Goal: Transaction & Acquisition: Subscribe to service/newsletter

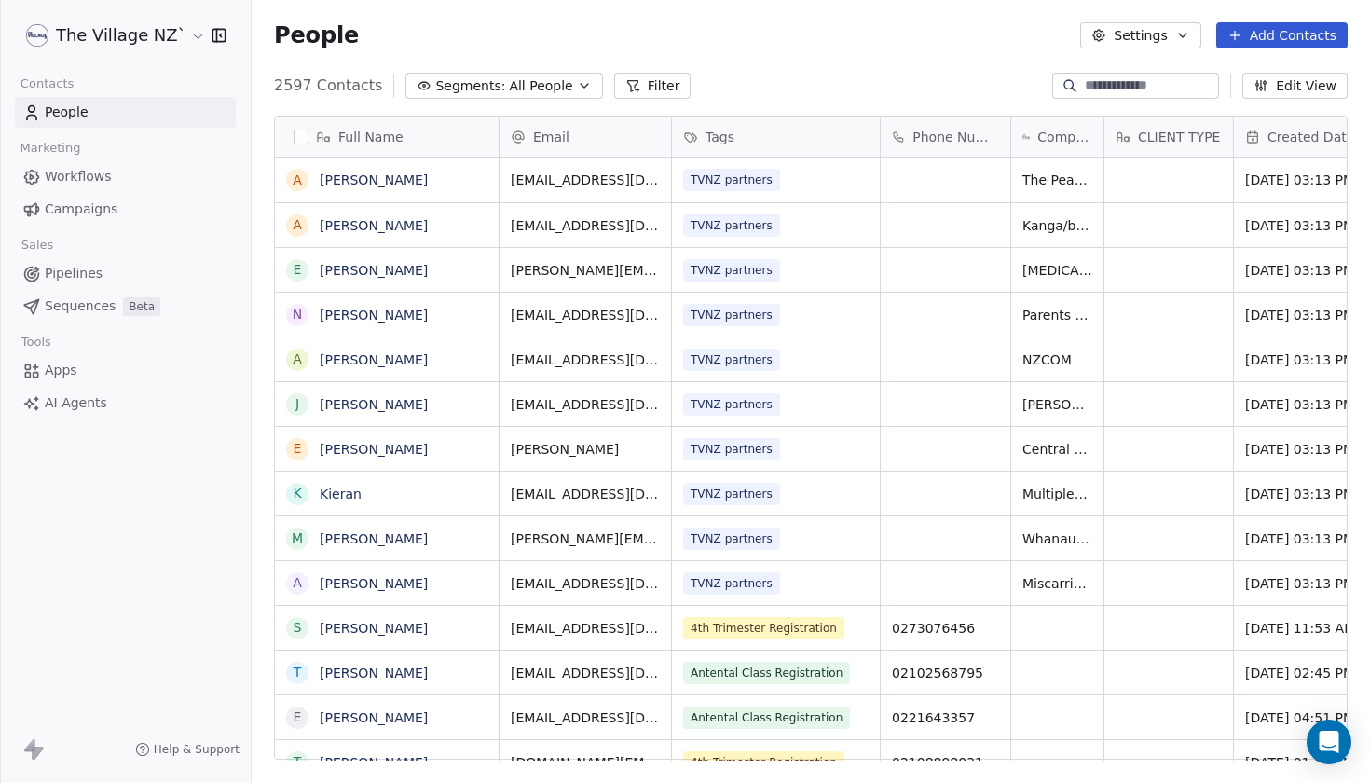
scroll to position [689, 1119]
click at [114, 205] on span "Campaigns" at bounding box center [81, 210] width 73 height 20
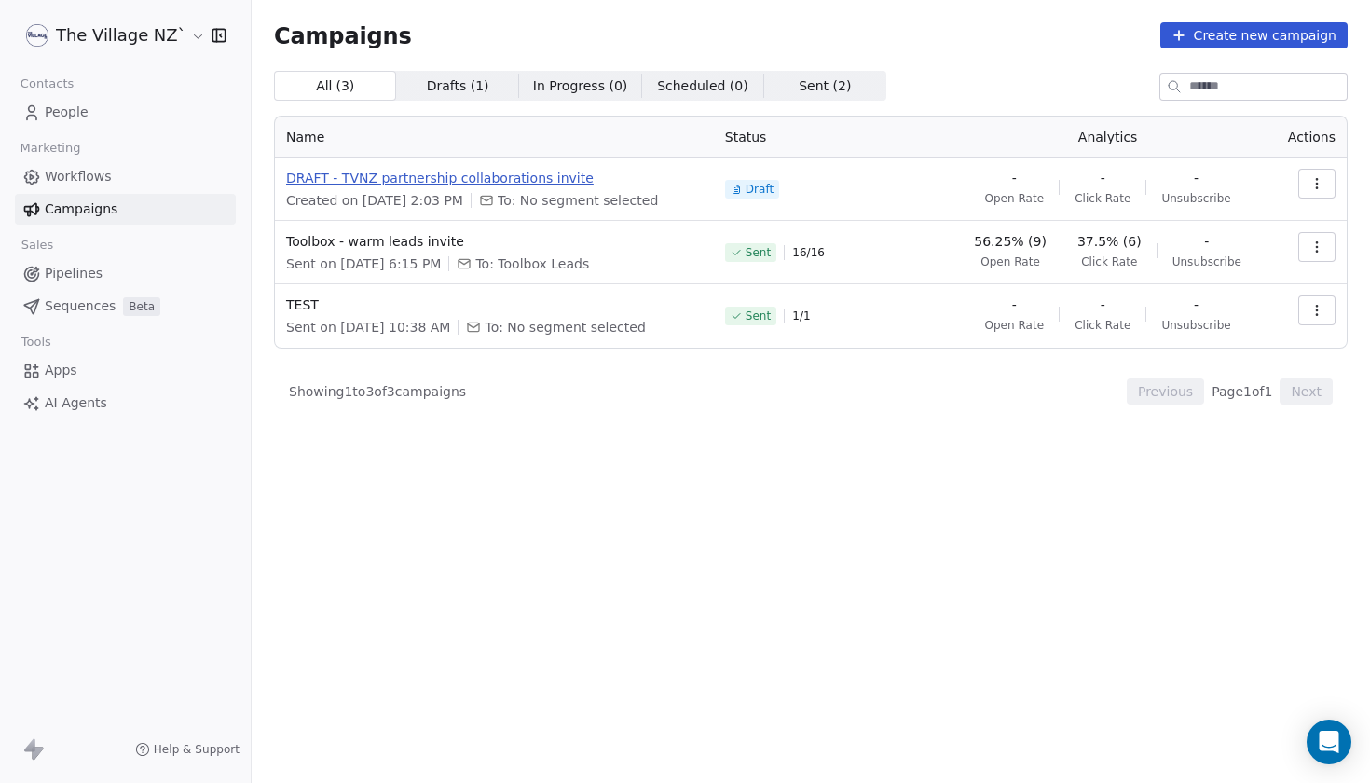
click at [409, 175] on span "DRAFT - TVNZ partnership collaborations invite" at bounding box center [494, 178] width 417 height 19
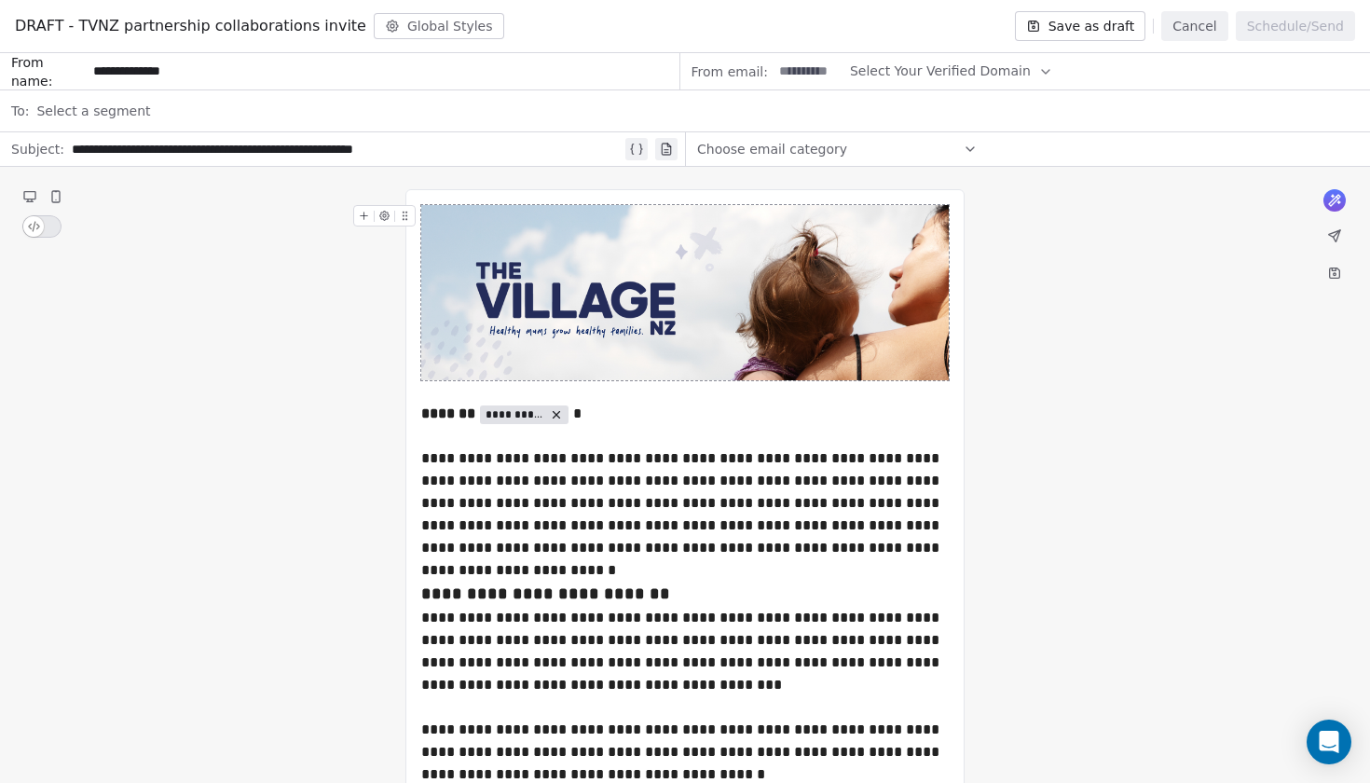
type input "**********"
click at [825, 72] on input at bounding box center [809, 71] width 73 height 34
click at [796, 75] on input "**********" at bounding box center [836, 71] width 126 height 34
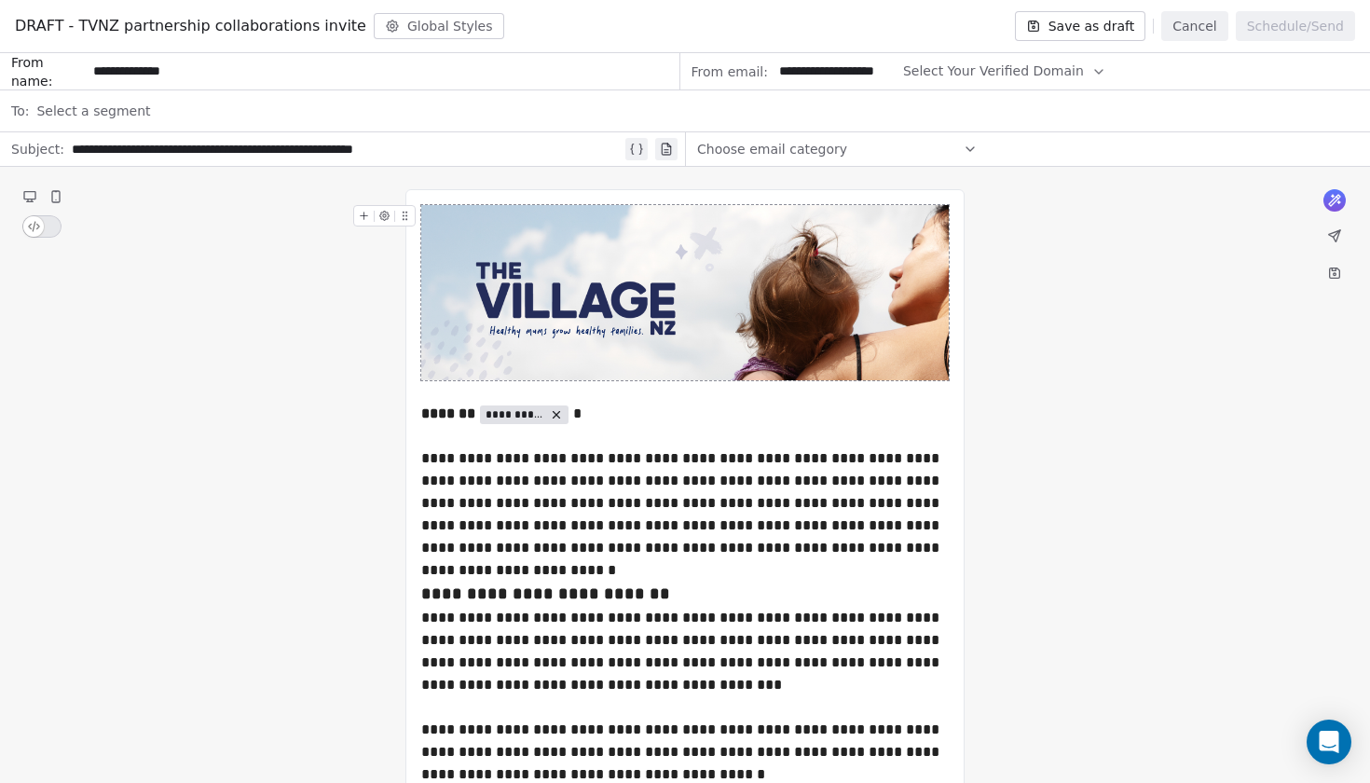
click at [845, 68] on input "**********" at bounding box center [836, 71] width 126 height 34
type input "*"
type input "****"
click at [989, 73] on span "Select Your Verified Domain" at bounding box center [940, 72] width 181 height 20
click at [969, 119] on span "@[DOMAIN_NAME]" at bounding box center [938, 116] width 151 height 19
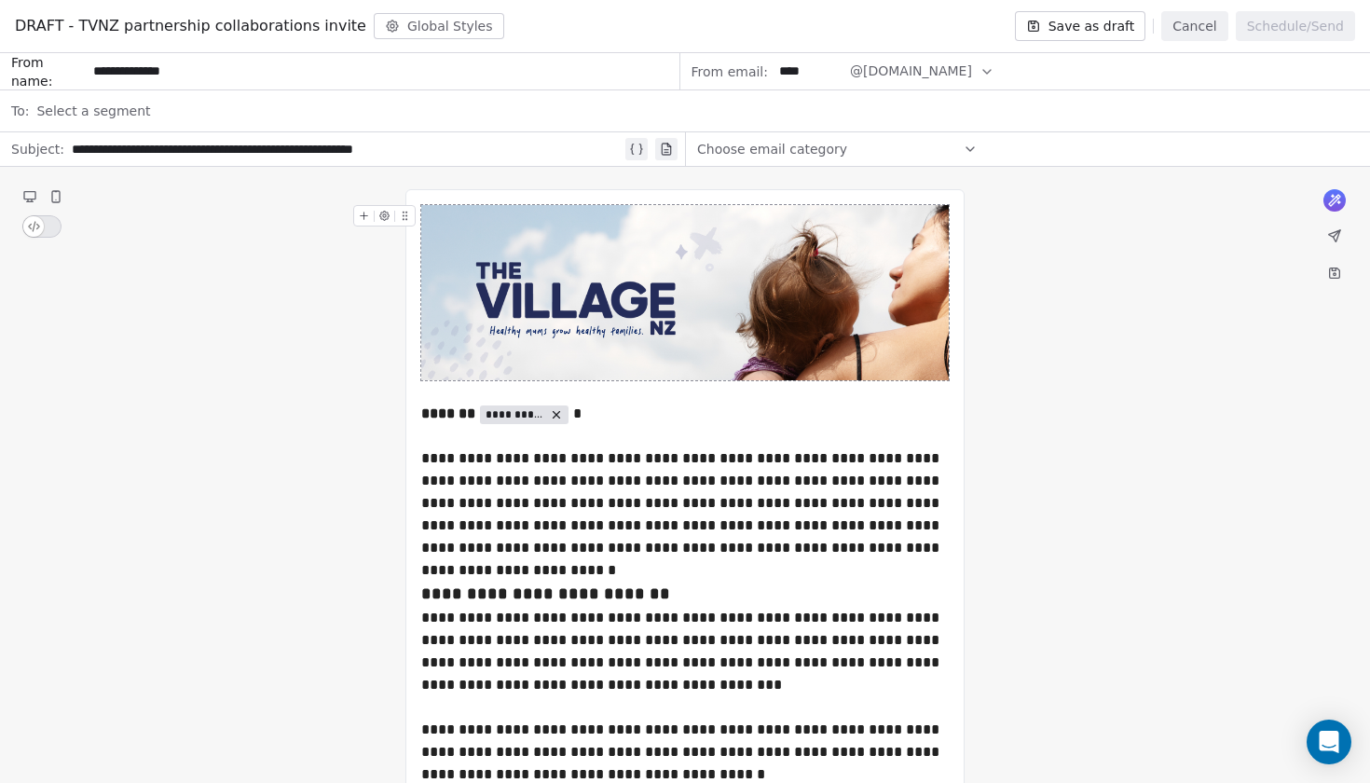
click at [129, 117] on span "Select a segment" at bounding box center [93, 111] width 114 height 19
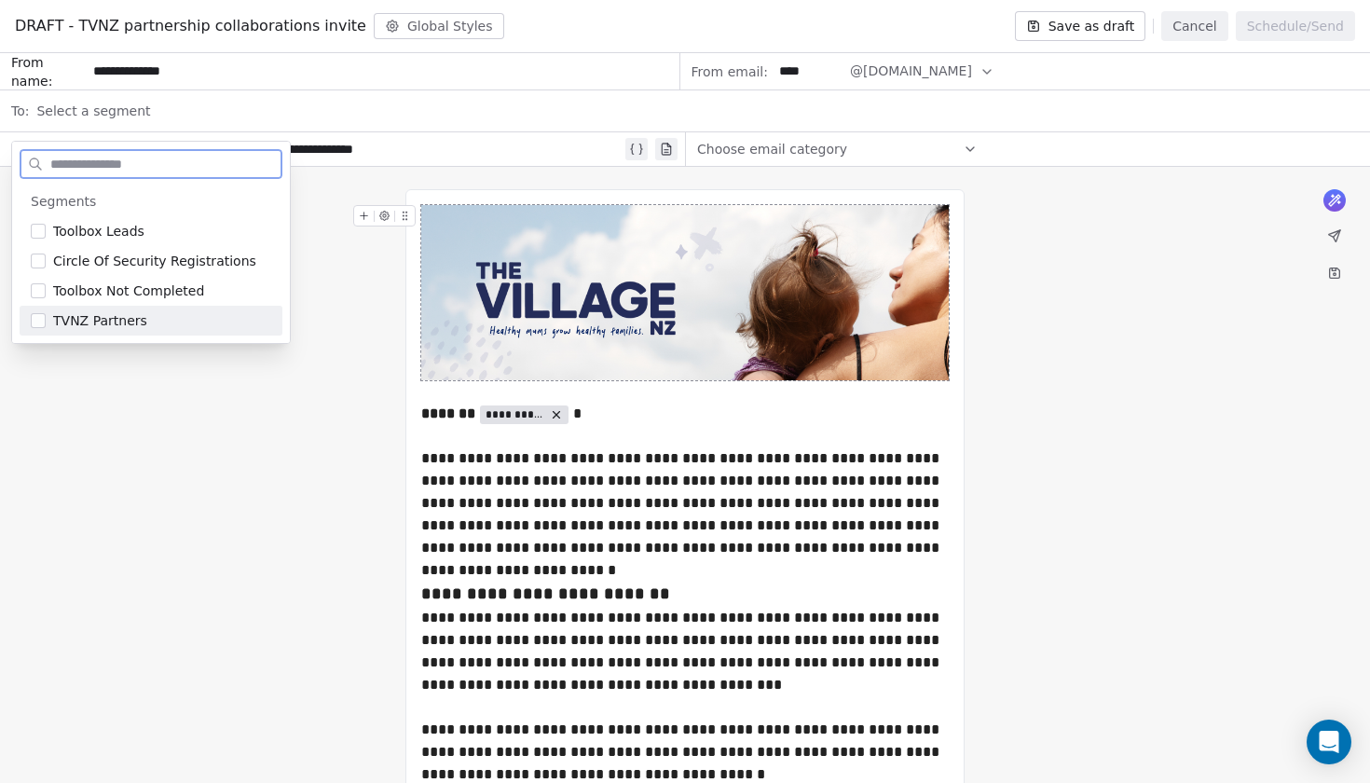
click at [128, 325] on span "TVNZ Partners" at bounding box center [100, 320] width 94 height 19
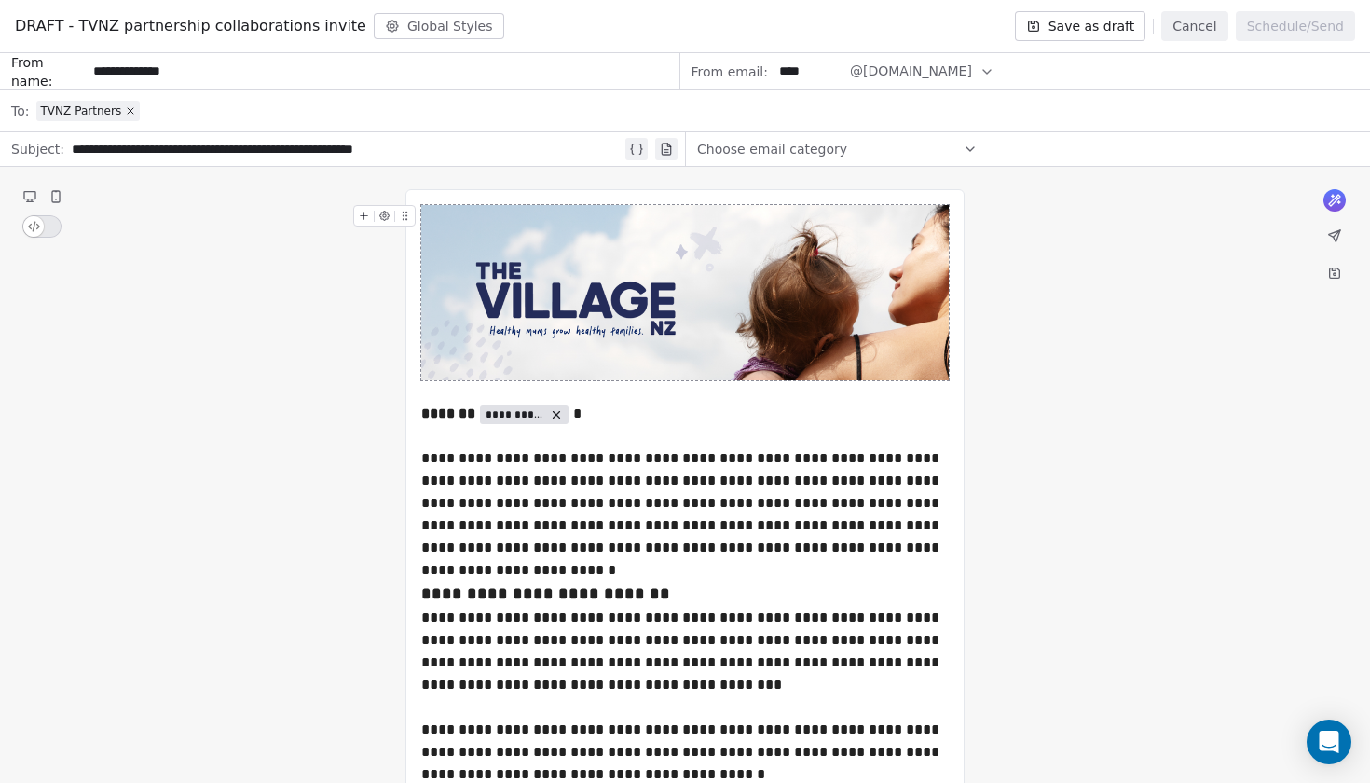
click at [783, 144] on span "Choose email category" at bounding box center [772, 149] width 150 height 19
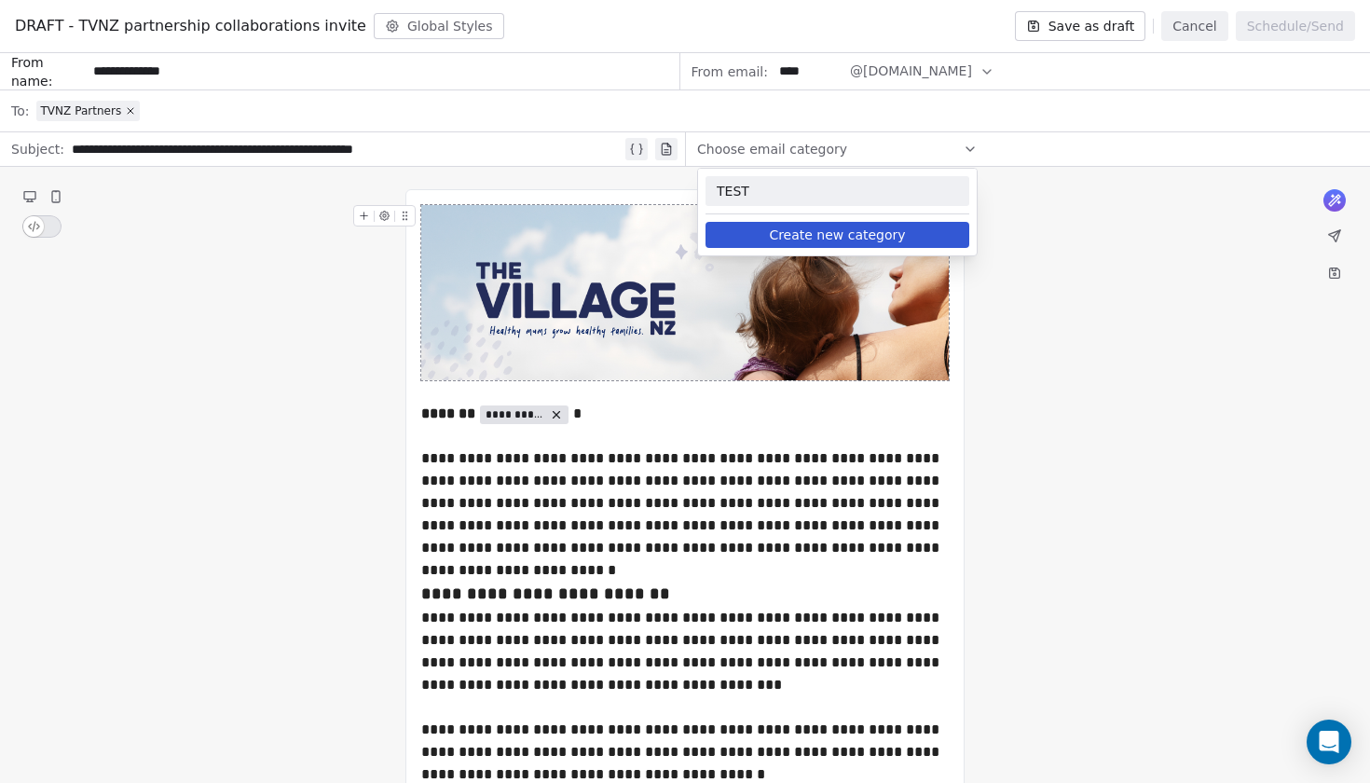
click at [740, 187] on span "TEST" at bounding box center [837, 191] width 241 height 19
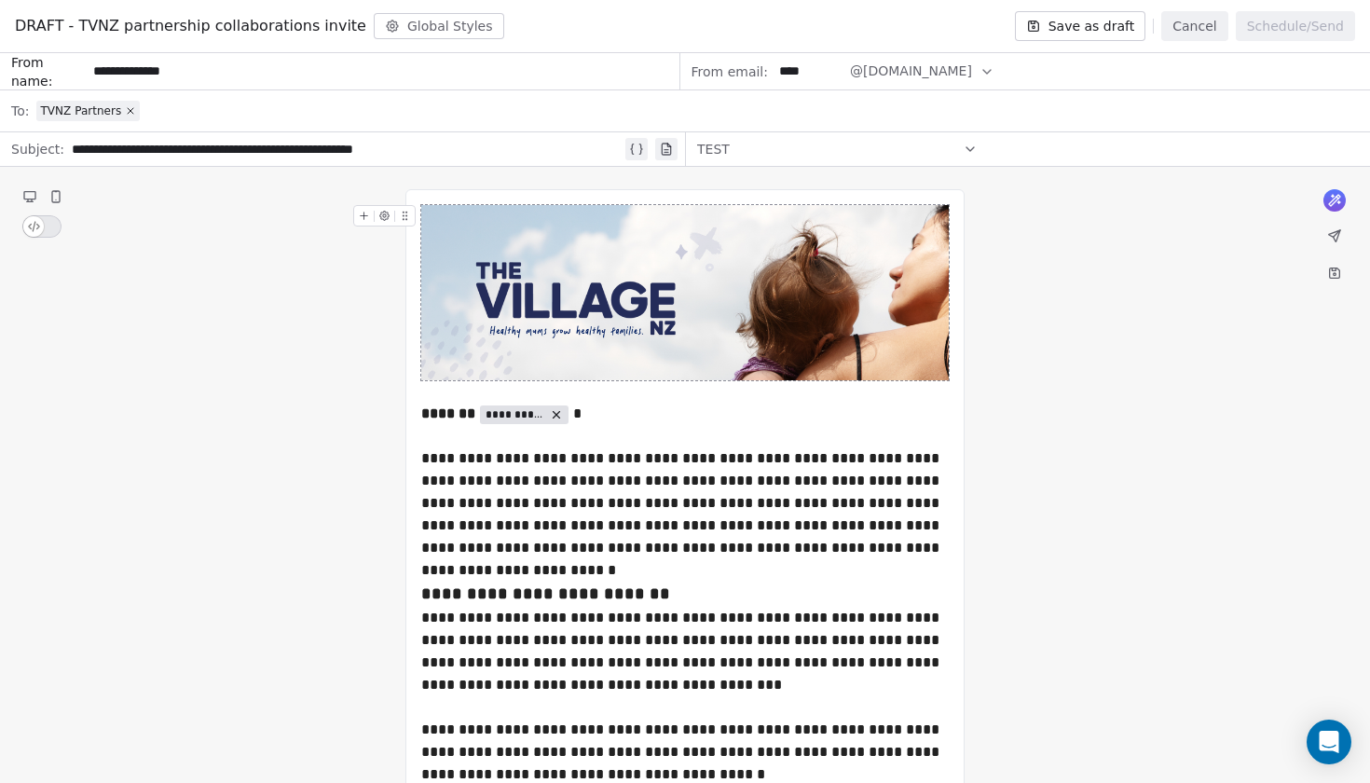
click at [766, 154] on div "TEST" at bounding box center [837, 149] width 281 height 30
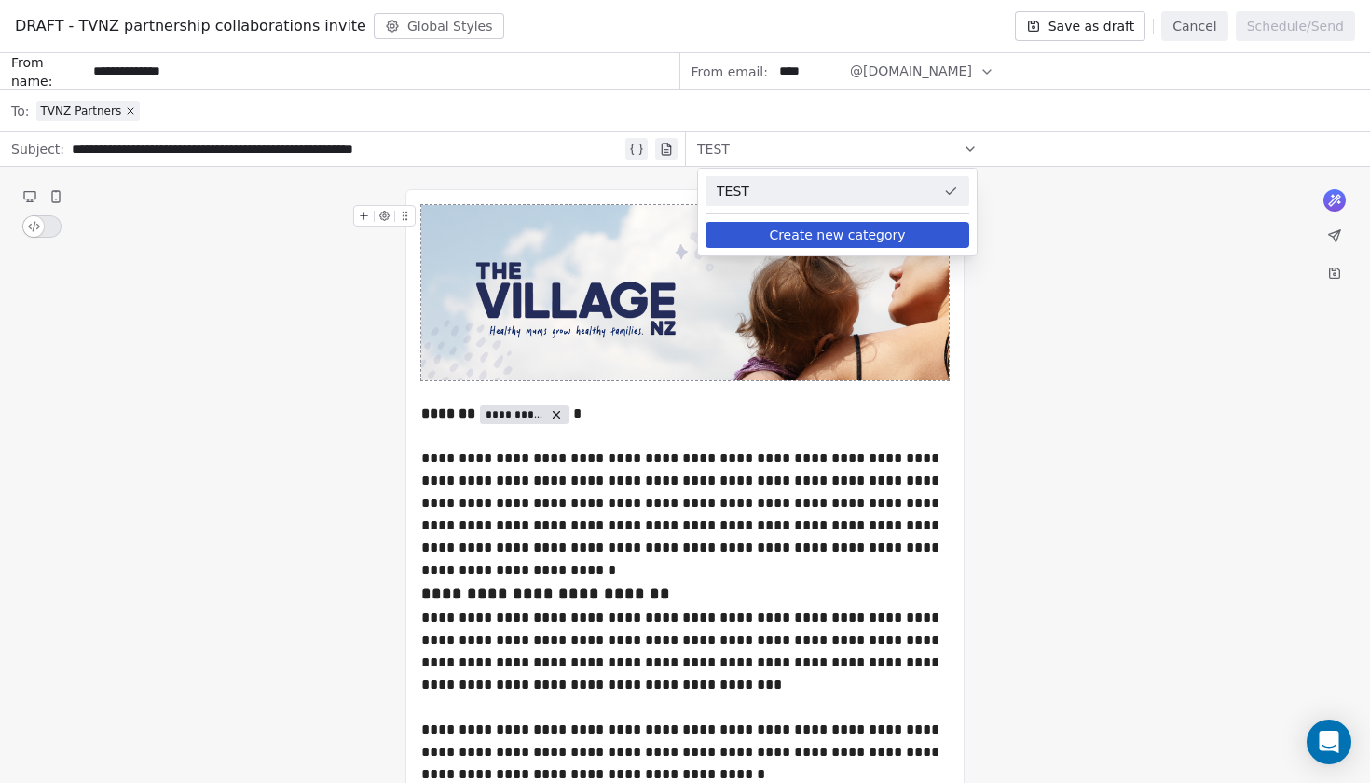
click at [846, 236] on button "Create new category" at bounding box center [838, 235] width 264 height 26
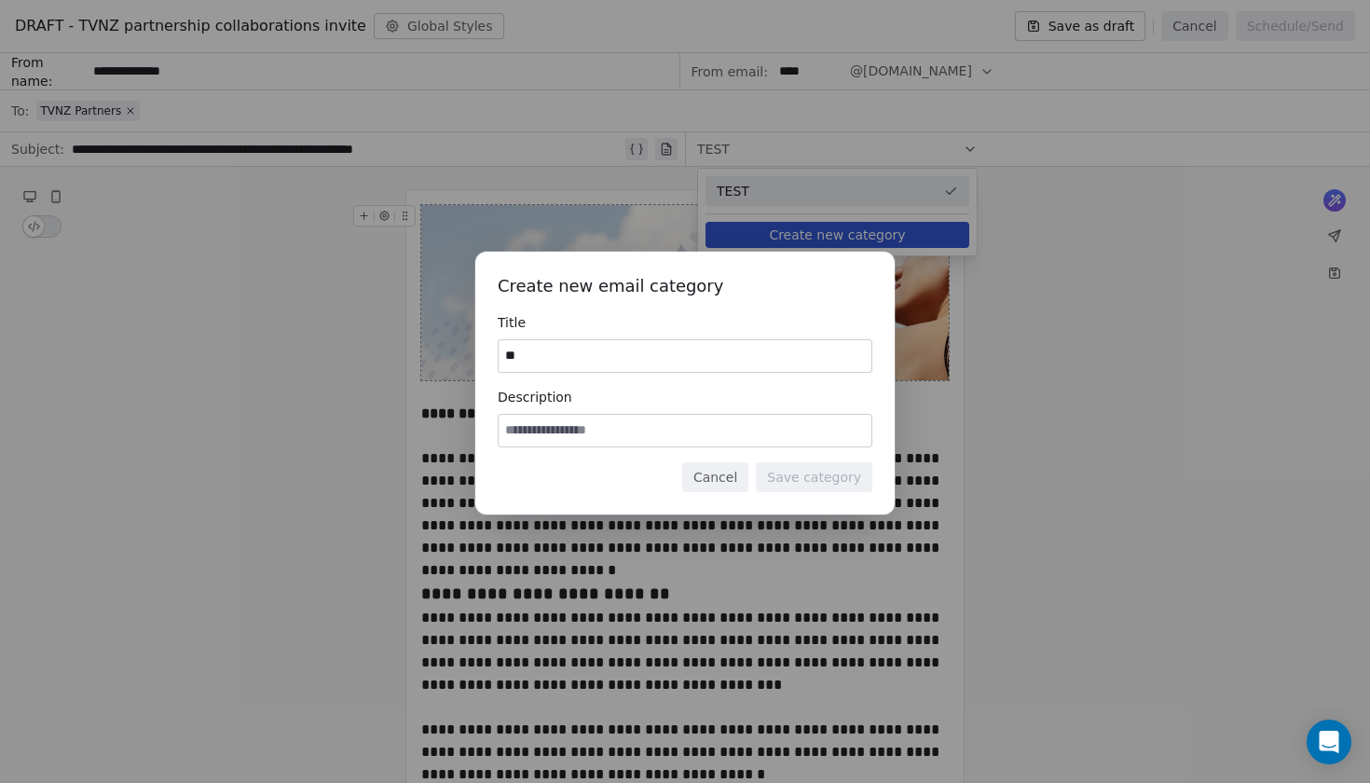
type input "*"
type input "**********"
click at [657, 447] on div at bounding box center [685, 431] width 375 height 34
click at [646, 442] on input at bounding box center [685, 431] width 373 height 32
type input "**********"
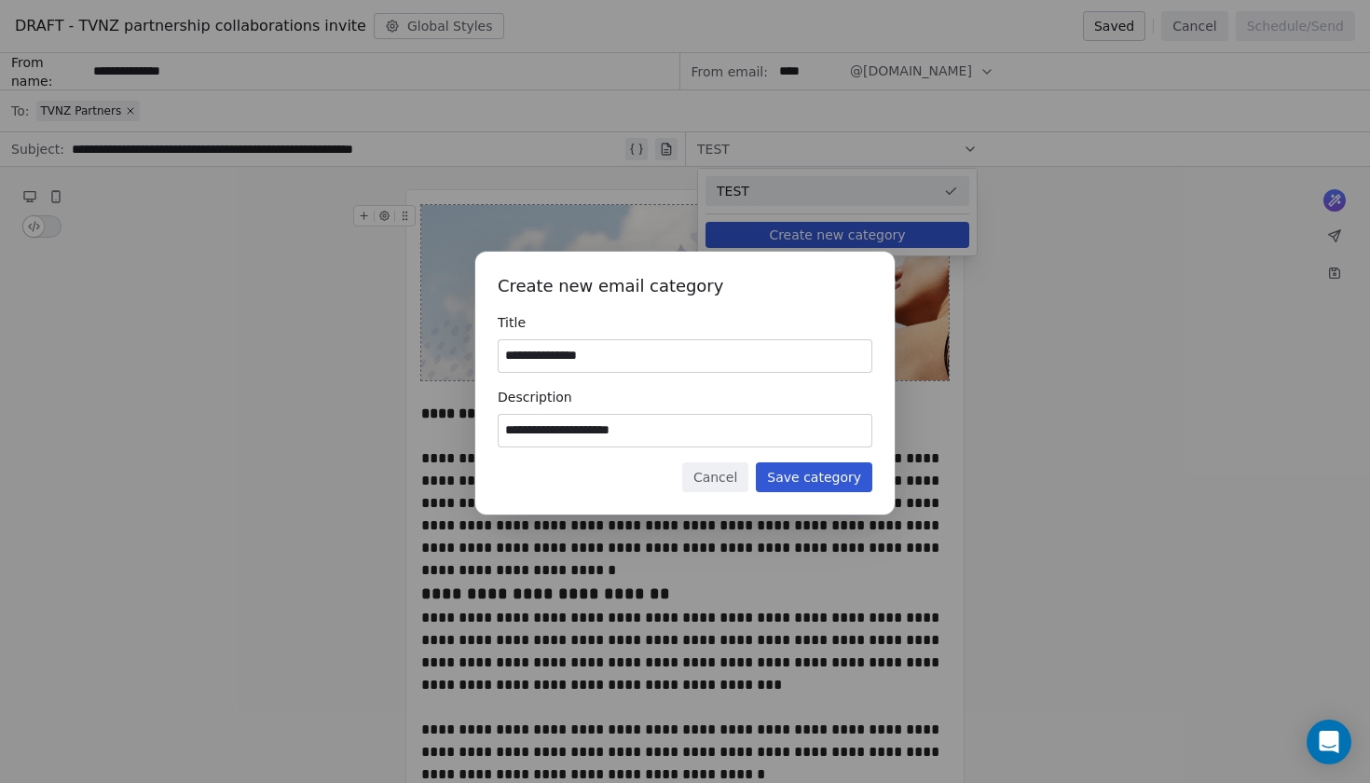
click at [842, 488] on button "Save category" at bounding box center [814, 477] width 117 height 30
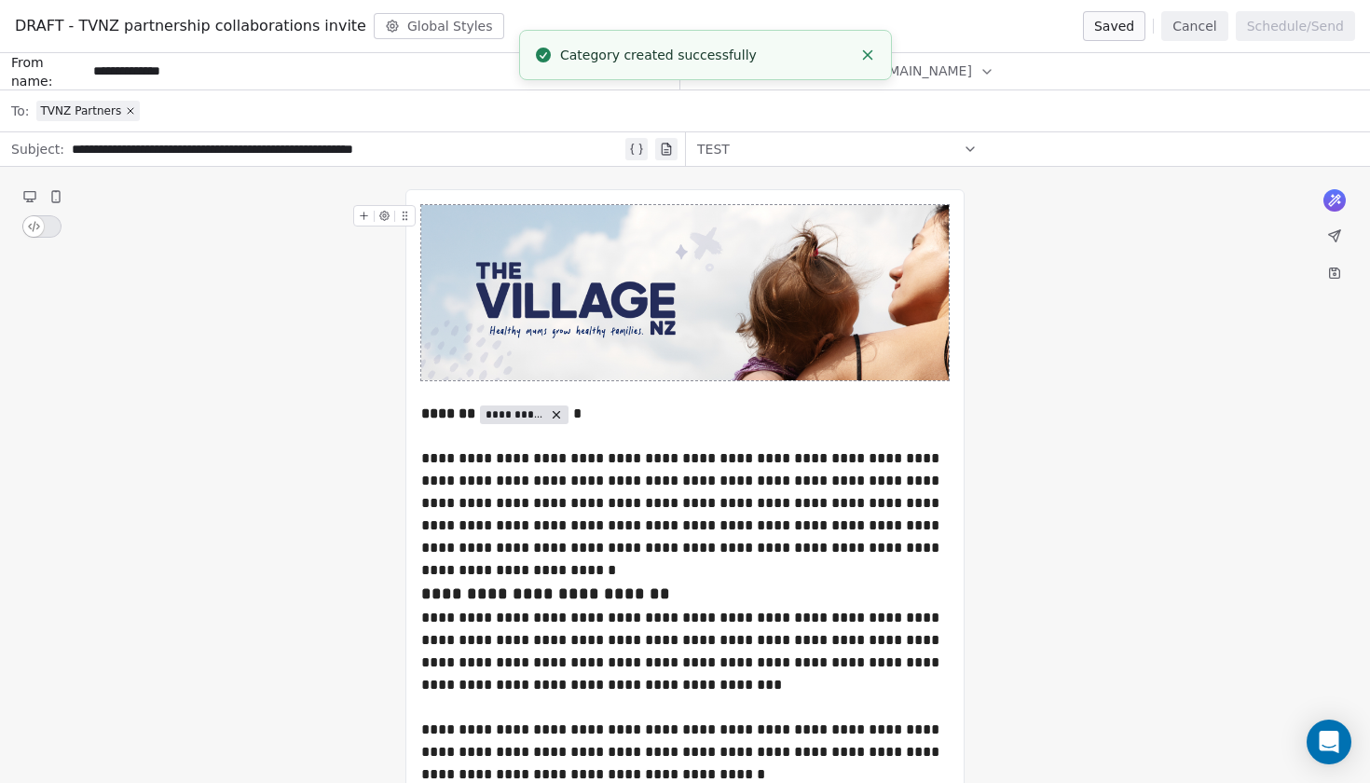
click at [965, 144] on icon at bounding box center [970, 149] width 15 height 15
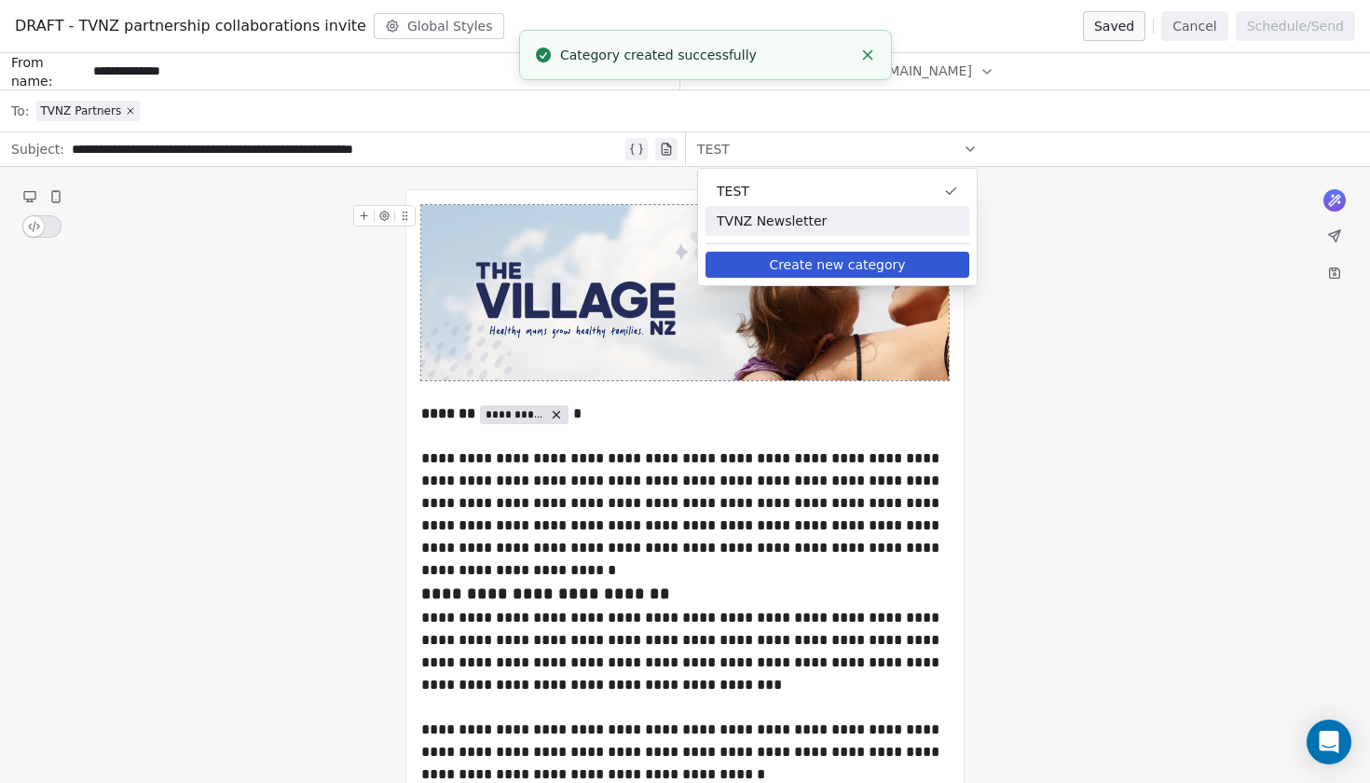
click at [886, 224] on span "TVNZ Newsletter" at bounding box center [837, 221] width 241 height 19
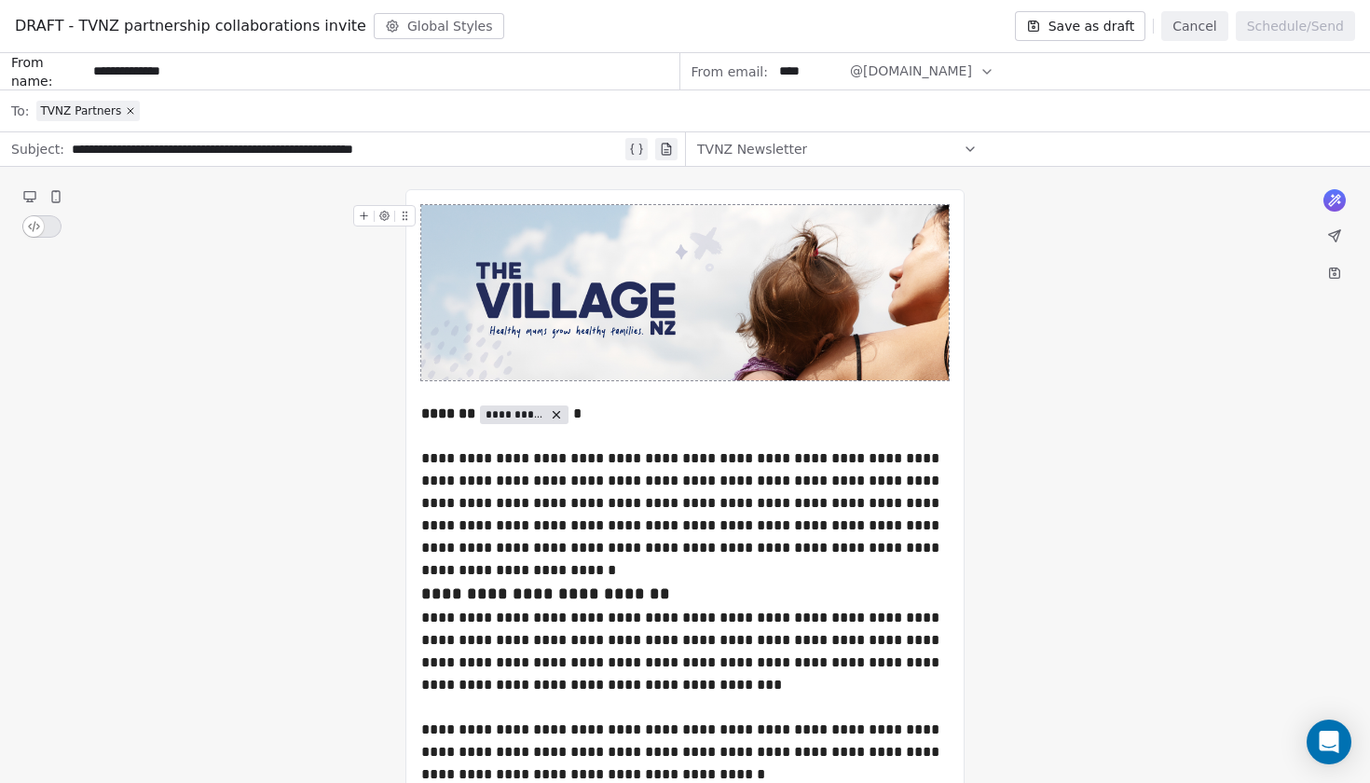
click at [1084, 31] on button "Save as draft" at bounding box center [1080, 26] width 131 height 30
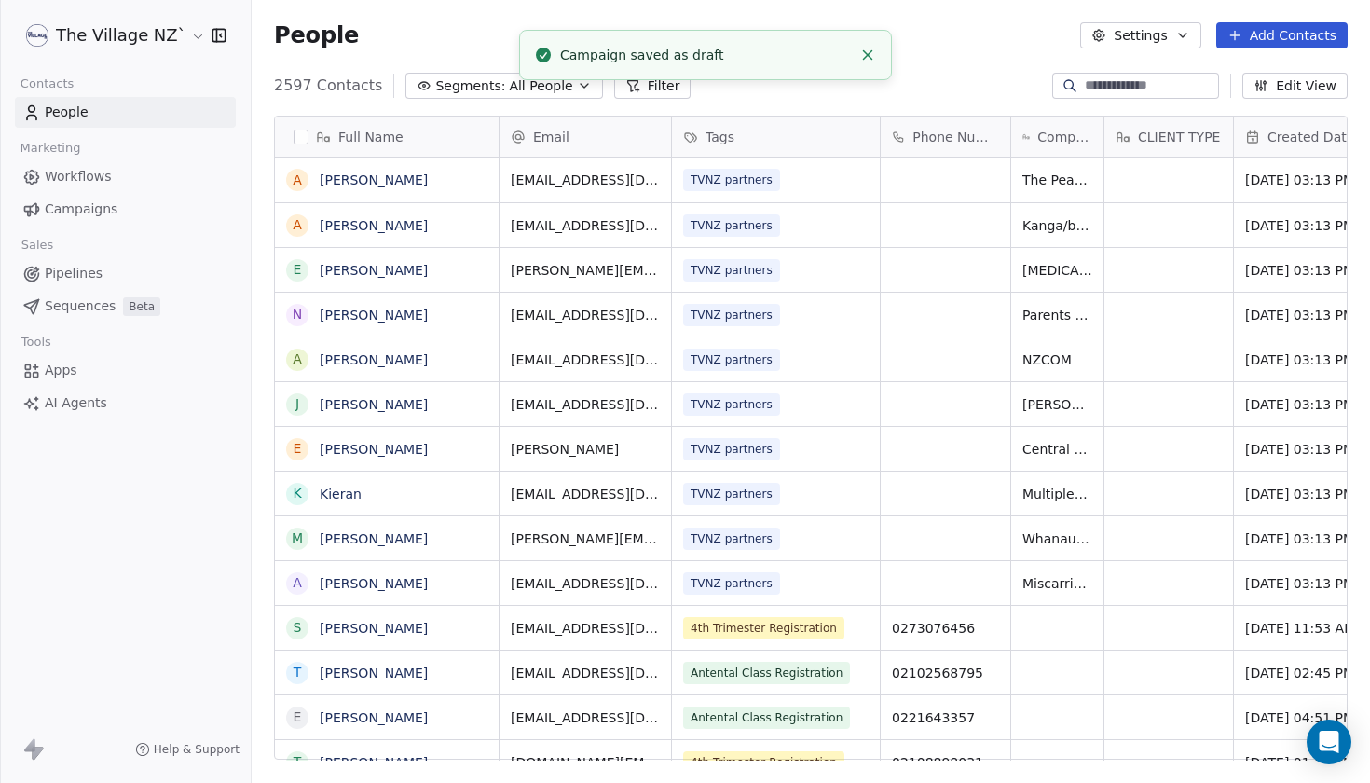
scroll to position [689, 1119]
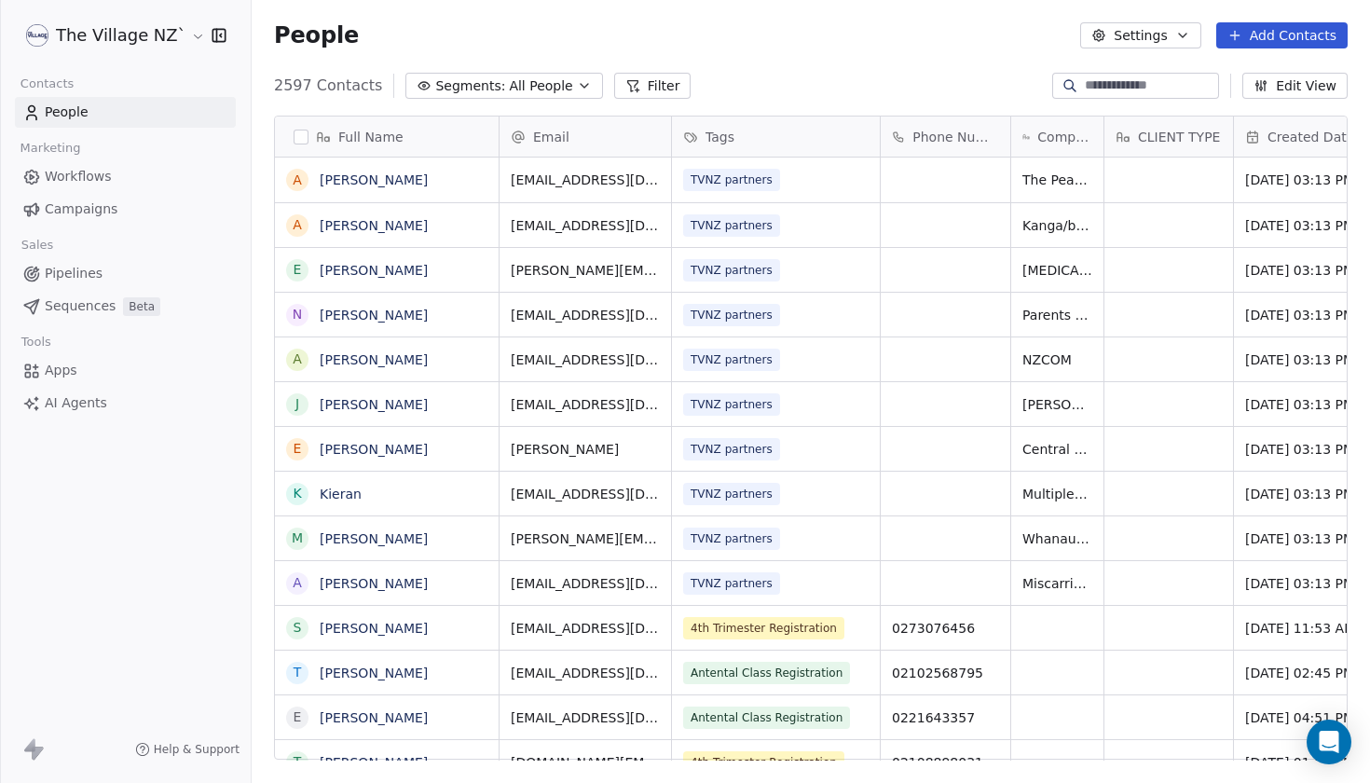
click at [509, 92] on span "All People" at bounding box center [540, 86] width 63 height 20
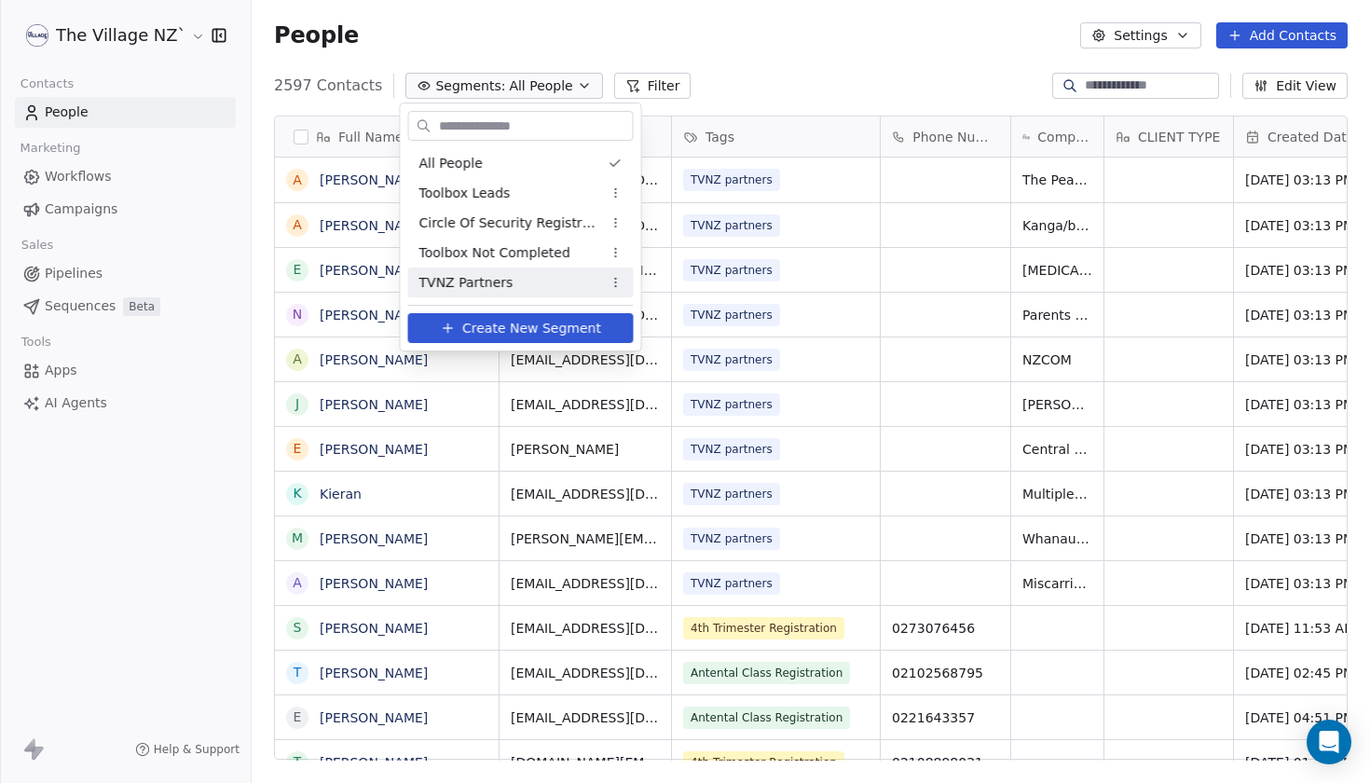
click at [497, 282] on span "TVNZ Partners" at bounding box center [467, 283] width 94 height 20
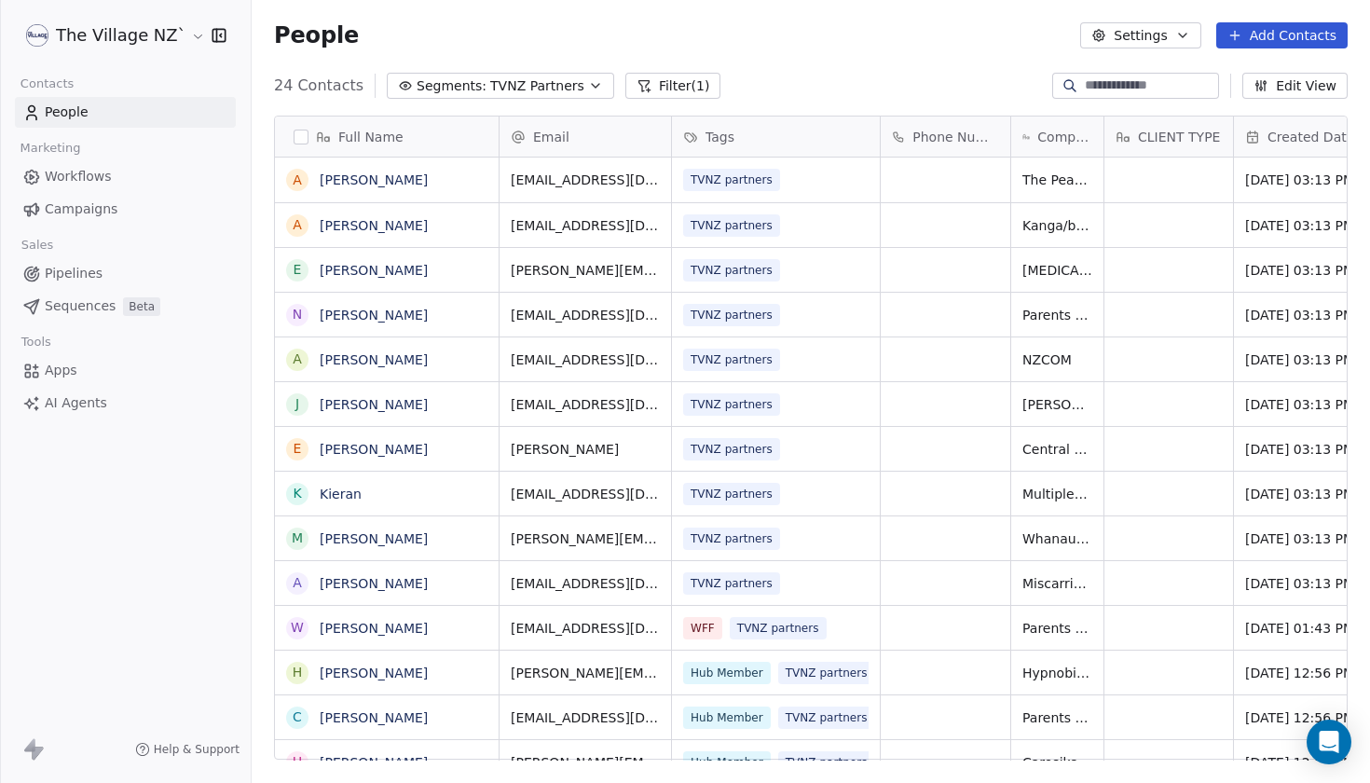
click at [389, 139] on span "Full Name" at bounding box center [370, 137] width 65 height 19
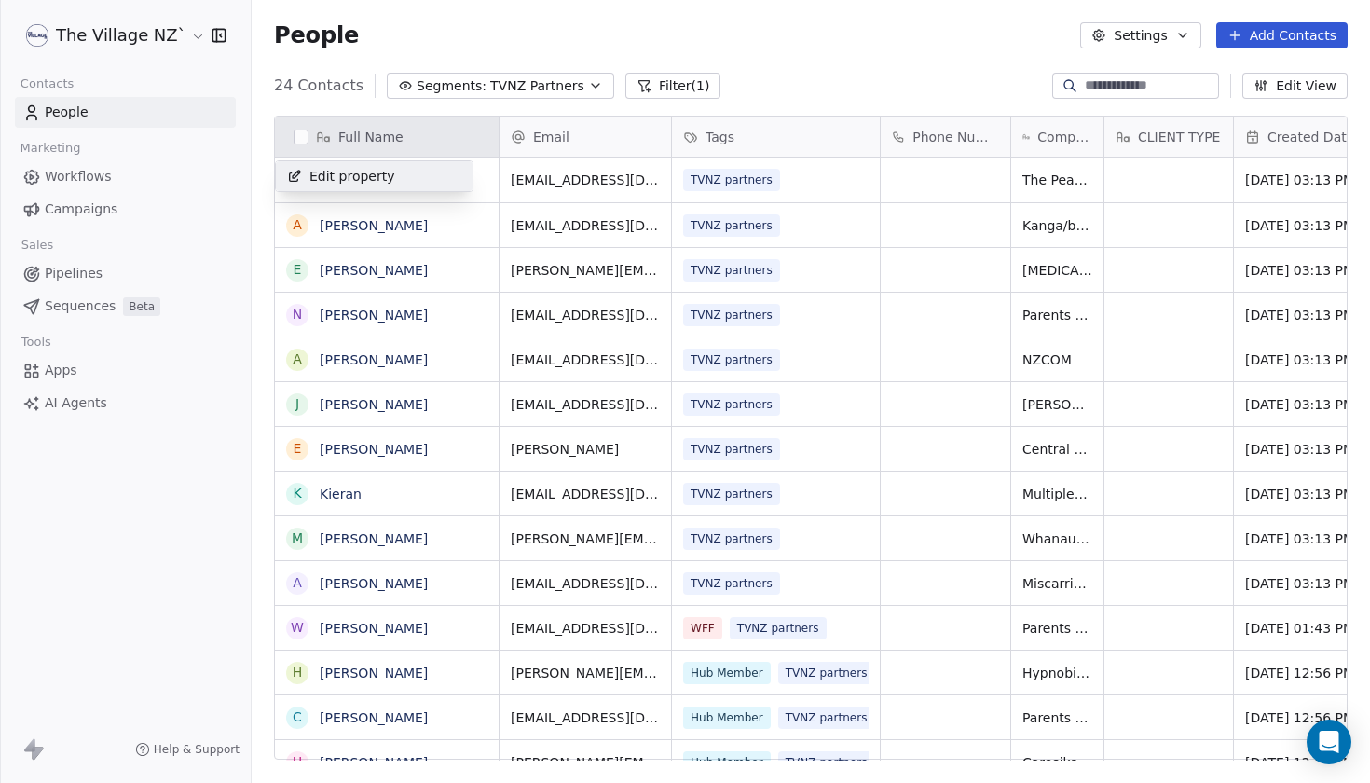
click at [371, 182] on span "Edit property" at bounding box center [353, 176] width 86 height 19
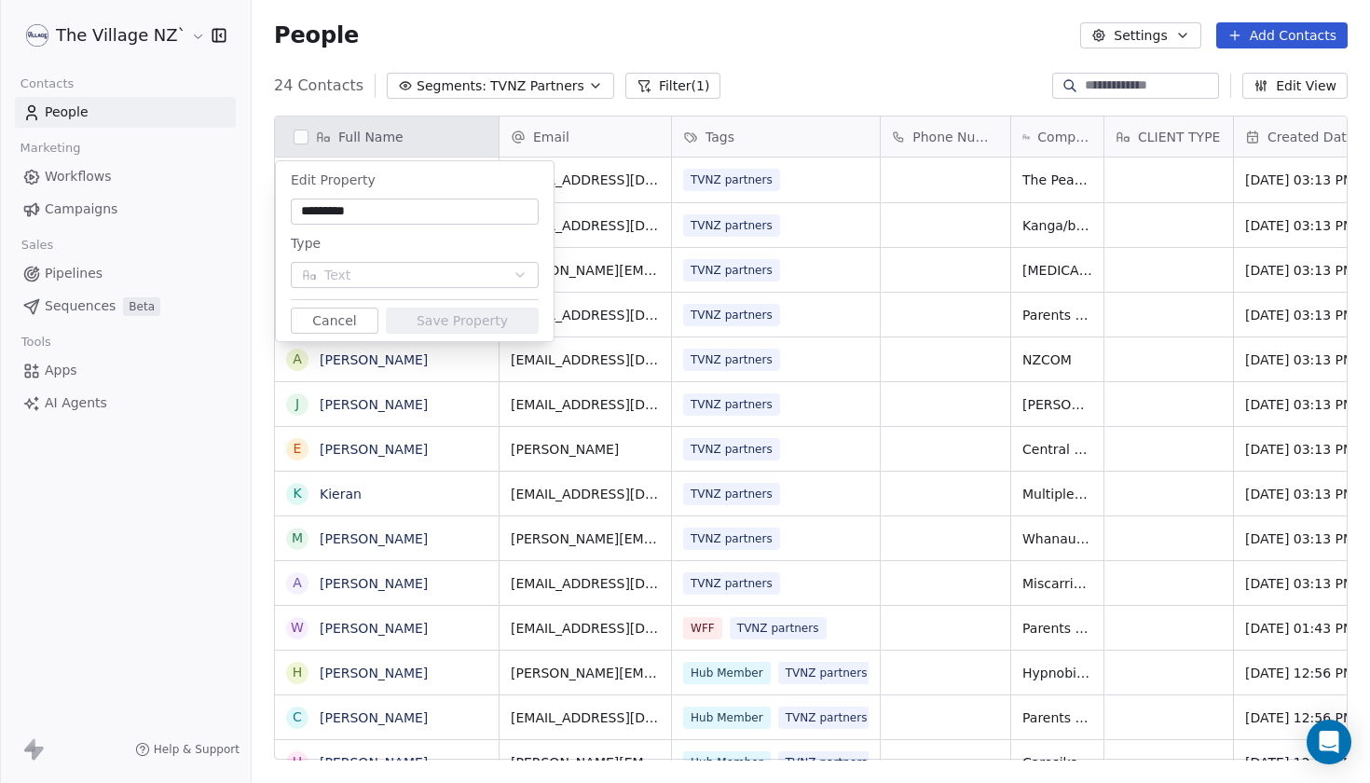
click at [736, 43] on html "The Village NZ` Contacts People Marketing Workflows Campaigns Sales Pipelines S…" at bounding box center [685, 391] width 1370 height 783
click at [792, 102] on html "The Village NZ` Contacts People Marketing Workflows Campaigns Sales Pipelines S…" at bounding box center [685, 391] width 1370 height 783
click at [847, 62] on html "The Village NZ` Contacts People Marketing Workflows Campaigns Sales Pipelines S…" at bounding box center [685, 391] width 1370 height 783
click at [87, 215] on html "The Village NZ` Contacts People Marketing Workflows Campaigns Sales Pipelines S…" at bounding box center [685, 391] width 1370 height 783
click at [330, 320] on button "Cancel" at bounding box center [335, 321] width 88 height 26
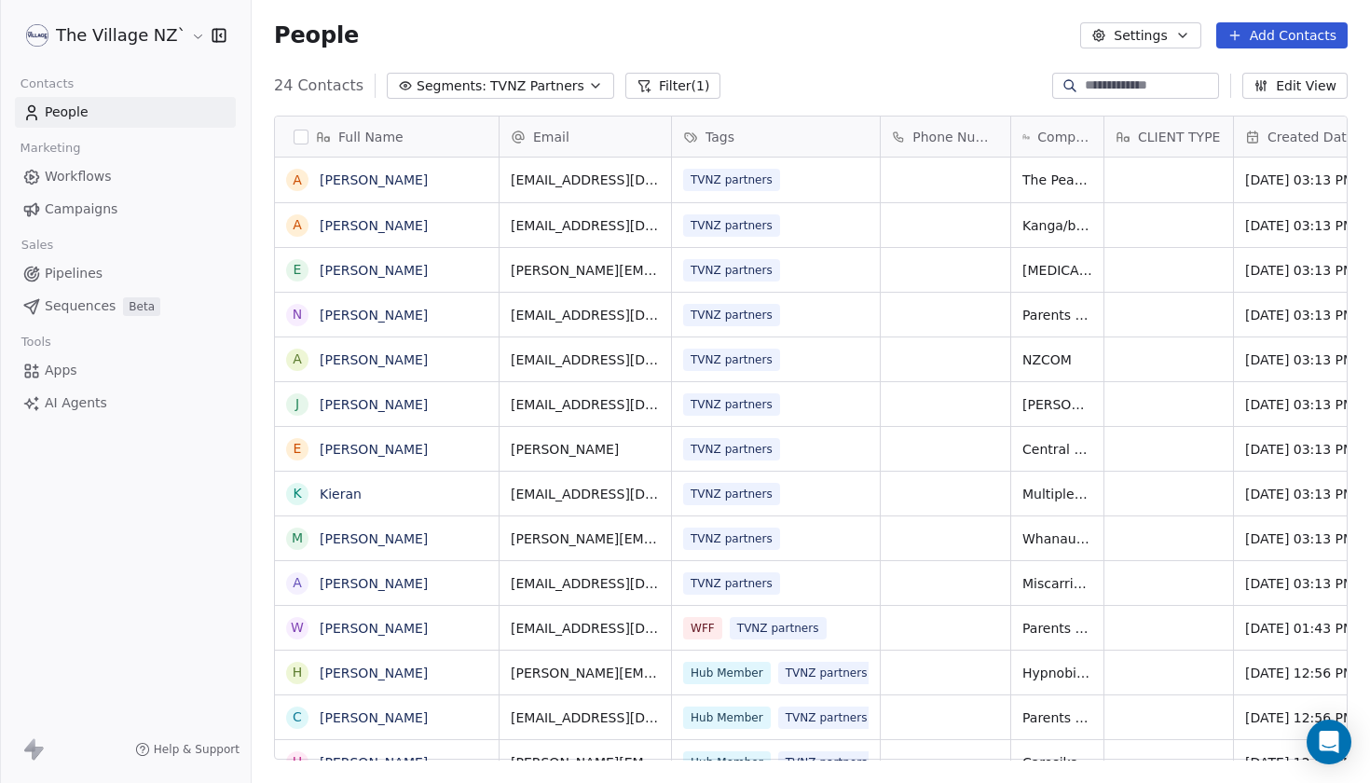
click at [69, 208] on span "Campaigns" at bounding box center [81, 210] width 73 height 20
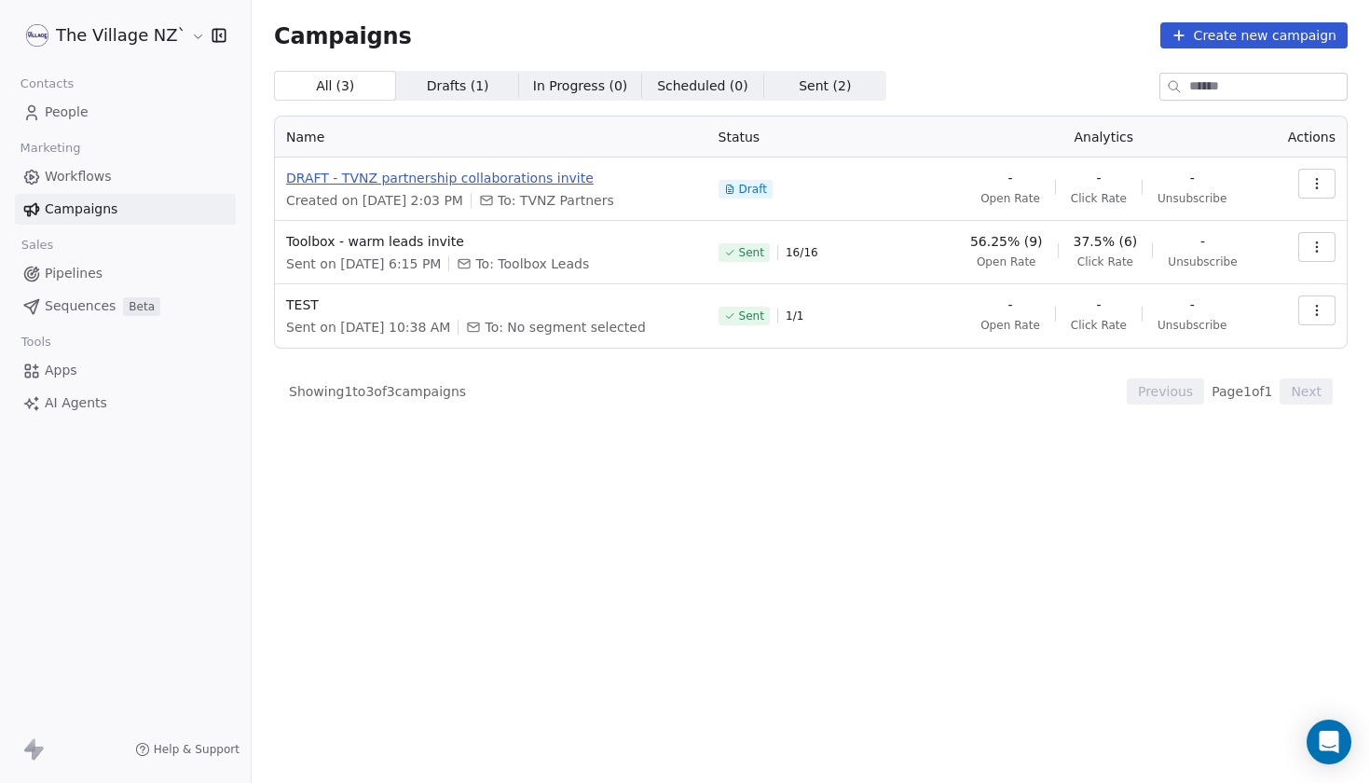
click at [460, 177] on span "DRAFT - TVNZ partnership collaborations invite" at bounding box center [491, 178] width 410 height 19
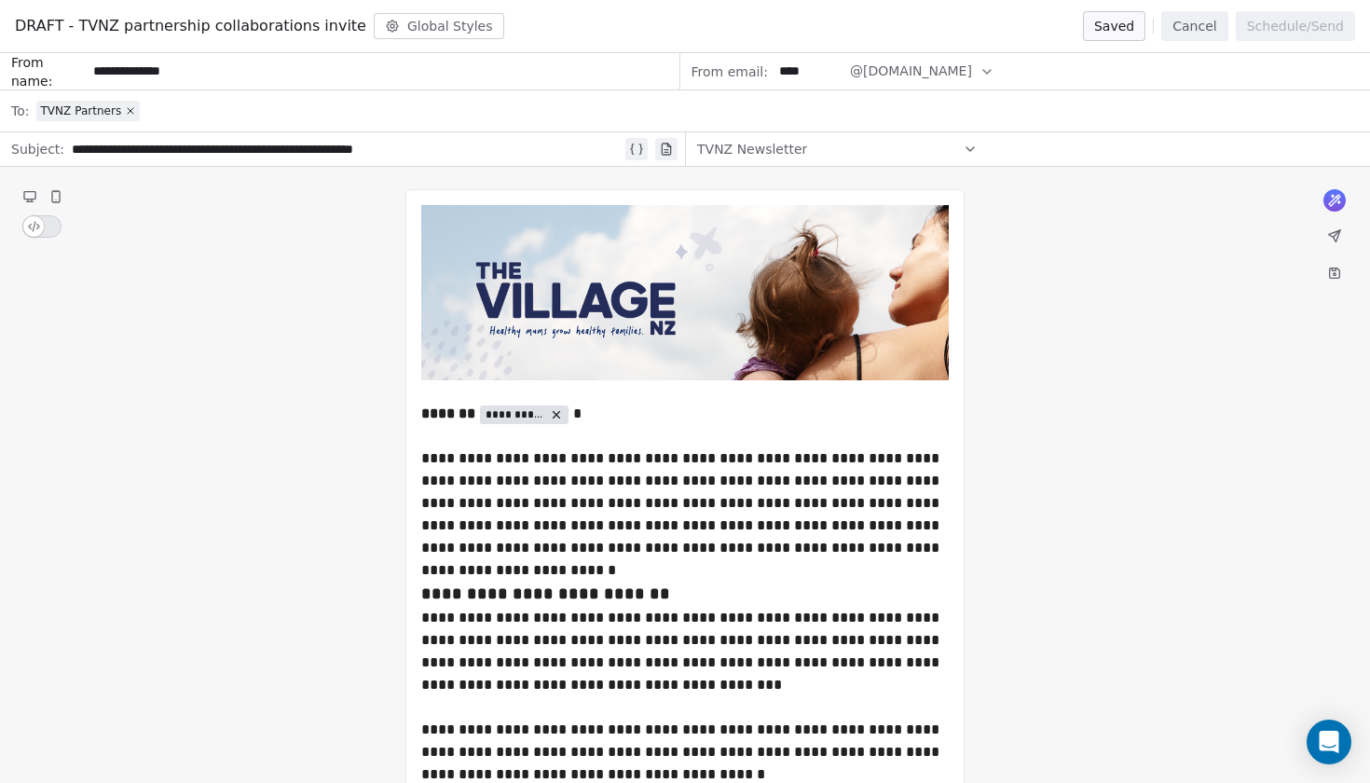
click at [752, 151] on span "TVNZ Newsletter" at bounding box center [752, 149] width 110 height 19
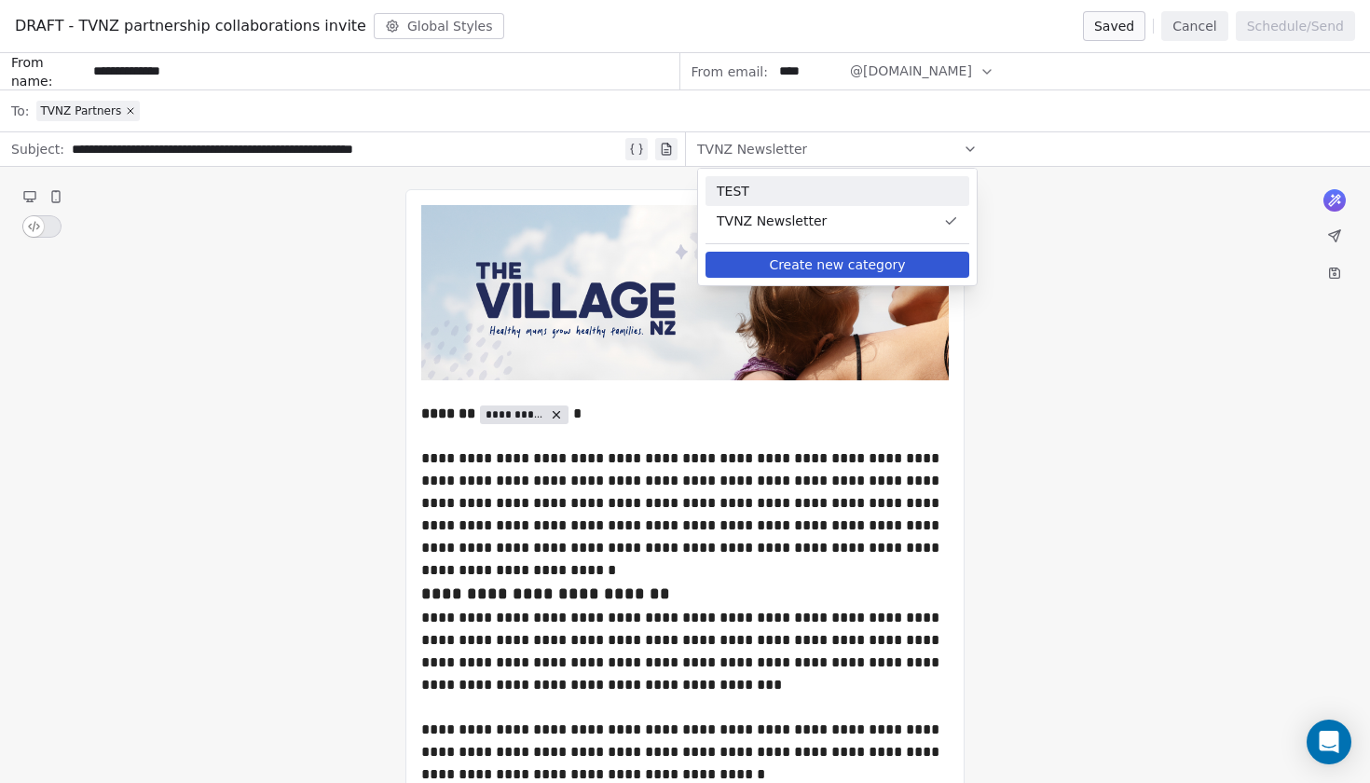
click at [750, 191] on span "TEST" at bounding box center [837, 191] width 241 height 19
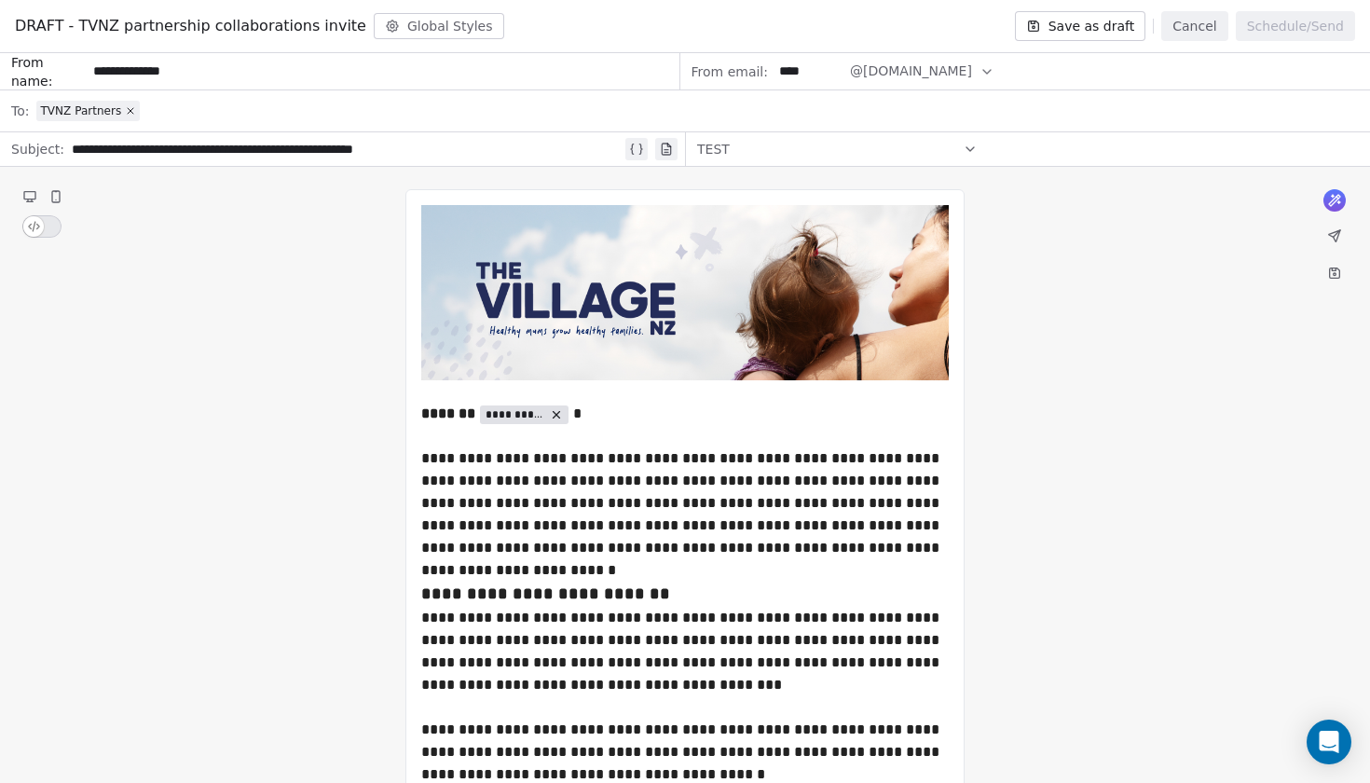
click at [226, 122] on div "TVNZ Partners" at bounding box center [697, 110] width 1323 height 41
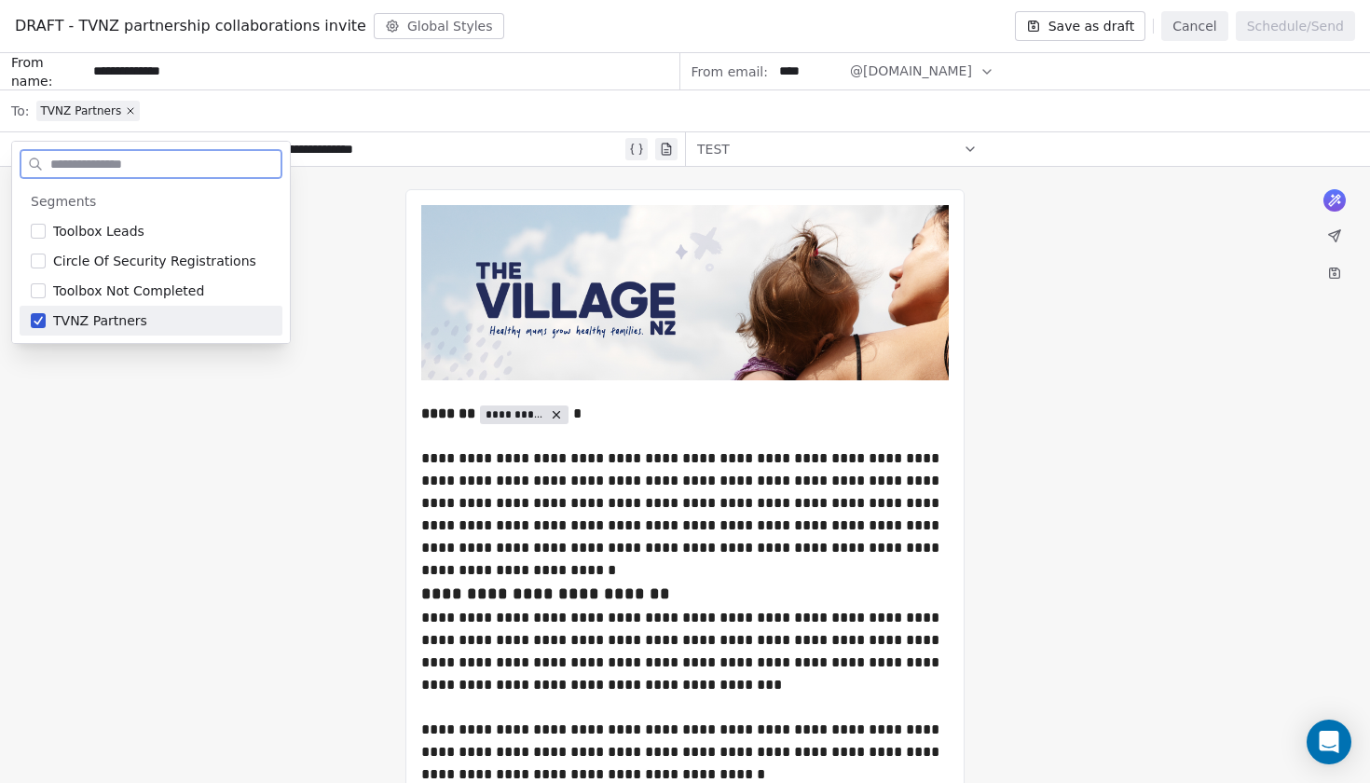
click at [38, 320] on button "Suggestions" at bounding box center [38, 320] width 15 height 15
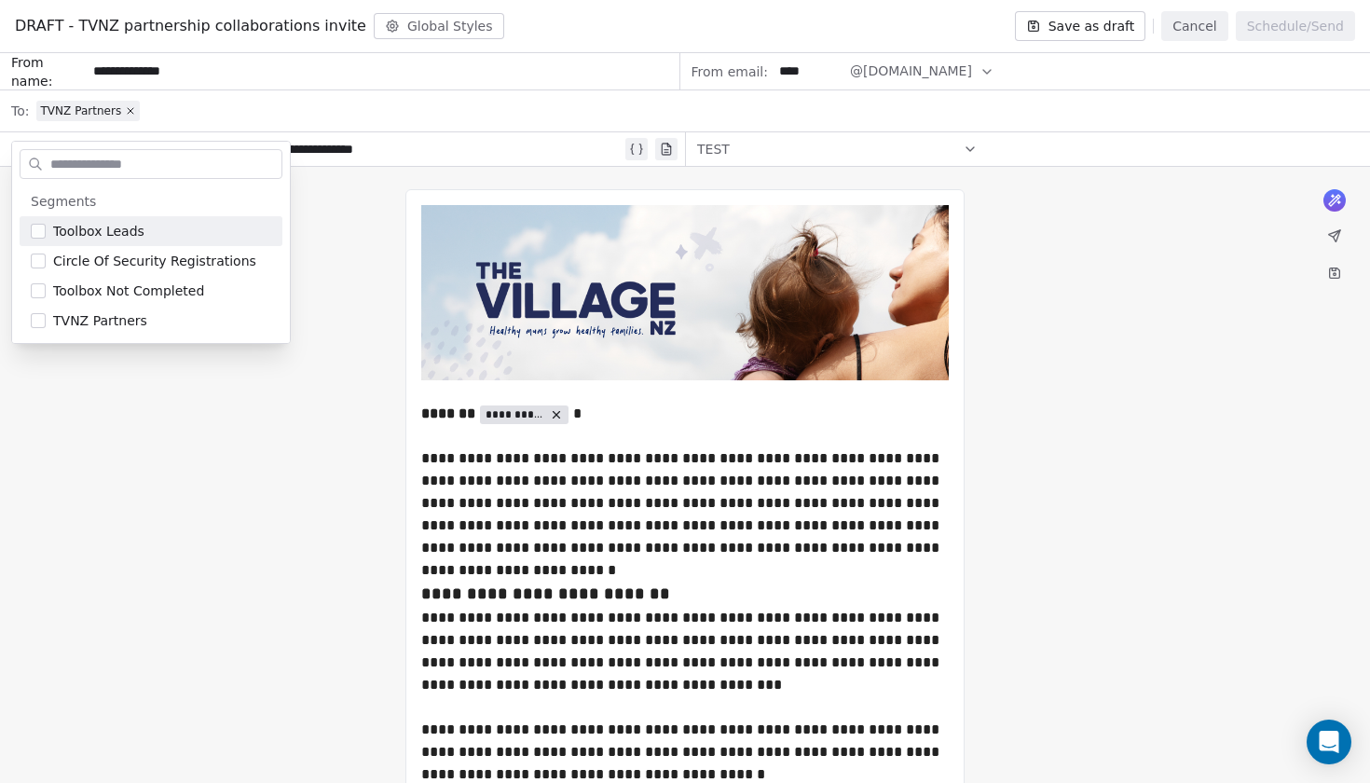
click at [163, 119] on div "TVNZ Partners" at bounding box center [697, 110] width 1323 height 41
click at [128, 105] on span "Select a segment" at bounding box center [93, 111] width 114 height 19
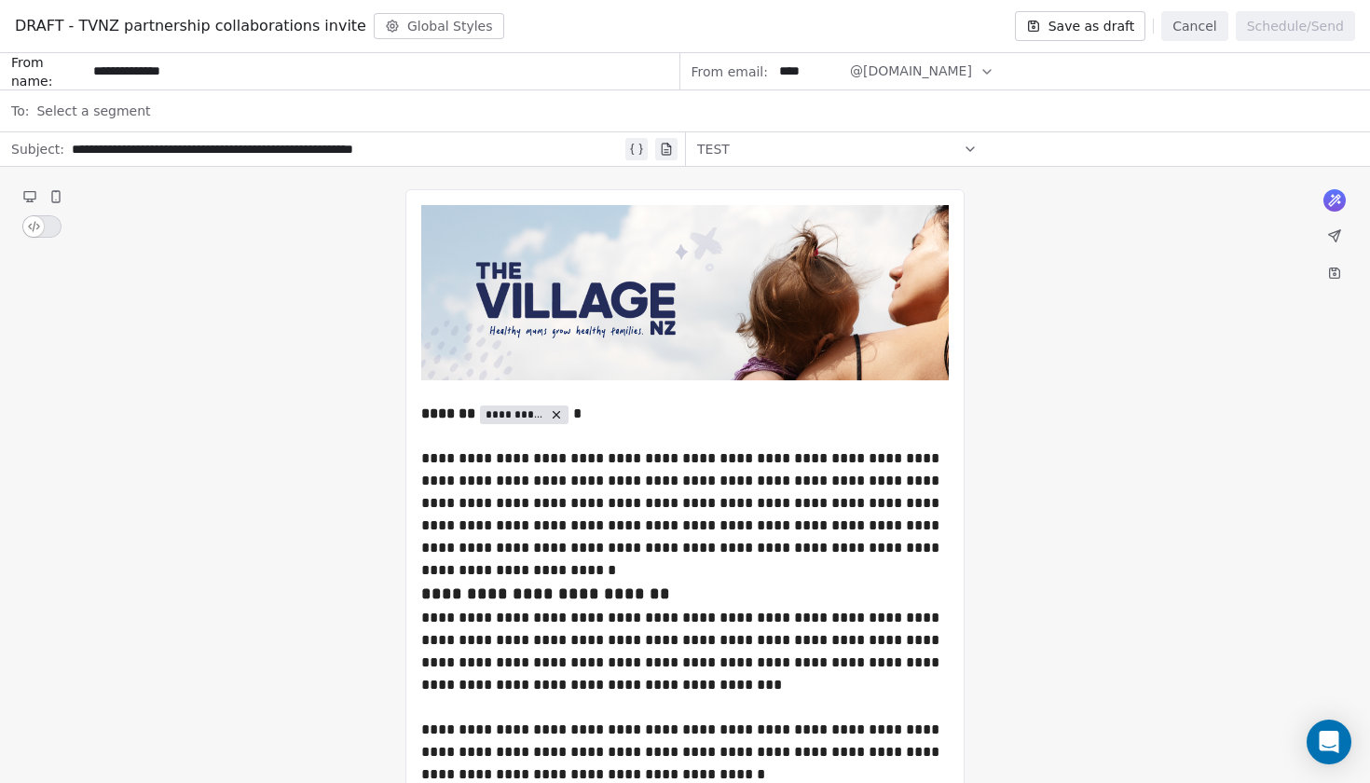
click at [1338, 237] on icon at bounding box center [1334, 235] width 11 height 11
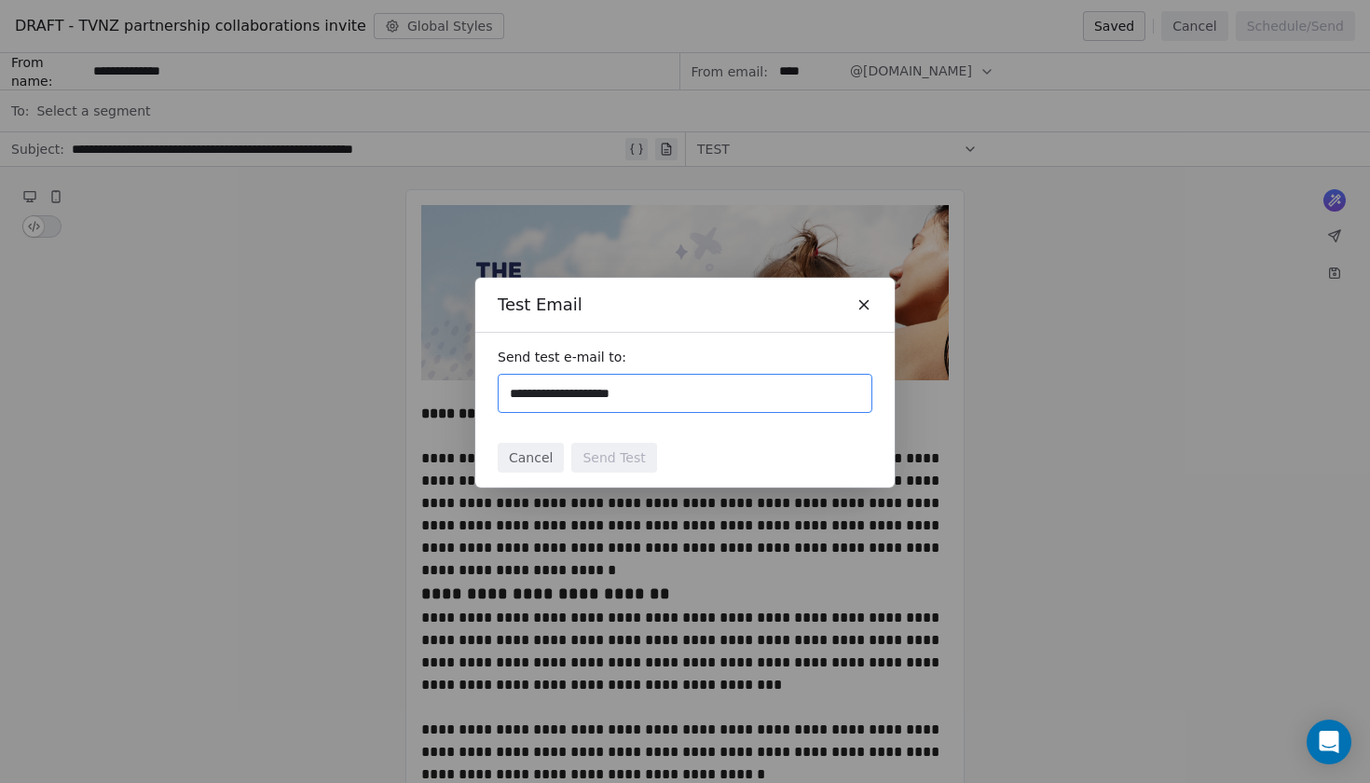
type input "**********"
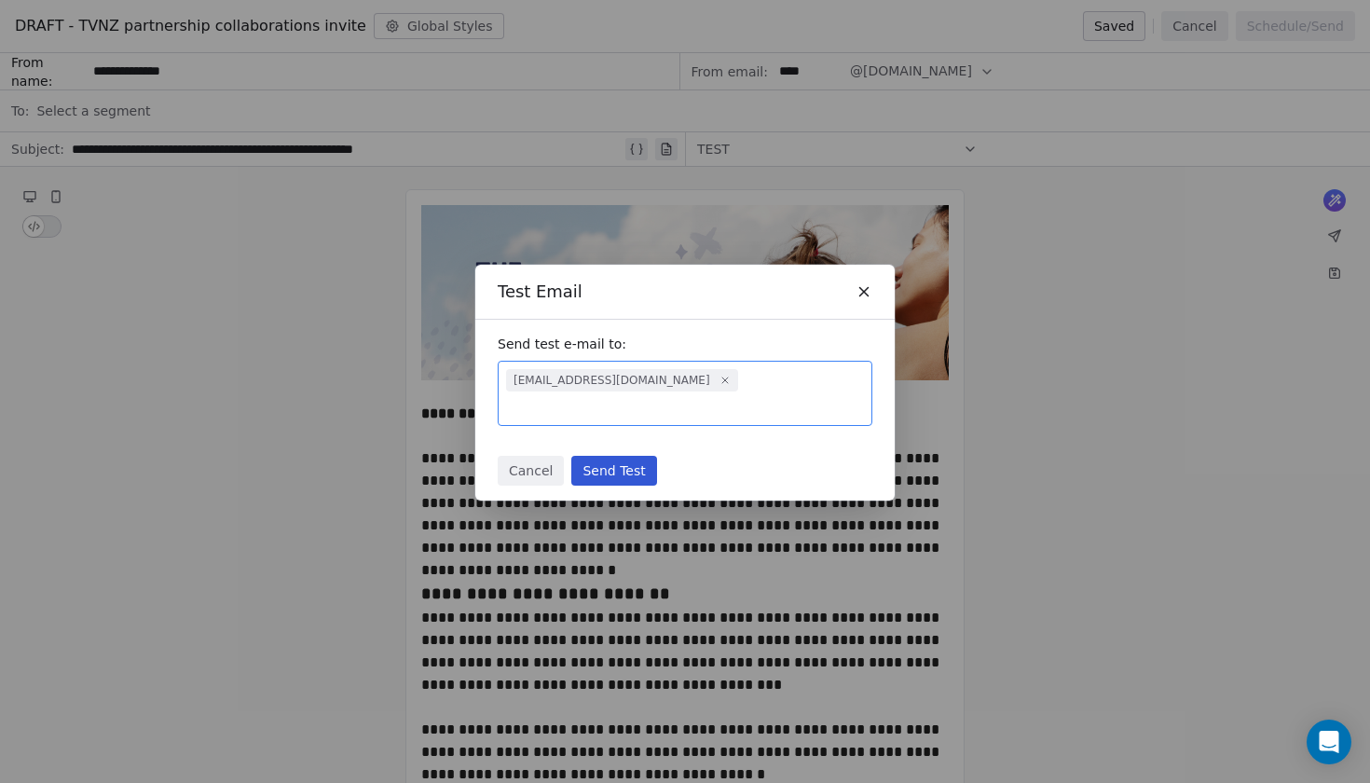
click at [603, 457] on button "Send Test" at bounding box center [613, 471] width 85 height 30
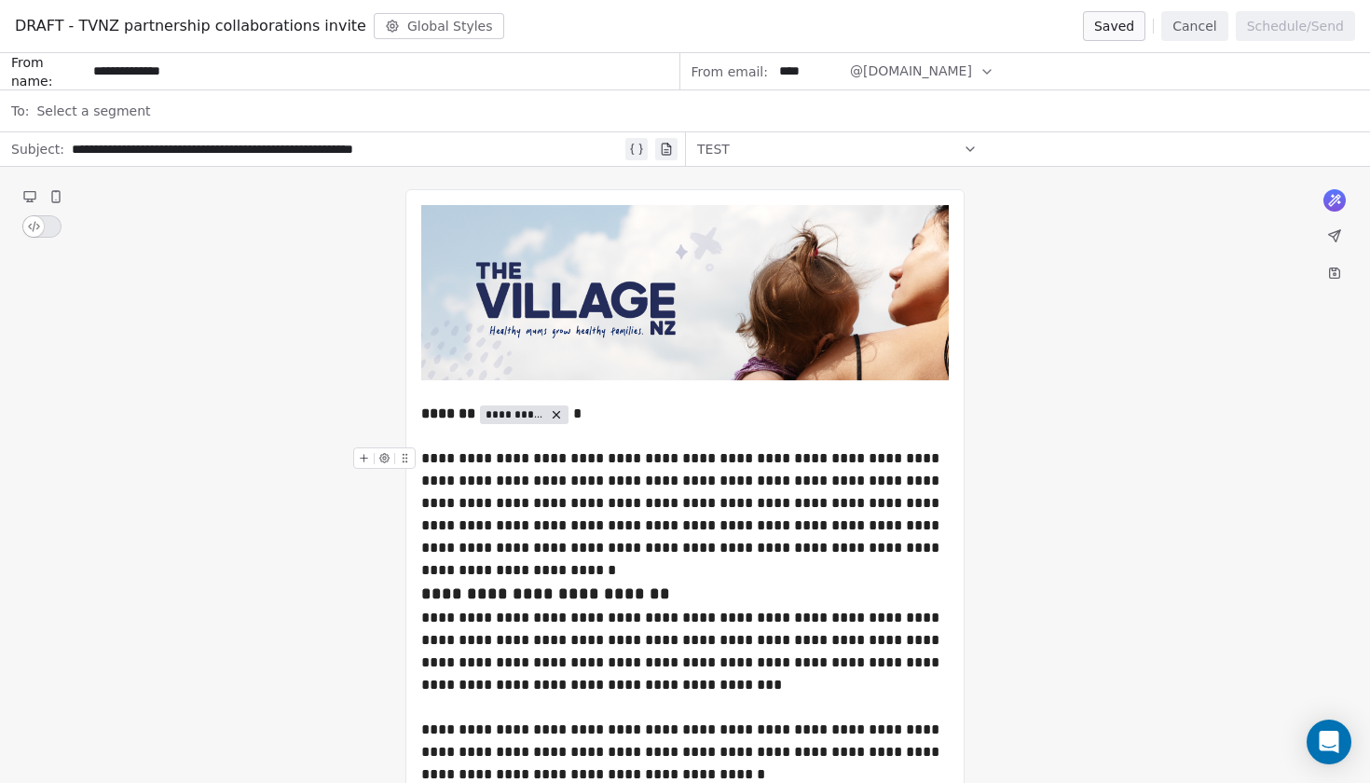
click at [709, 482] on div "**********" at bounding box center [685, 503] width 528 height 112
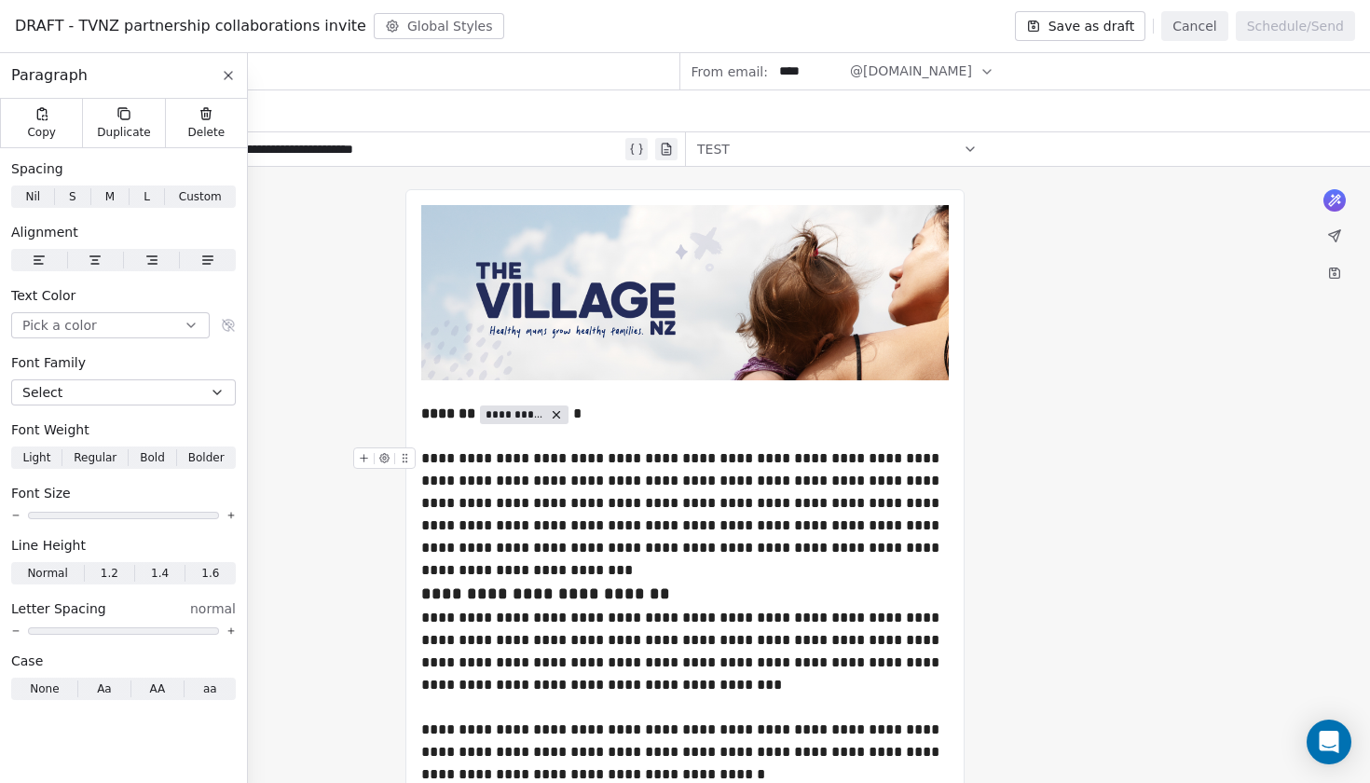
click at [745, 535] on div "**********" at bounding box center [685, 503] width 528 height 112
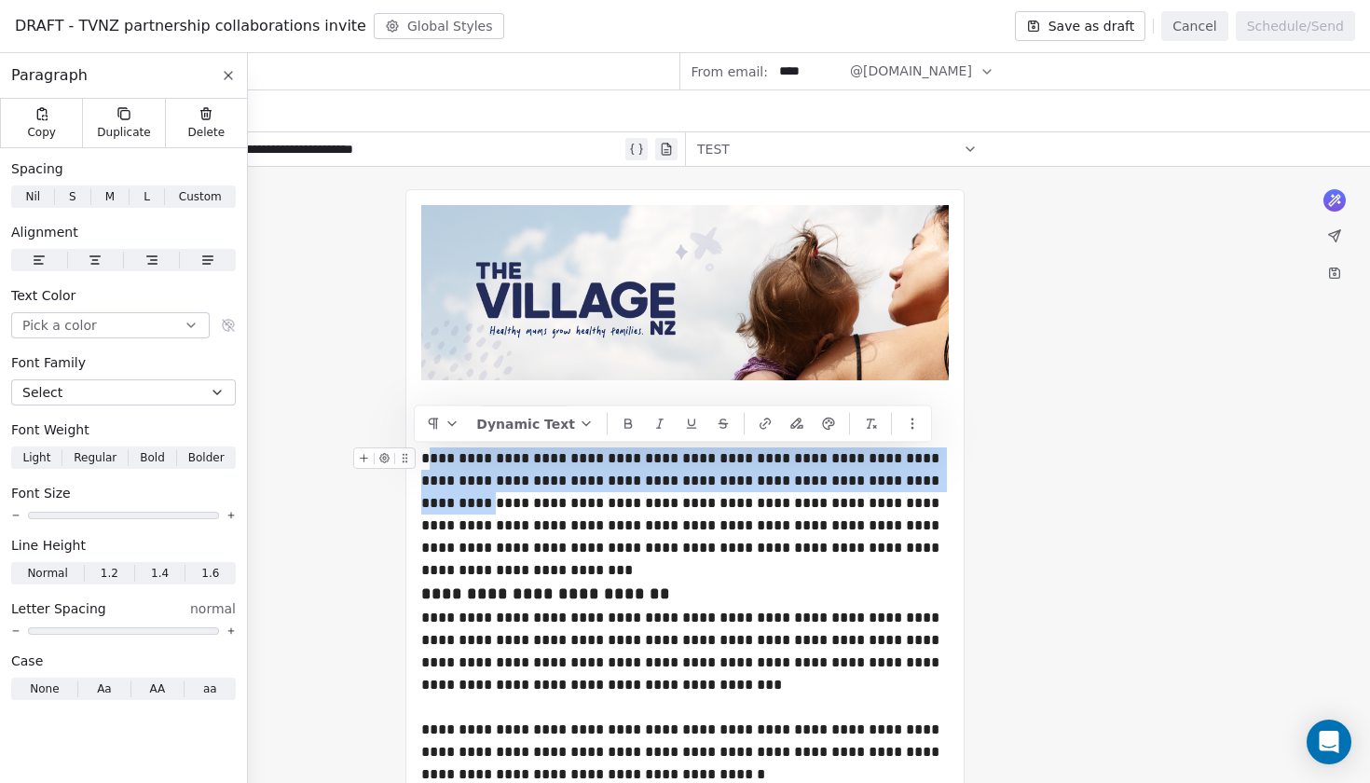
drag, startPoint x: 932, startPoint y: 483, endPoint x: 432, endPoint y: 454, distance: 501.5
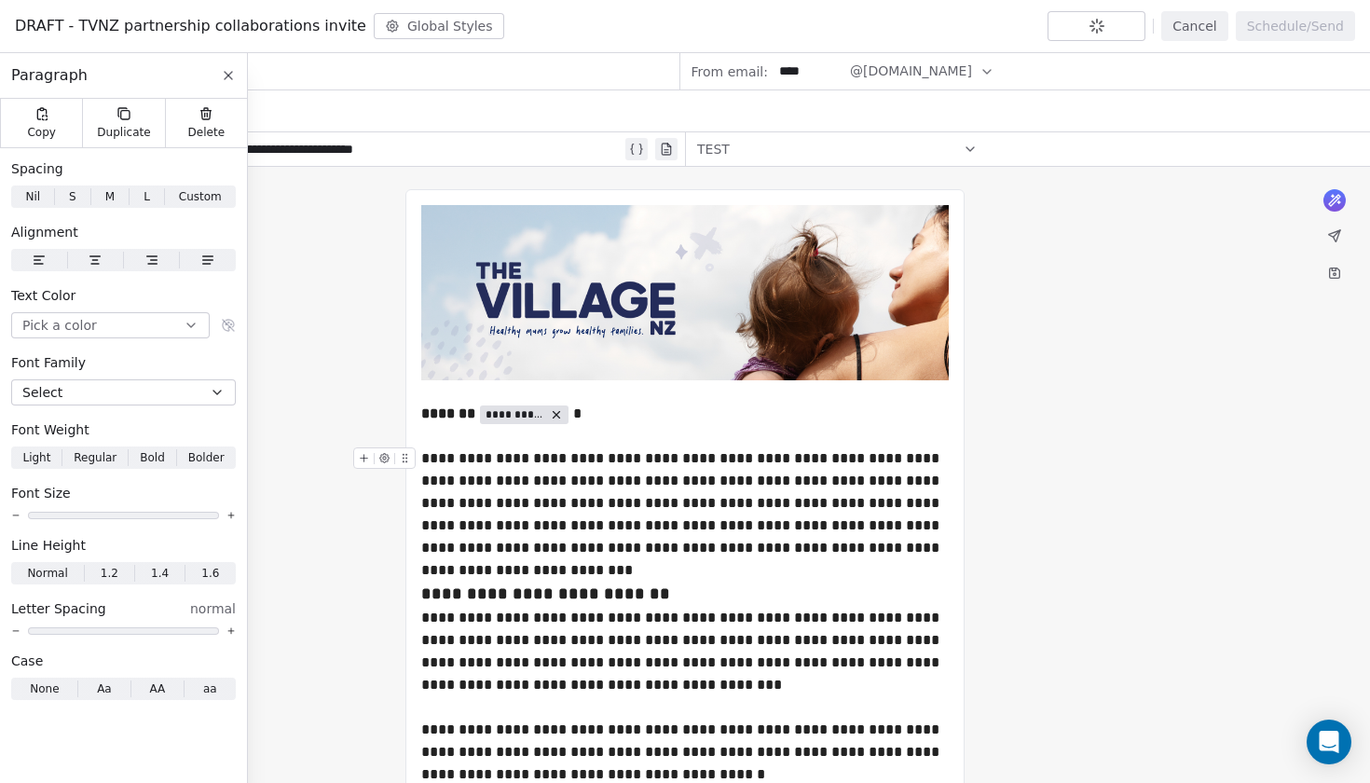
click at [424, 457] on div "**********" at bounding box center [685, 503] width 528 height 112
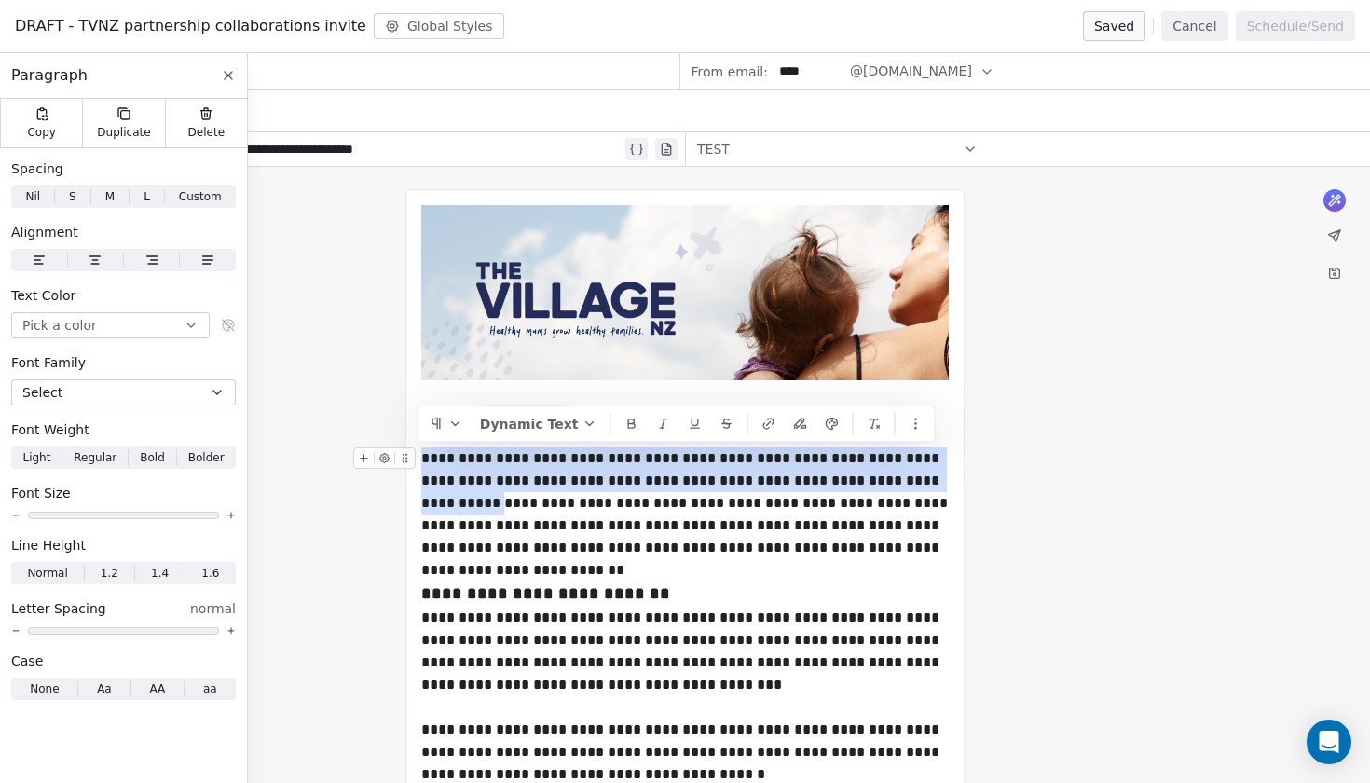
drag, startPoint x: 425, startPoint y: 460, endPoint x: 943, endPoint y: 488, distance: 518.2
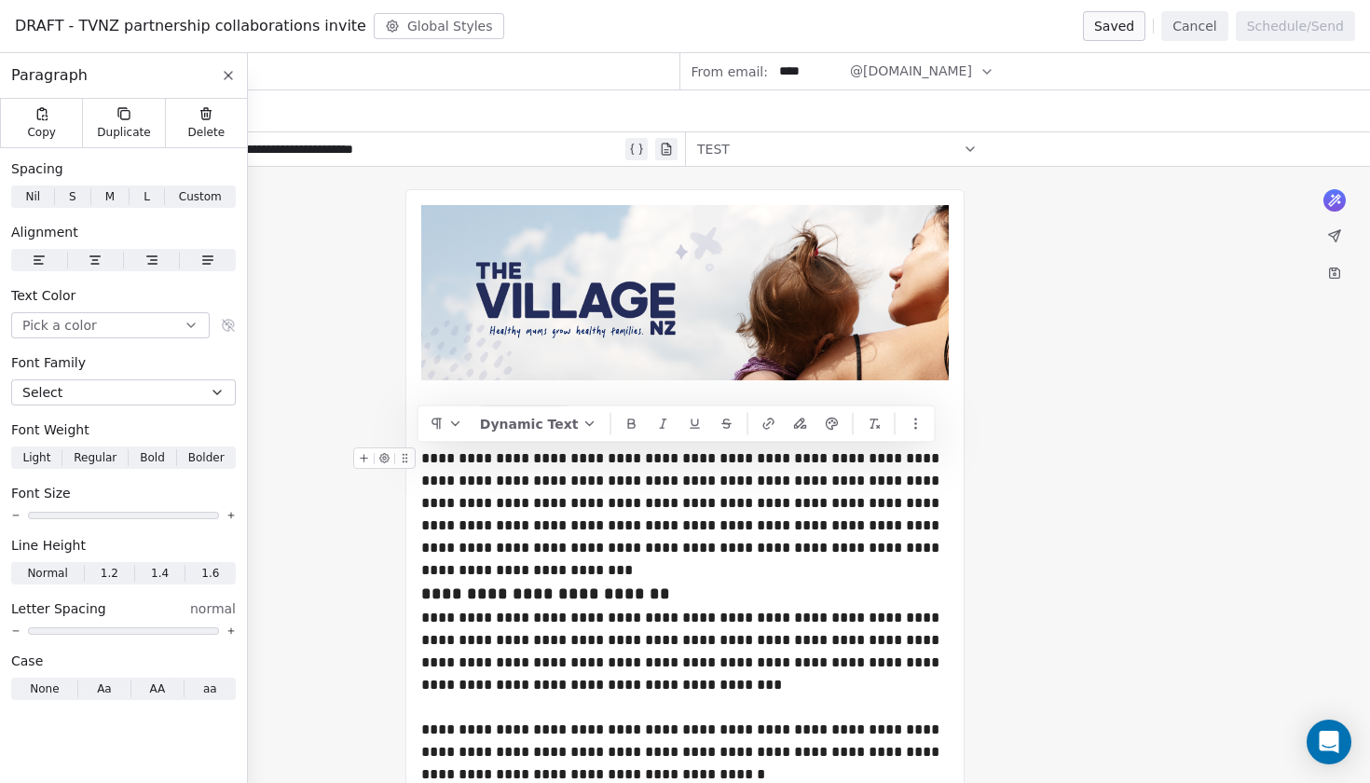
click at [655, 488] on div "**********" at bounding box center [685, 503] width 528 height 112
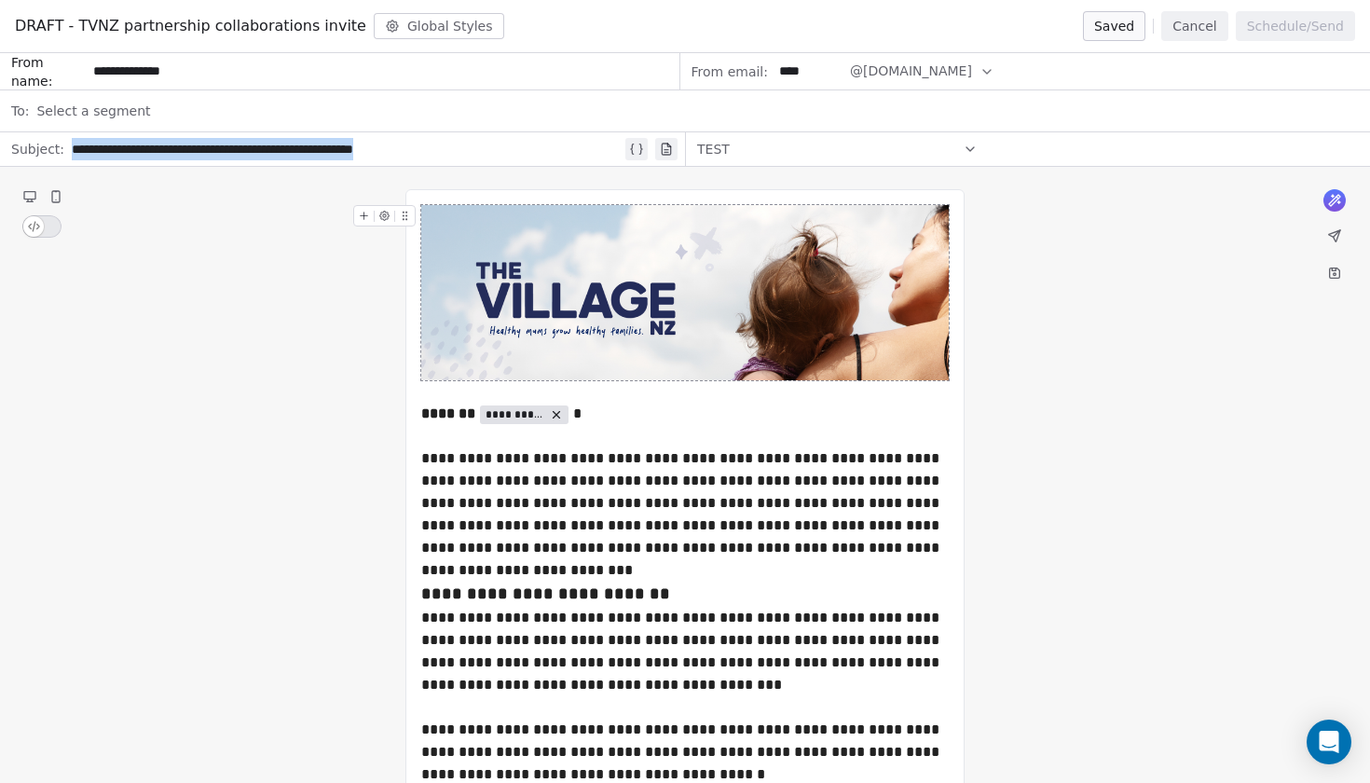
drag, startPoint x: 458, startPoint y: 155, endPoint x: 69, endPoint y: 144, distance: 388.9
click at [72, 144] on div "**********" at bounding box center [347, 149] width 550 height 22
copy div "**********"
paste div
click at [472, 149] on div "**********" at bounding box center [347, 149] width 550 height 22
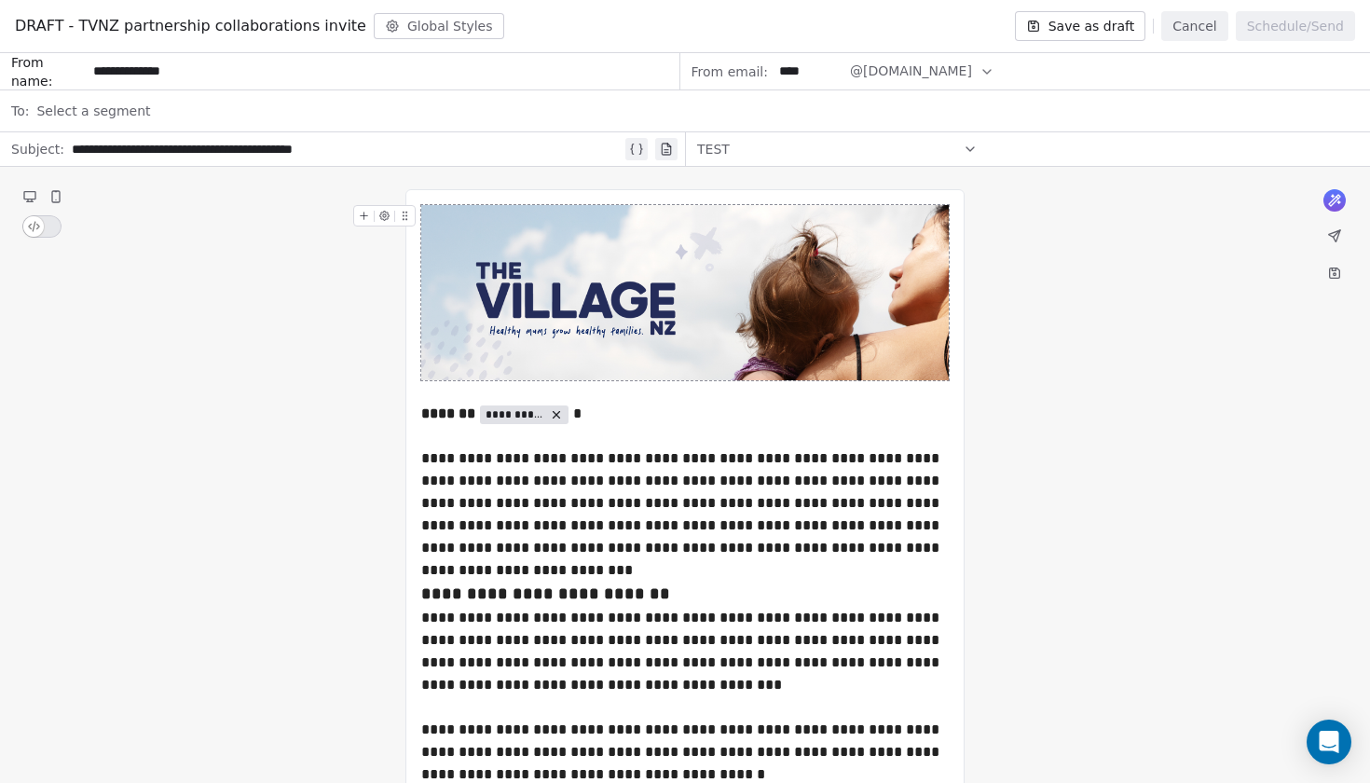
click at [1059, 26] on button "Save as draft" at bounding box center [1080, 26] width 131 height 30
click at [633, 497] on div "**********" at bounding box center [685, 503] width 528 height 112
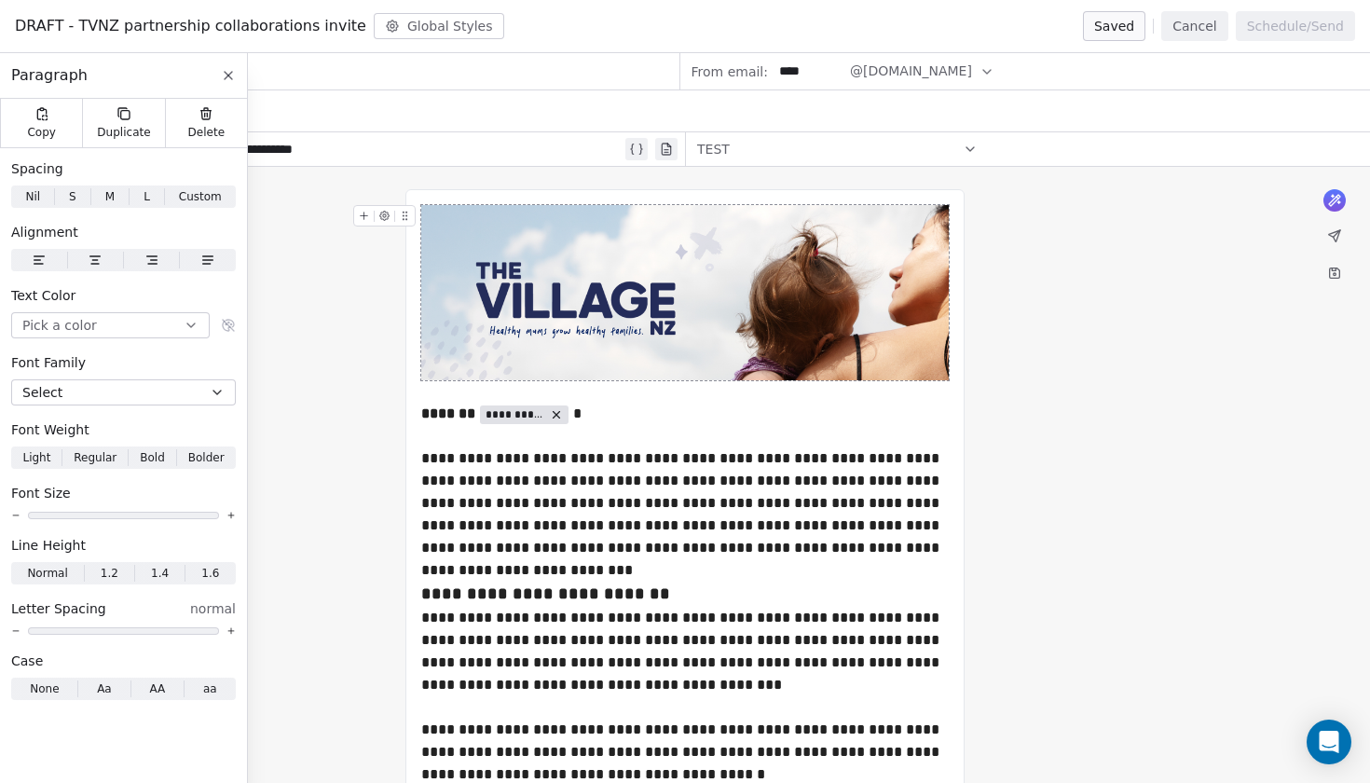
click at [1220, 26] on button "Cancel" at bounding box center [1195, 26] width 66 height 30
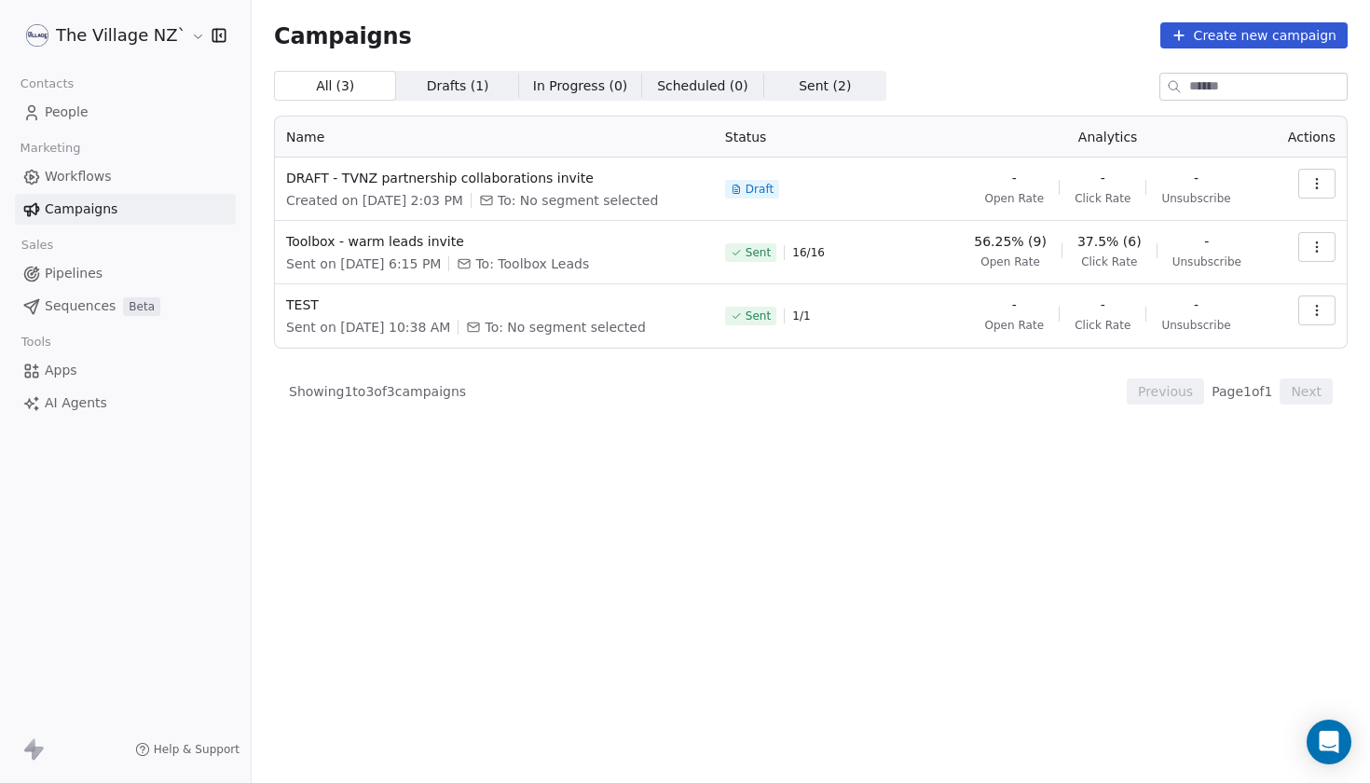
click at [103, 118] on link "People" at bounding box center [125, 112] width 221 height 31
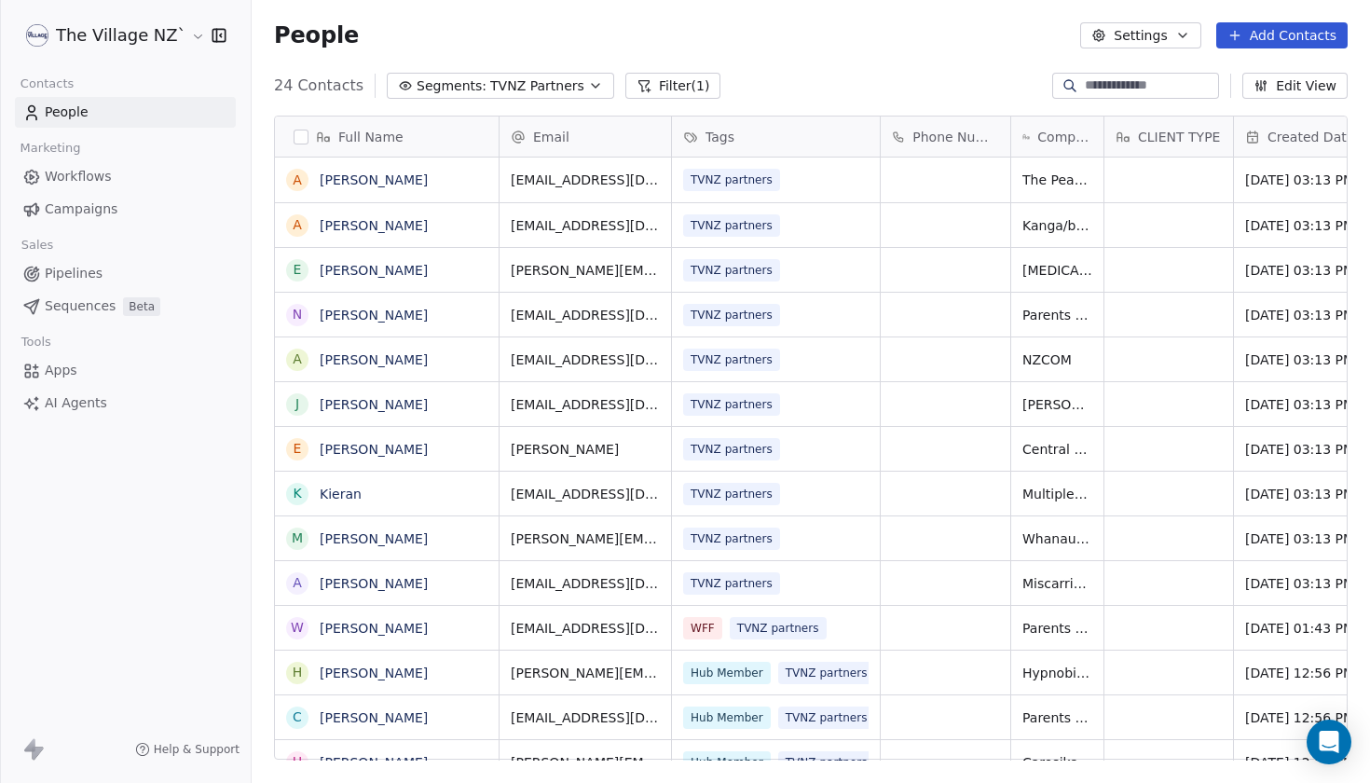
scroll to position [689, 1119]
click at [501, 91] on span "TVNZ Partners" at bounding box center [537, 86] width 94 height 20
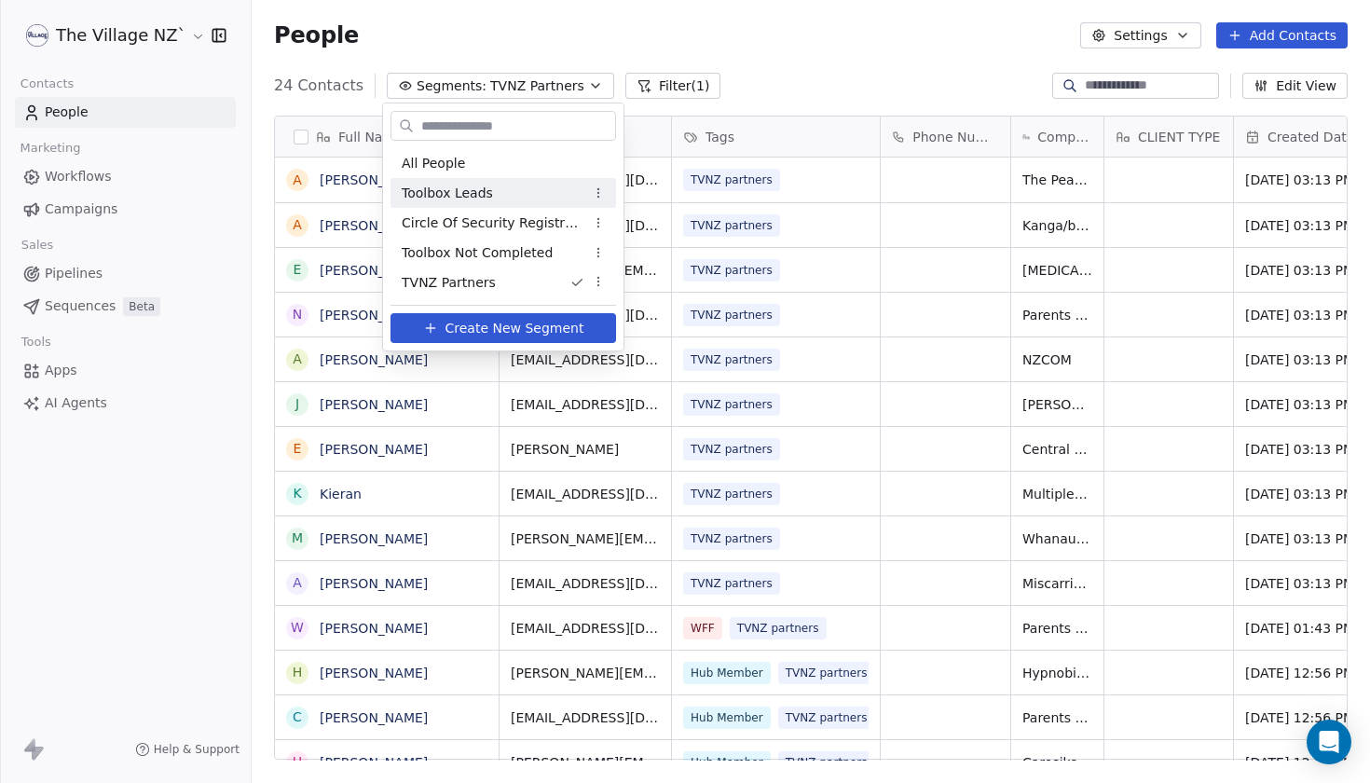
click at [871, 85] on html "The Village NZ` Contacts People Marketing Workflows Campaigns Sales Pipelines S…" at bounding box center [685, 391] width 1370 height 783
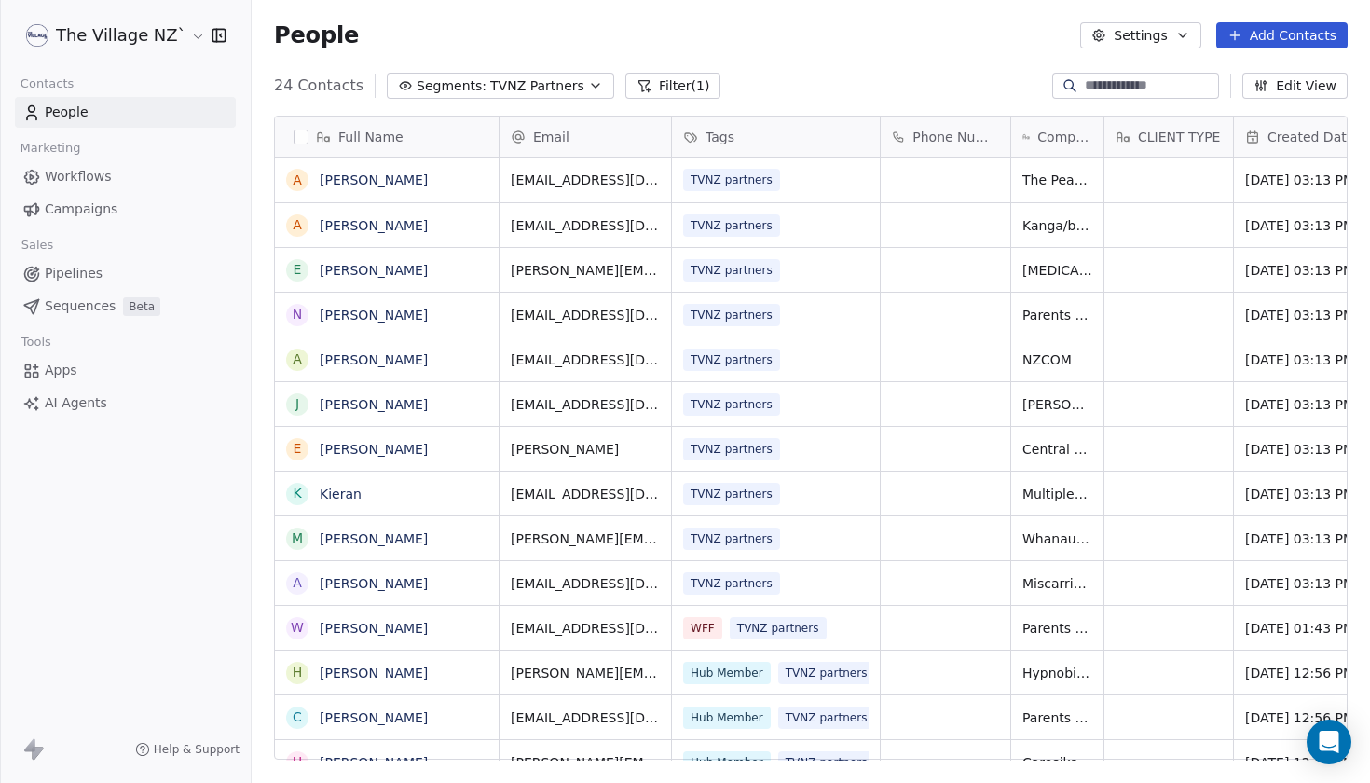
click at [1360, 151] on div "Full Name A [PERSON_NAME] A [PERSON_NAME] E [PERSON_NAME] N [PERSON_NAME] A [PE…" at bounding box center [811, 445] width 1119 height 689
click at [163, 389] on link "AI Agents" at bounding box center [125, 403] width 221 height 31
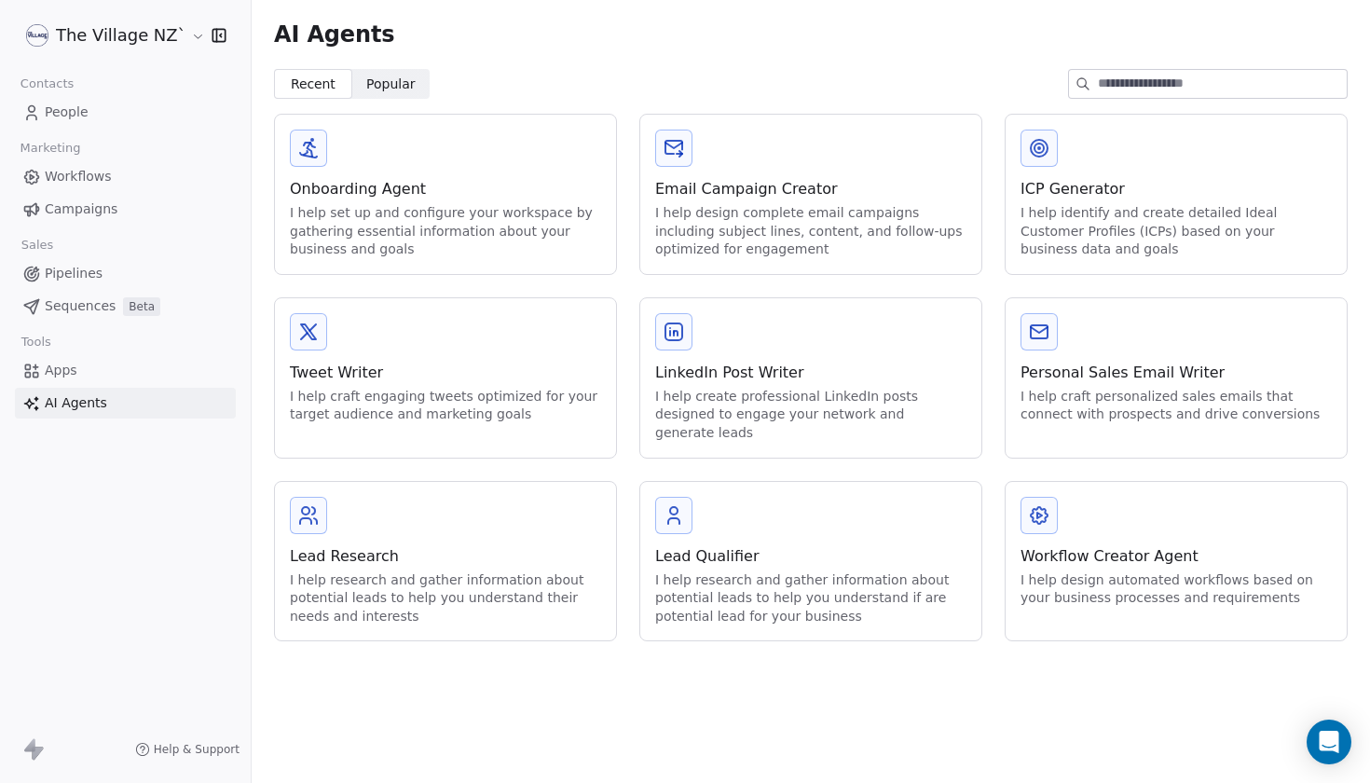
click at [93, 120] on link "People" at bounding box center [125, 112] width 221 height 31
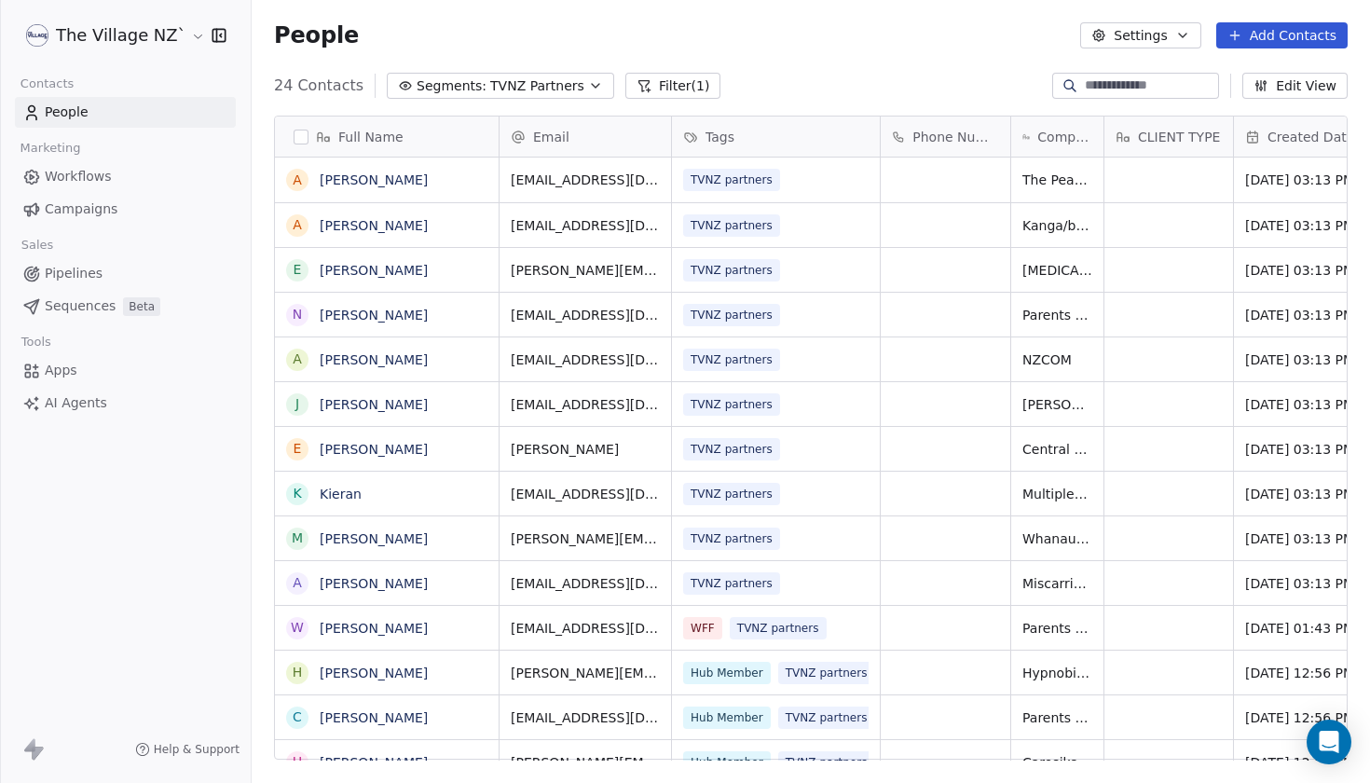
scroll to position [689, 1119]
click at [374, 139] on span "Full Name" at bounding box center [370, 137] width 65 height 19
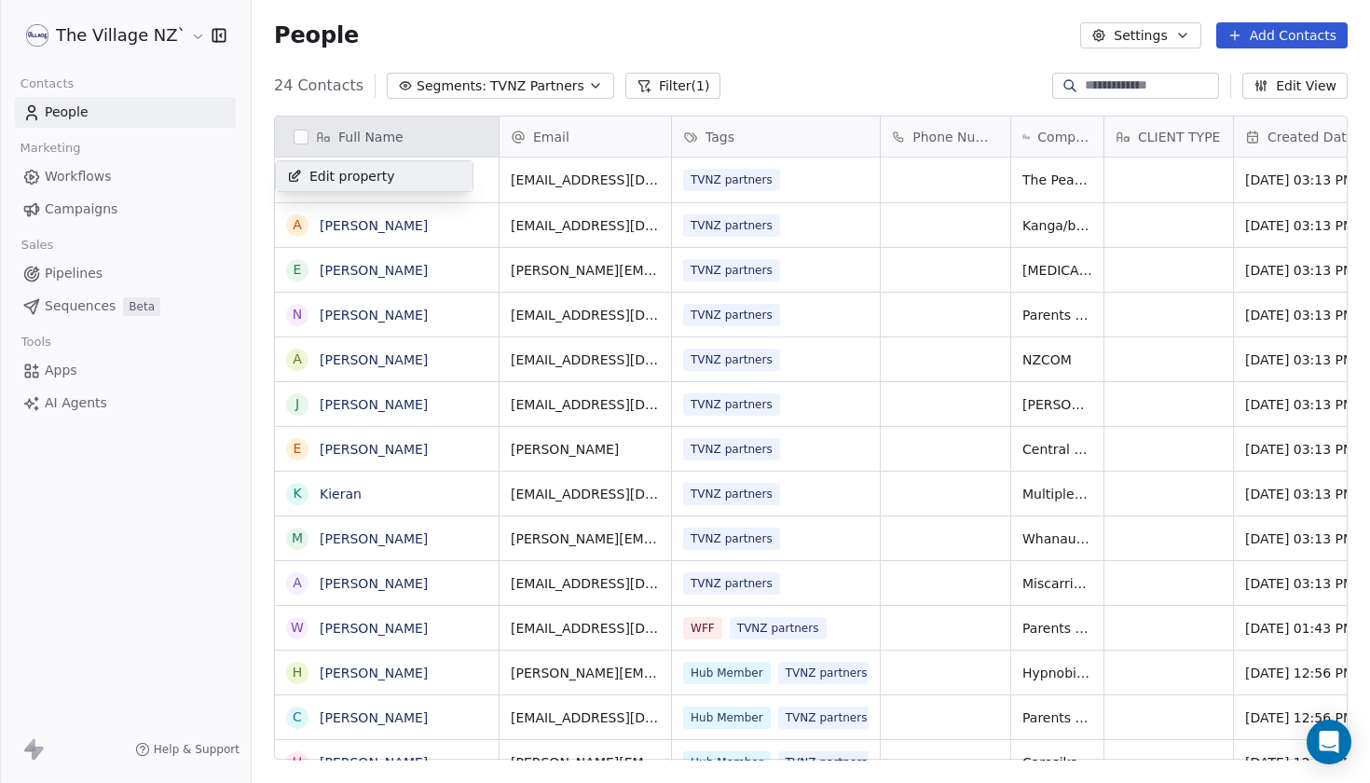
click at [364, 179] on span "Edit property" at bounding box center [353, 176] width 86 height 19
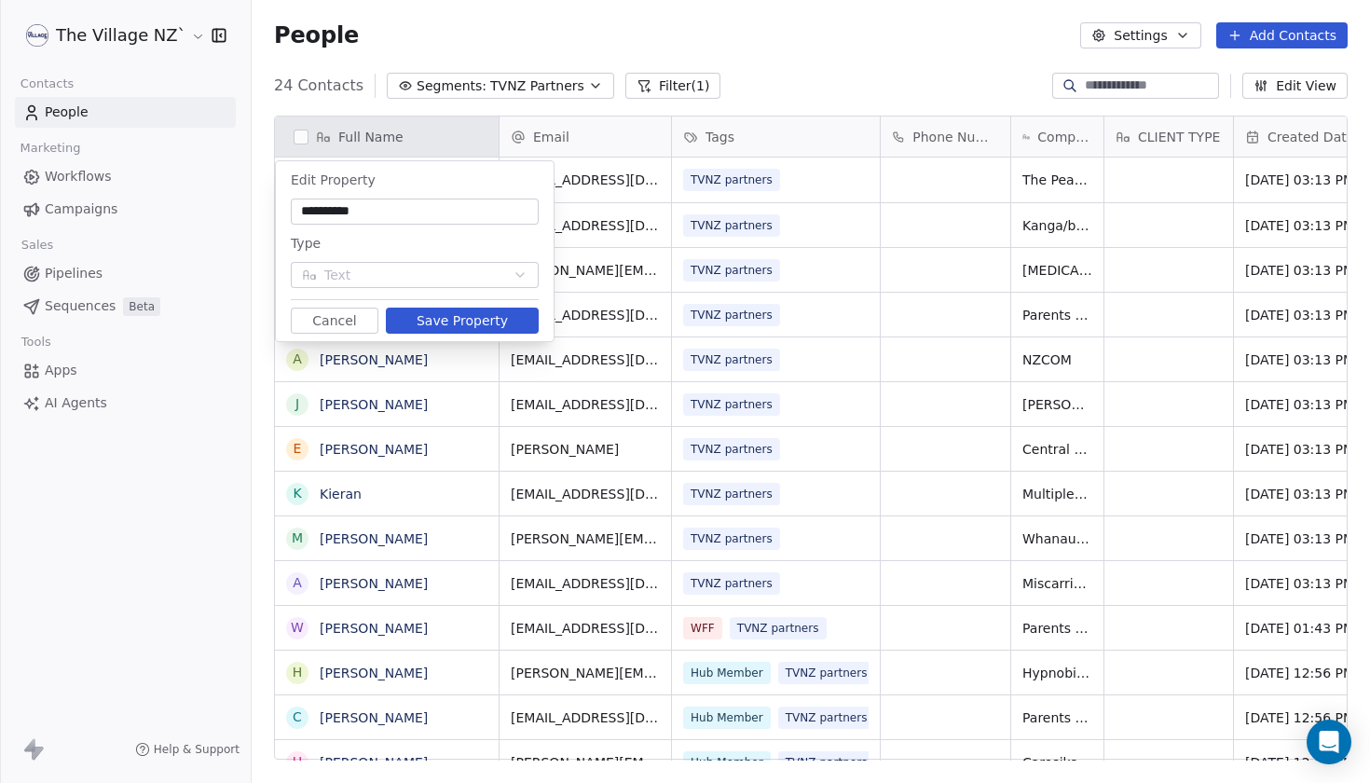
type input "**********"
click at [472, 318] on button "Save Property" at bounding box center [462, 321] width 153 height 26
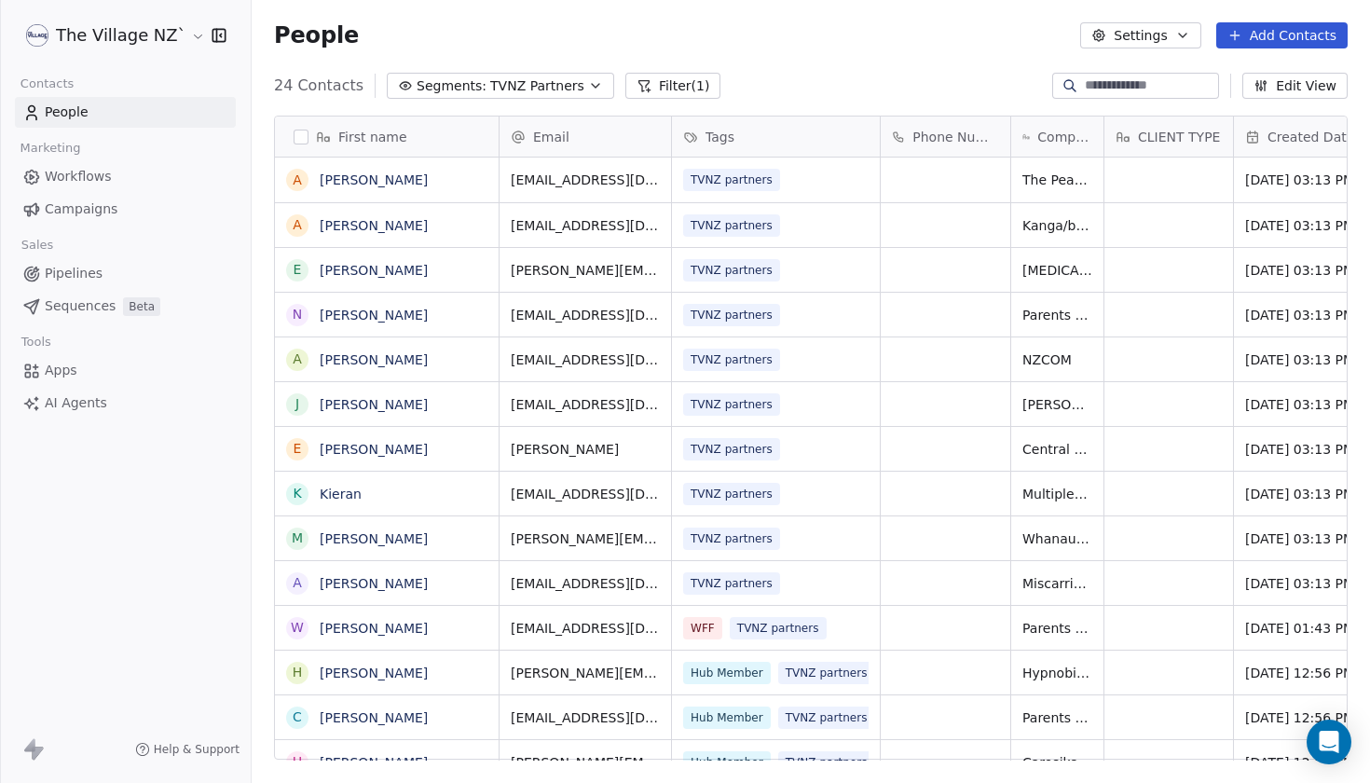
click at [692, 80] on button "Filter (1)" at bounding box center [674, 86] width 96 height 26
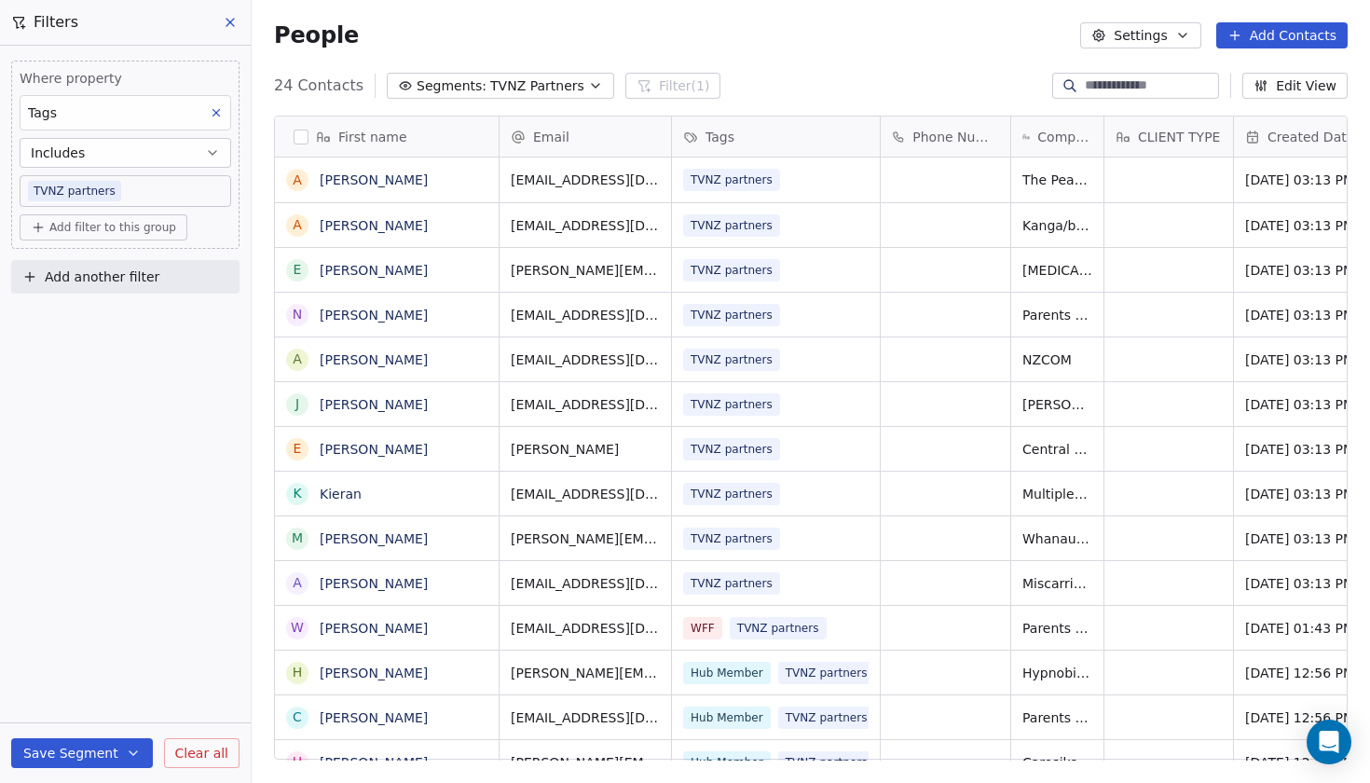
click at [820, 67] on div "People Settings Add Contacts" at bounding box center [811, 35] width 1119 height 71
drag, startPoint x: 831, startPoint y: 76, endPoint x: 870, endPoint y: 76, distance: 39.2
click at [839, 76] on div "24 Contacts Segments: TVNZ Partners Filter (1) Edit View" at bounding box center [811, 86] width 1119 height 30
click at [846, 91] on div "24 Contacts Segments: TVNZ Partners Filter (1) Edit View" at bounding box center [811, 86] width 1119 height 30
click at [98, 278] on span "Add another filter" at bounding box center [102, 278] width 115 height 20
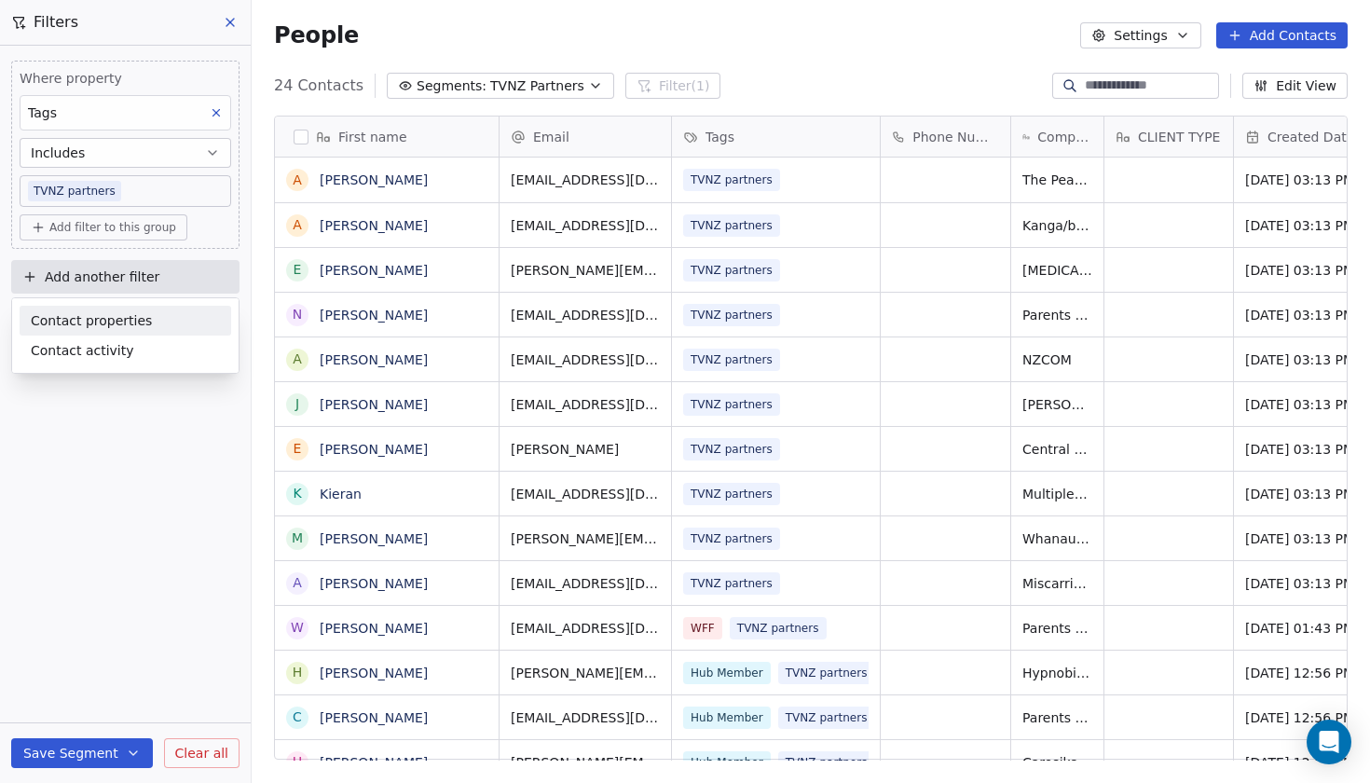
click at [92, 323] on span "Contact properties" at bounding box center [91, 321] width 121 height 20
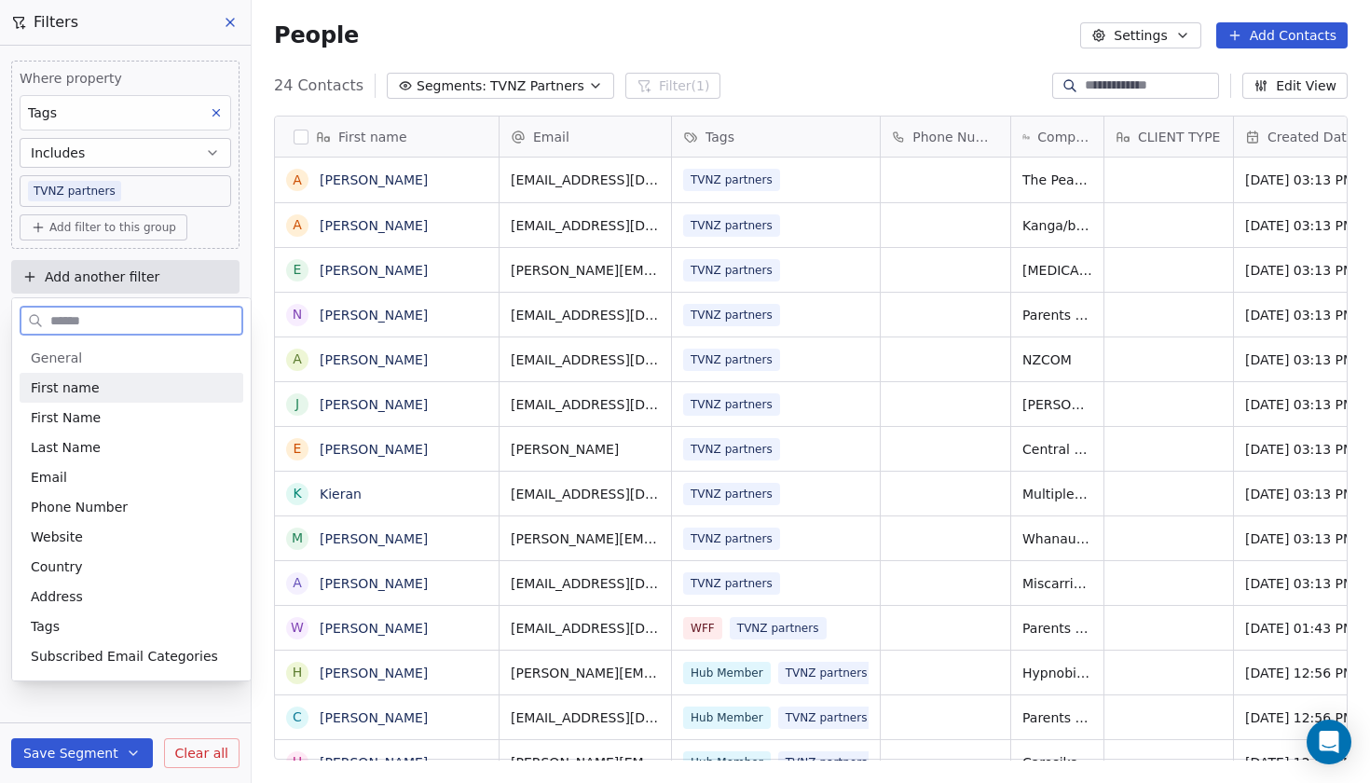
click at [76, 391] on span "First name" at bounding box center [65, 387] width 69 height 19
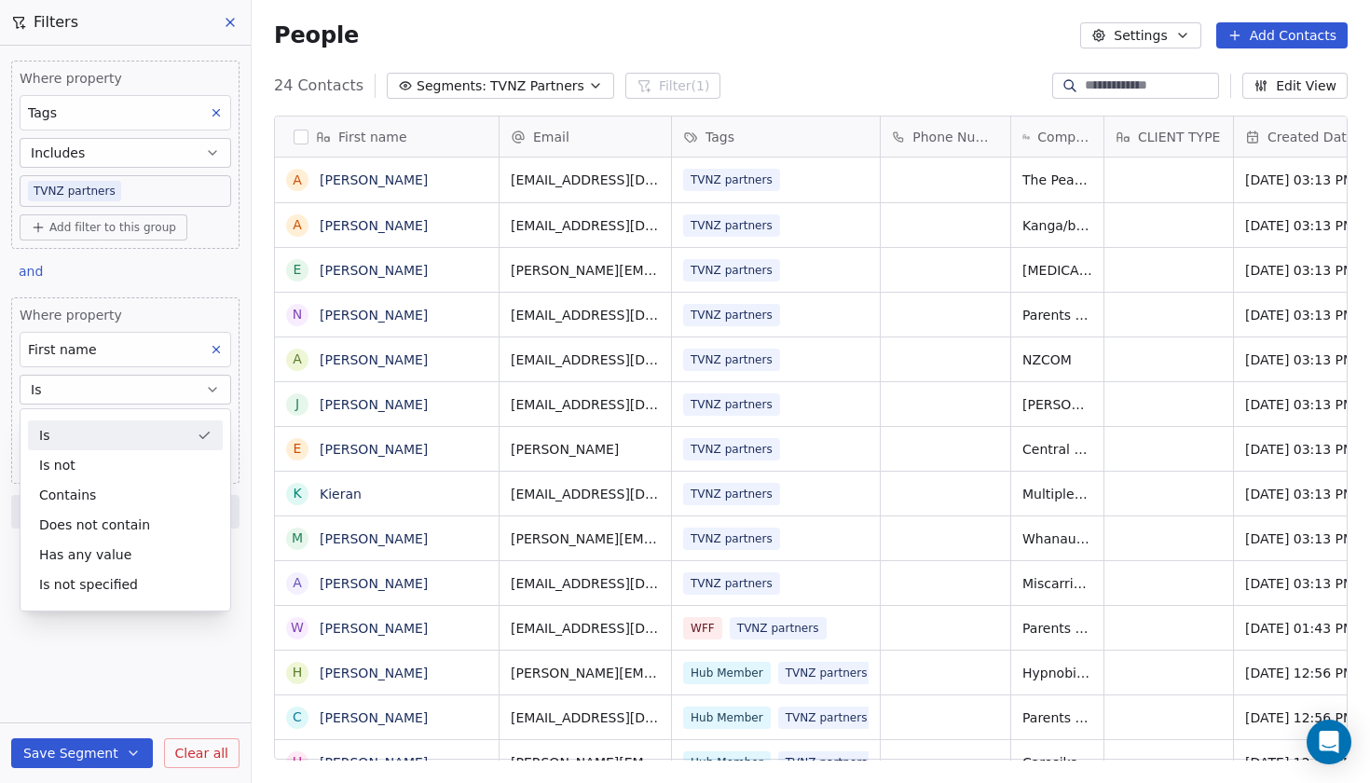
click at [114, 443] on div "Is" at bounding box center [125, 435] width 195 height 30
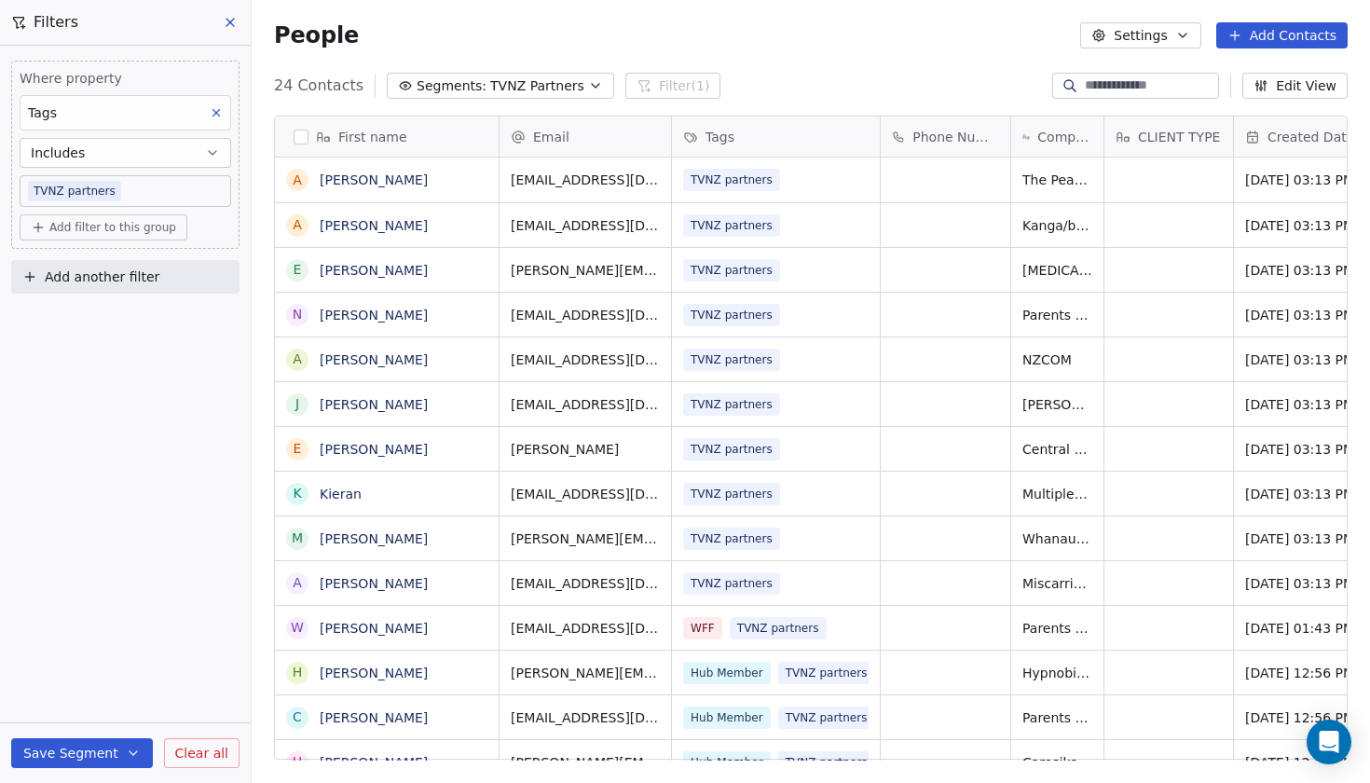
click at [117, 111] on div "Tags" at bounding box center [126, 112] width 212 height 35
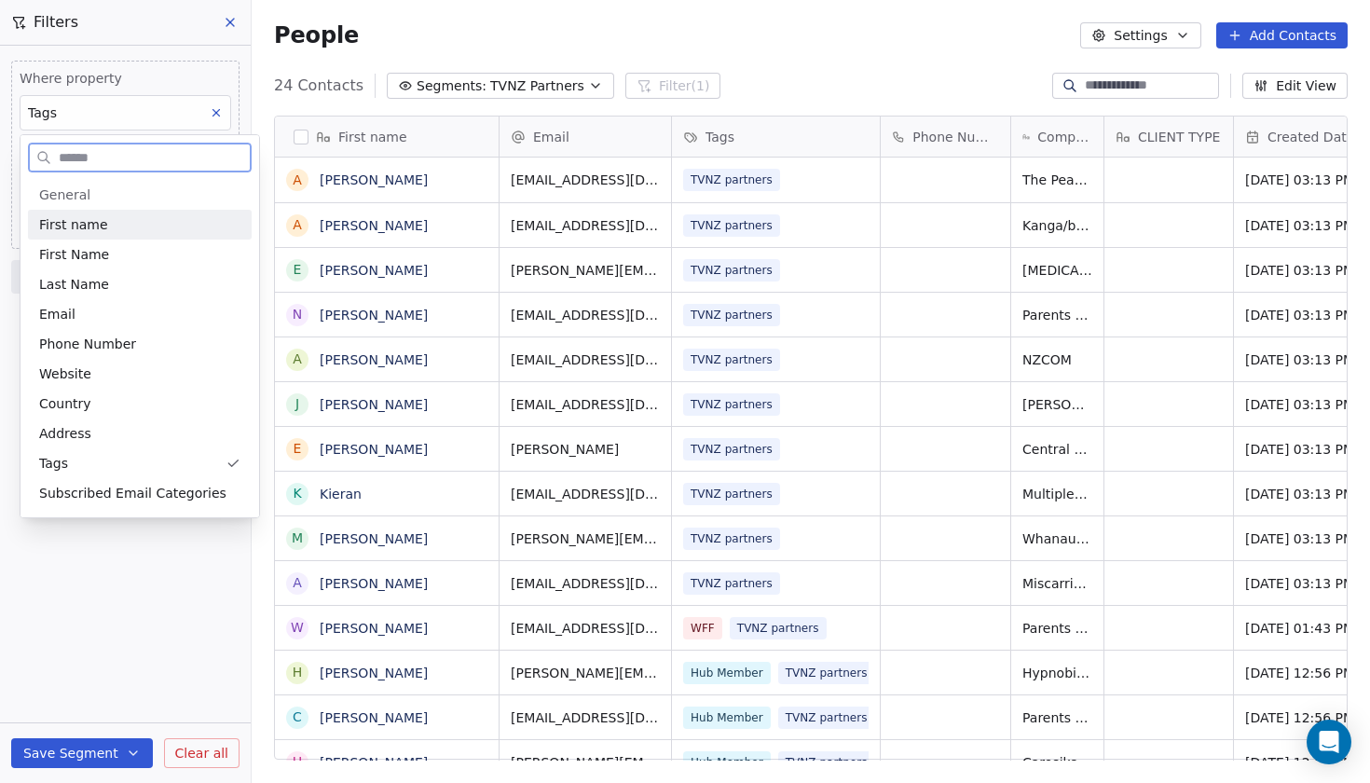
click at [51, 224] on span "First name" at bounding box center [73, 224] width 69 height 19
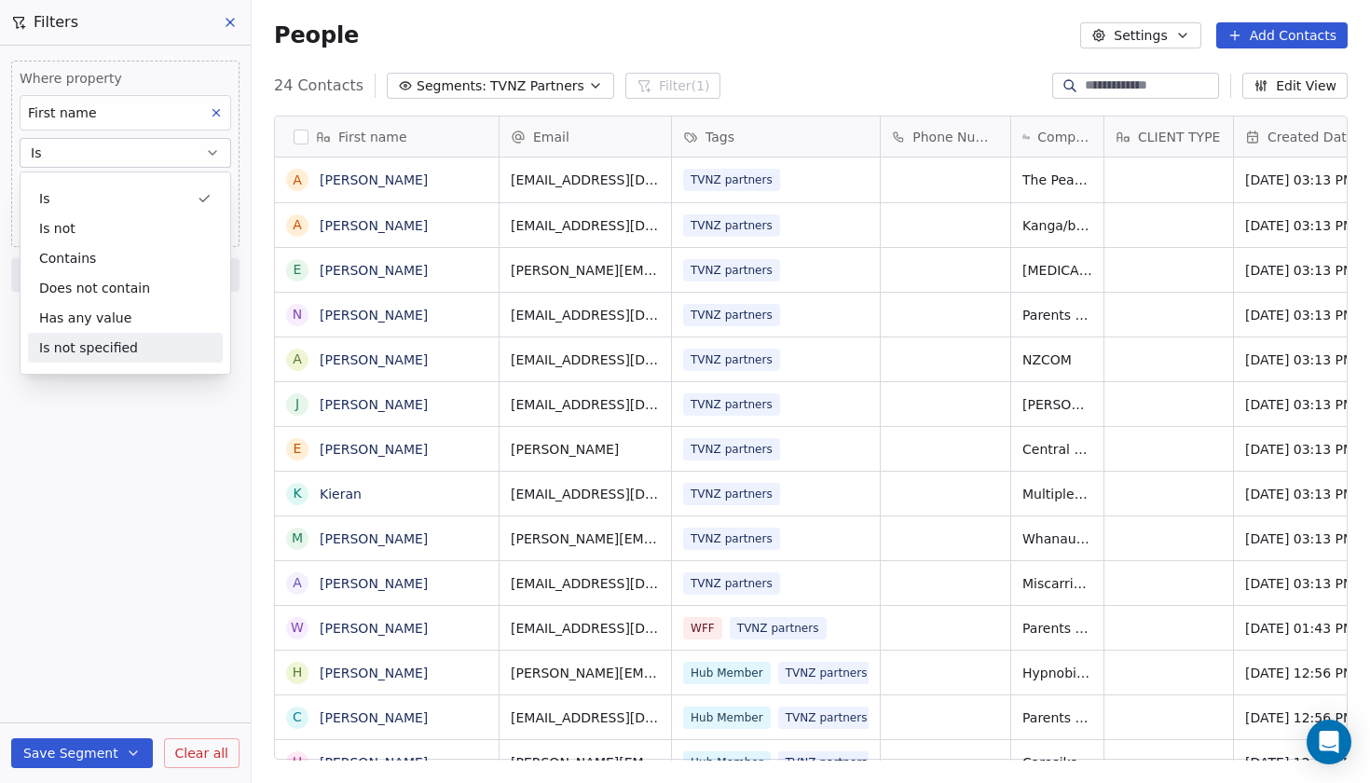
click at [159, 438] on div "Where property First name Is Add filter to this group Add another filter Save S…" at bounding box center [125, 414] width 251 height 737
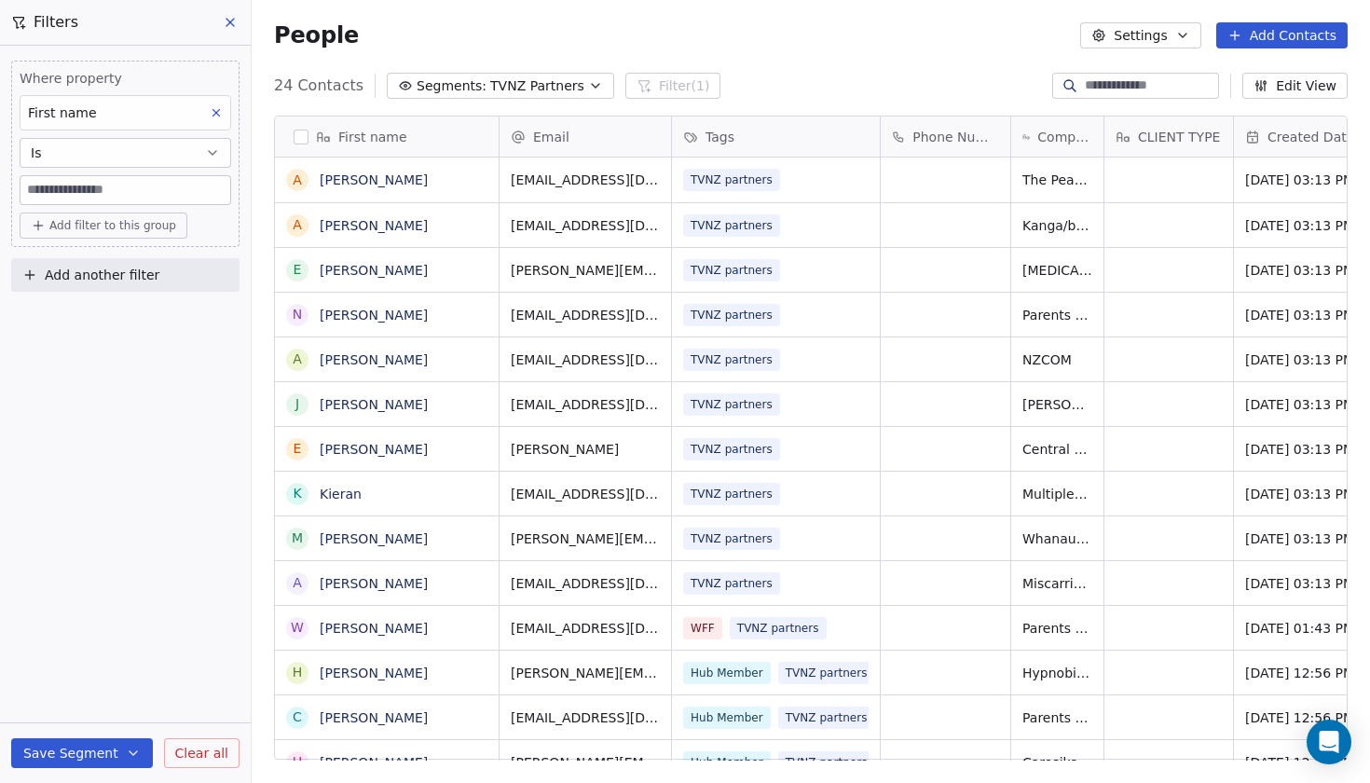
click at [228, 29] on icon at bounding box center [230, 22] width 15 height 15
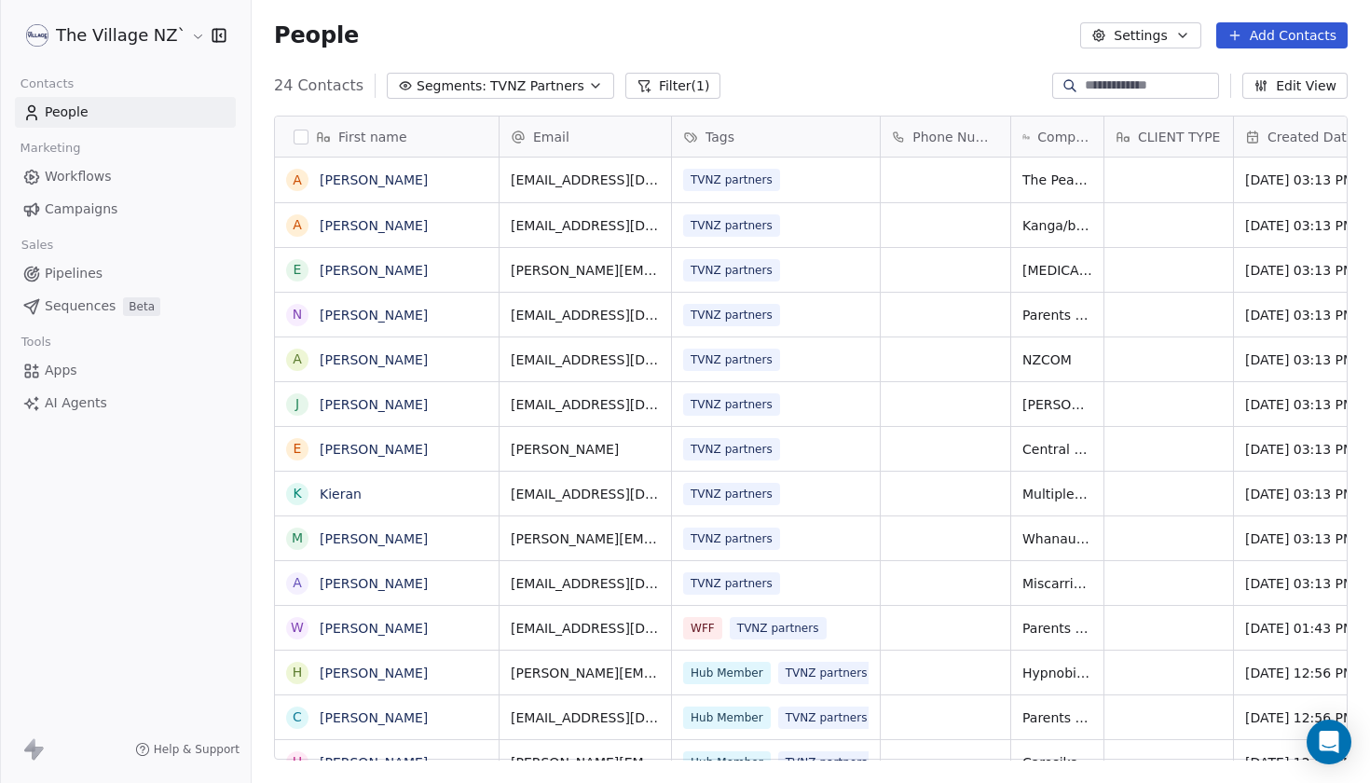
click at [1157, 41] on button "Settings" at bounding box center [1140, 35] width 120 height 26
click at [1146, 76] on span "Contact Properties" at bounding box center [1189, 76] width 121 height 20
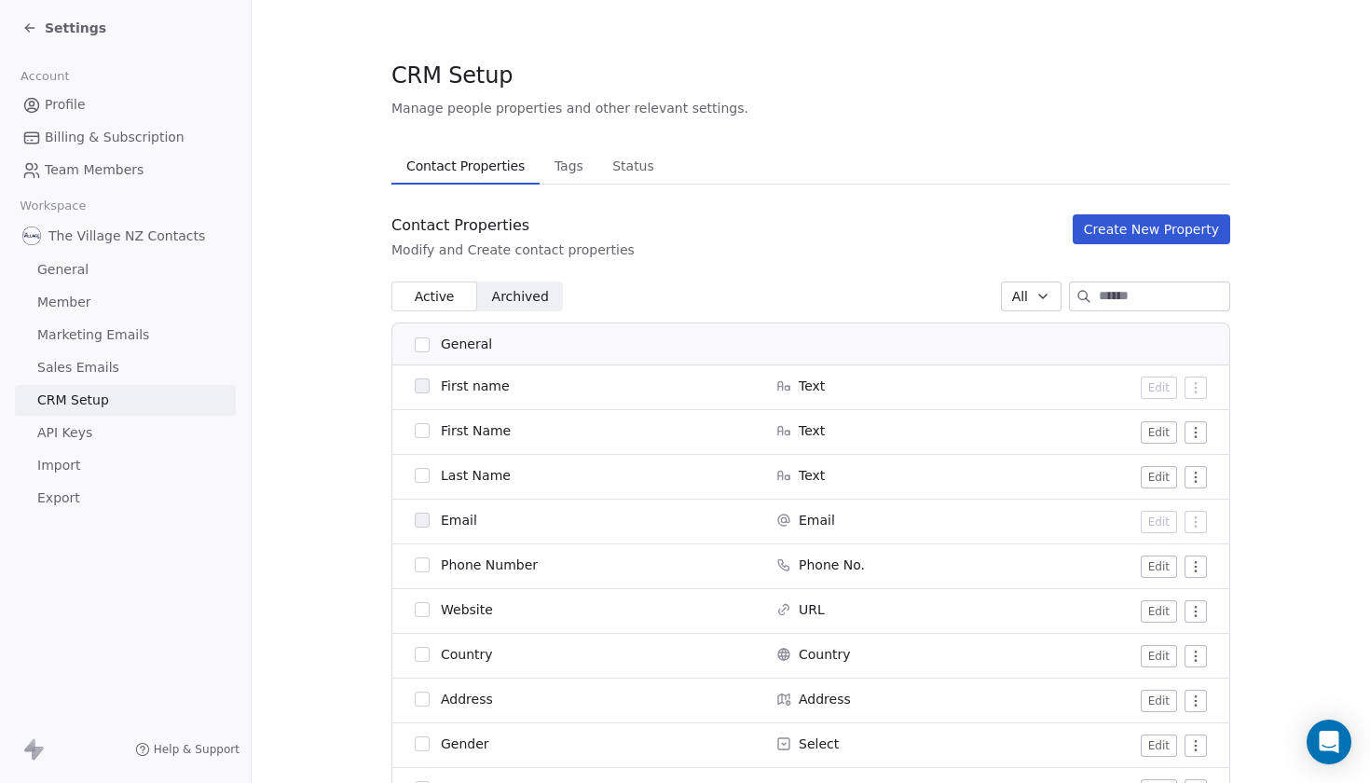
click at [423, 430] on button "button" at bounding box center [422, 430] width 15 height 15
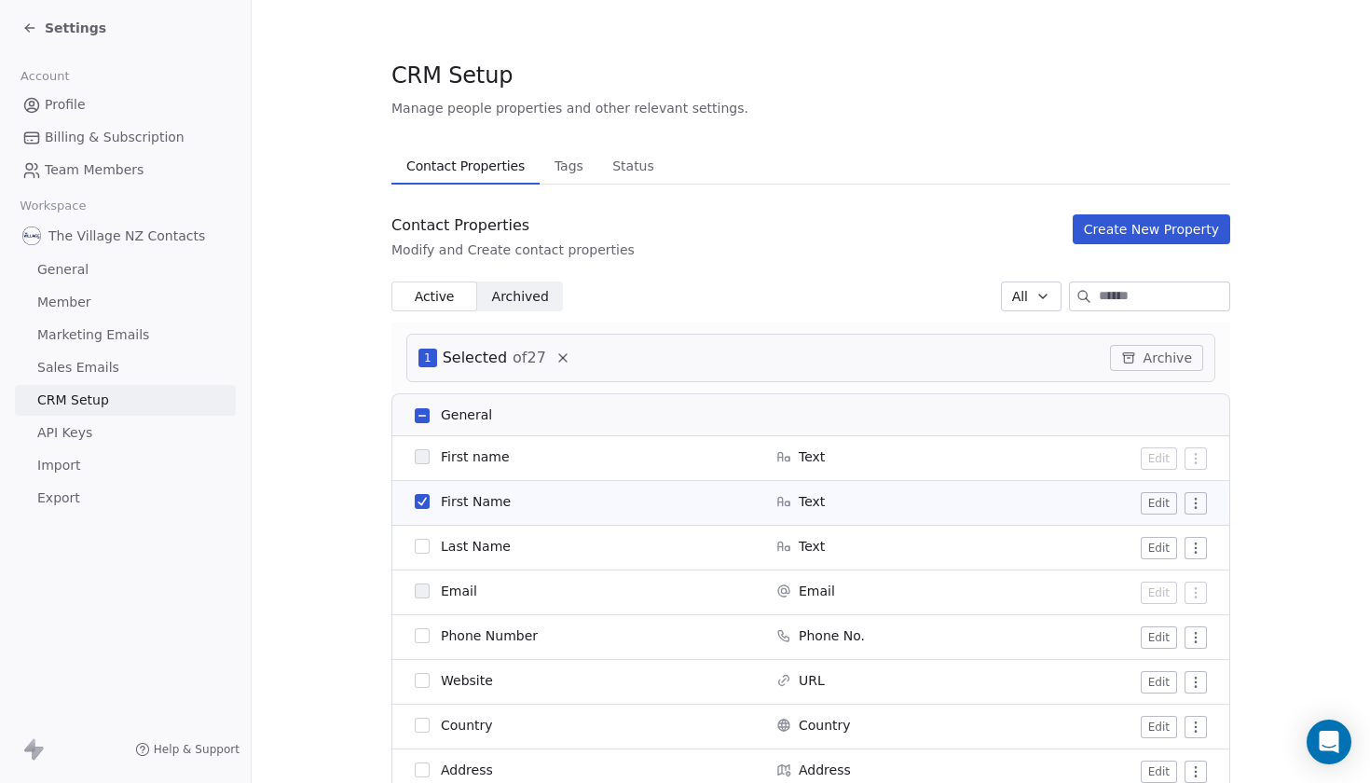
click at [1196, 237] on button "Create New Property" at bounding box center [1152, 229] width 158 height 30
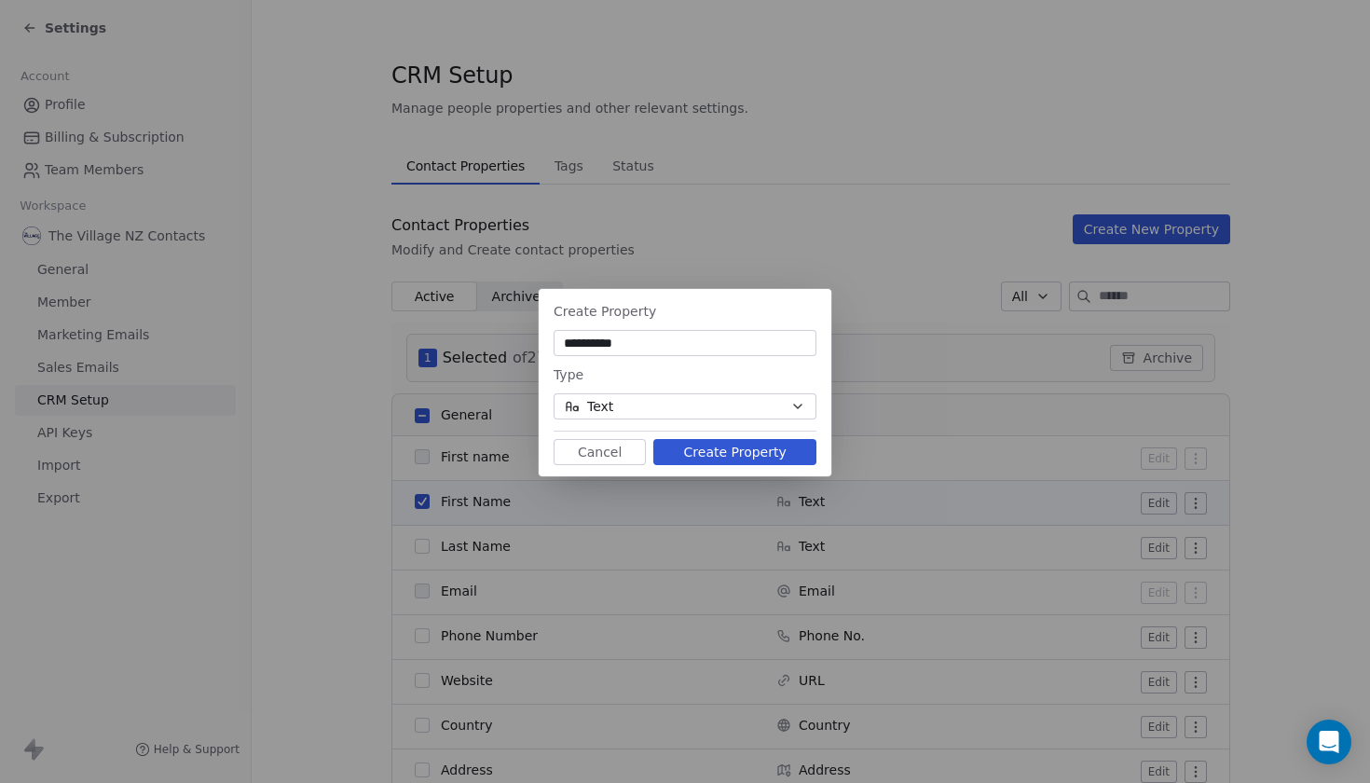
type input "**********"
click at [698, 447] on button "Create Property" at bounding box center [735, 452] width 163 height 26
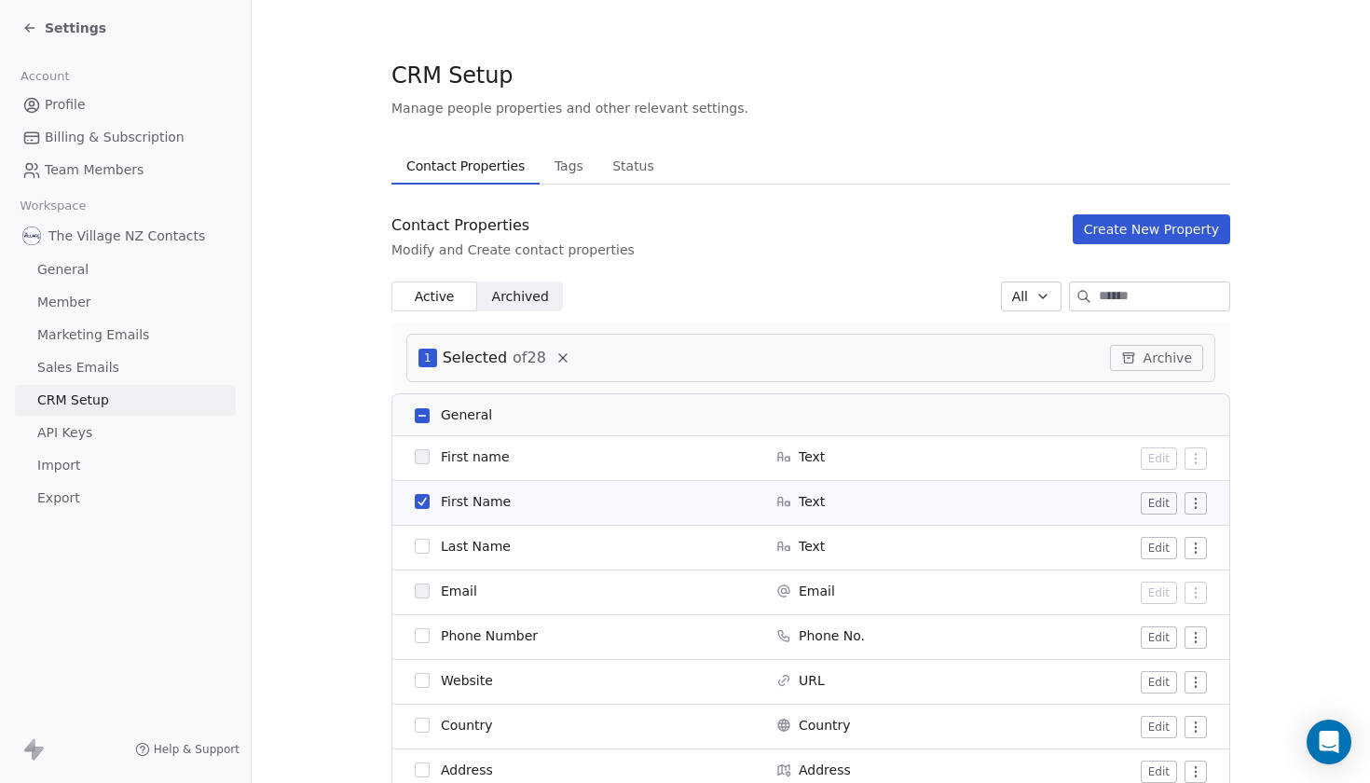
click at [424, 549] on button "button" at bounding box center [422, 546] width 15 height 15
click at [86, 230] on span "The Village NZ Contacts" at bounding box center [126, 236] width 157 height 19
click at [56, 238] on span "The Village NZ Contacts" at bounding box center [126, 236] width 157 height 19
click at [56, 263] on span "General" at bounding box center [62, 270] width 51 height 20
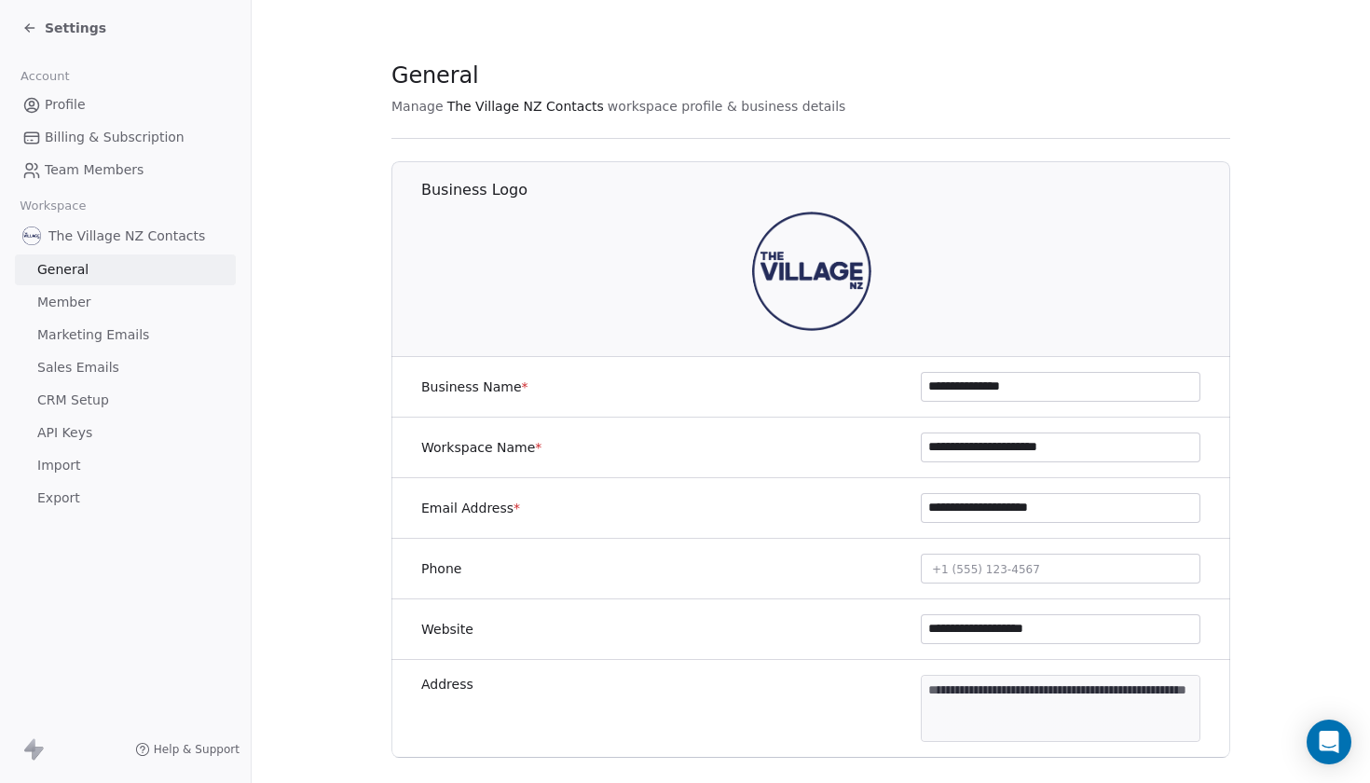
click at [32, 31] on icon at bounding box center [29, 28] width 15 height 15
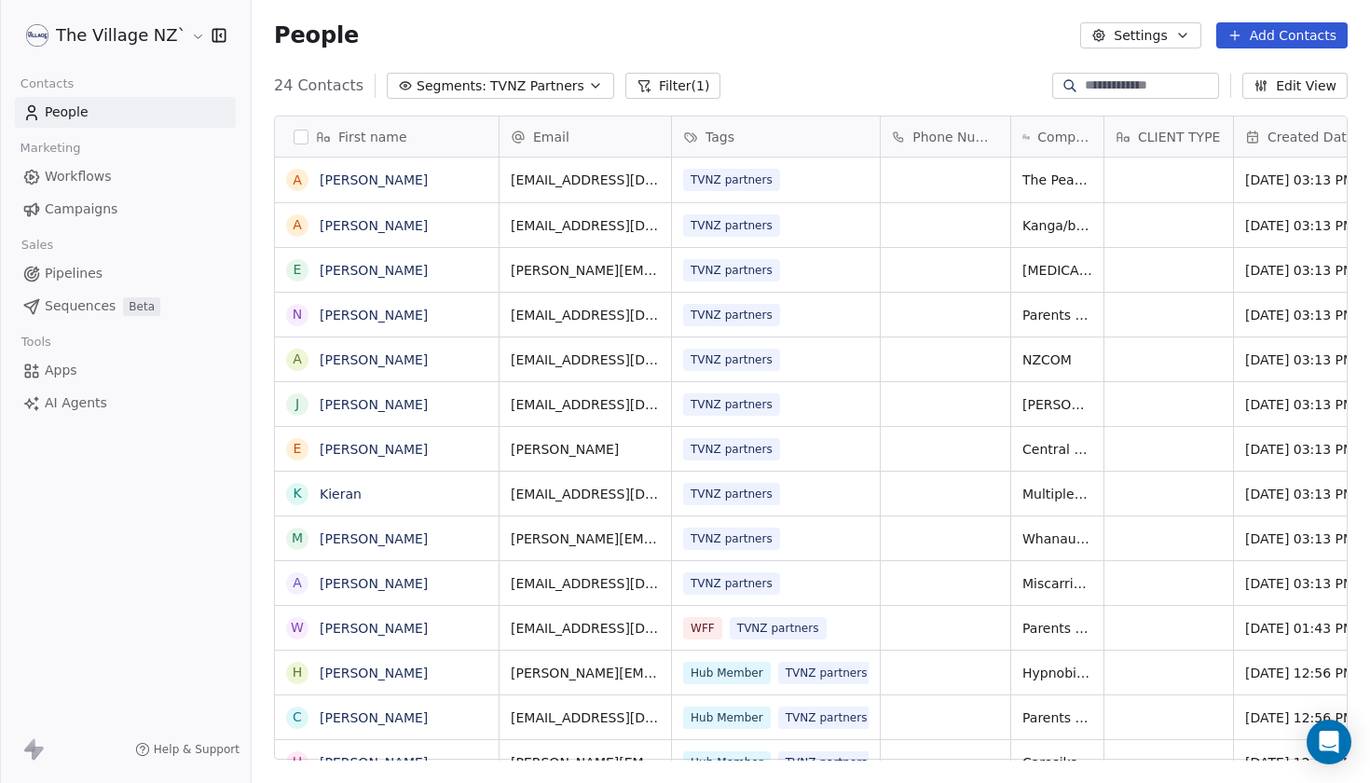
scroll to position [689, 1119]
click at [359, 141] on span "First name" at bounding box center [372, 137] width 69 height 19
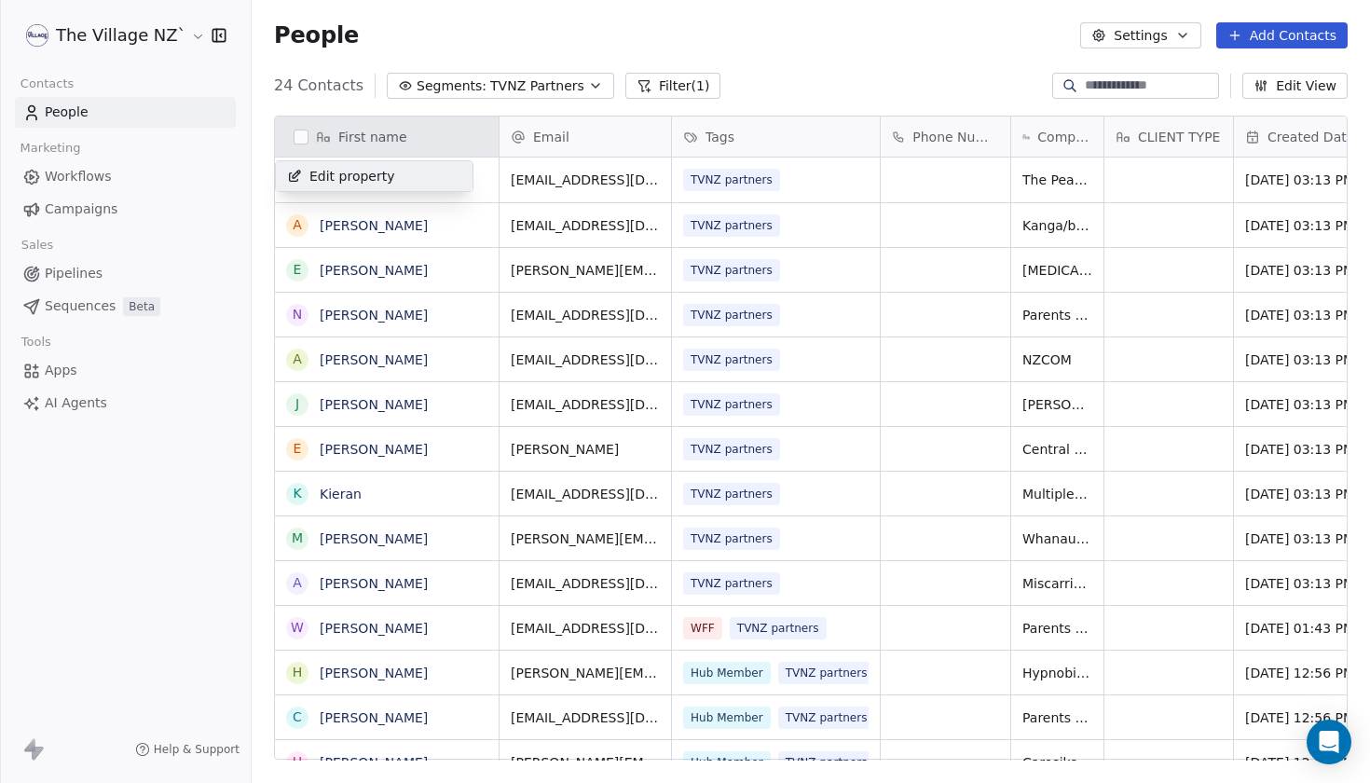
click at [343, 178] on span "Edit property" at bounding box center [353, 176] width 86 height 19
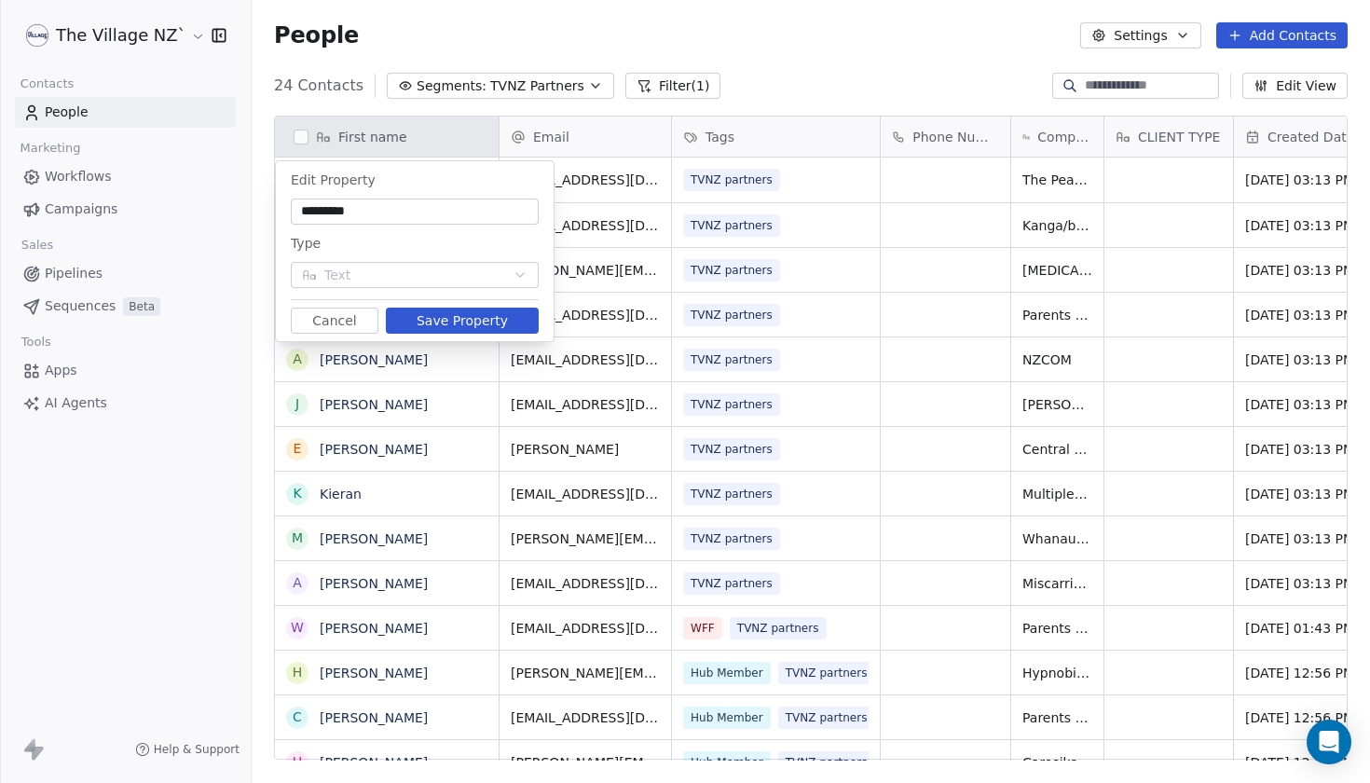
type input "*********"
click at [460, 309] on button "Save Property" at bounding box center [462, 321] width 153 height 26
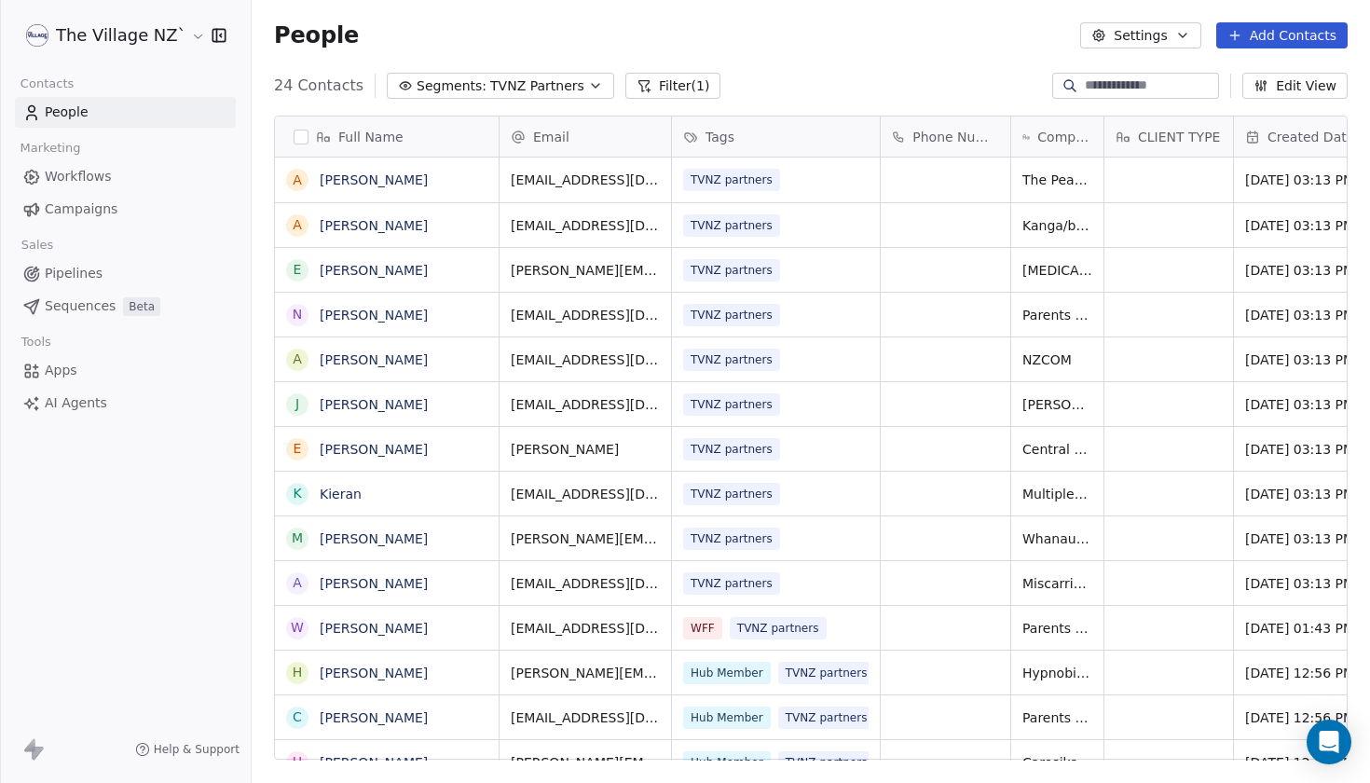
click at [815, 67] on div "People Settings Add Contacts" at bounding box center [811, 35] width 1119 height 71
click at [673, 44] on div "People Settings Add Contacts" at bounding box center [811, 35] width 1074 height 26
click at [852, 85] on div "24 Contacts Segments: TVNZ Partners Filter (1) Edit View" at bounding box center [811, 86] width 1119 height 30
click at [1119, 42] on button "Settings" at bounding box center [1140, 35] width 120 height 26
click at [1133, 77] on span "Contact Properties" at bounding box center [1189, 76] width 121 height 20
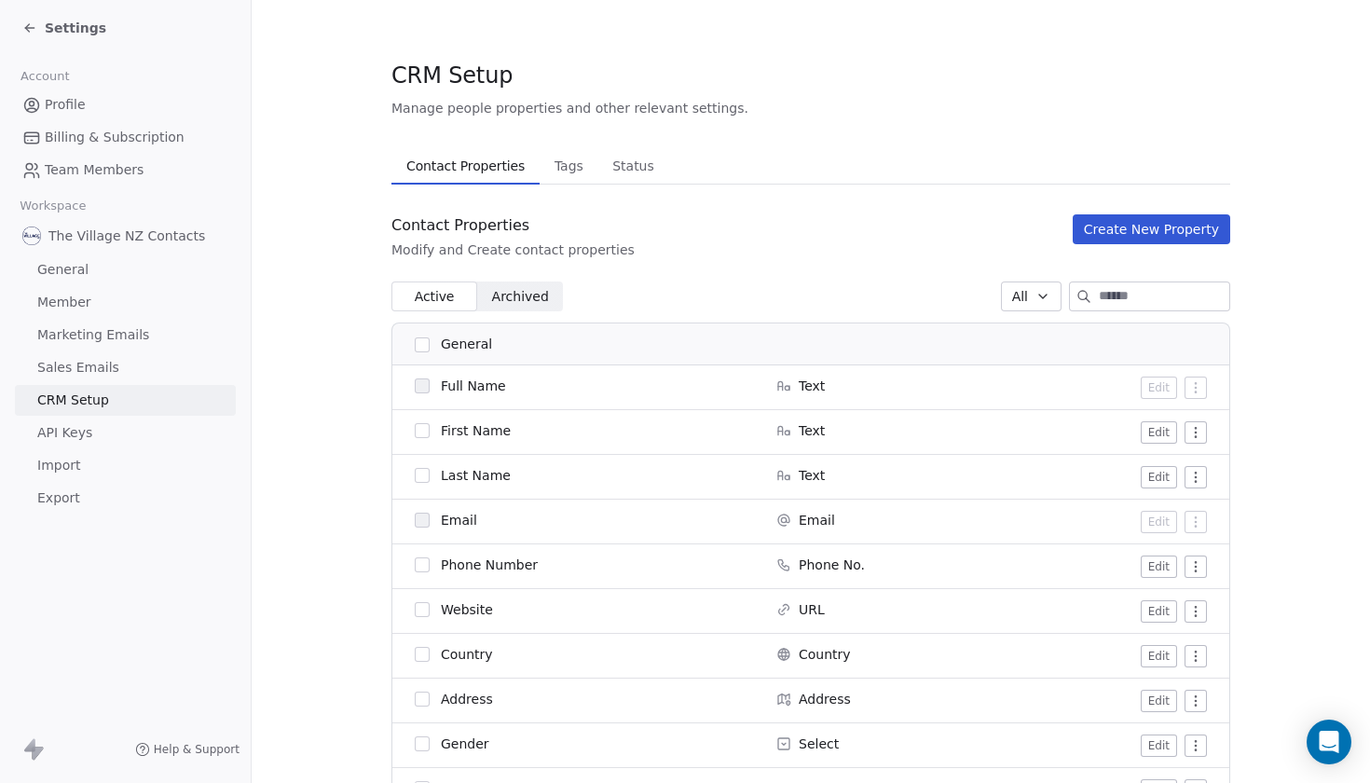
click at [1138, 231] on button "Create New Property" at bounding box center [1152, 229] width 158 height 30
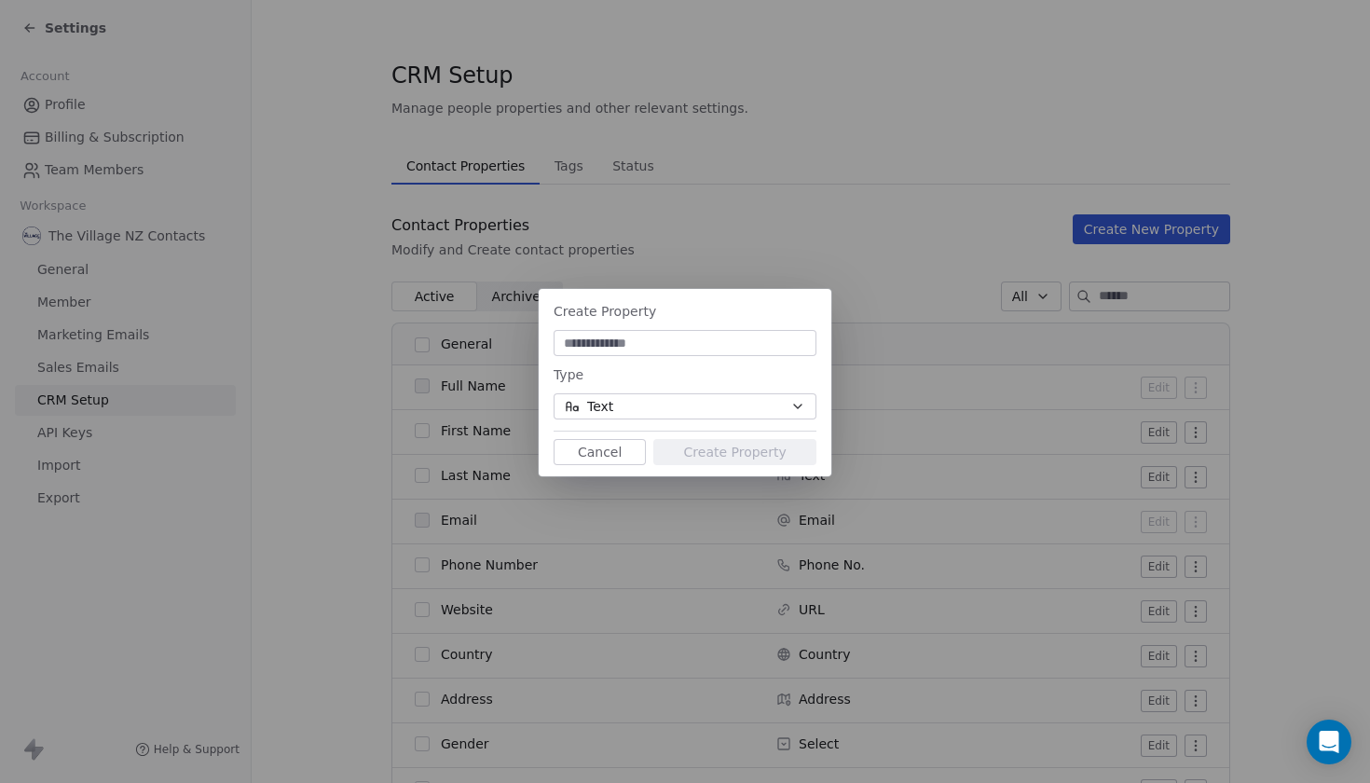
click at [608, 458] on button "Cancel" at bounding box center [600, 452] width 92 height 26
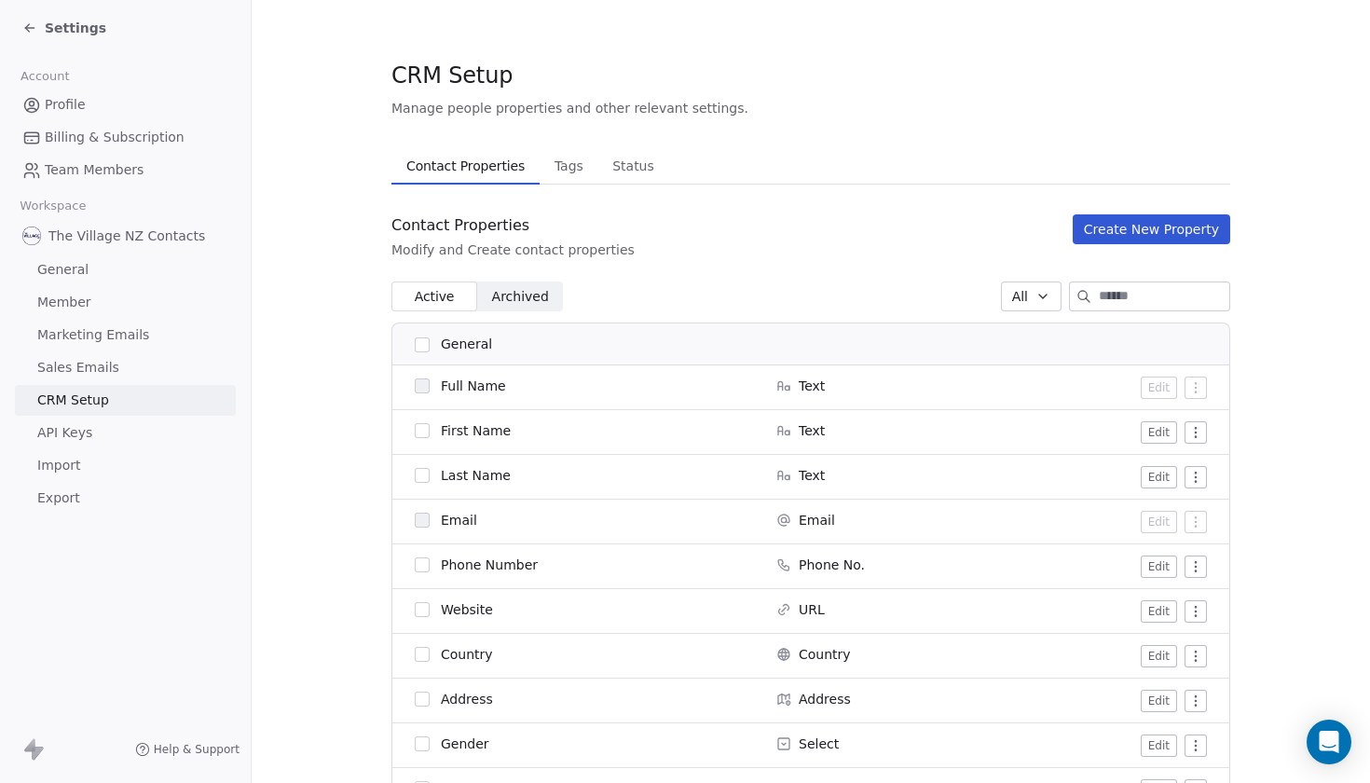
click at [420, 431] on button "button" at bounding box center [422, 430] width 15 height 15
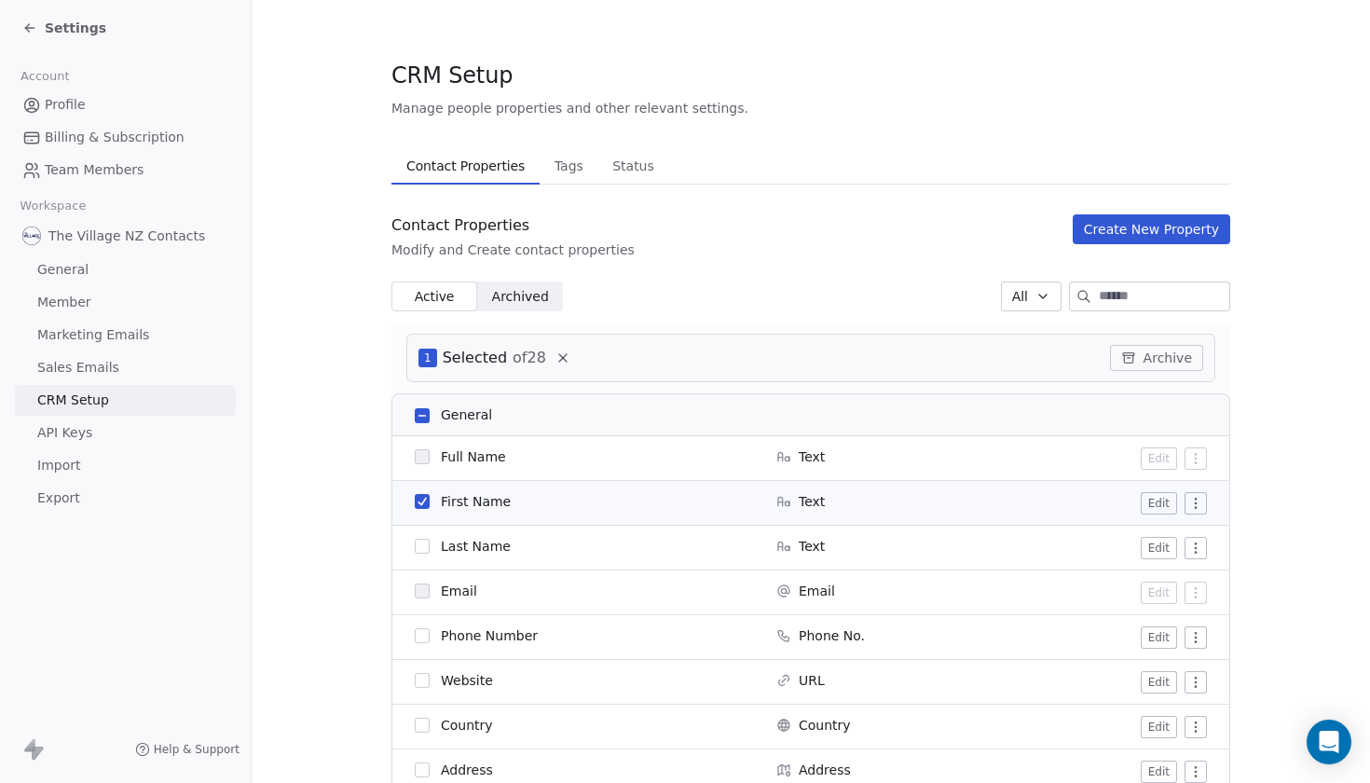
click at [426, 549] on button "button" at bounding box center [422, 546] width 15 height 15
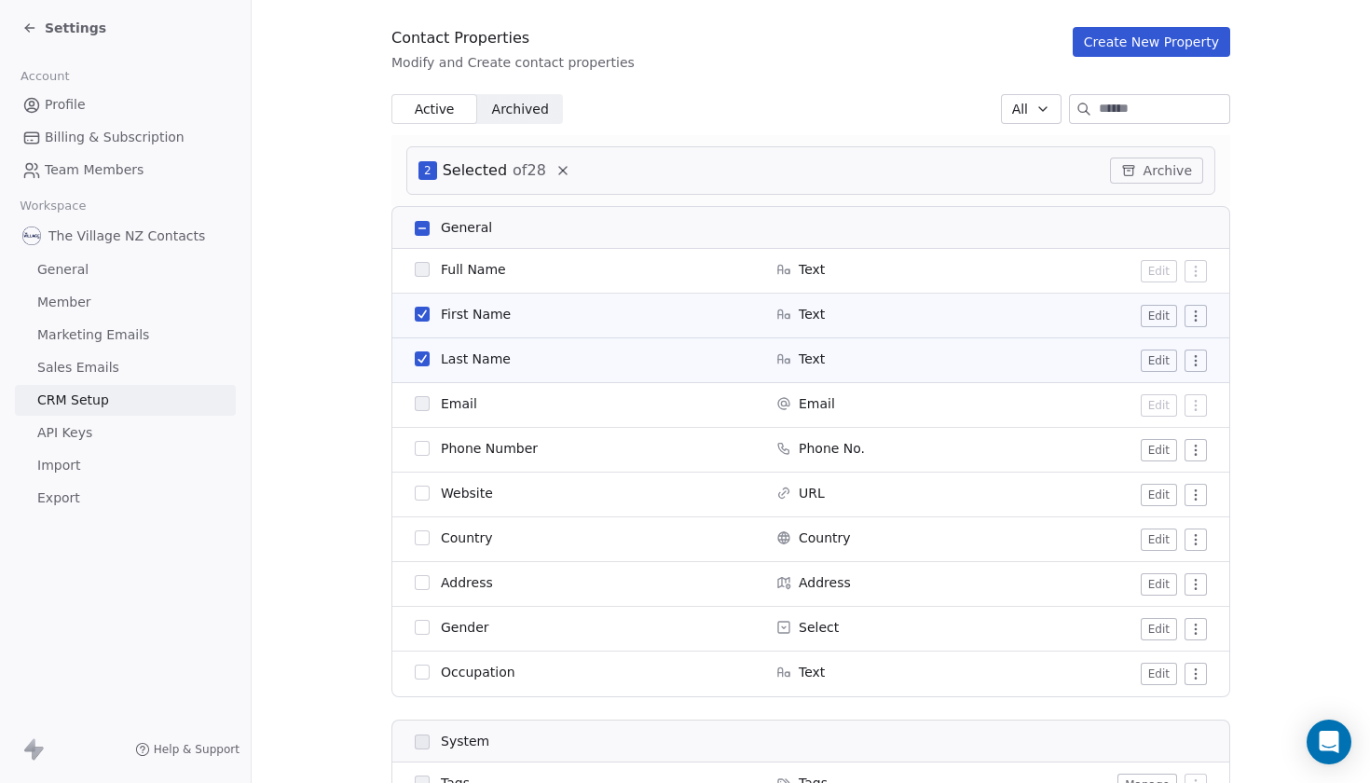
scroll to position [178, 0]
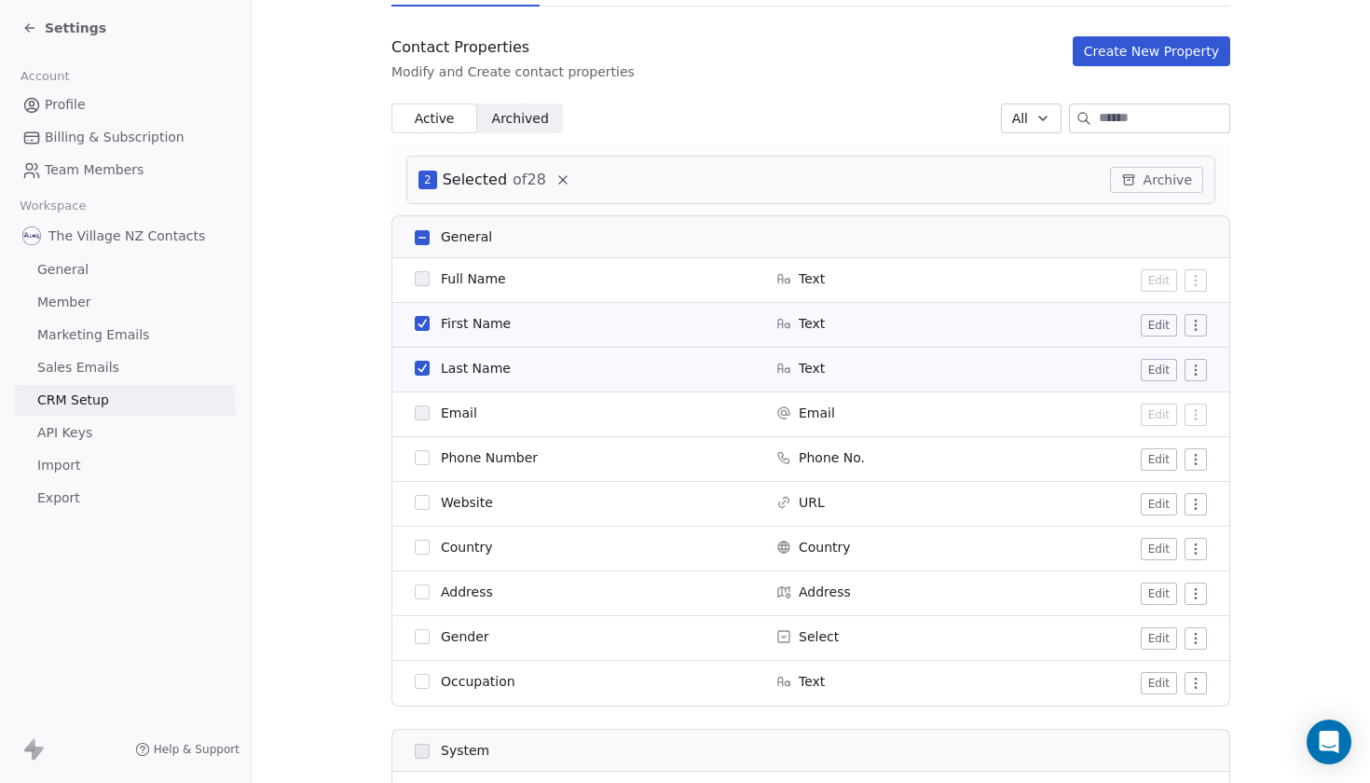
click at [1191, 330] on html "Settings Account Profile Billing & Subscription Team Members Workspace The Vill…" at bounding box center [685, 391] width 1370 height 783
click at [1329, 295] on html "Settings Account Profile Billing & Subscription Team Members Workspace The Vill…" at bounding box center [685, 391] width 1370 height 783
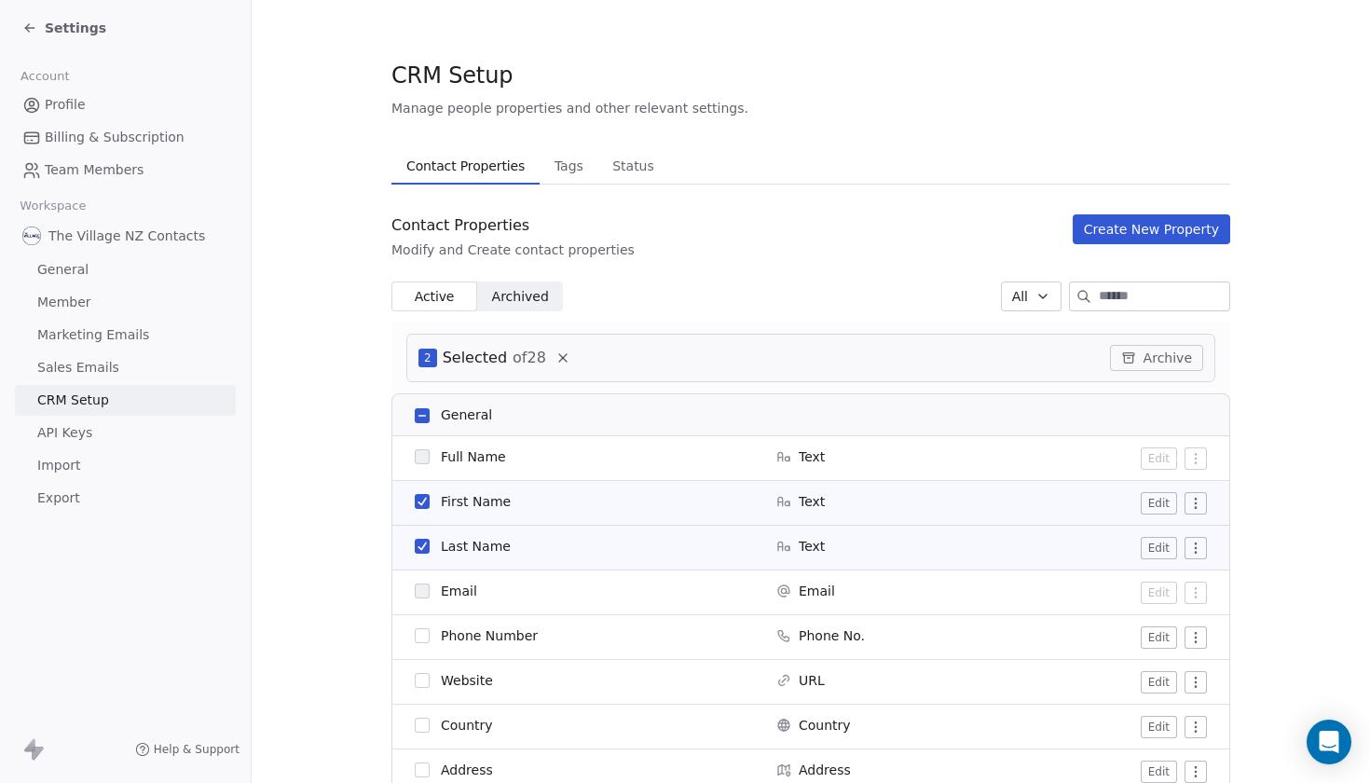
scroll to position [0, 0]
click at [27, 29] on icon at bounding box center [27, 30] width 4 height 4
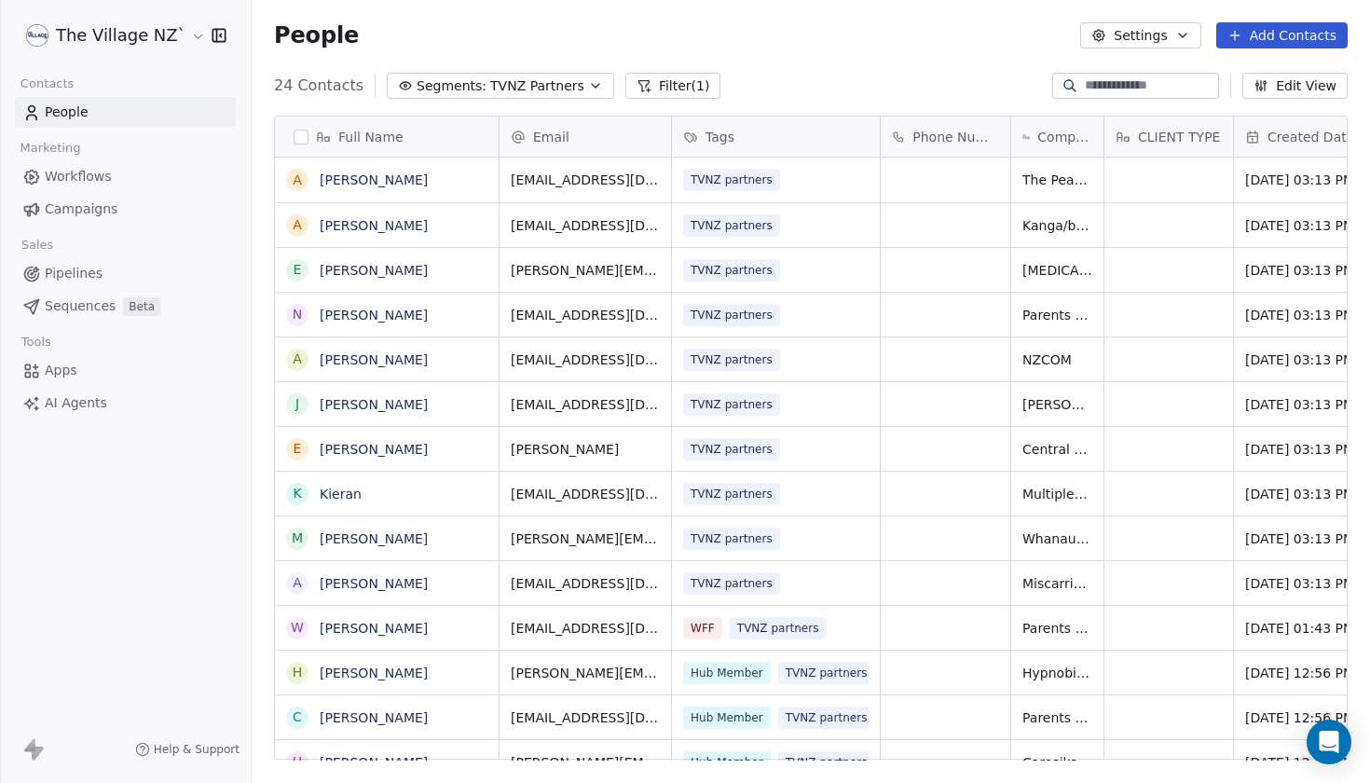
scroll to position [689, 1119]
click at [62, 107] on span "People" at bounding box center [67, 113] width 44 height 20
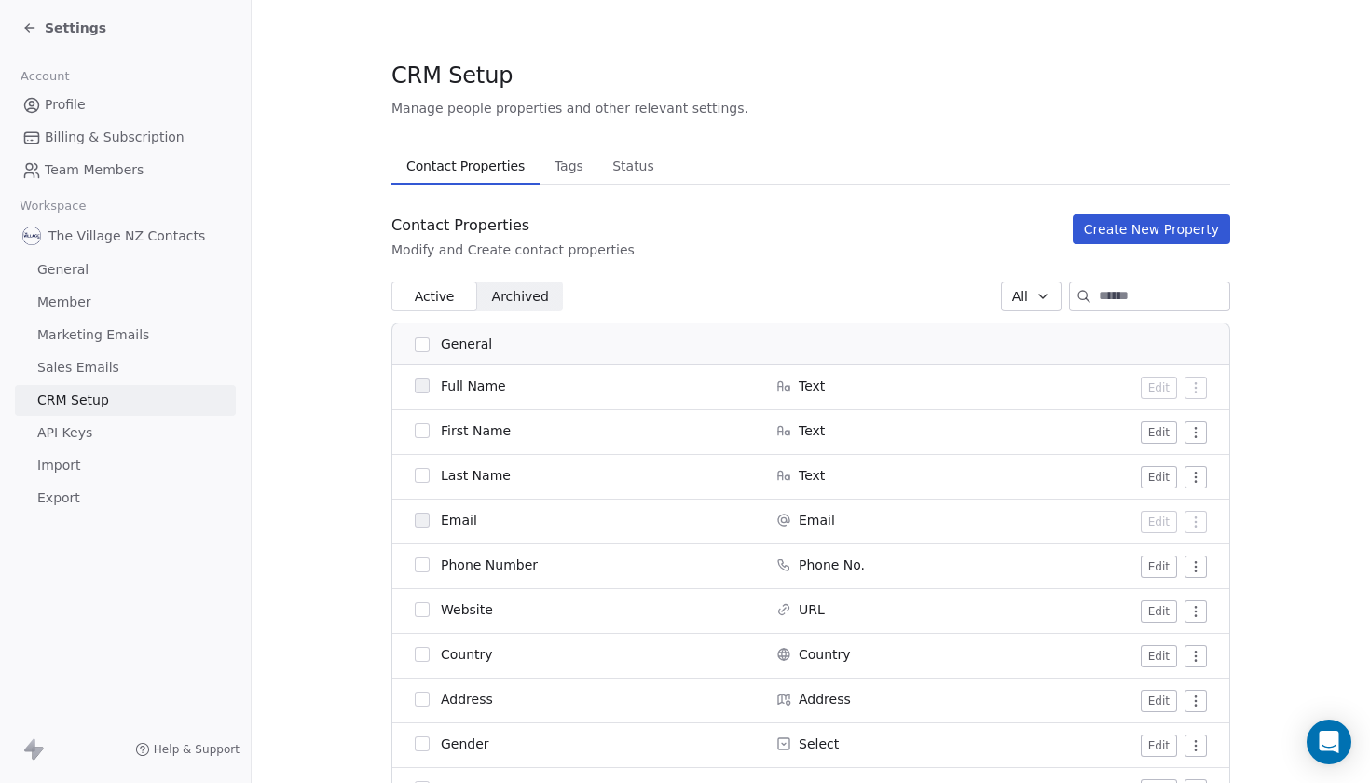
click at [35, 27] on icon at bounding box center [29, 28] width 15 height 15
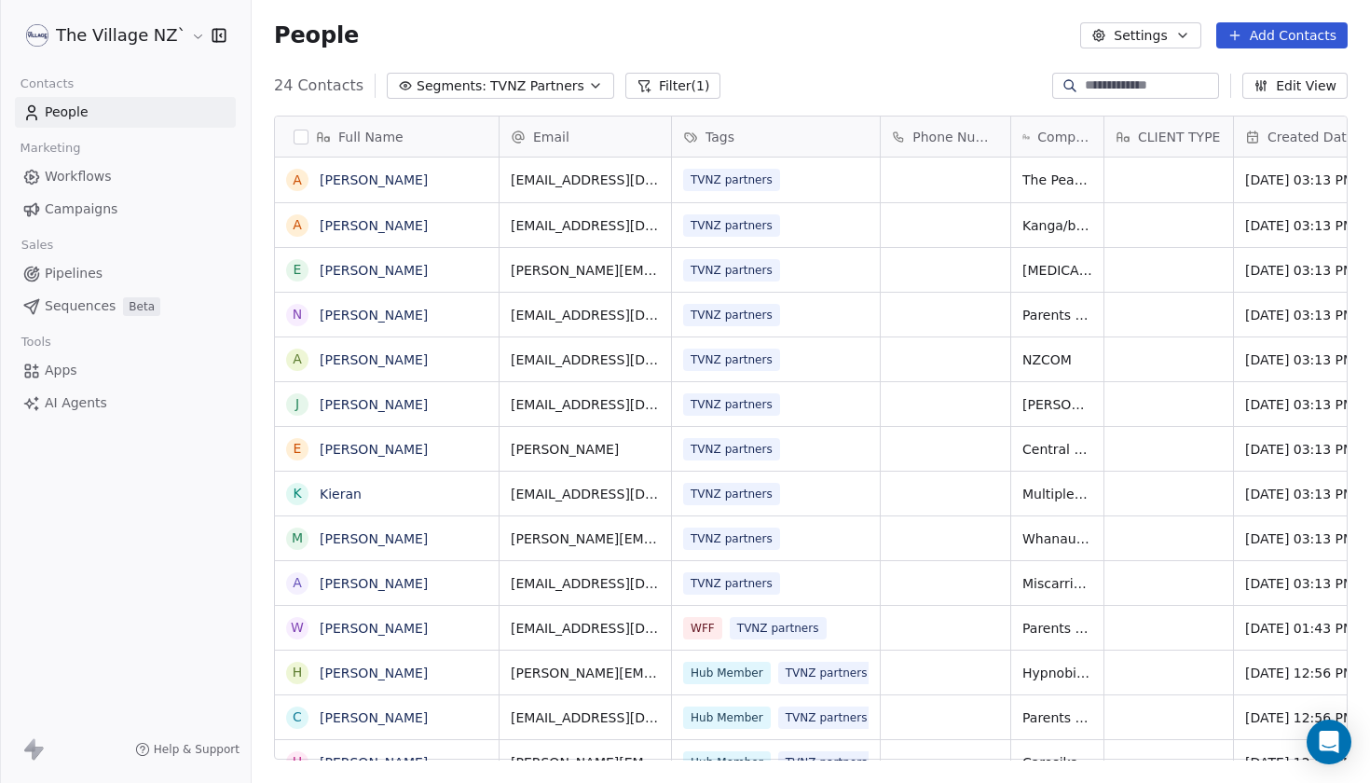
scroll to position [689, 1119]
click at [77, 113] on span "People" at bounding box center [67, 113] width 44 height 20
click at [575, 80] on button "Segments: TVNZ Partners" at bounding box center [500, 86] width 227 height 26
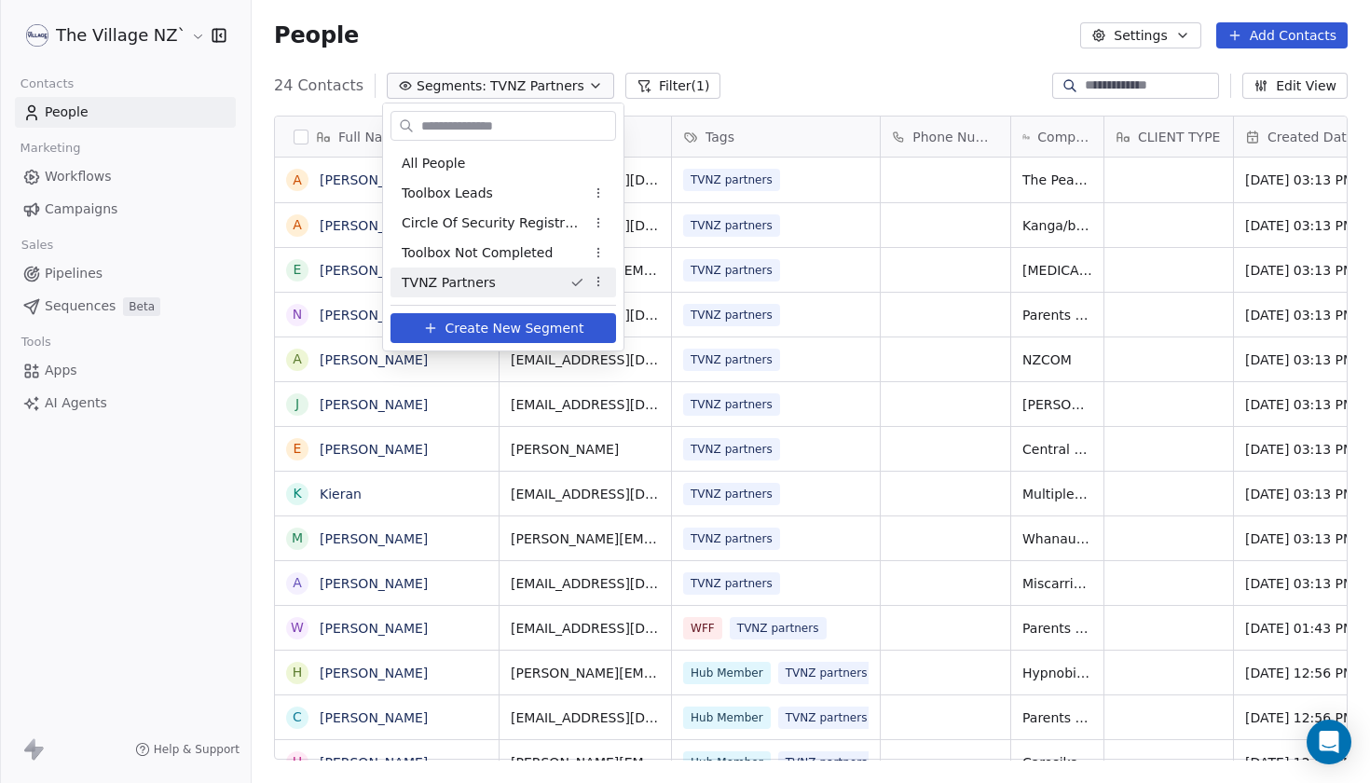
click at [512, 330] on span "Create New Segment" at bounding box center [515, 329] width 139 height 20
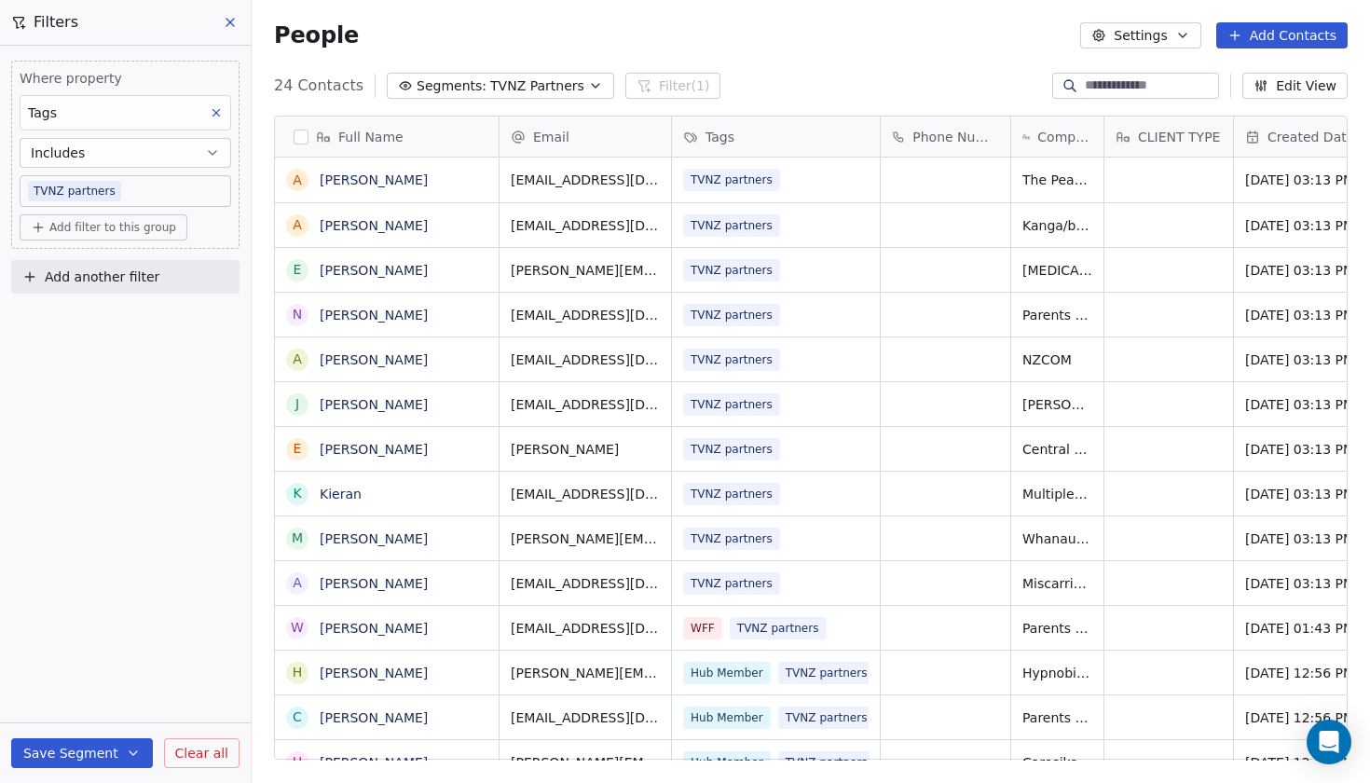
click at [115, 110] on div "Tags" at bounding box center [126, 112] width 212 height 35
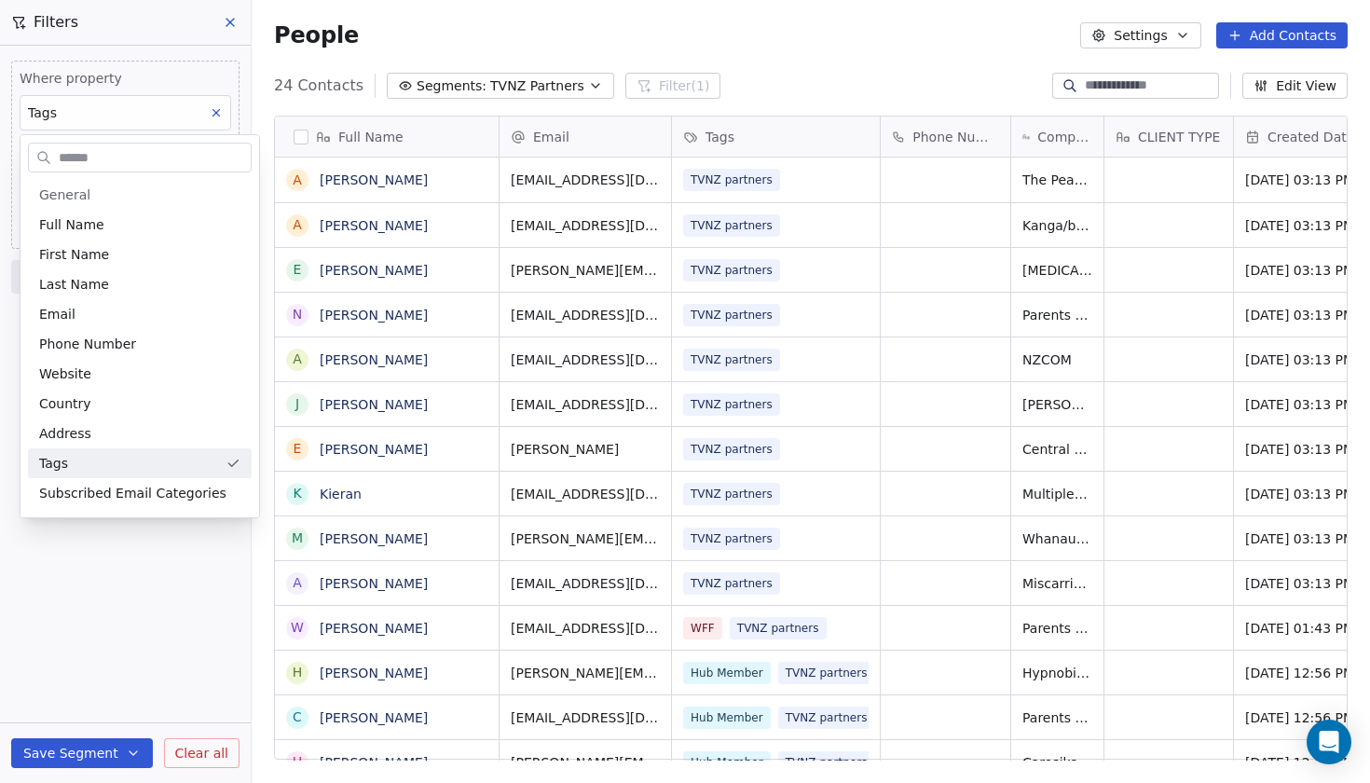
click at [193, 64] on html "The Village NZ` Contacts People Marketing Workflows Campaigns Sales Pipelines S…" at bounding box center [685, 391] width 1370 height 783
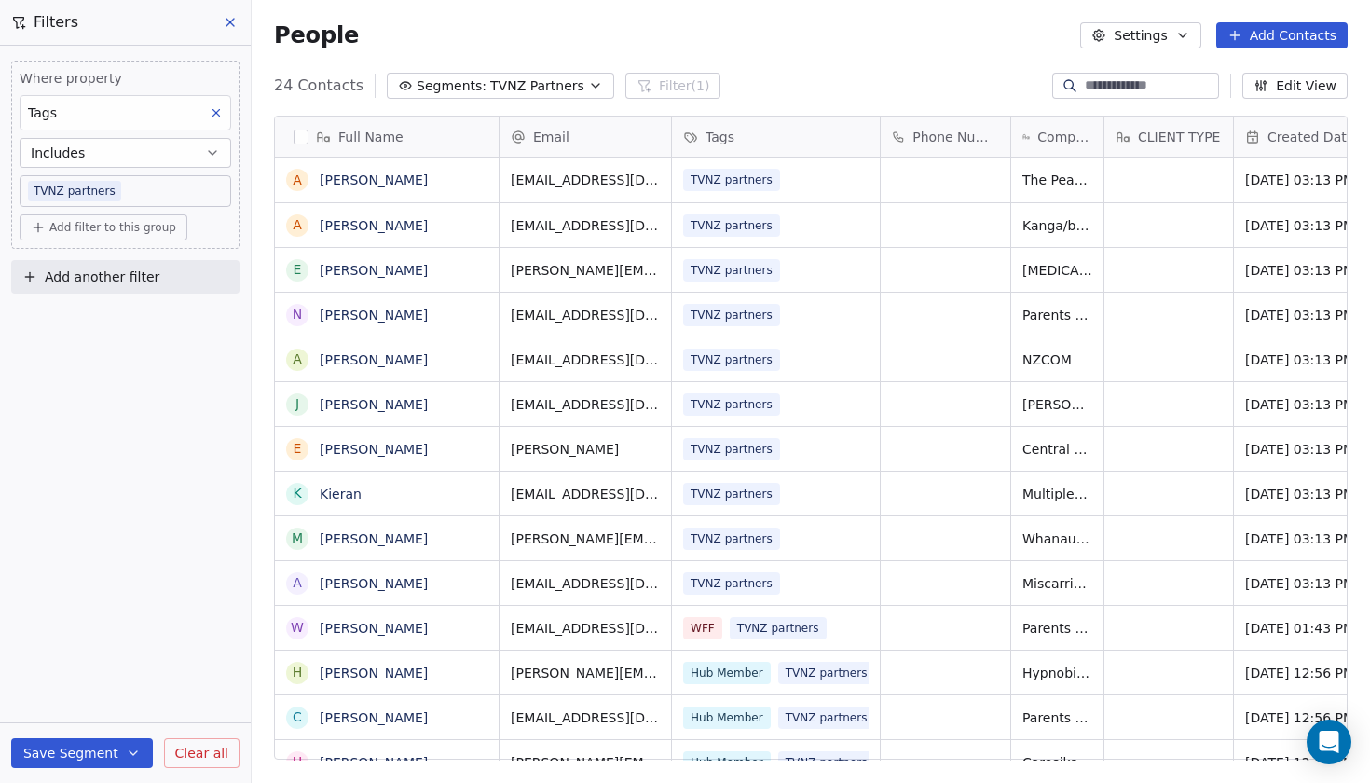
click at [228, 28] on icon at bounding box center [230, 22] width 15 height 15
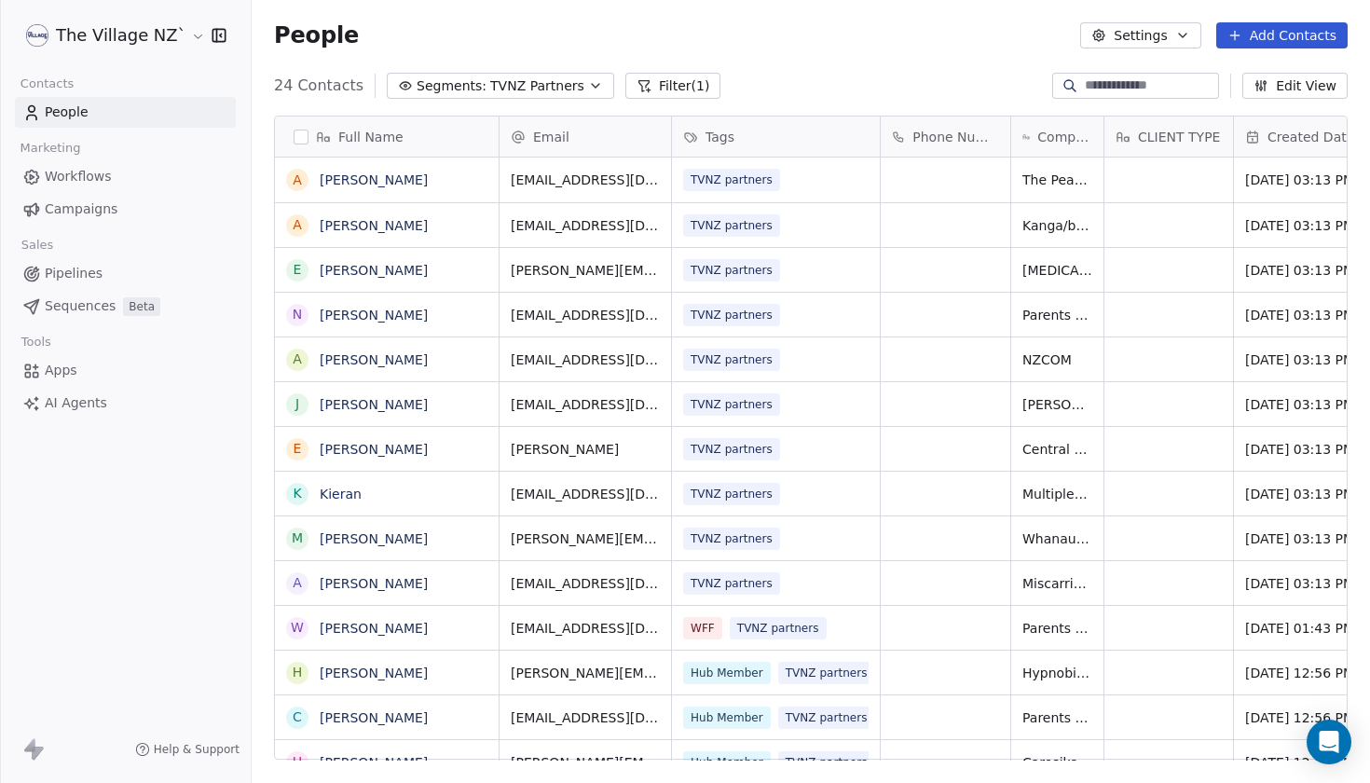
click at [1286, 34] on button "Add Contacts" at bounding box center [1282, 35] width 131 height 26
click at [1310, 83] on span "Create new contact" at bounding box center [1288, 76] width 128 height 20
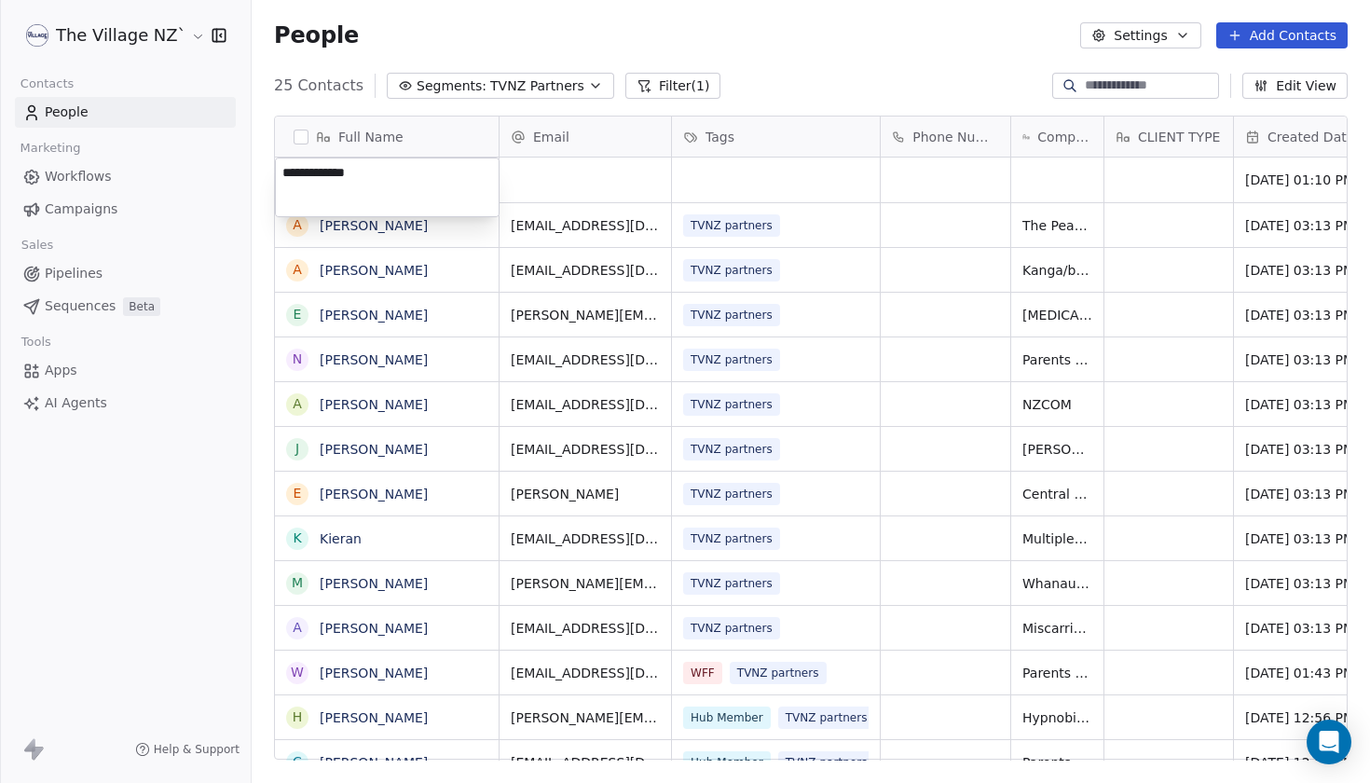
type textarea "**********"
click at [629, 176] on html "The Village NZ` Contacts People Marketing Workflows Campaigns Sales Pipelines S…" at bounding box center [685, 391] width 1370 height 783
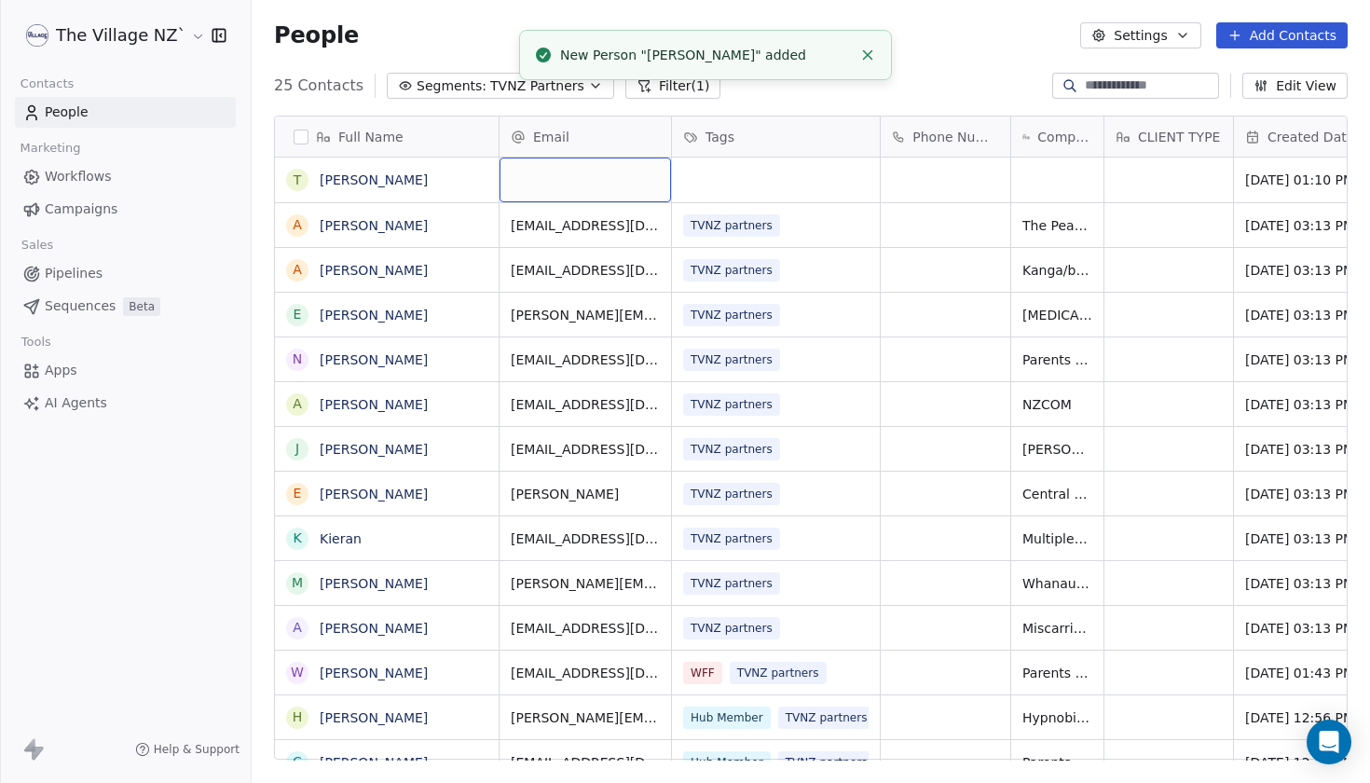
click at [558, 181] on div "grid" at bounding box center [586, 180] width 172 height 45
click at [342, 180] on link "[PERSON_NAME]" at bounding box center [374, 179] width 108 height 15
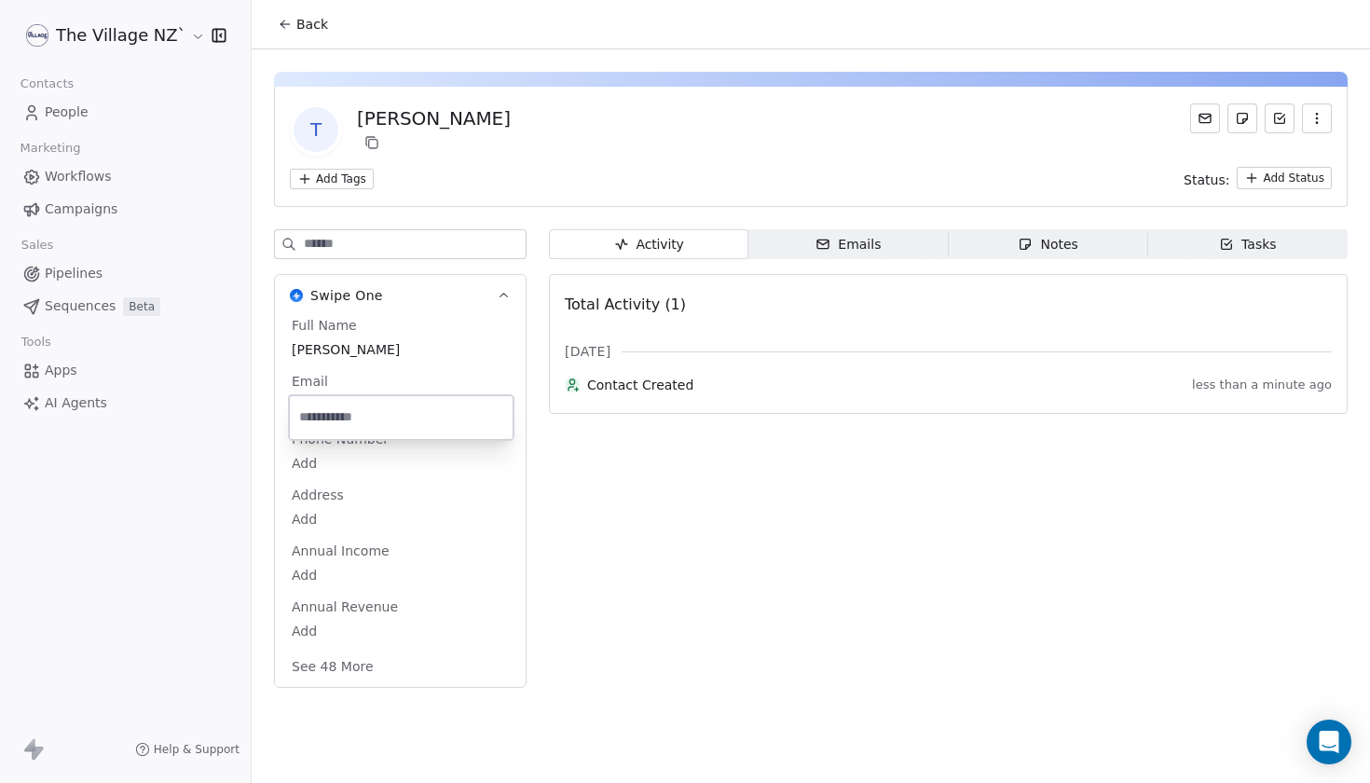
click at [309, 404] on body "The Village NZ` Contacts People Marketing Workflows Campaigns Sales Pipelines S…" at bounding box center [685, 391] width 1370 height 783
type input "**********"
click at [538, 507] on html "**********" at bounding box center [685, 391] width 1370 height 783
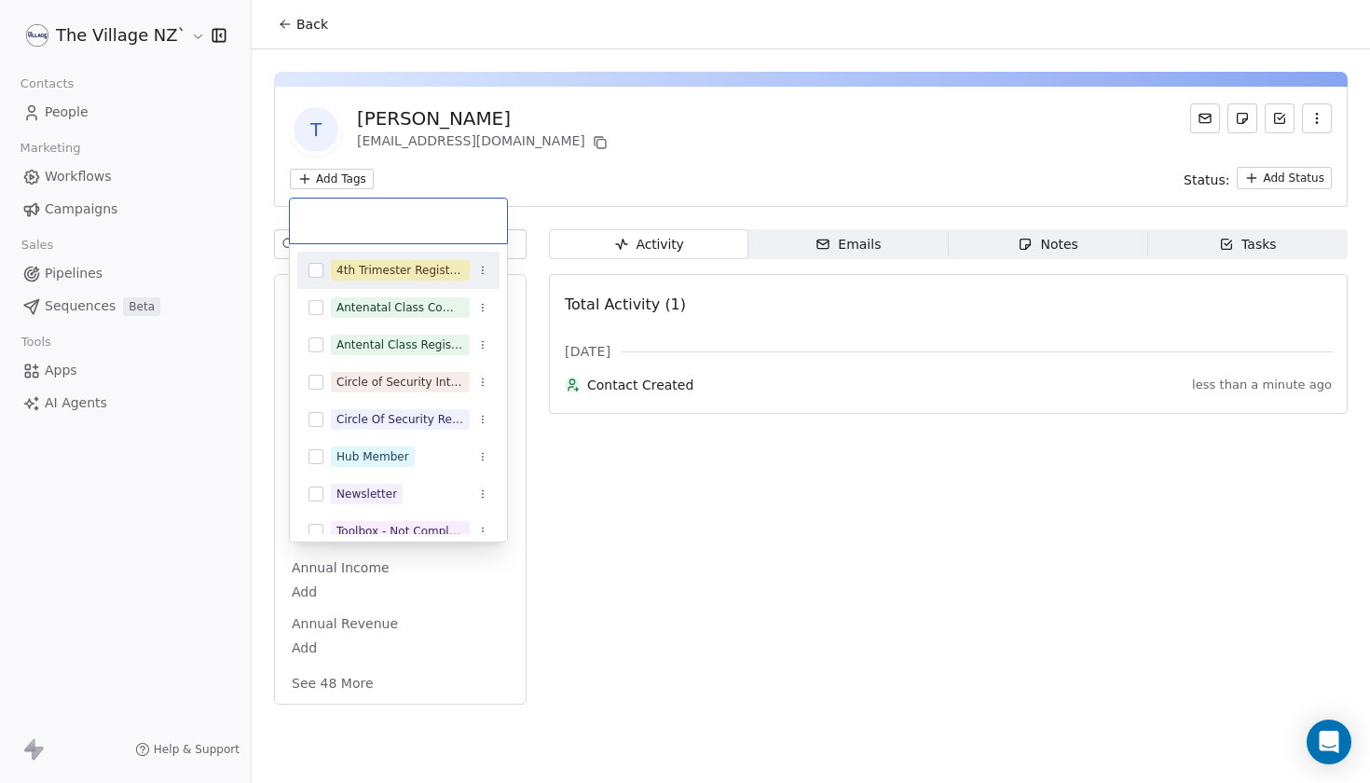
click at [323, 183] on html "The Village NZ` Contacts People Marketing Workflows Campaigns Sales Pipelines S…" at bounding box center [685, 391] width 1370 height 783
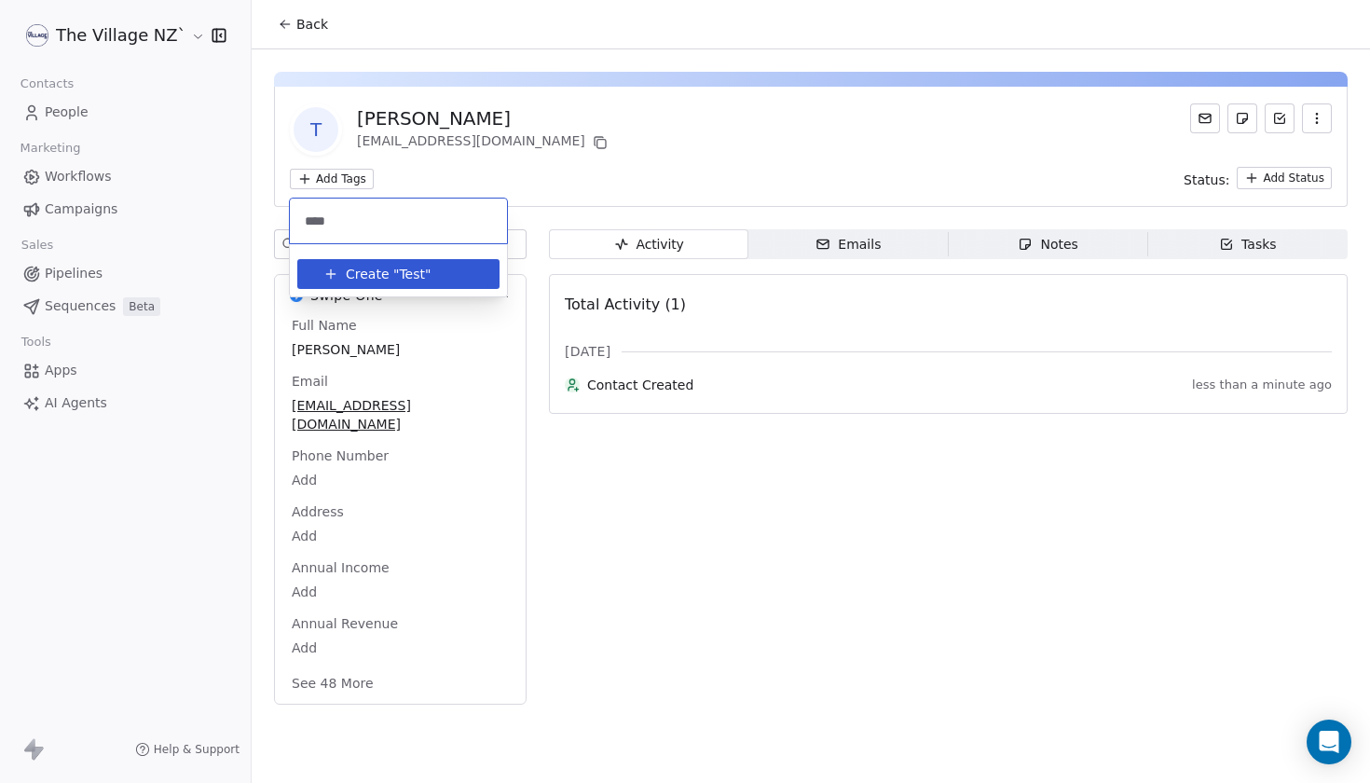
type input "****"
click at [392, 273] on span "Create "" at bounding box center [372, 275] width 53 height 20
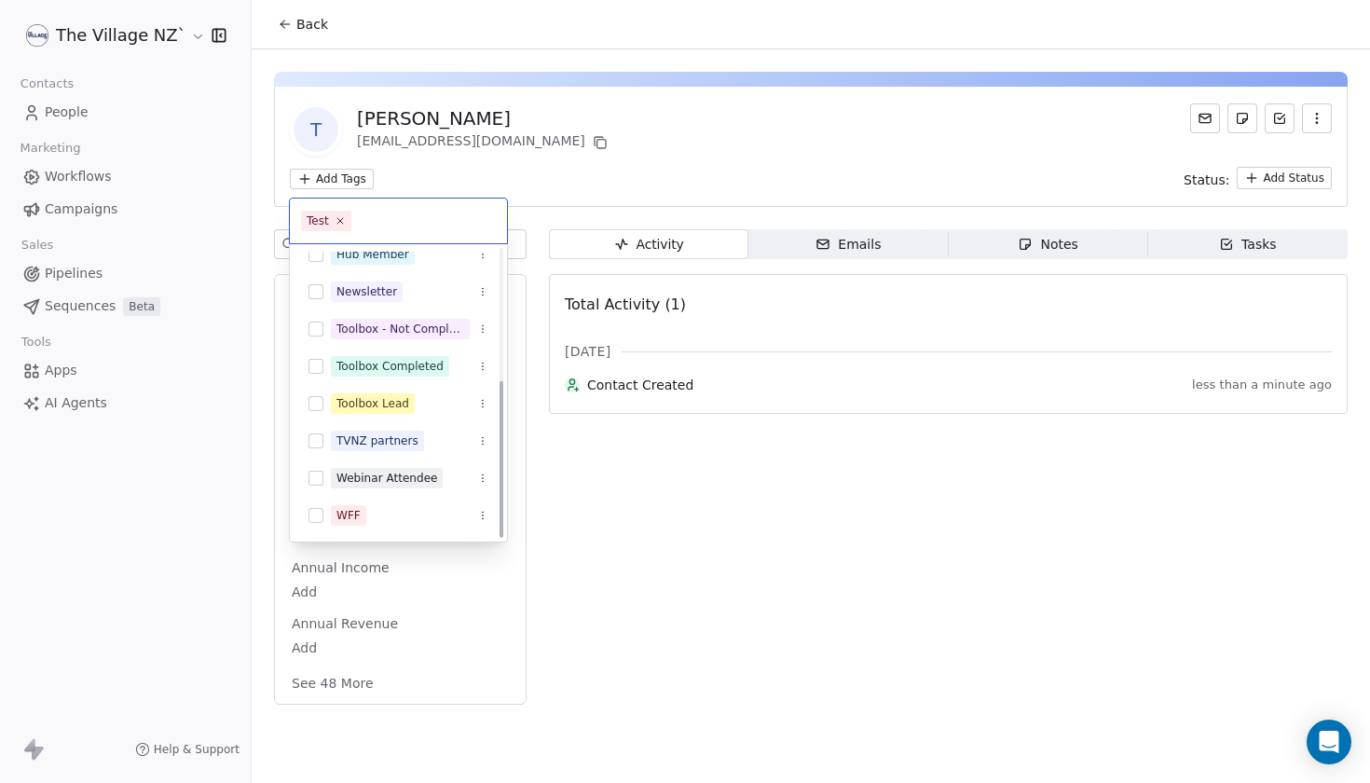
scroll to position [240, 0]
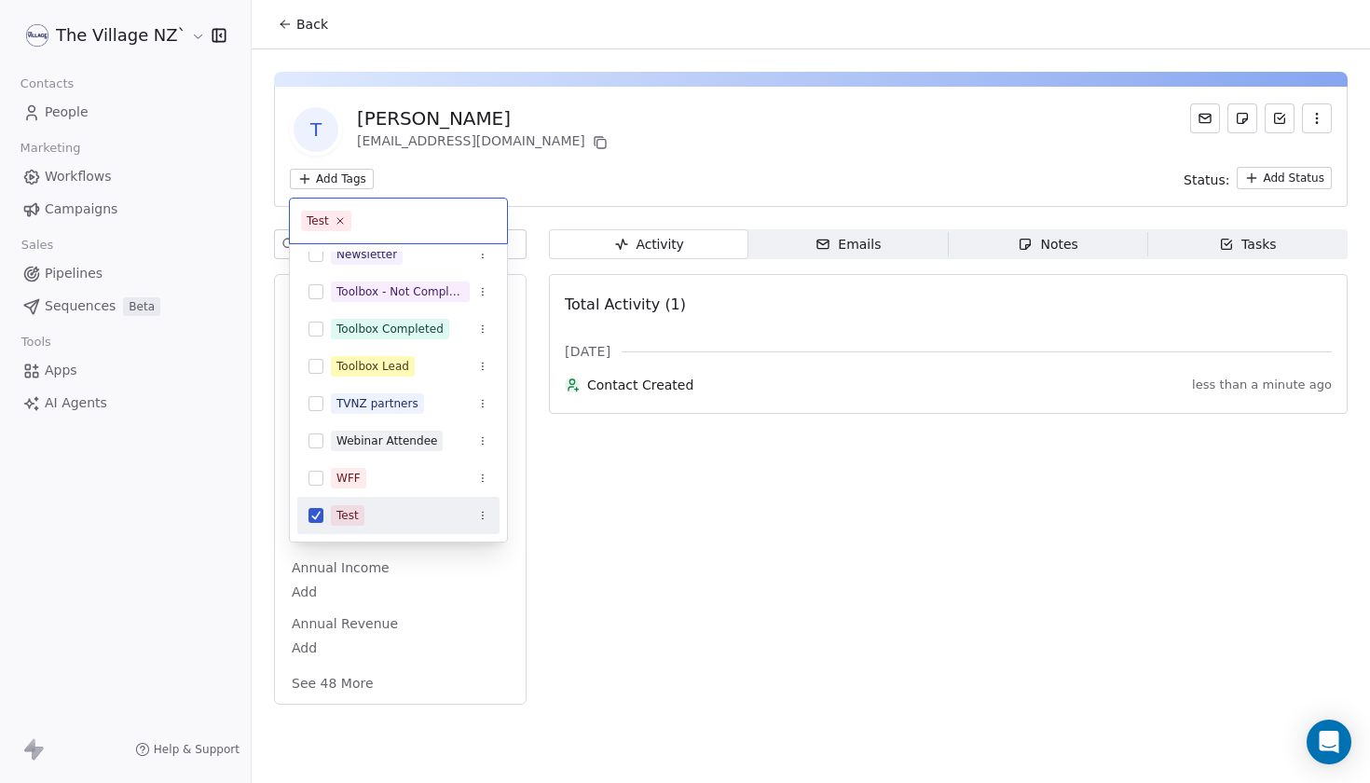
click at [712, 556] on html "The Village NZ` Contacts People Marketing Workflows Campaigns Sales Pipelines S…" at bounding box center [685, 391] width 1370 height 783
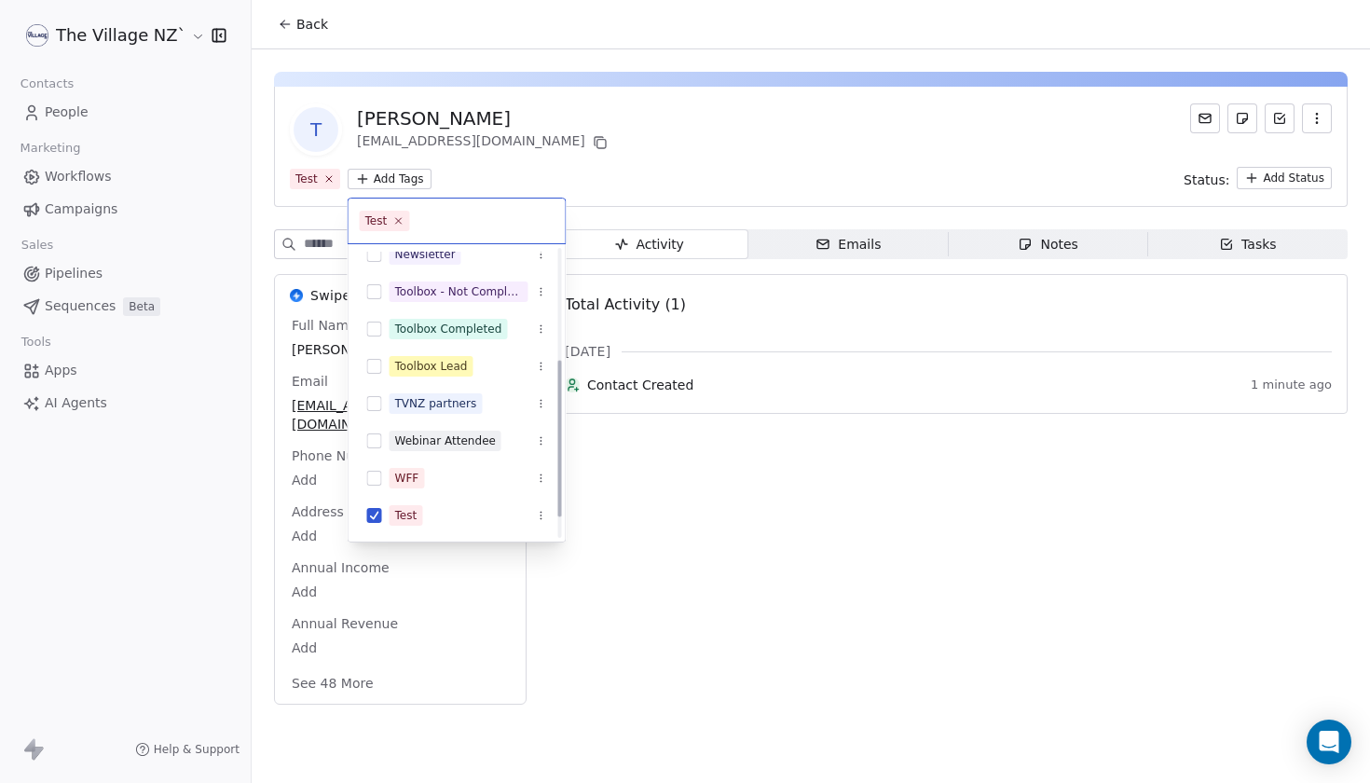
scroll to position [202, 0]
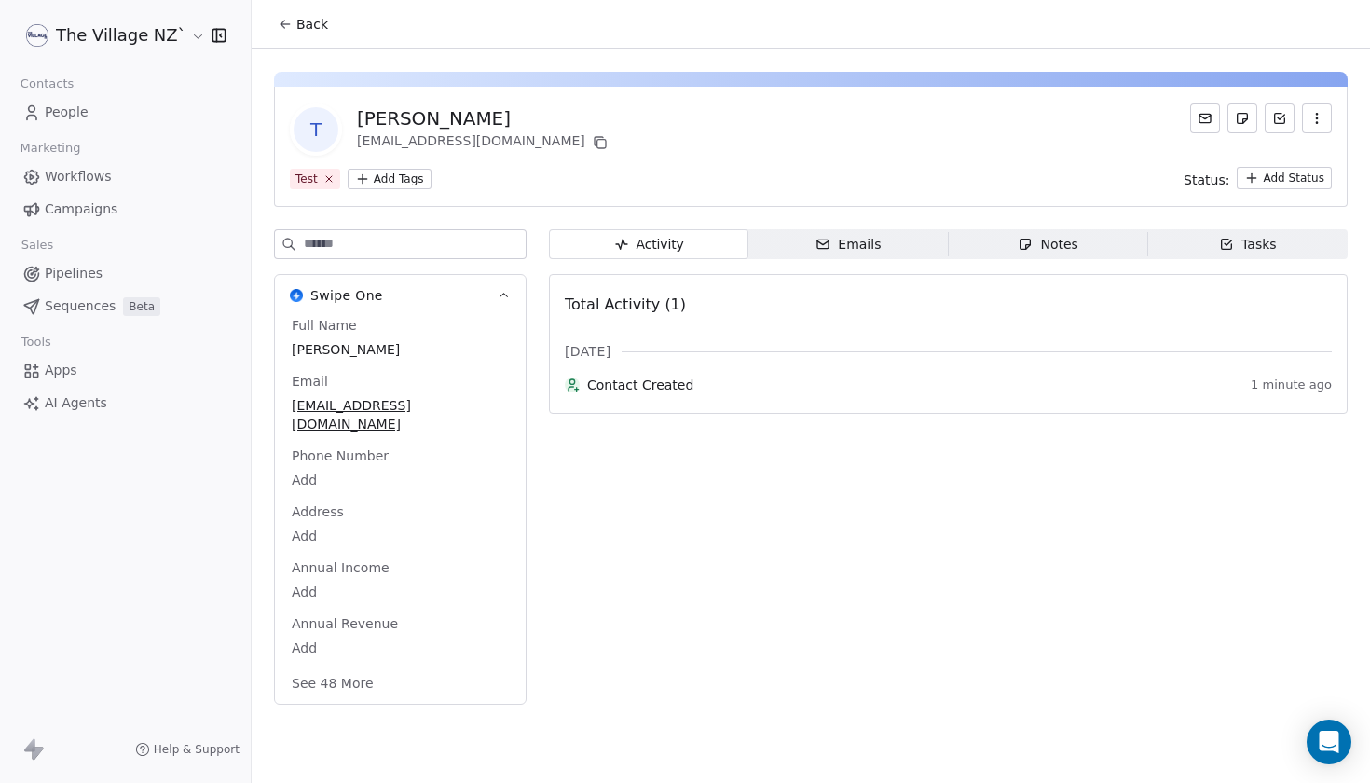
click at [1253, 500] on div "Activity Activity Emails Emails Notes Notes Tasks Tasks Total Activity (1) [DAT…" at bounding box center [948, 472] width 799 height 487
click at [284, 26] on icon at bounding box center [285, 24] width 15 height 15
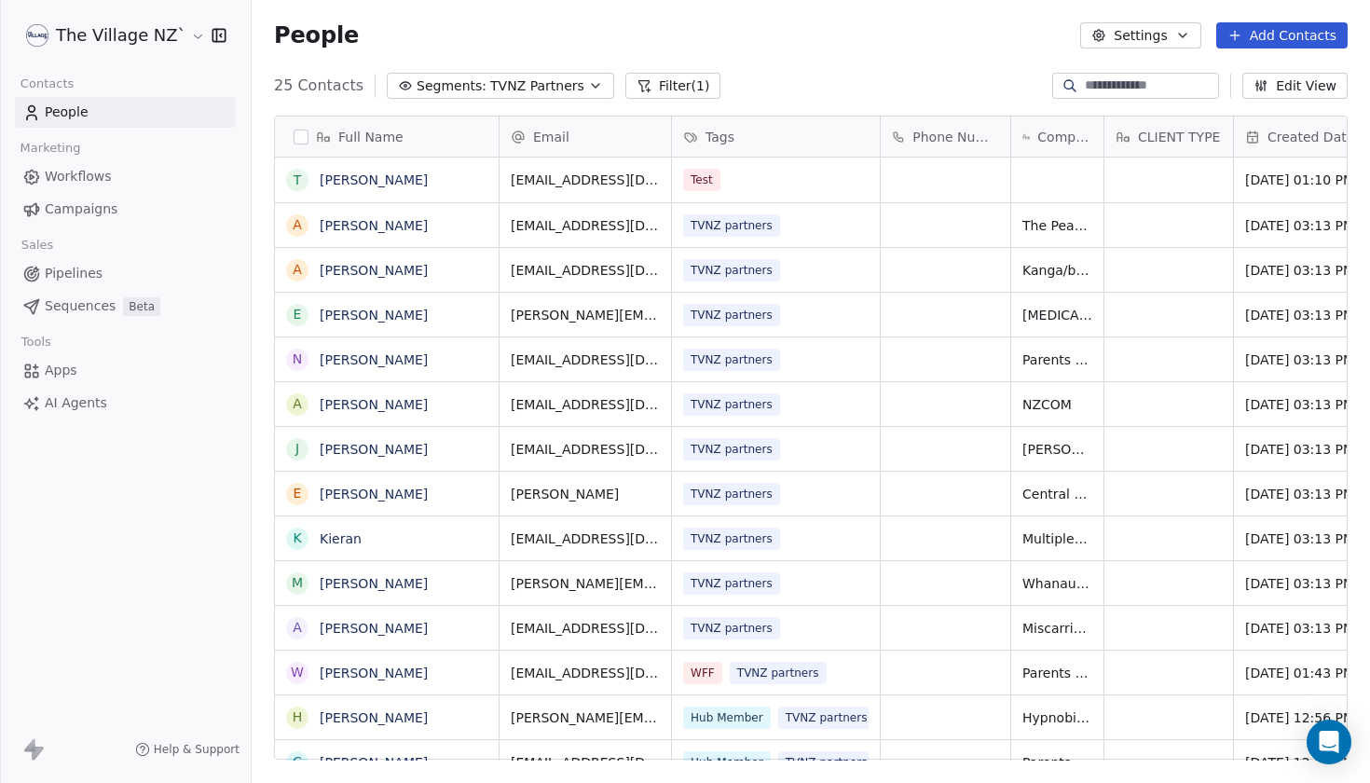
scroll to position [689, 1119]
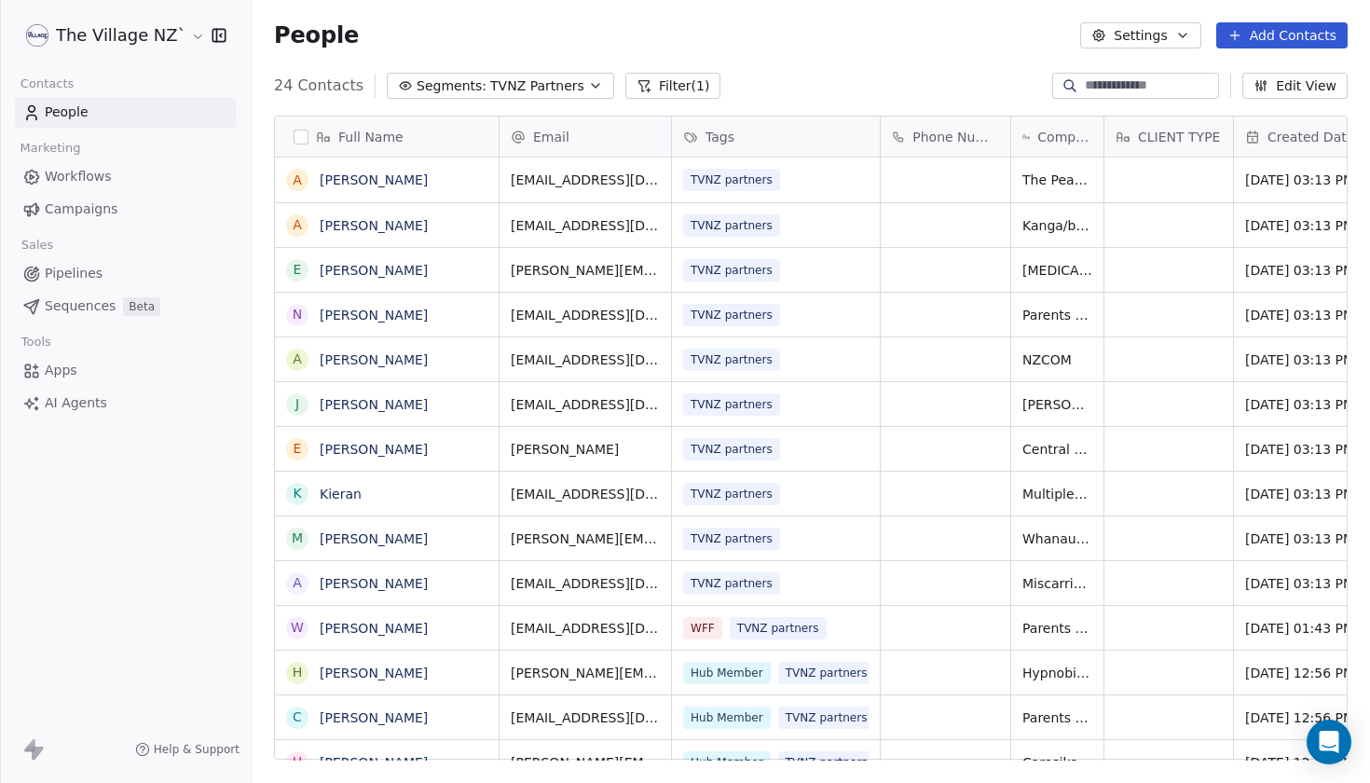
click at [1312, 34] on button "Add Contacts" at bounding box center [1282, 35] width 131 height 26
click at [1238, 77] on span "Create new contact" at bounding box center [1288, 76] width 128 height 20
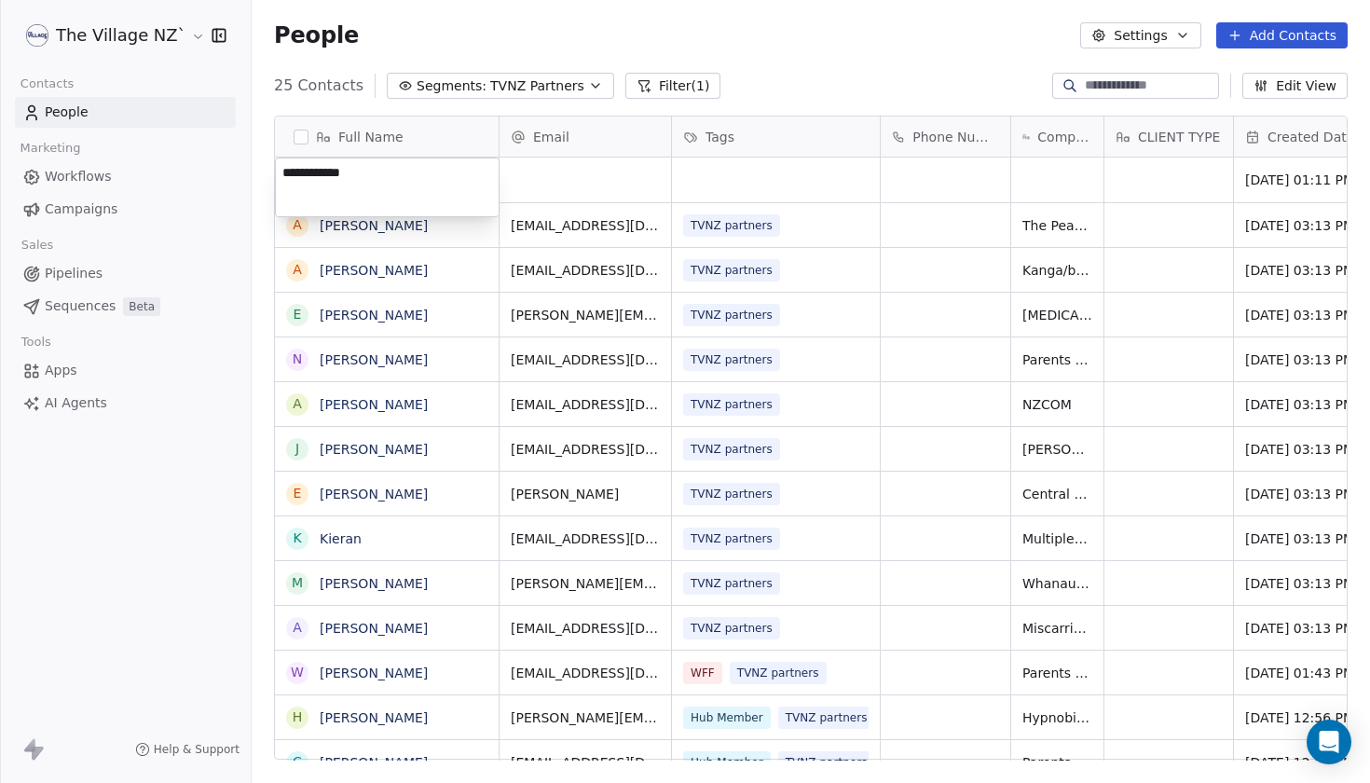
type textarea "**********"
drag, startPoint x: 825, startPoint y: 72, endPoint x: 761, endPoint y: 96, distance: 68.7
click at [826, 72] on html "The Village NZ` Contacts People Marketing Workflows Campaigns Sales Pipelines S…" at bounding box center [685, 391] width 1370 height 783
click at [336, 181] on link "[PERSON_NAME]" at bounding box center [374, 179] width 108 height 15
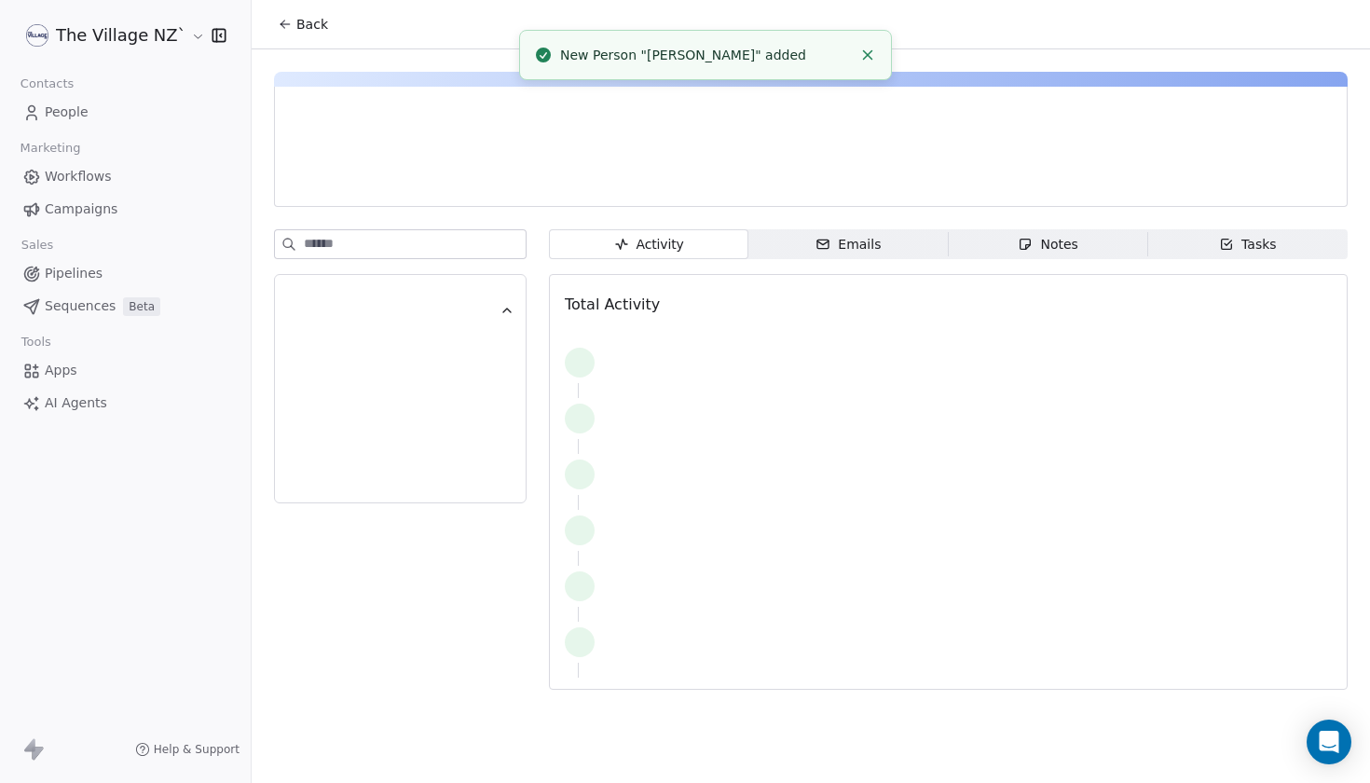
click at [351, 183] on div at bounding box center [487, 180] width 395 height 19
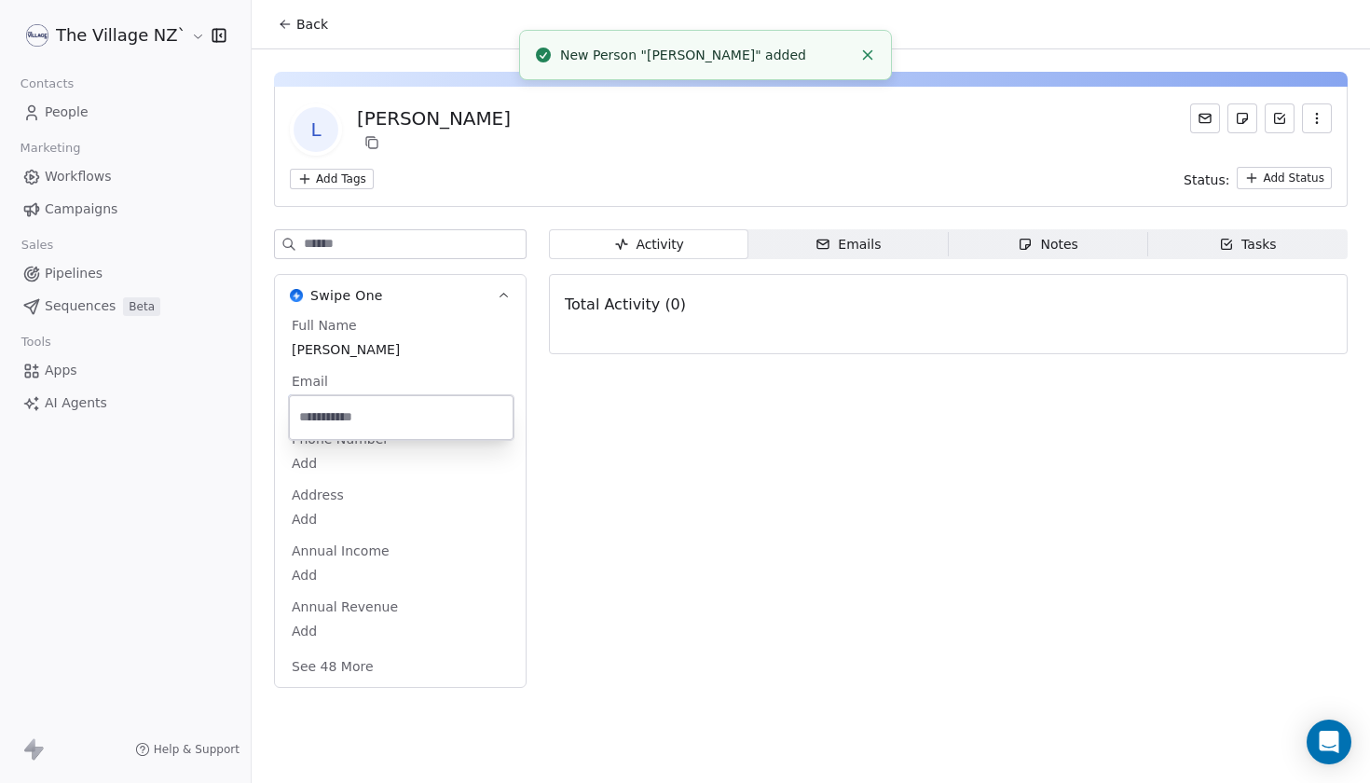
click at [307, 406] on body "The Village NZ` Contacts People Marketing Workflows Campaigns Sales Pipelines S…" at bounding box center [685, 391] width 1370 height 783
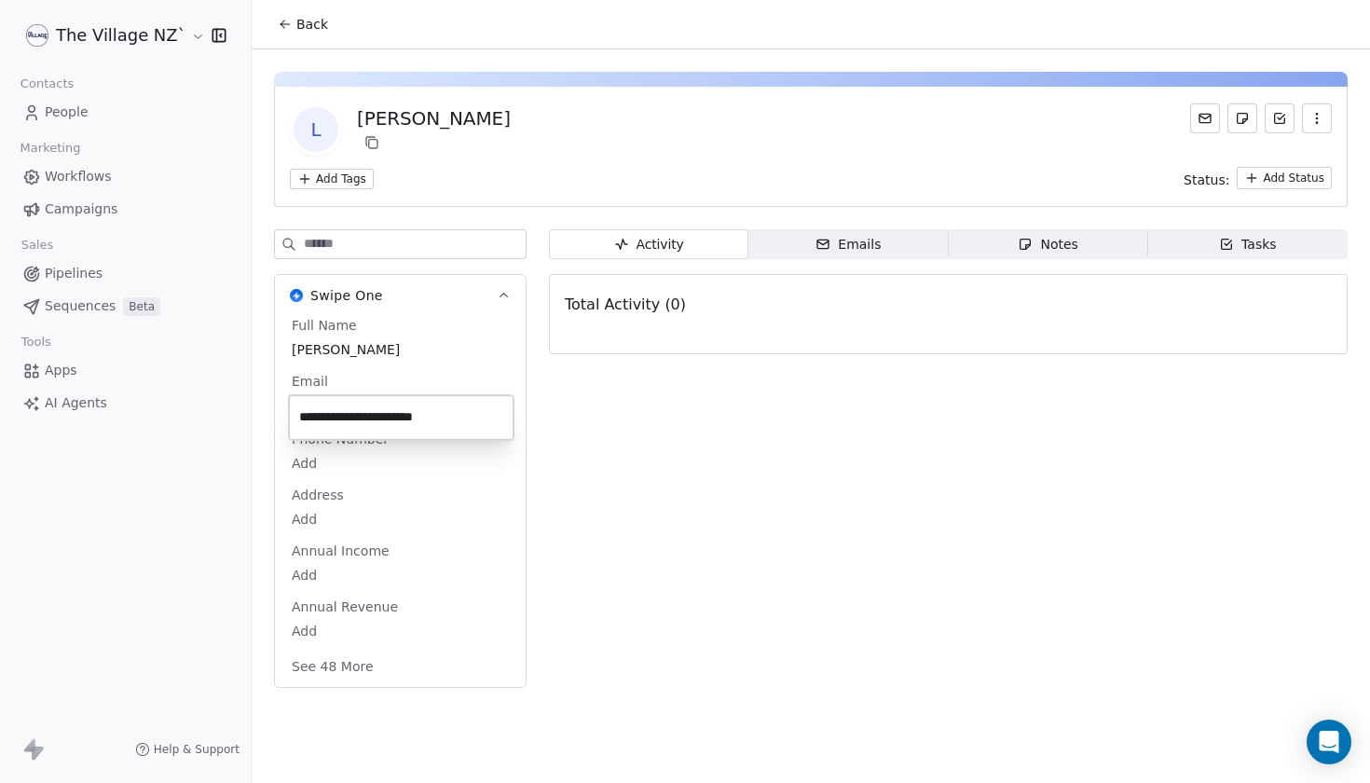
type input "**********"
click at [341, 176] on html "**********" at bounding box center [685, 391] width 1370 height 783
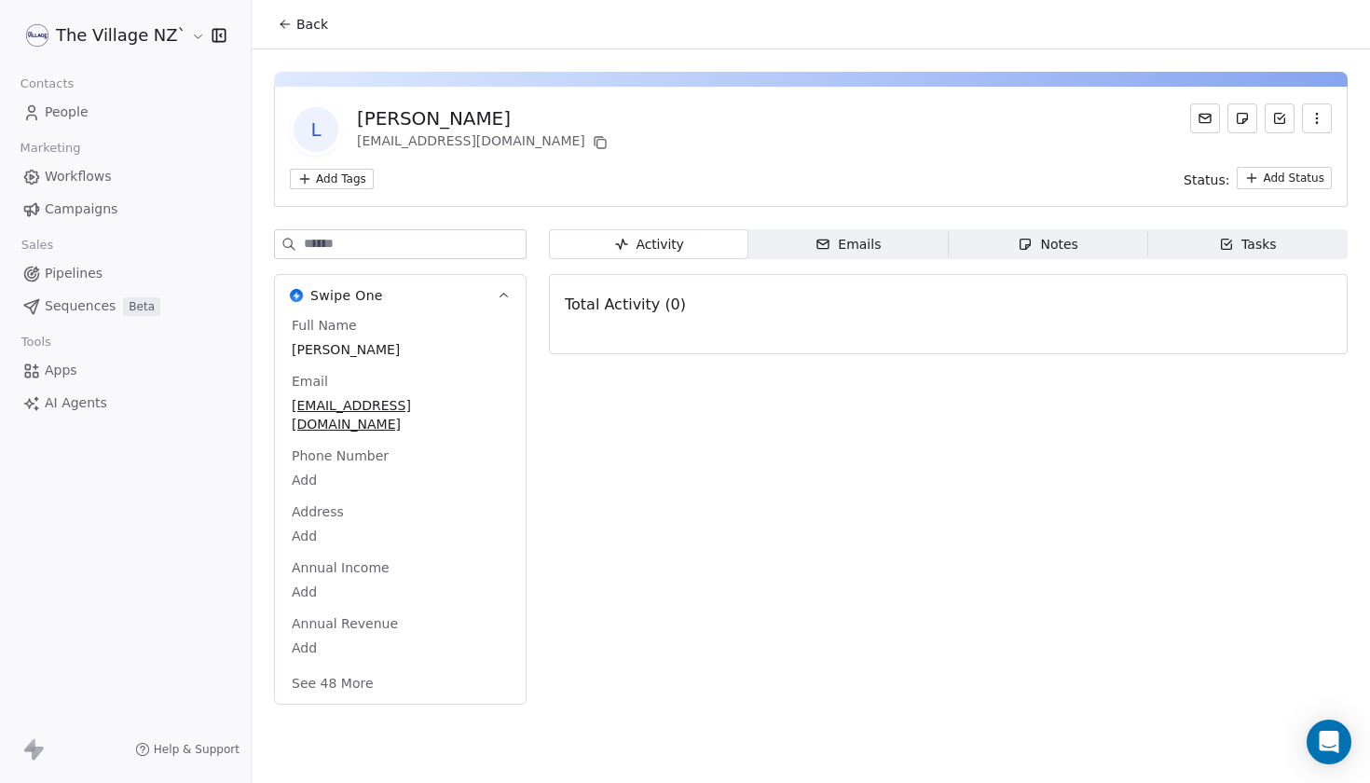
click at [324, 177] on html "The Village NZ` Contacts People Marketing Workflows Campaigns Sales Pipelines S…" at bounding box center [685, 391] width 1370 height 783
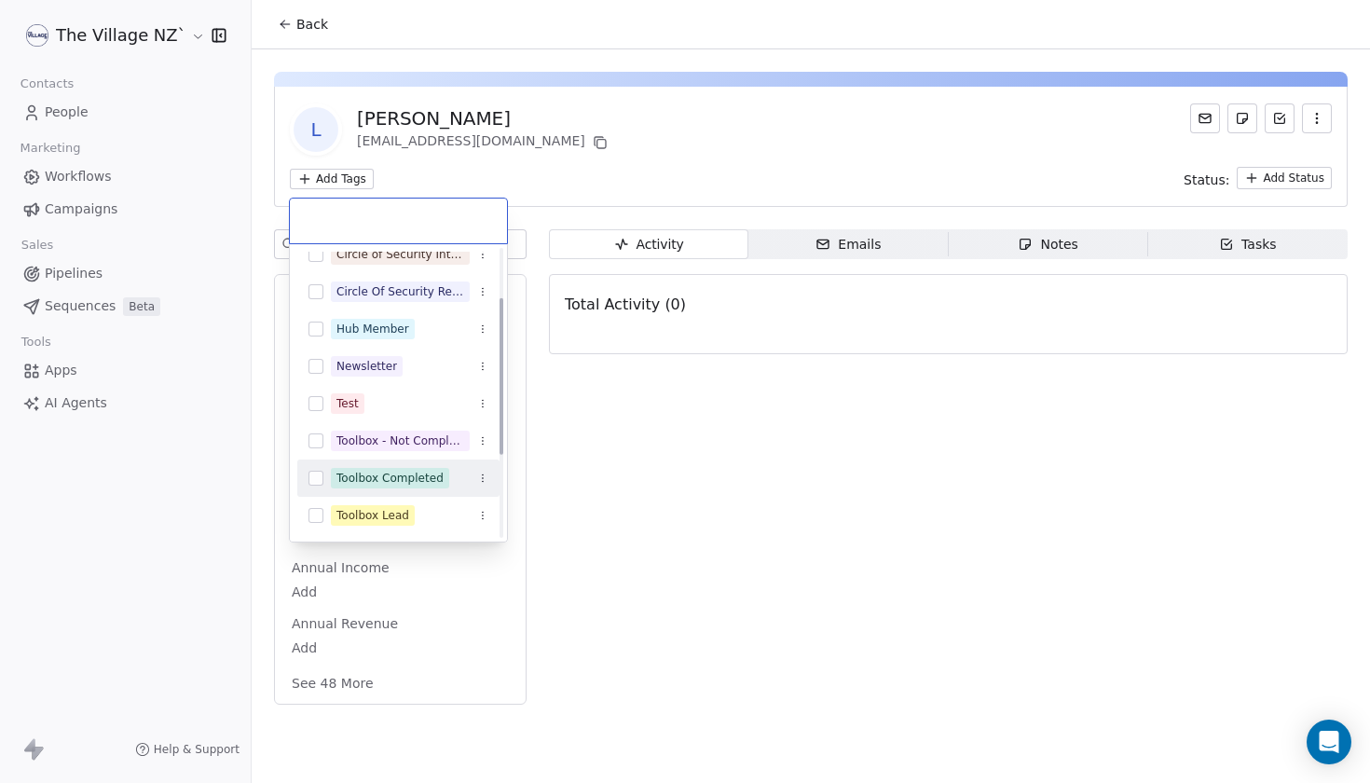
scroll to position [202, 0]
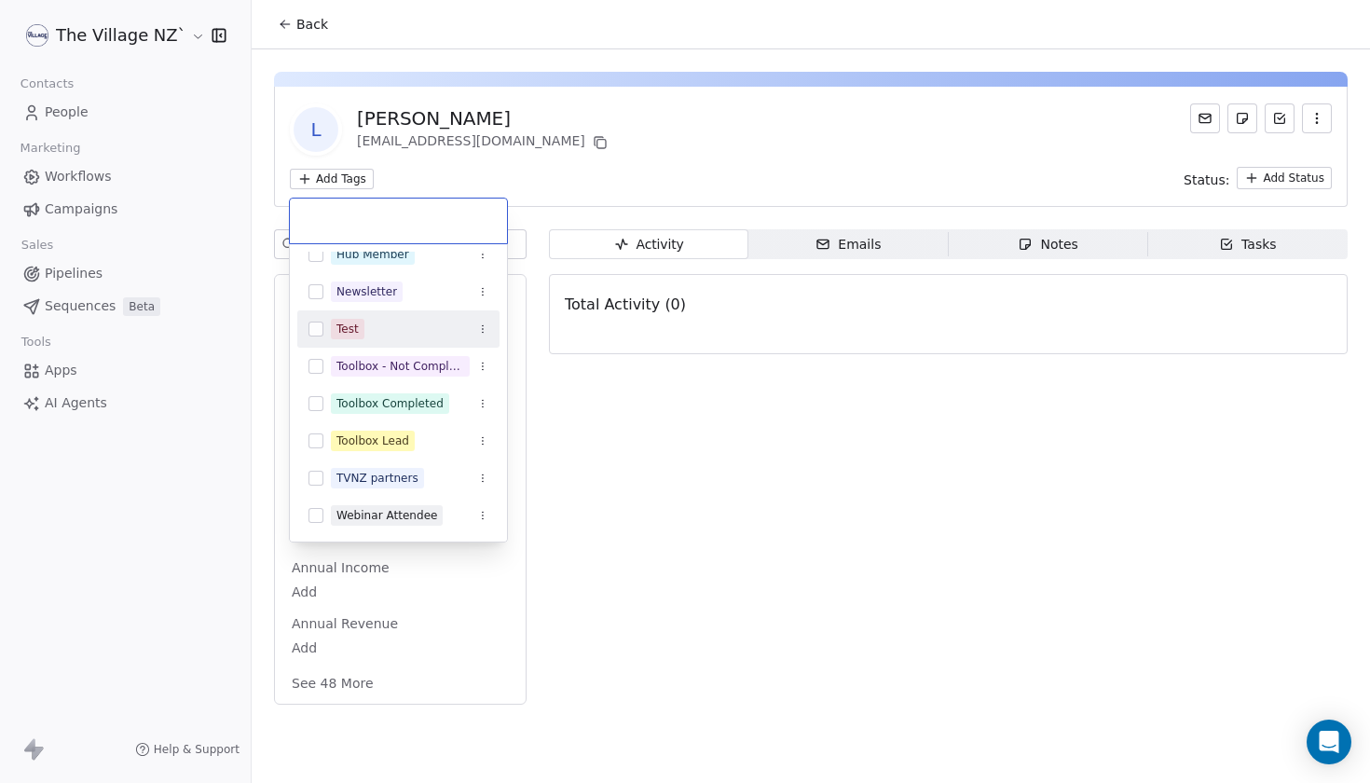
click at [321, 329] on button "Suggestions" at bounding box center [316, 329] width 15 height 15
click at [735, 428] on html "The Village NZ` Contacts People Marketing Workflows Campaigns Sales Pipelines S…" at bounding box center [685, 391] width 1370 height 783
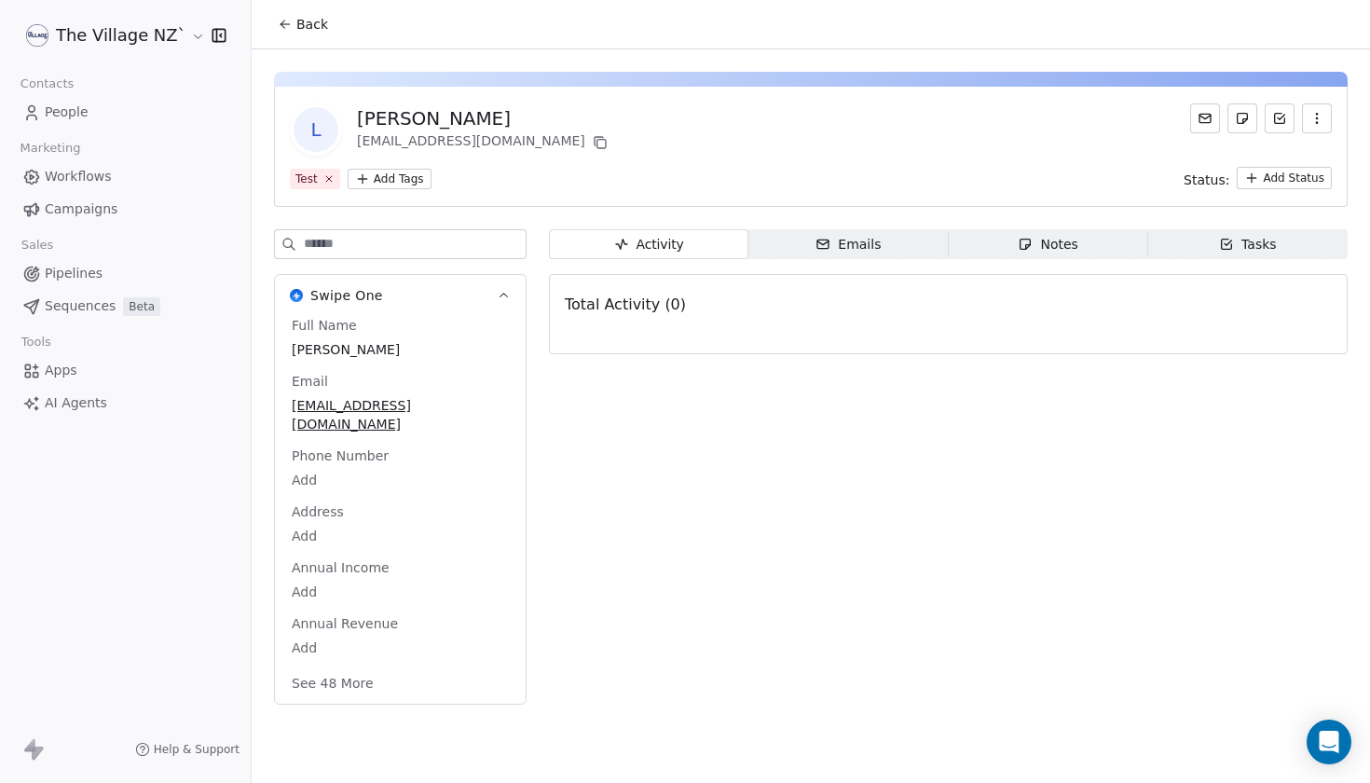
click at [288, 22] on icon at bounding box center [285, 24] width 15 height 15
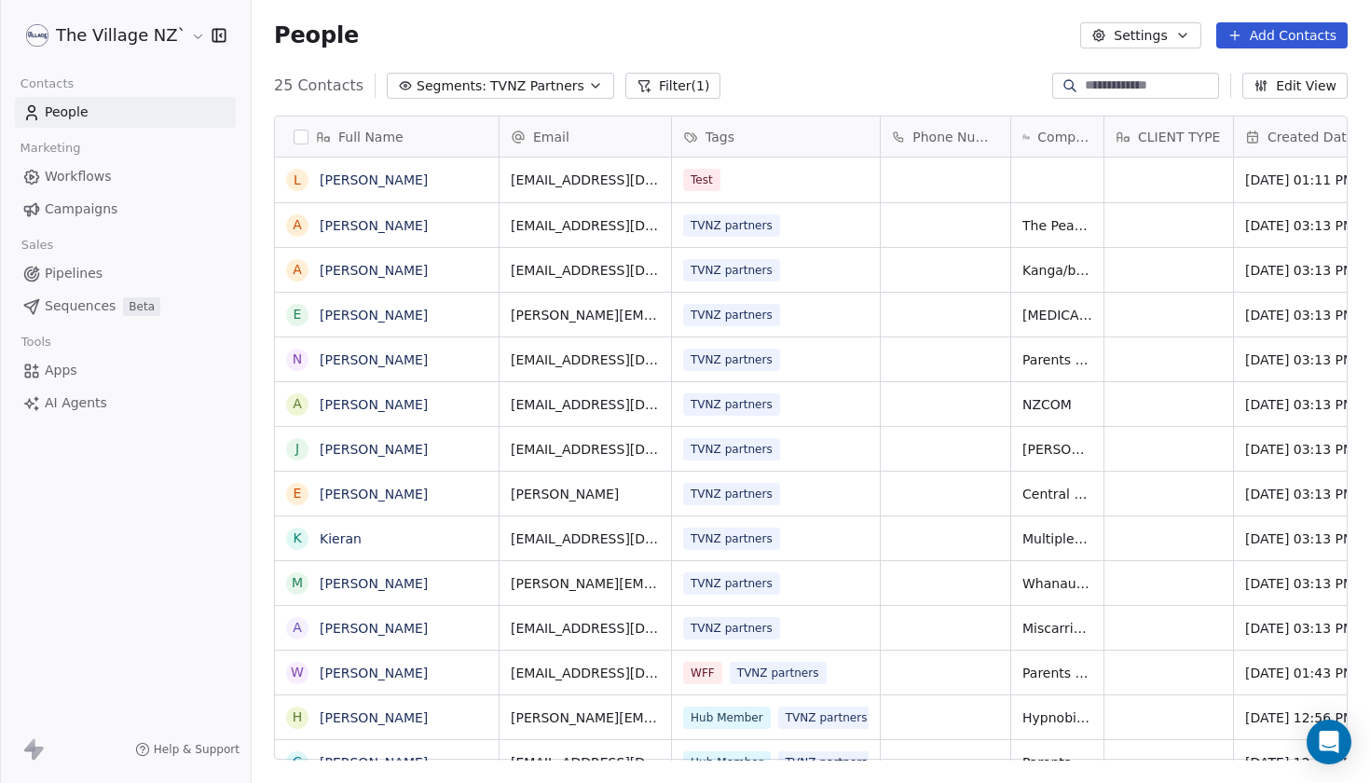
scroll to position [689, 1119]
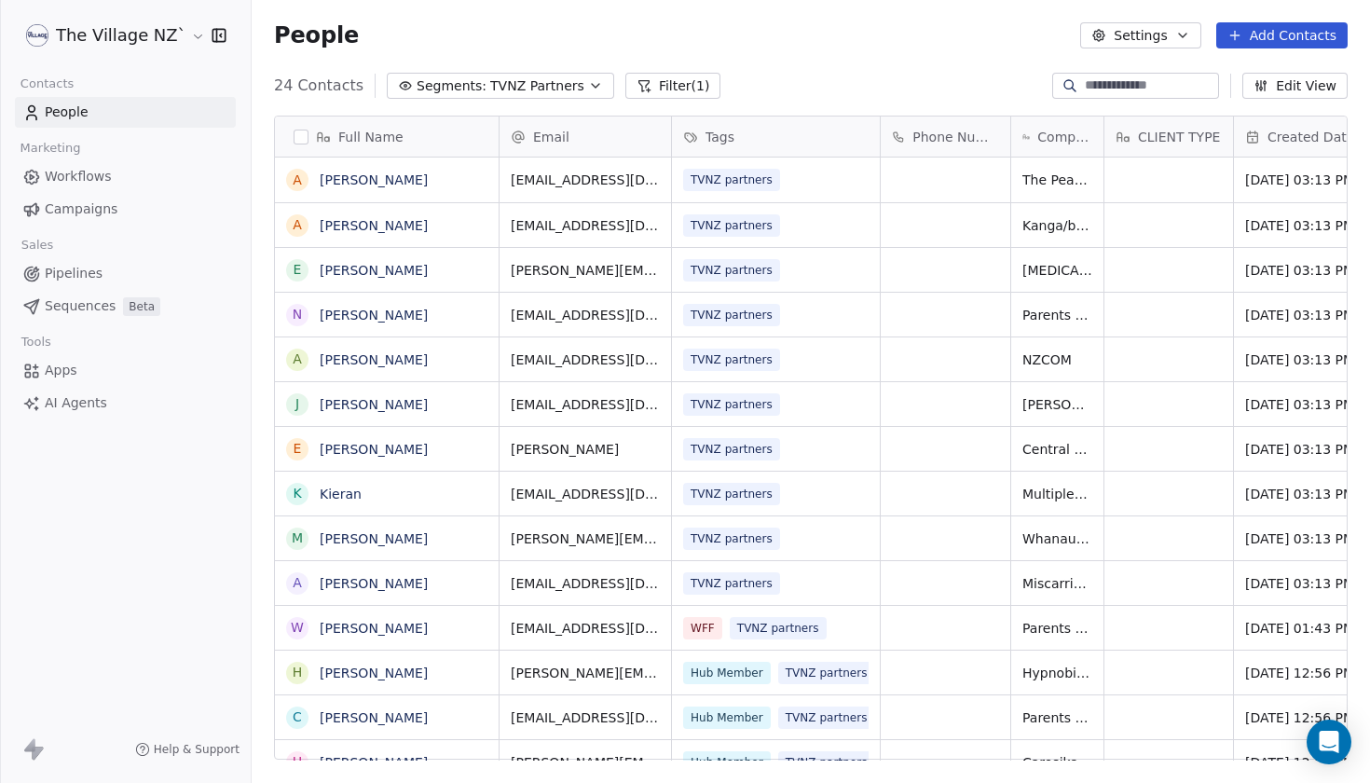
click at [70, 210] on span "Campaigns" at bounding box center [81, 210] width 73 height 20
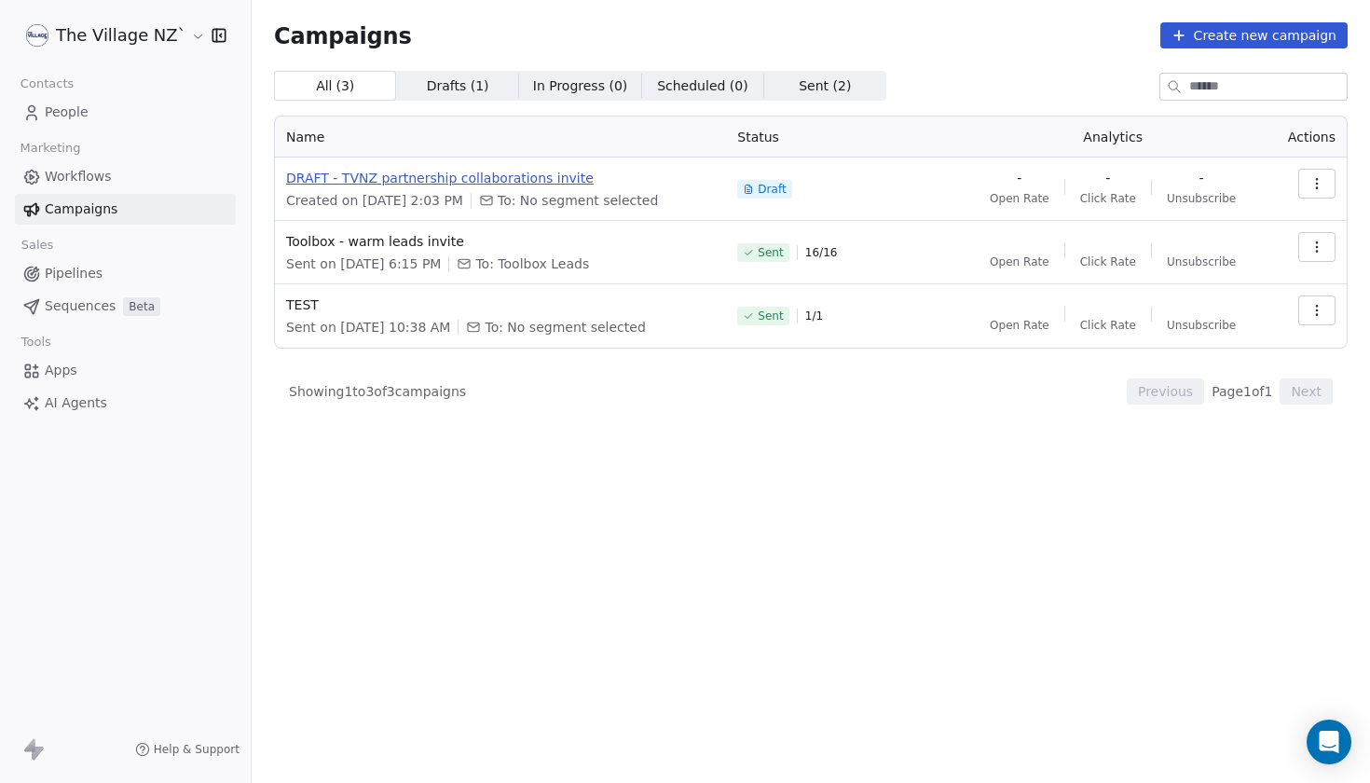
click at [401, 183] on span "DRAFT - TVNZ partnership collaborations invite" at bounding box center [500, 178] width 429 height 19
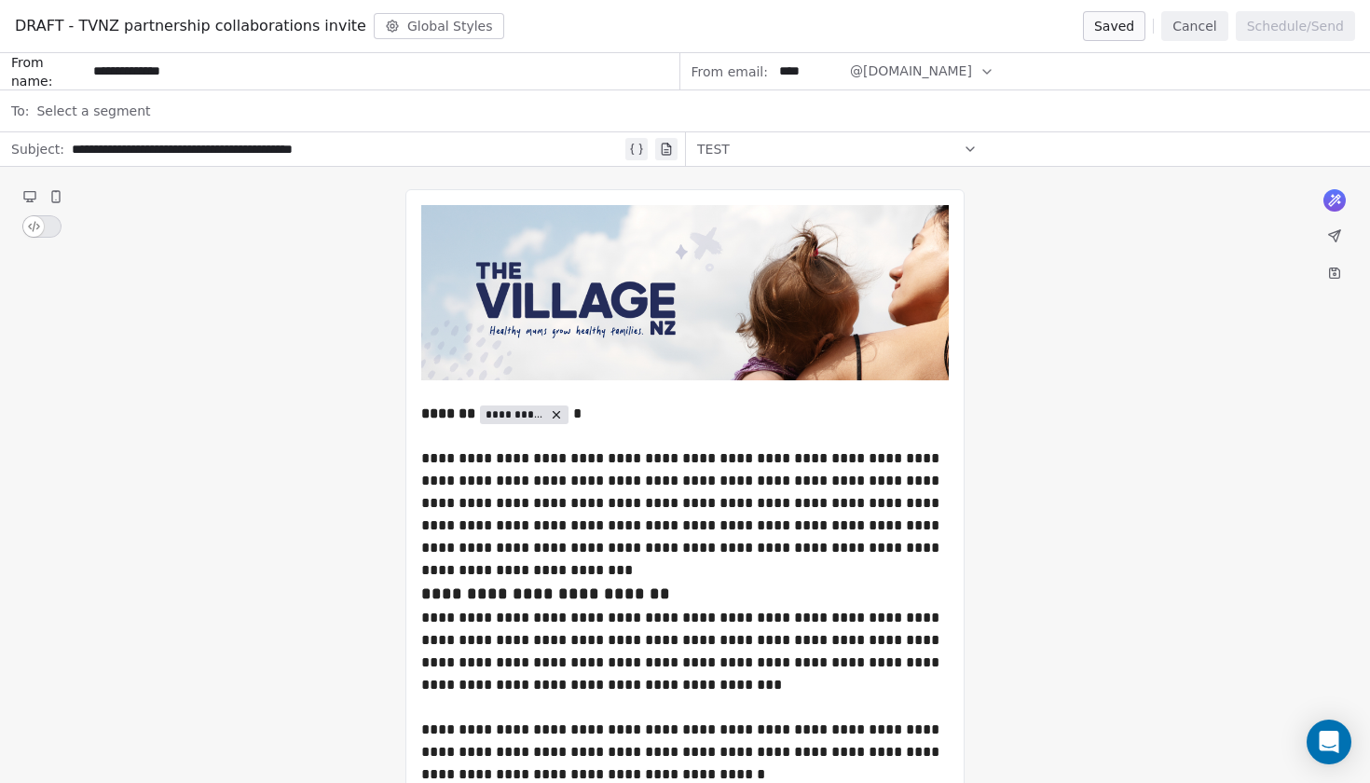
click at [254, 109] on div "Select a segment" at bounding box center [697, 110] width 1323 height 41
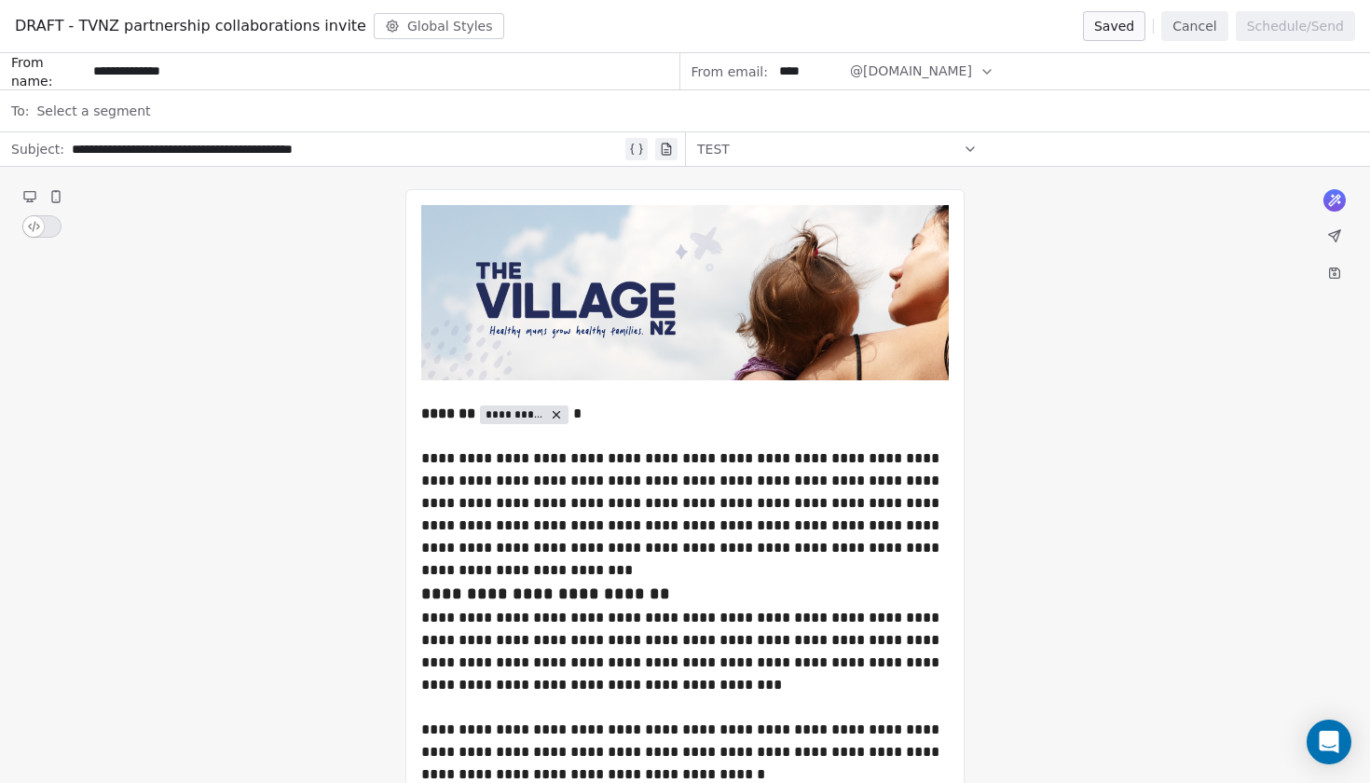
click at [1204, 30] on button "Cancel" at bounding box center [1195, 26] width 66 height 30
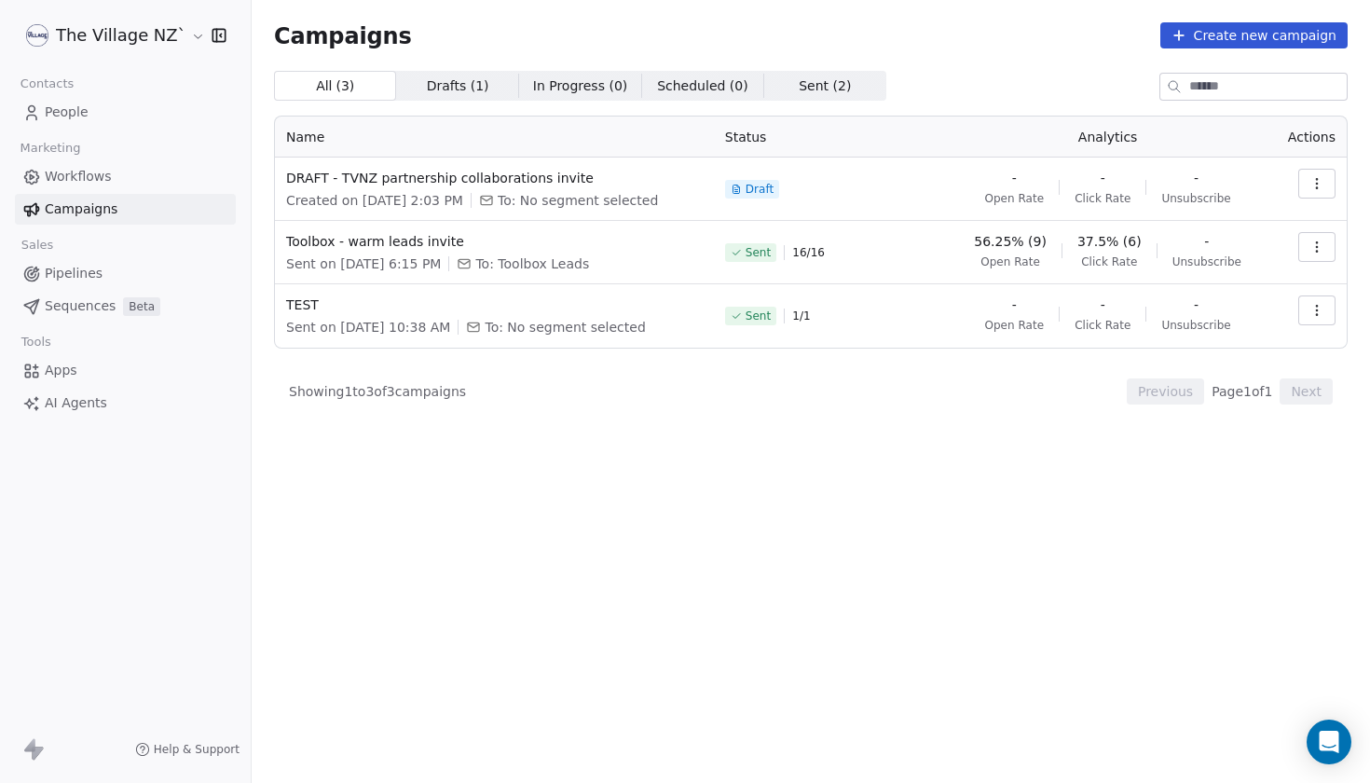
click at [91, 114] on link "People" at bounding box center [125, 112] width 221 height 31
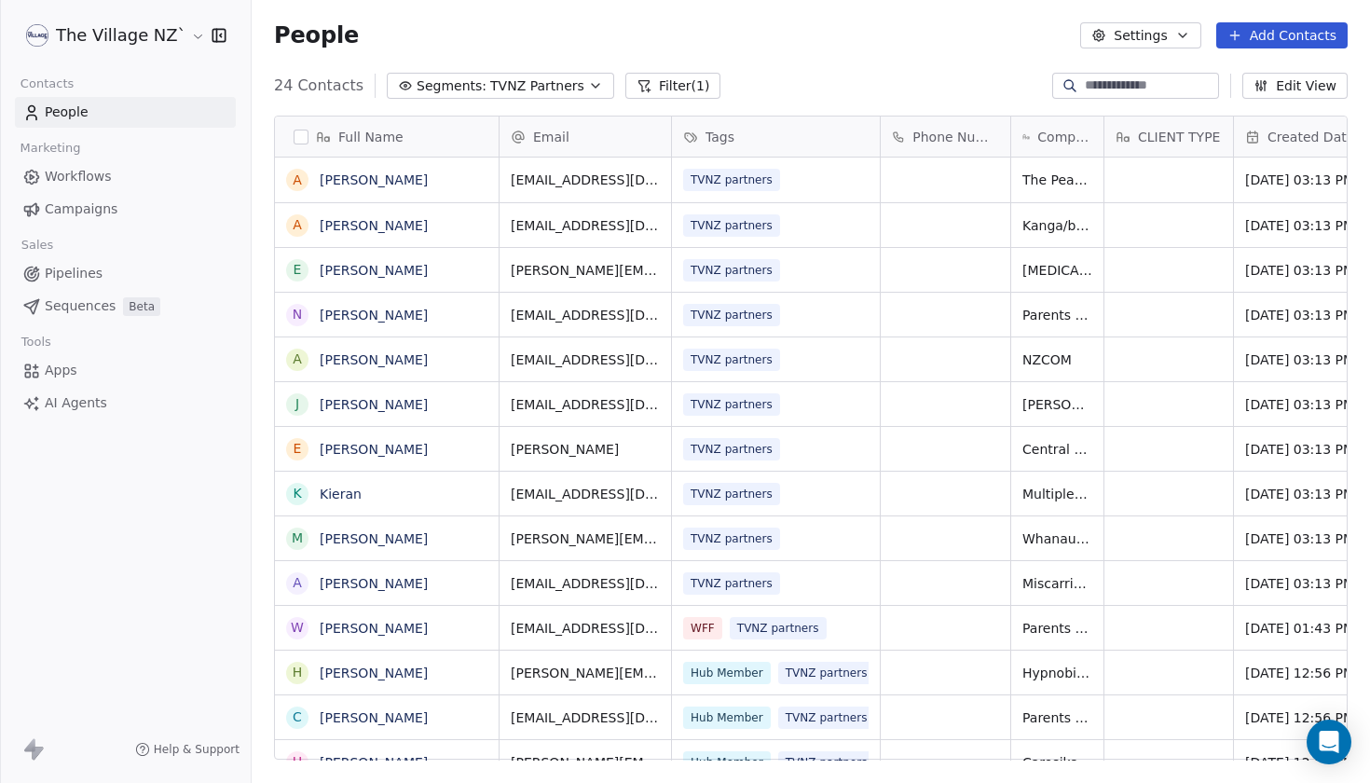
scroll to position [689, 1119]
click at [574, 94] on button "Segments: TVNZ Partners" at bounding box center [500, 86] width 227 height 26
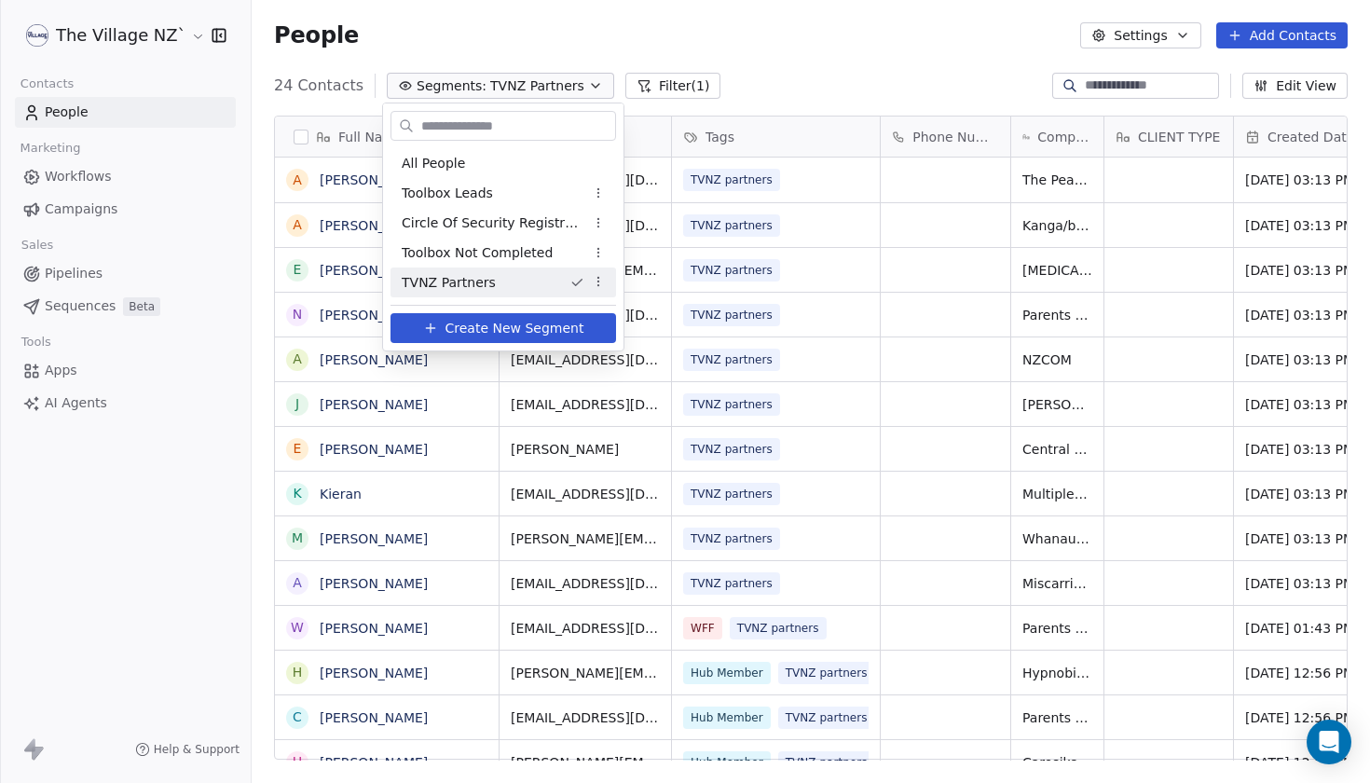
click at [530, 331] on span "Create New Segment" at bounding box center [515, 329] width 139 height 20
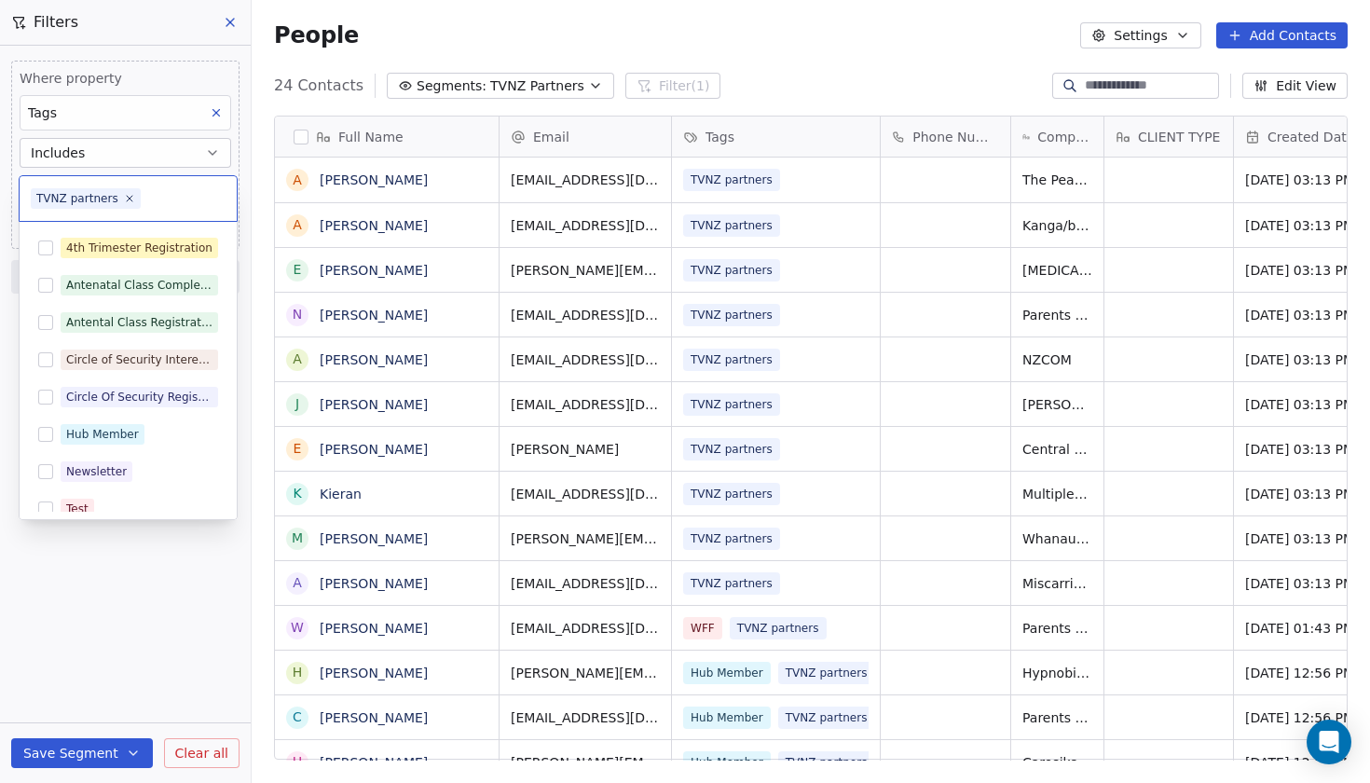
click at [104, 192] on body "The Village NZ` Contacts People Marketing Workflows Campaigns Sales Pipelines S…" at bounding box center [685, 391] width 1370 height 783
click at [46, 506] on button "Suggestions" at bounding box center [45, 509] width 15 height 15
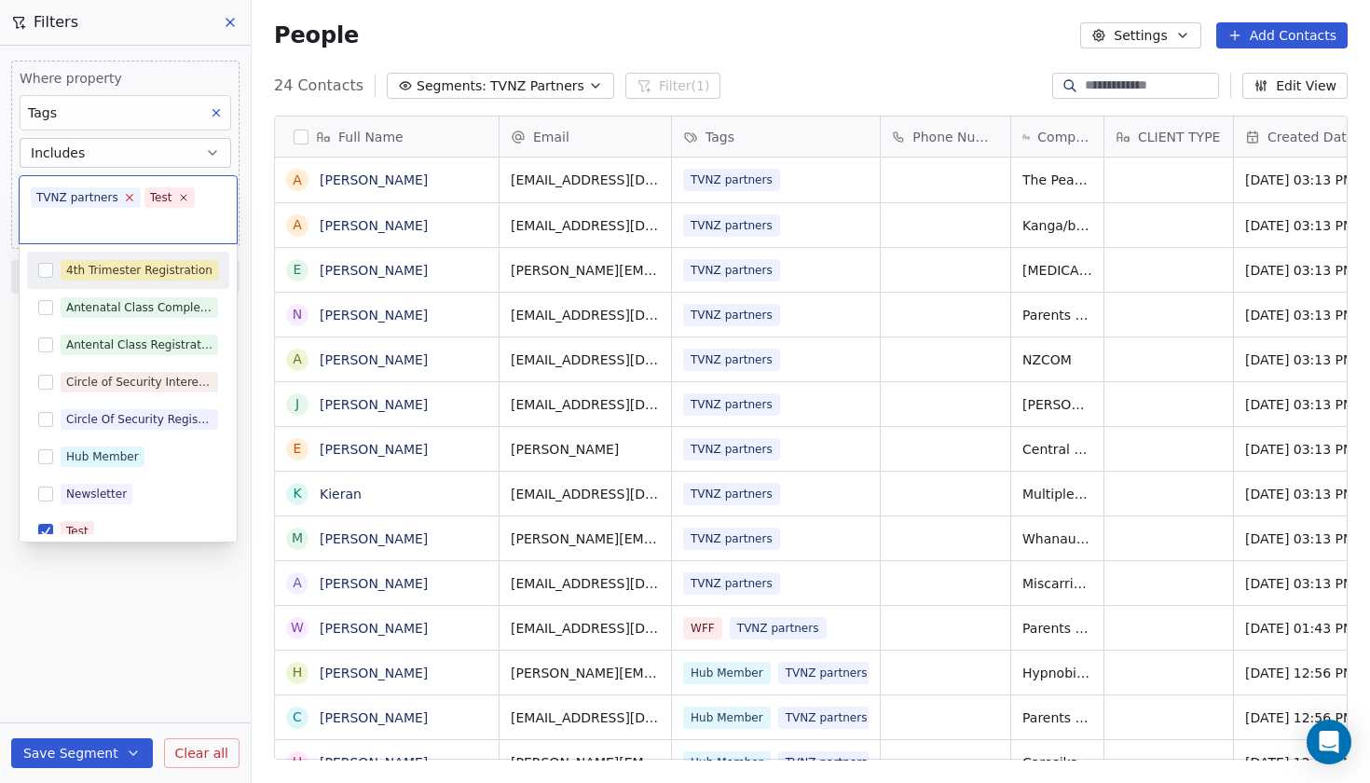
click at [129, 197] on icon at bounding box center [129, 198] width 7 height 7
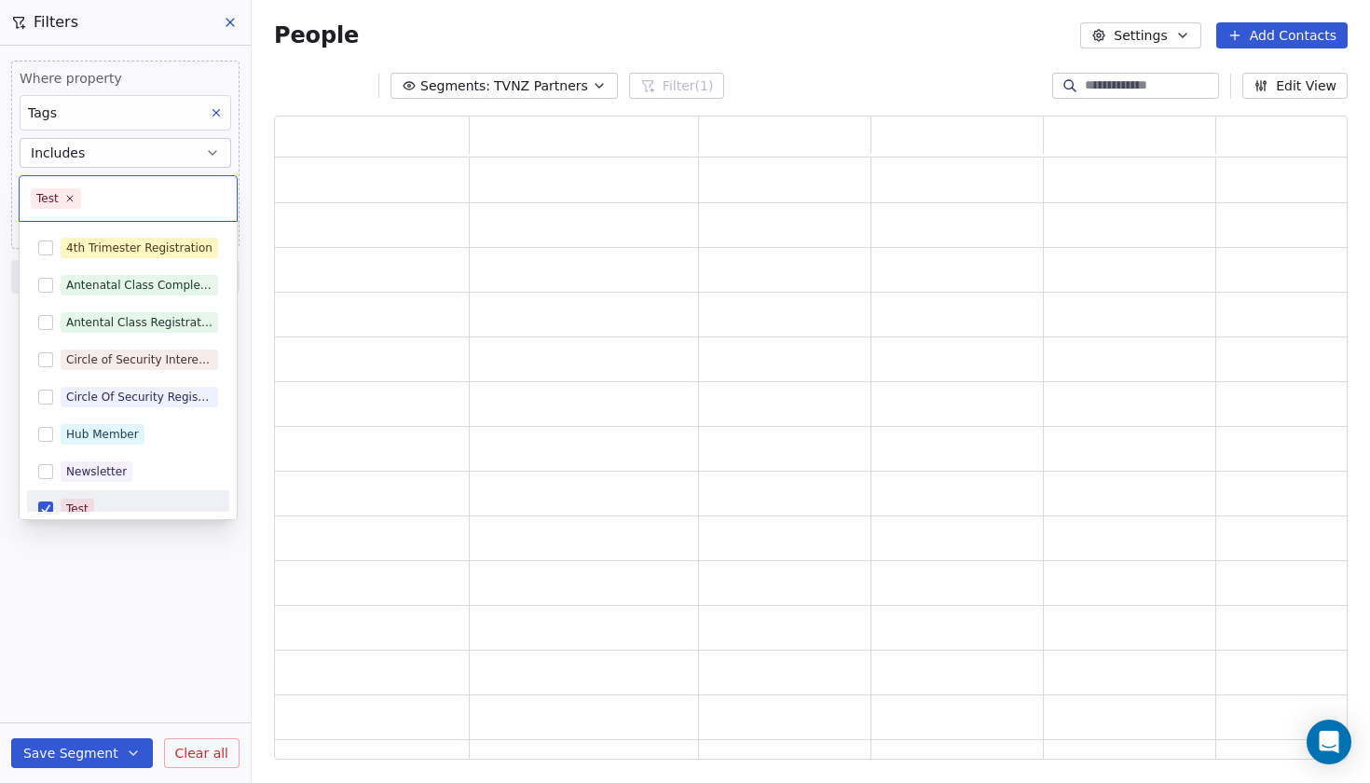
click at [158, 583] on html "The Village NZ` Contacts People Marketing Workflows Campaigns Sales Pipelines S…" at bounding box center [685, 391] width 1370 height 783
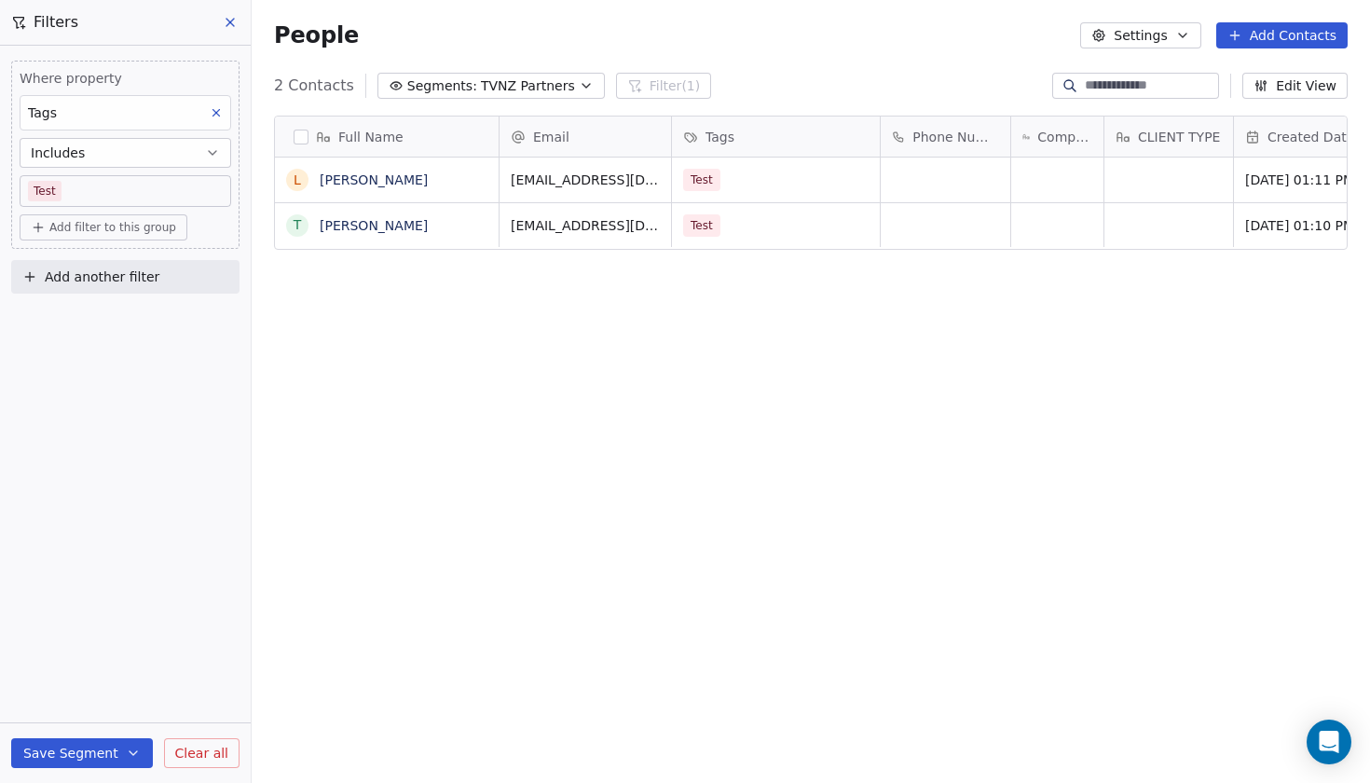
scroll to position [689, 1119]
click at [101, 750] on button "Save Segment" at bounding box center [82, 753] width 142 height 30
click at [107, 751] on button "Save Segment" at bounding box center [82, 753] width 142 height 30
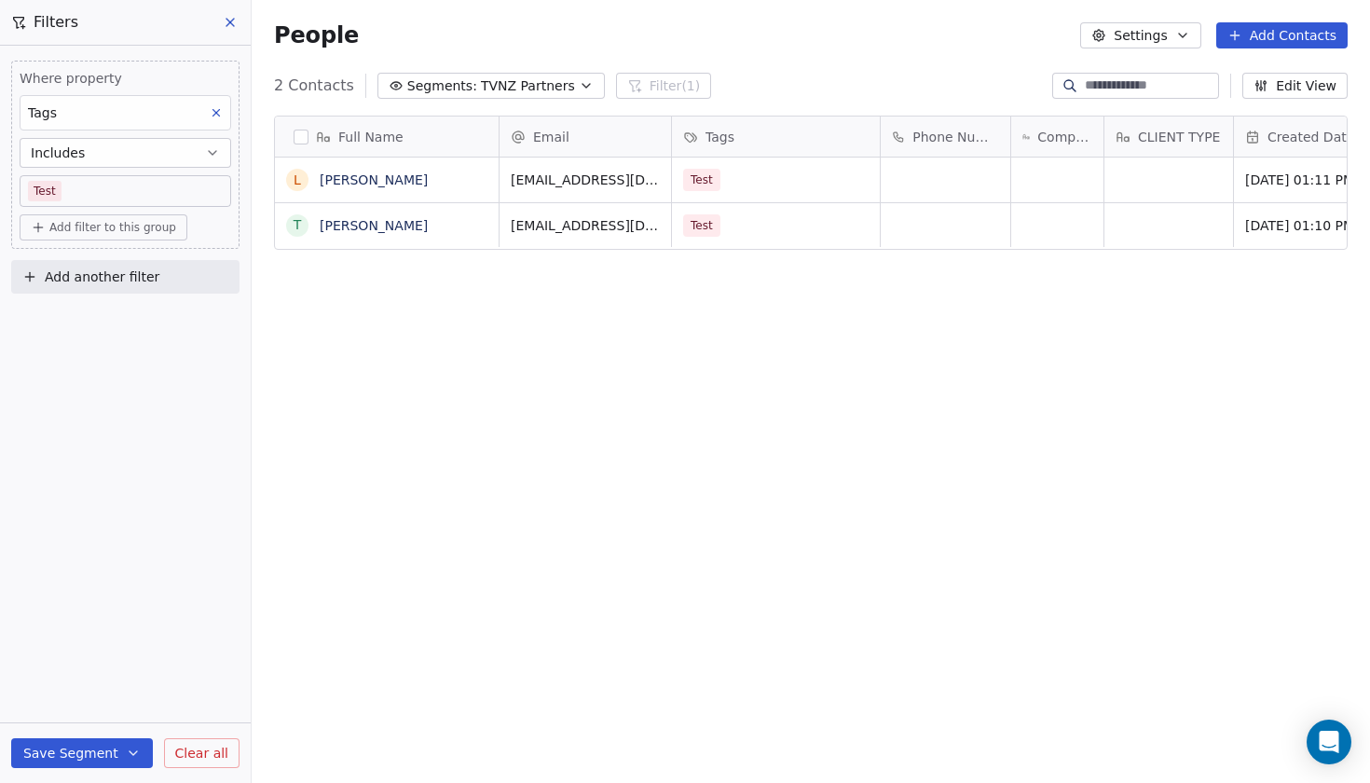
click at [145, 530] on div "Where property Tags Includes Test Add filter to this group Add another filter S…" at bounding box center [125, 414] width 251 height 737
click at [120, 478] on div "Where property Tags Includes Test Add filter to this group Add another filter S…" at bounding box center [125, 414] width 251 height 737
click at [67, 753] on button "Save Segment" at bounding box center [82, 753] width 142 height 30
click at [93, 665] on span "Create new segment" at bounding box center [121, 668] width 136 height 19
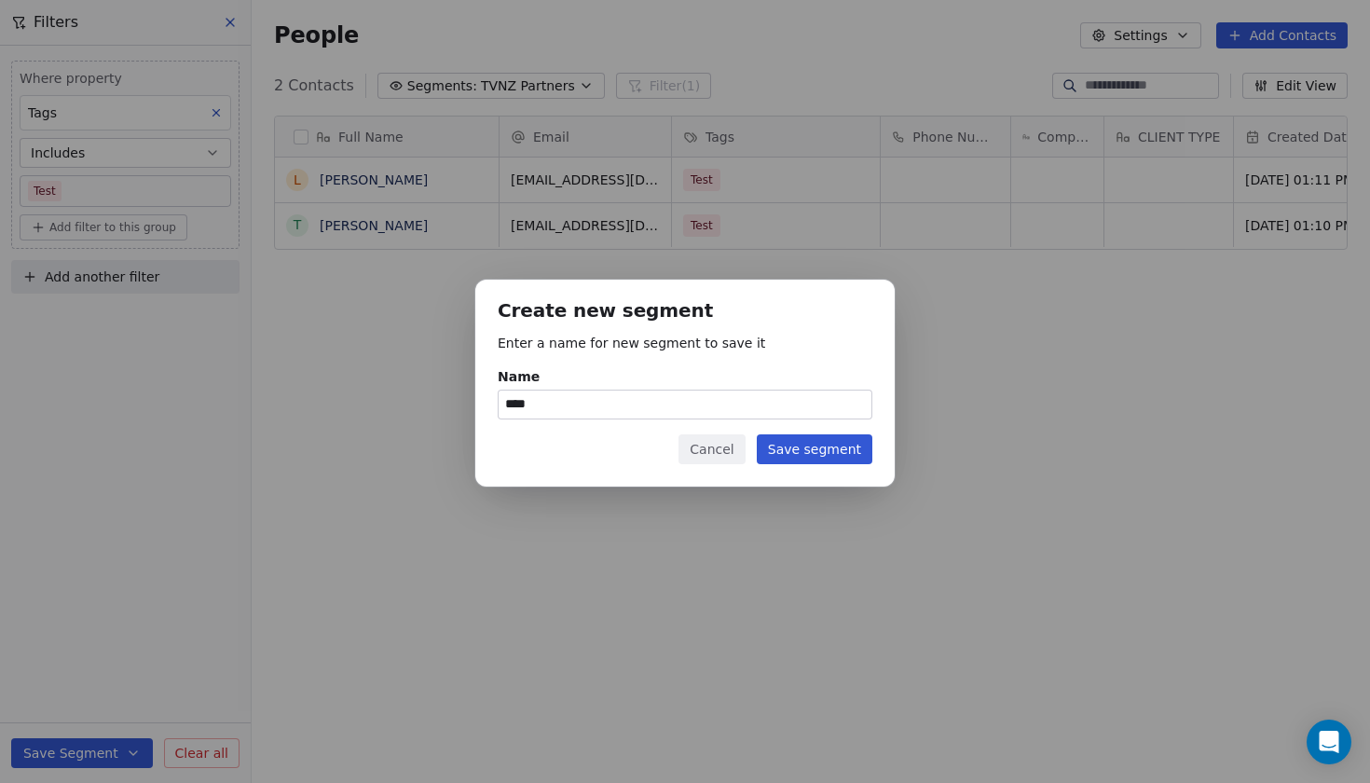
type input "****"
click at [841, 462] on button "Save segment" at bounding box center [815, 449] width 116 height 30
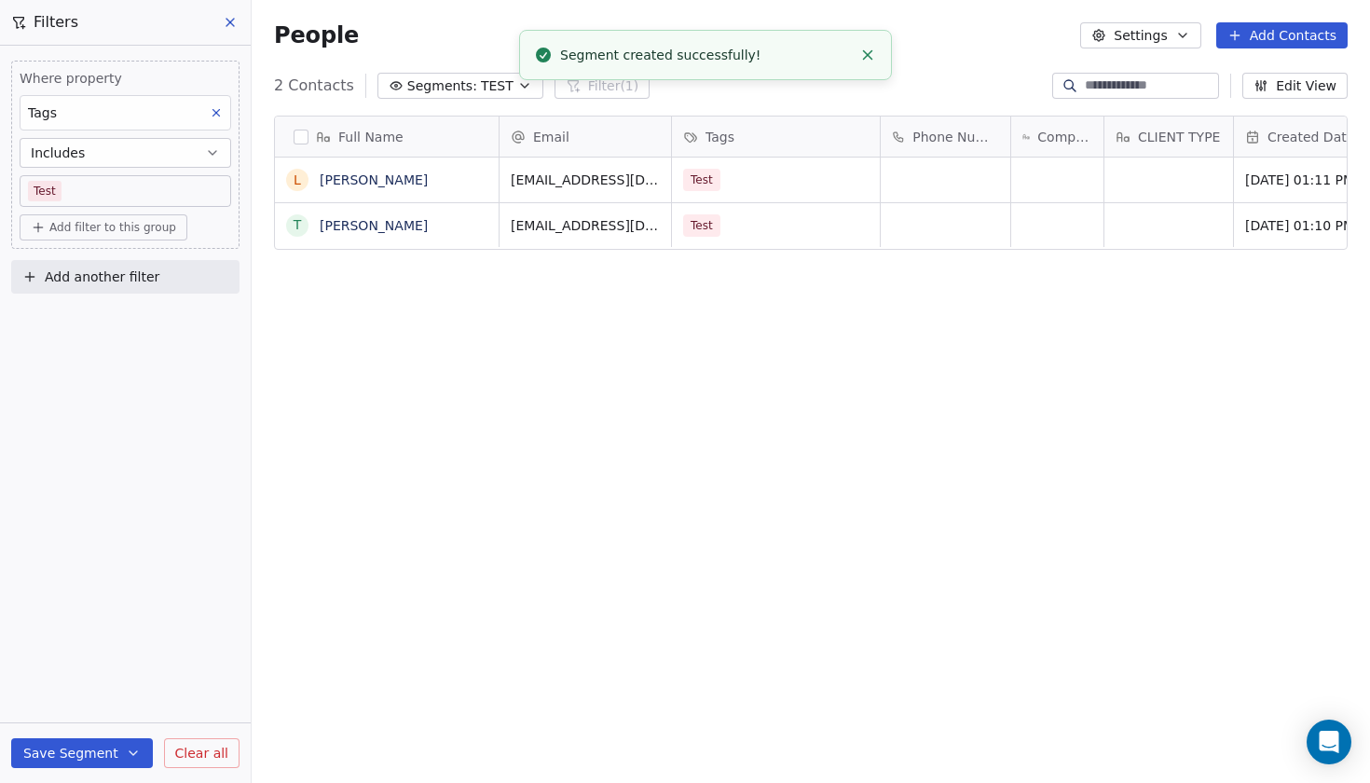
click at [231, 21] on icon at bounding box center [230, 22] width 15 height 15
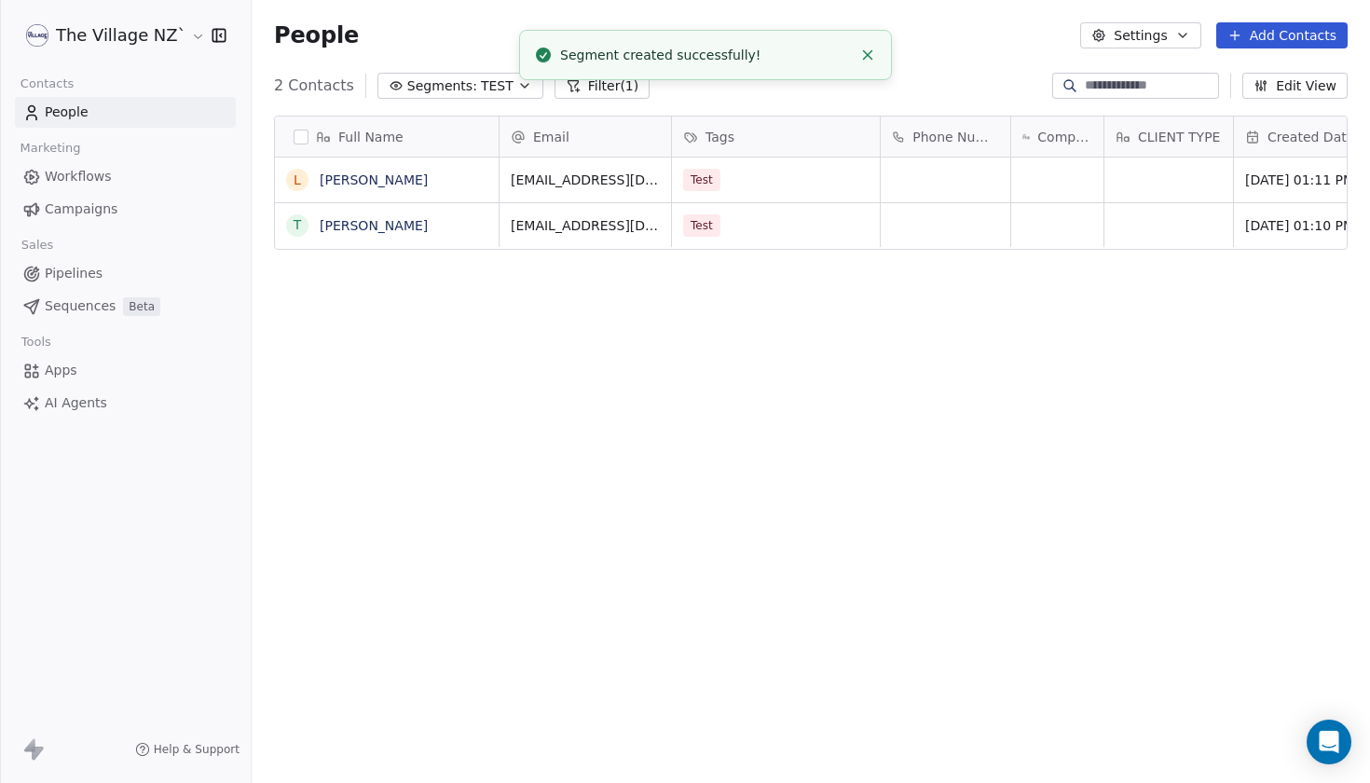
click at [94, 208] on span "Campaigns" at bounding box center [81, 210] width 73 height 20
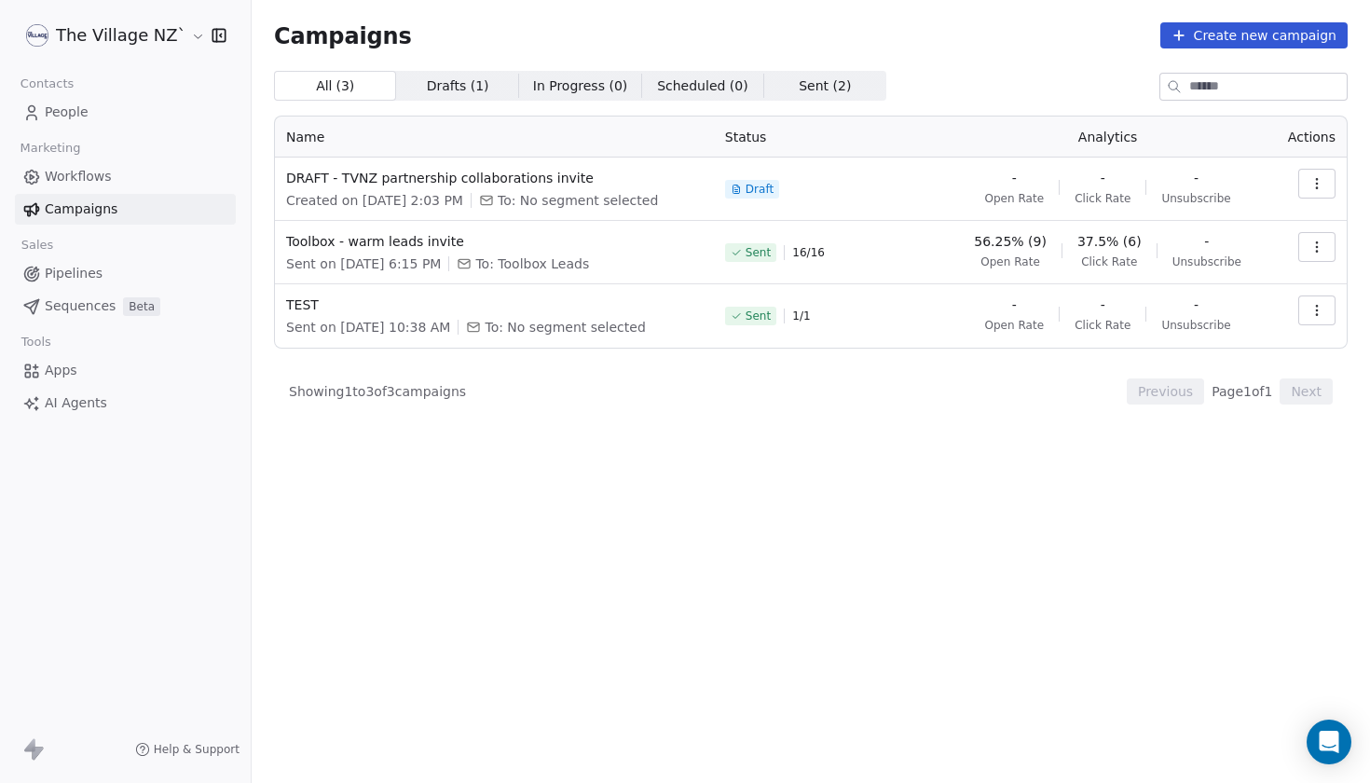
click at [394, 188] on div "DRAFT - TVNZ partnership collaborations invite Created on [DATE] 2:03 PM To: No…" at bounding box center [494, 189] width 417 height 41
click at [394, 179] on span "DRAFT - TVNZ partnership collaborations invite" at bounding box center [494, 178] width 417 height 19
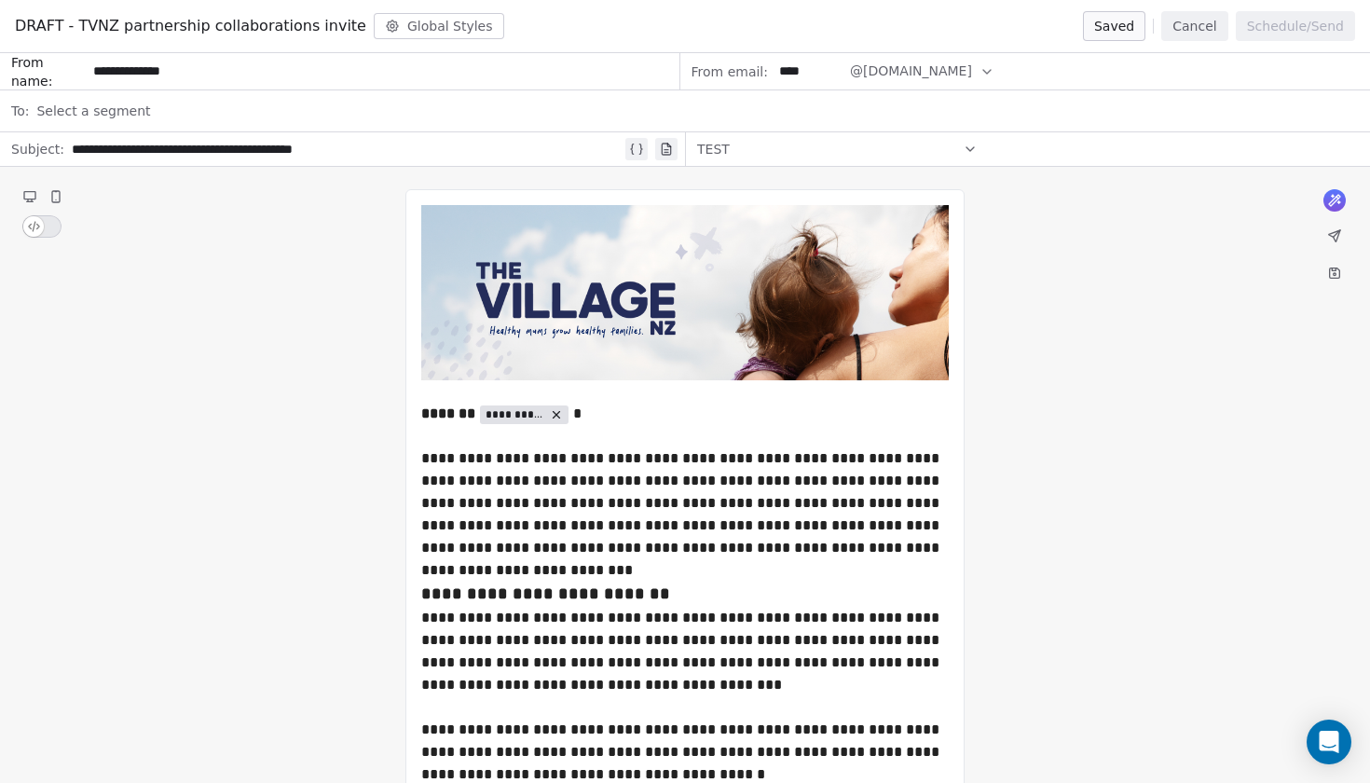
click at [151, 105] on div "Select a segment" at bounding box center [697, 110] width 1323 height 41
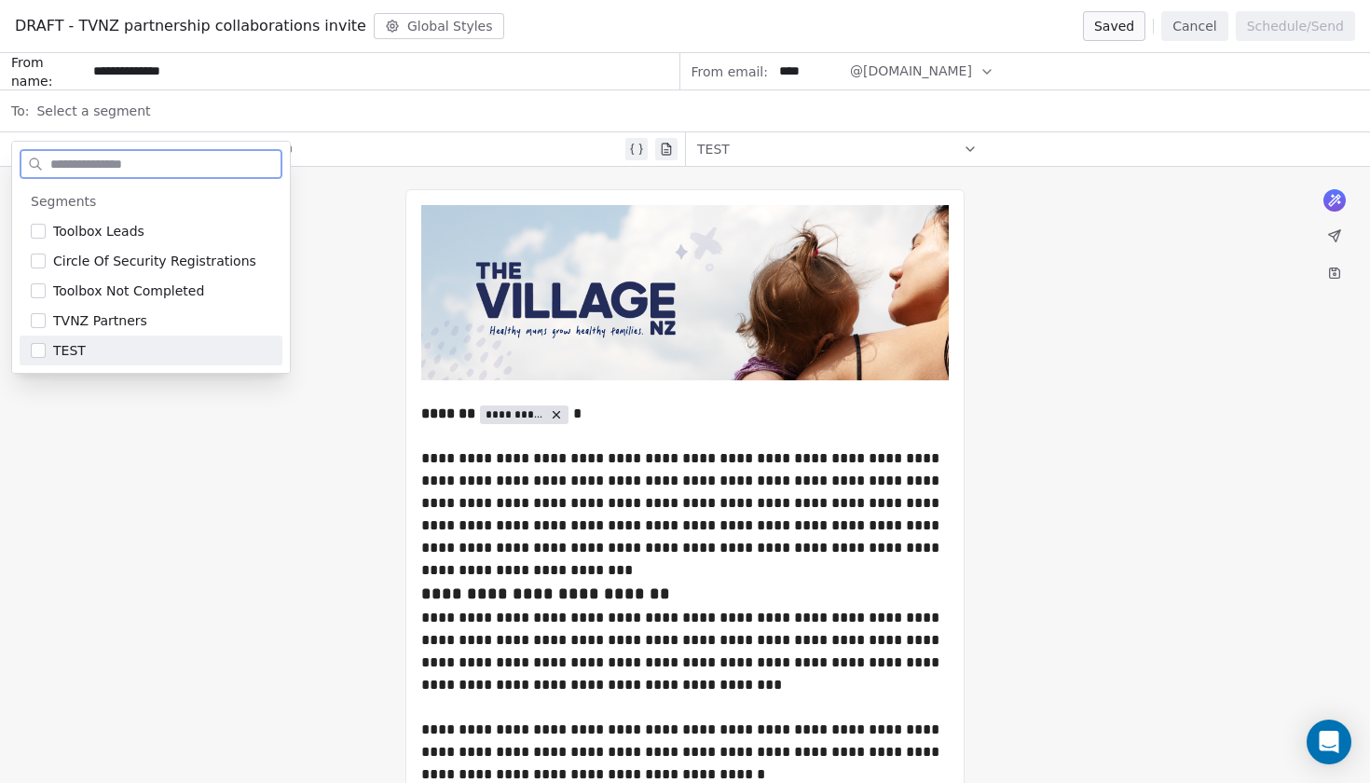
click at [88, 351] on div "TEST" at bounding box center [162, 350] width 218 height 19
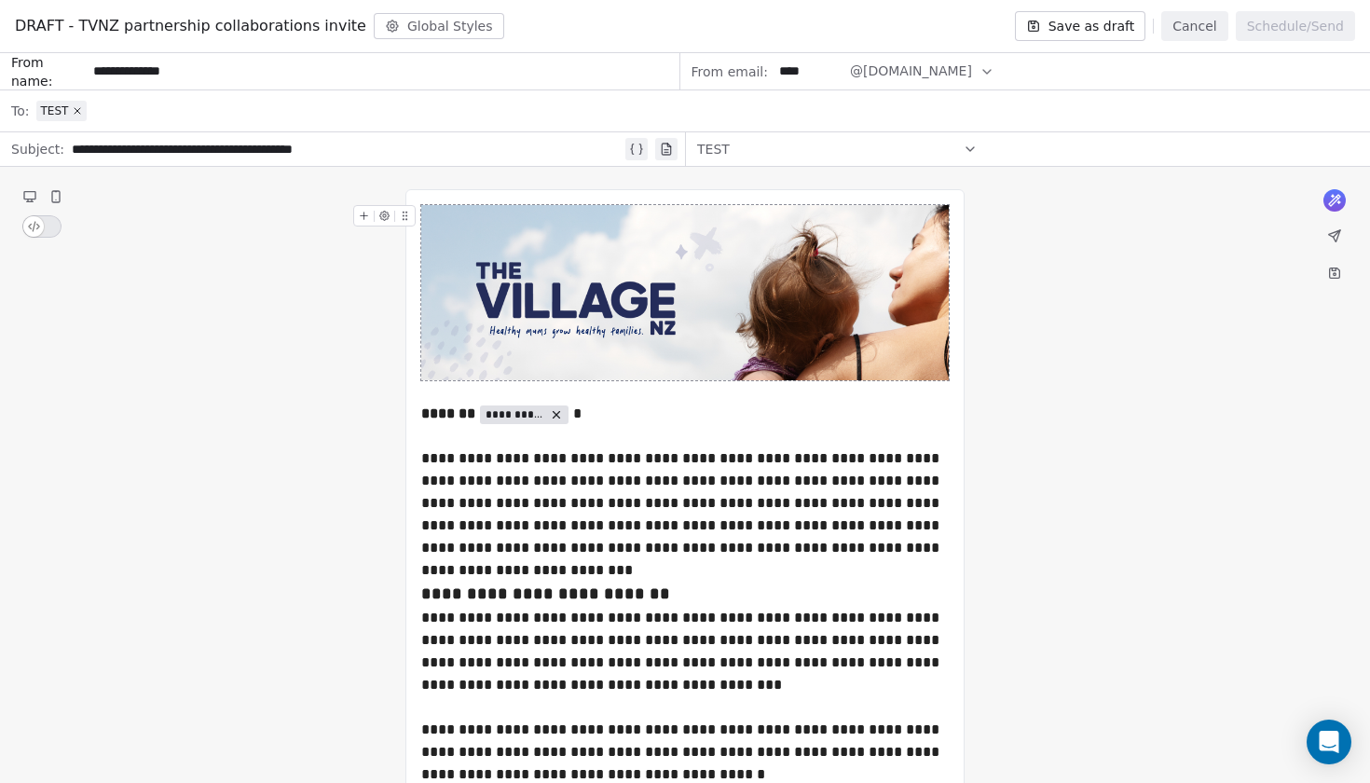
click at [1333, 237] on icon at bounding box center [1334, 235] width 11 height 11
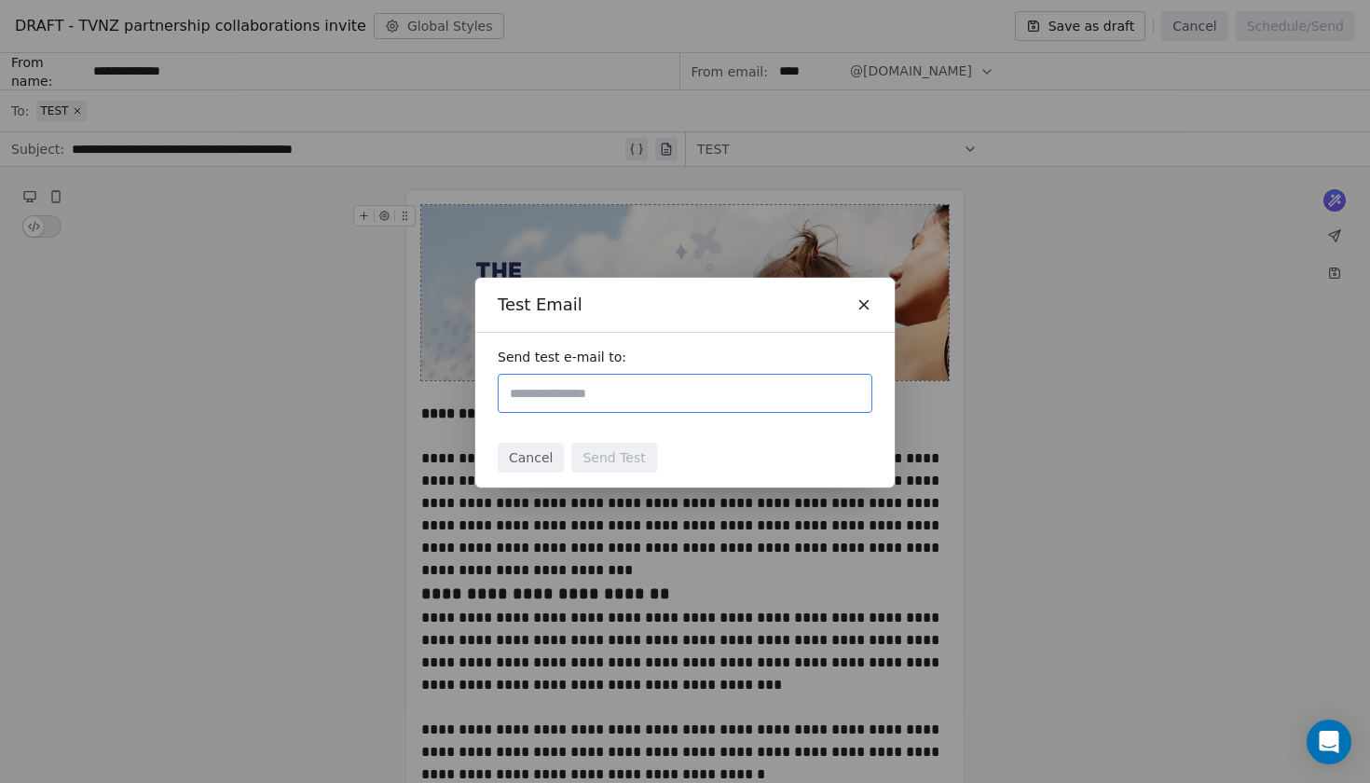
click at [549, 400] on input "text" at bounding box center [685, 393] width 358 height 22
click at [860, 306] on icon at bounding box center [864, 304] width 17 height 17
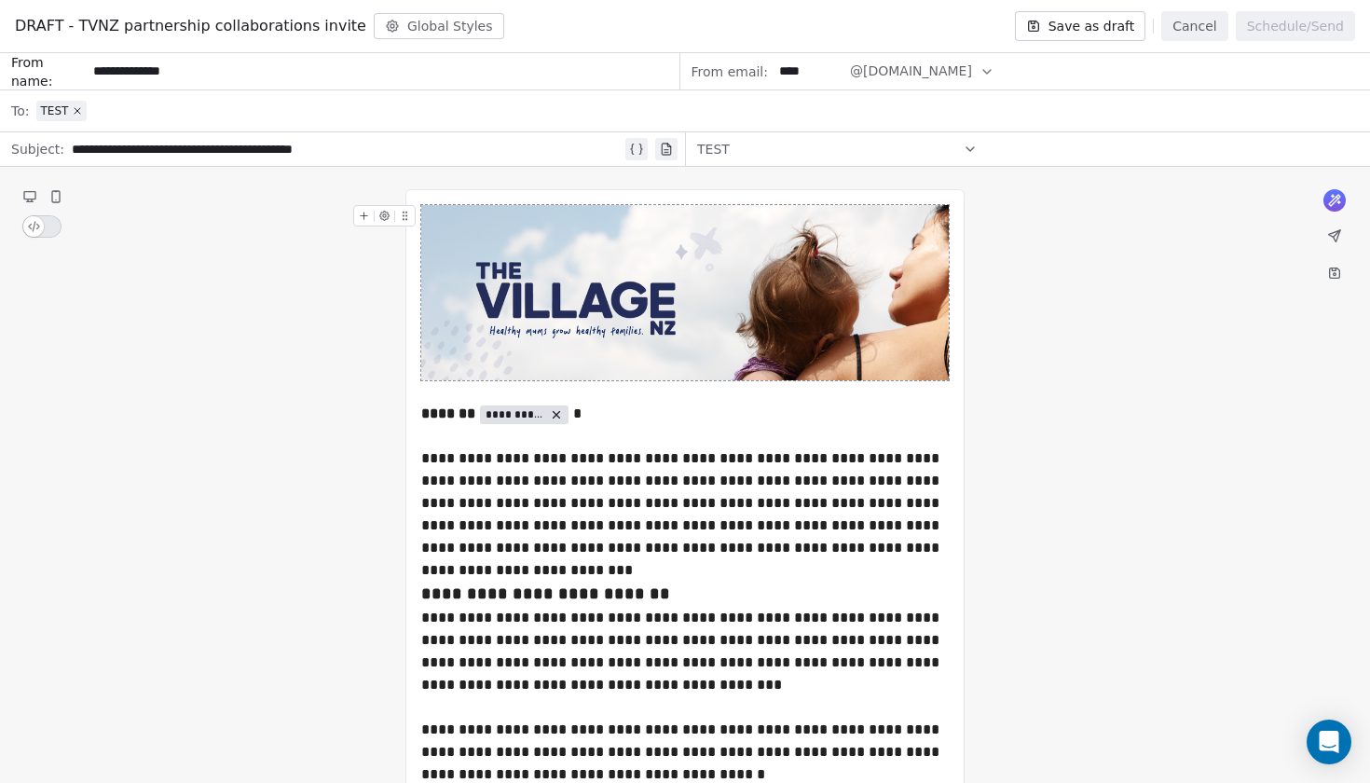
click at [1334, 233] on icon at bounding box center [1334, 235] width 11 height 11
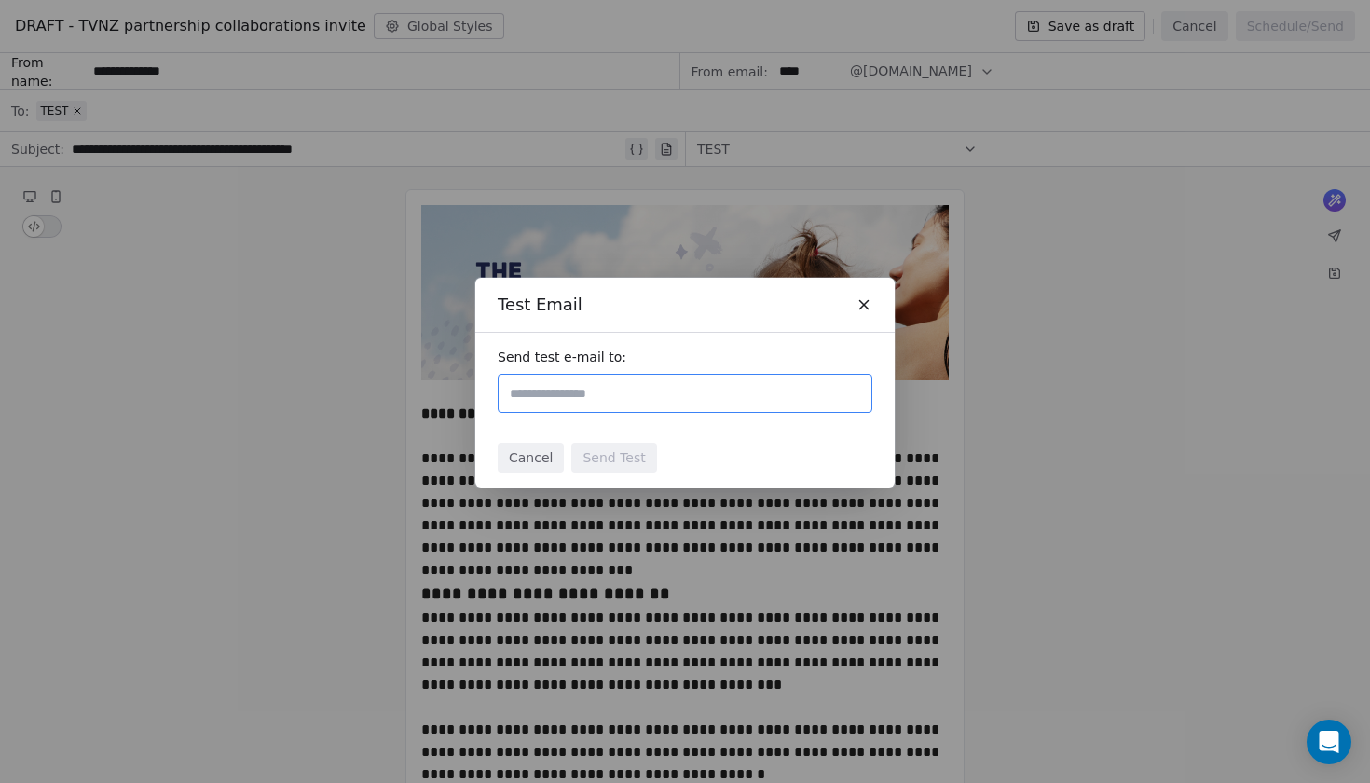
click at [634, 389] on input "text" at bounding box center [685, 393] width 358 height 22
click at [1110, 417] on div "Test Email Send test e-mail to: Cancel Send Test" at bounding box center [685, 391] width 1370 height 286
click at [633, 393] on input "text" at bounding box center [685, 393] width 358 height 22
type input "**********"
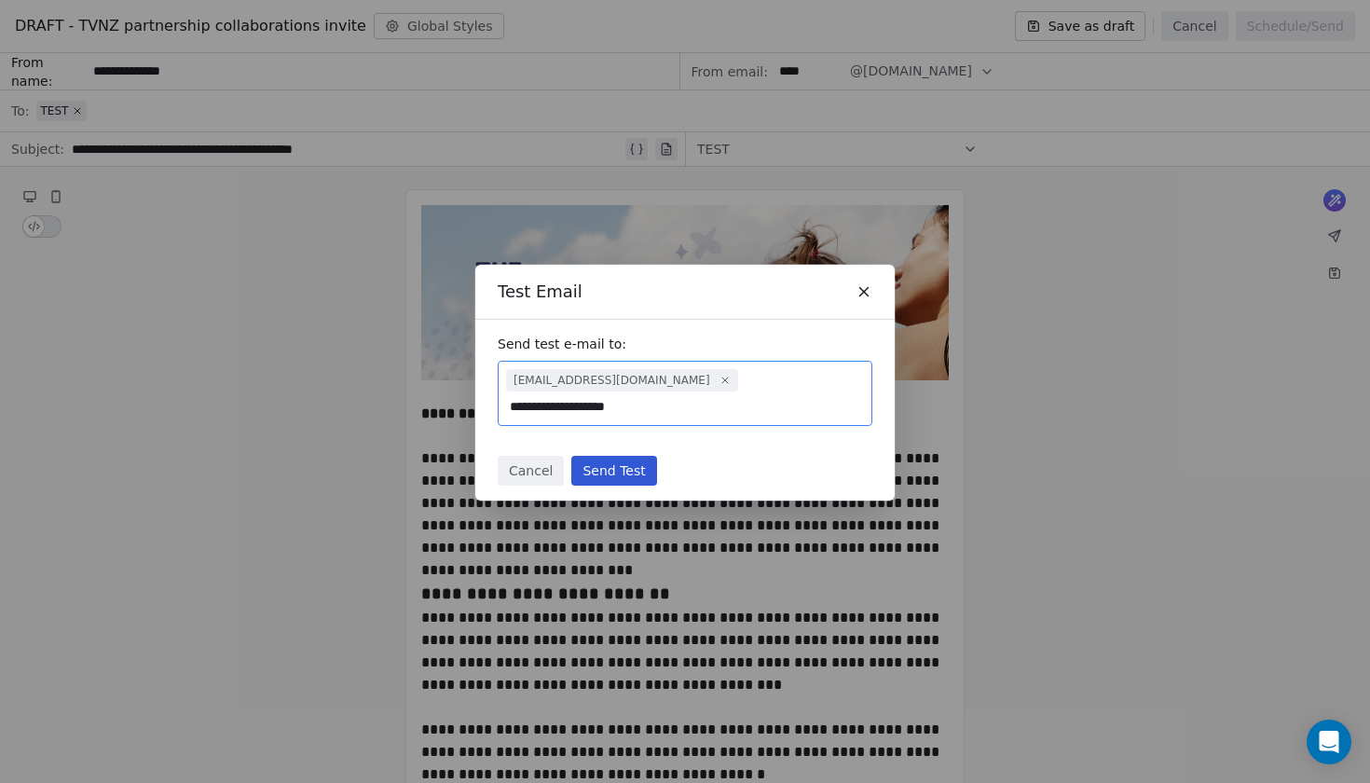
type input "**********"
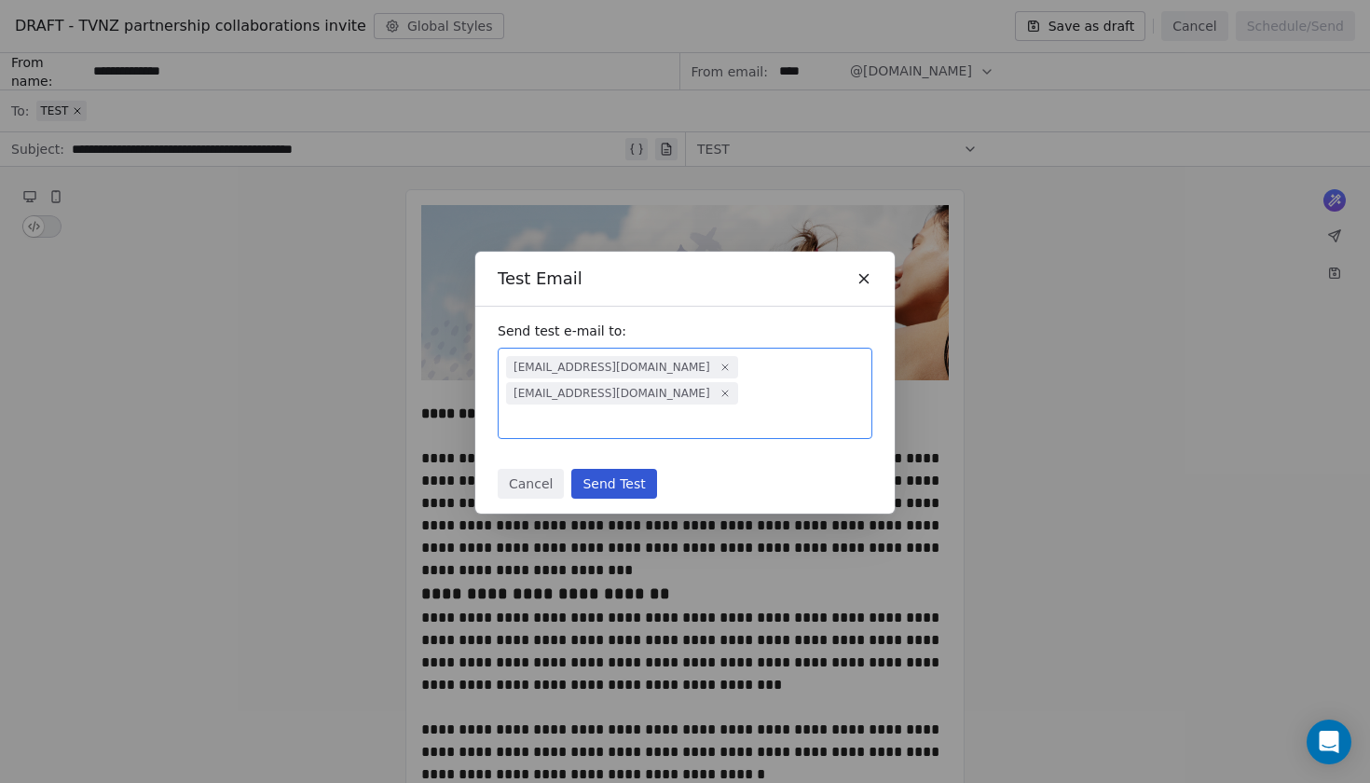
click at [623, 476] on button "Send Test" at bounding box center [613, 484] width 85 height 30
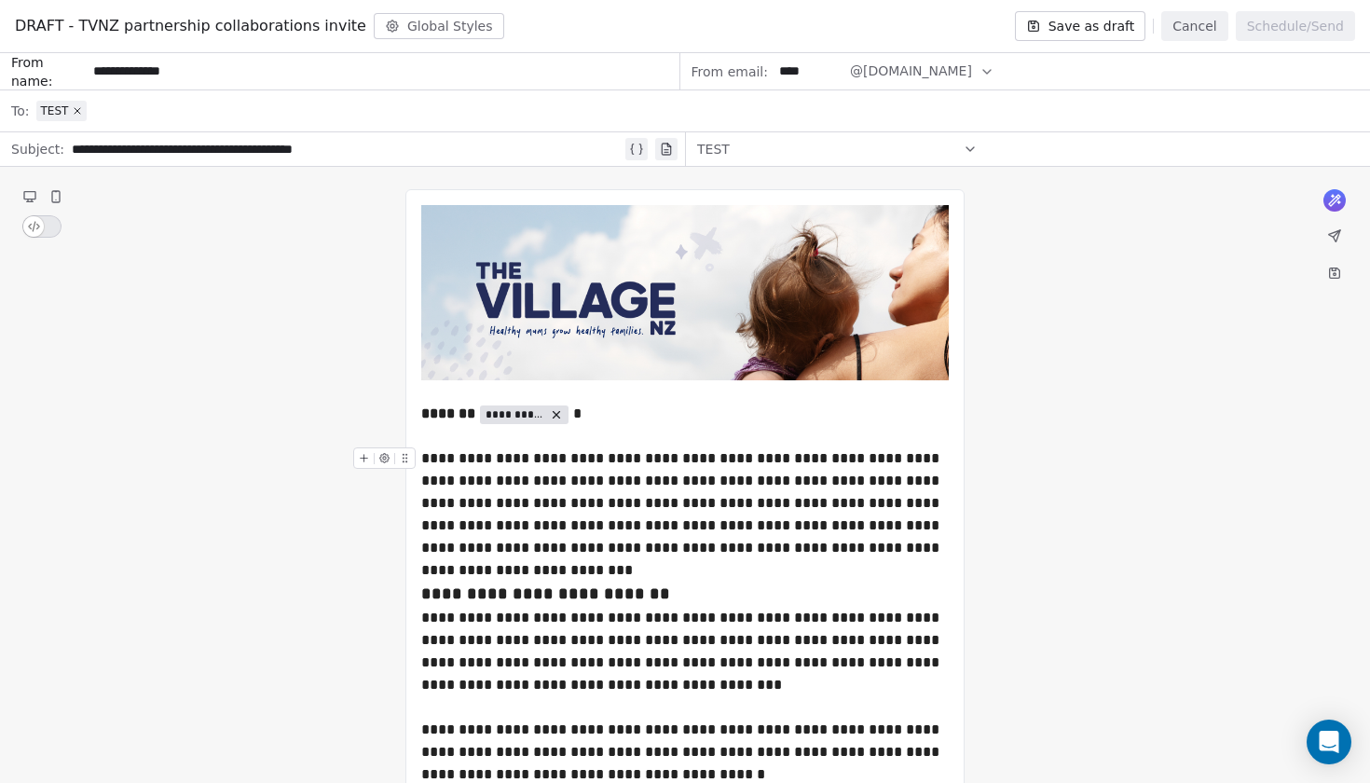
click at [1196, 21] on button "Cancel" at bounding box center [1195, 26] width 66 height 30
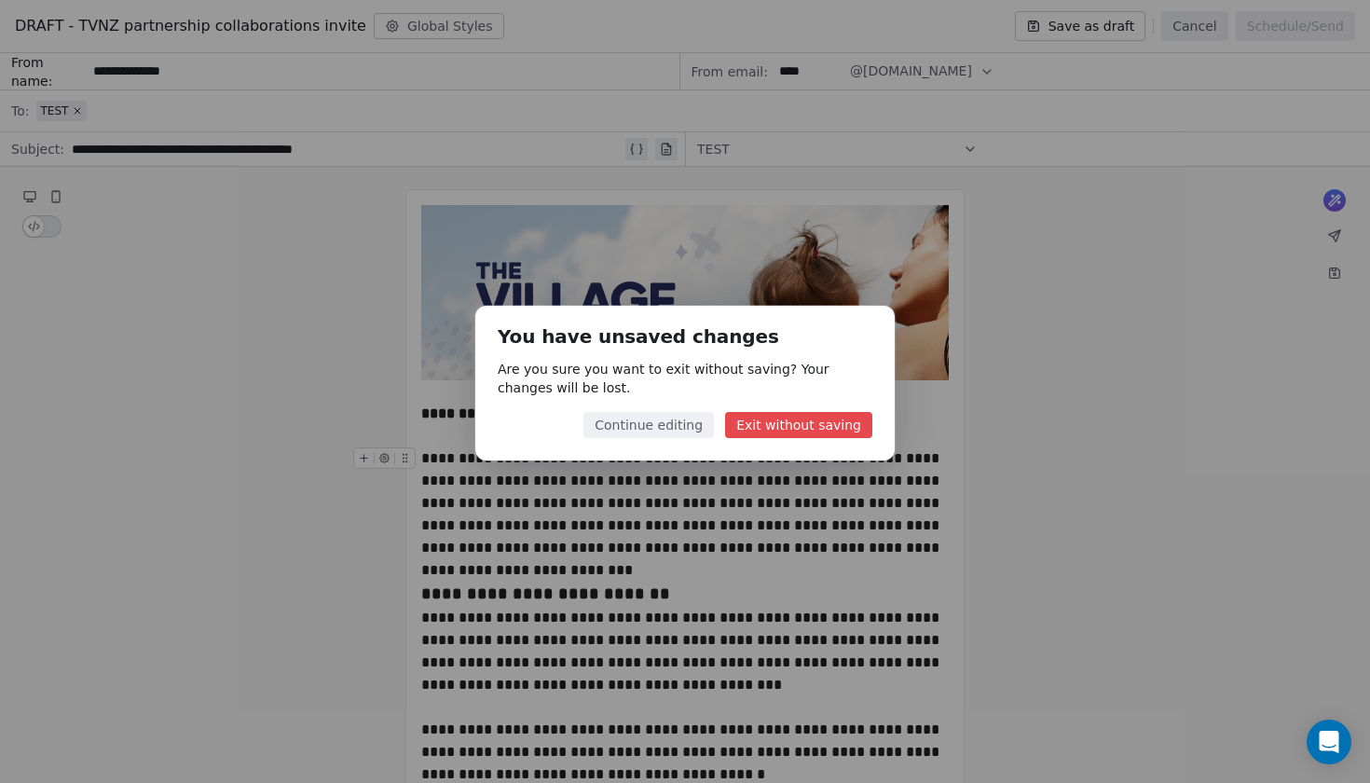
click at [702, 427] on button "Continue editing" at bounding box center [649, 425] width 131 height 26
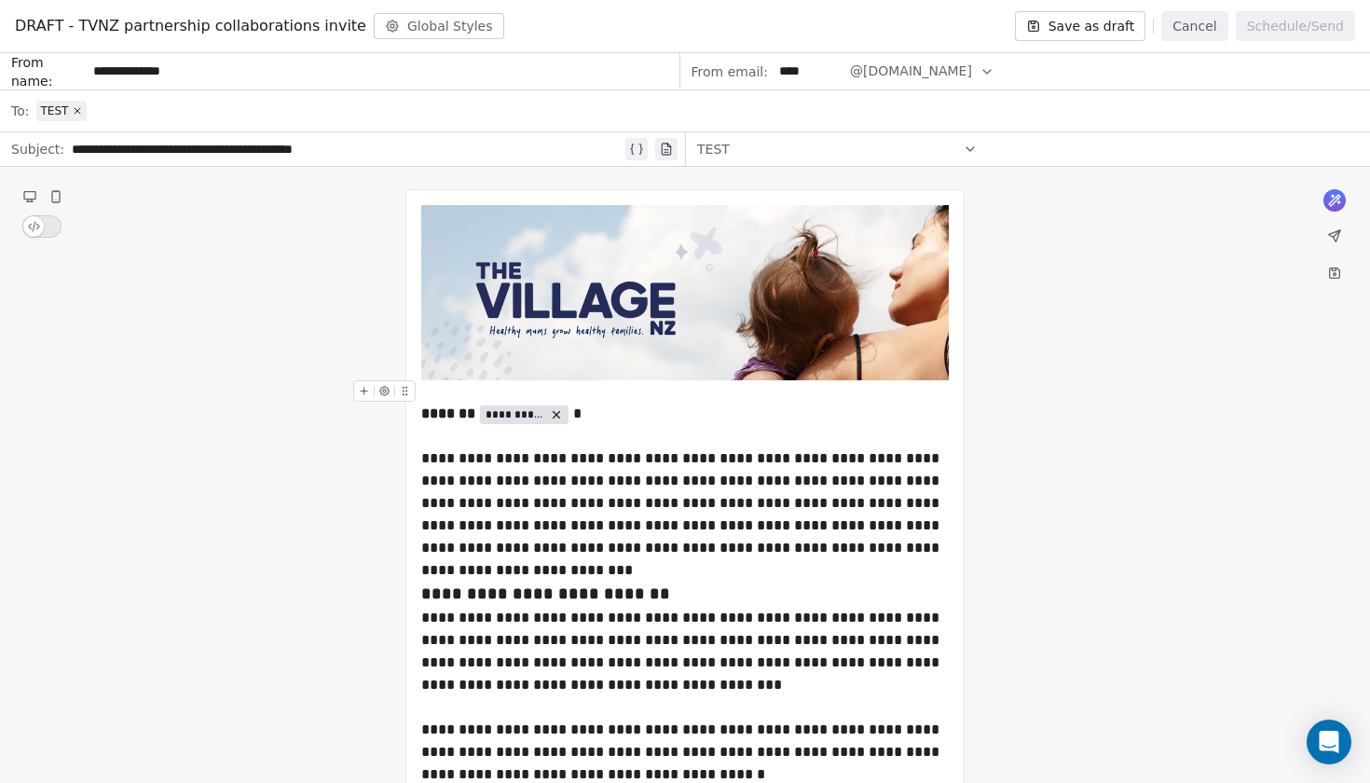
click at [1213, 30] on button "Cancel" at bounding box center [1195, 26] width 66 height 30
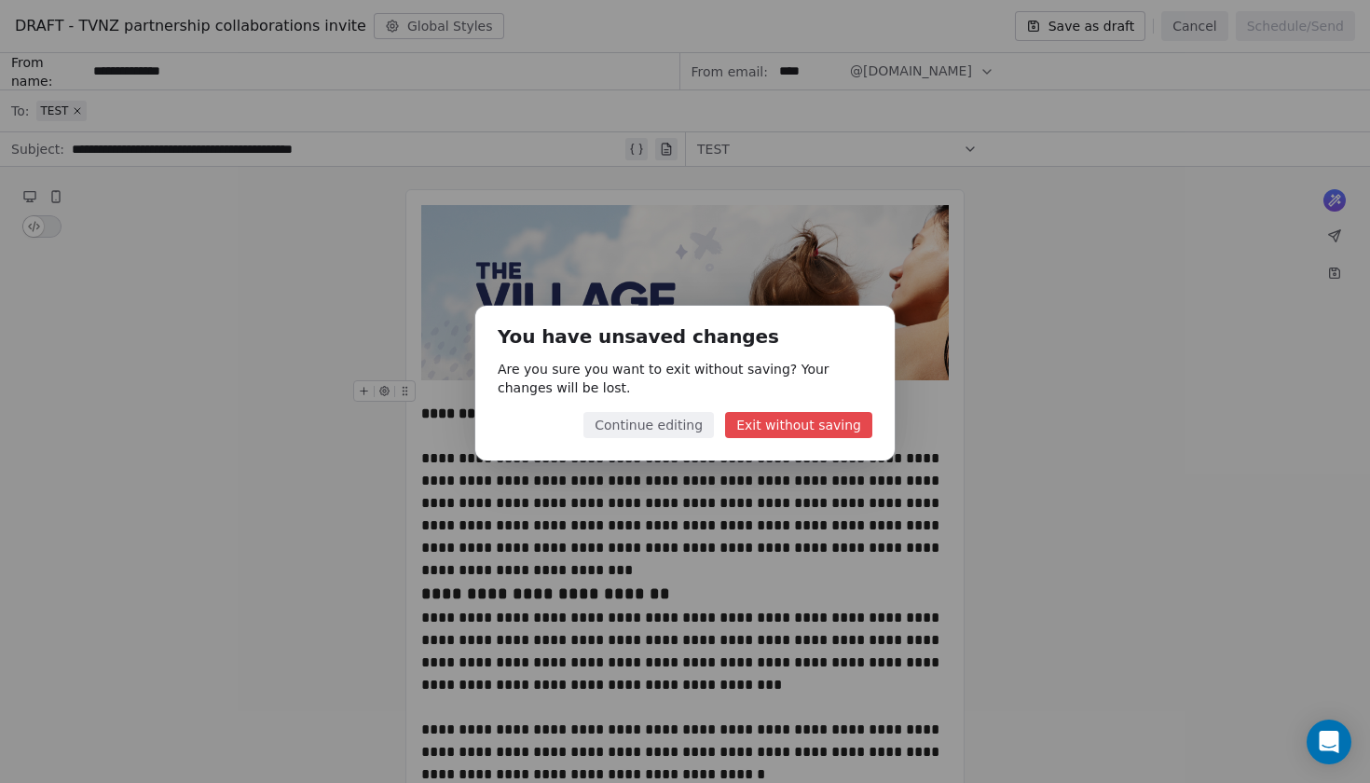
click at [777, 423] on button "Exit without saving" at bounding box center [798, 425] width 147 height 26
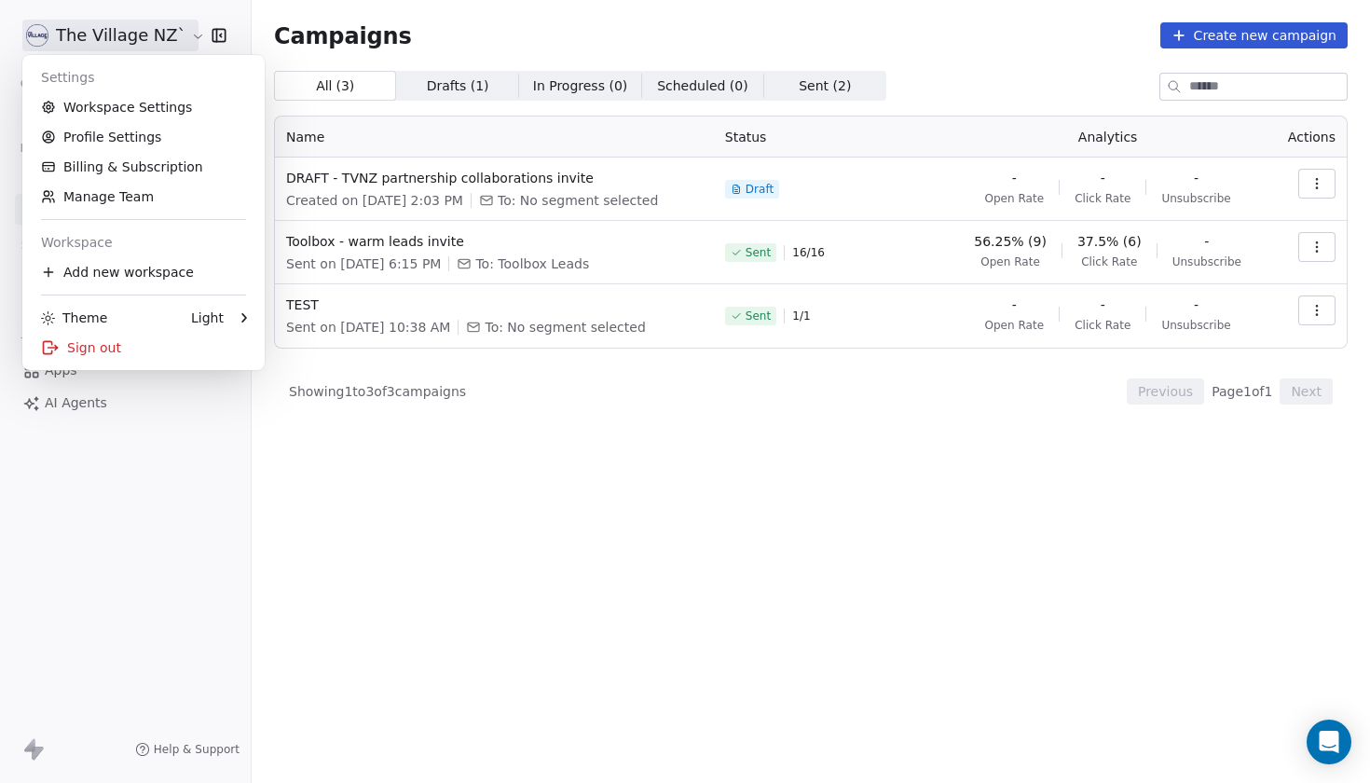
click at [188, 34] on html "The Village NZ` Contacts People Marketing Workflows Campaigns Sales Pipelines S…" at bounding box center [685, 391] width 1370 height 783
click at [152, 104] on link "Workspace Settings" at bounding box center [143, 107] width 227 height 30
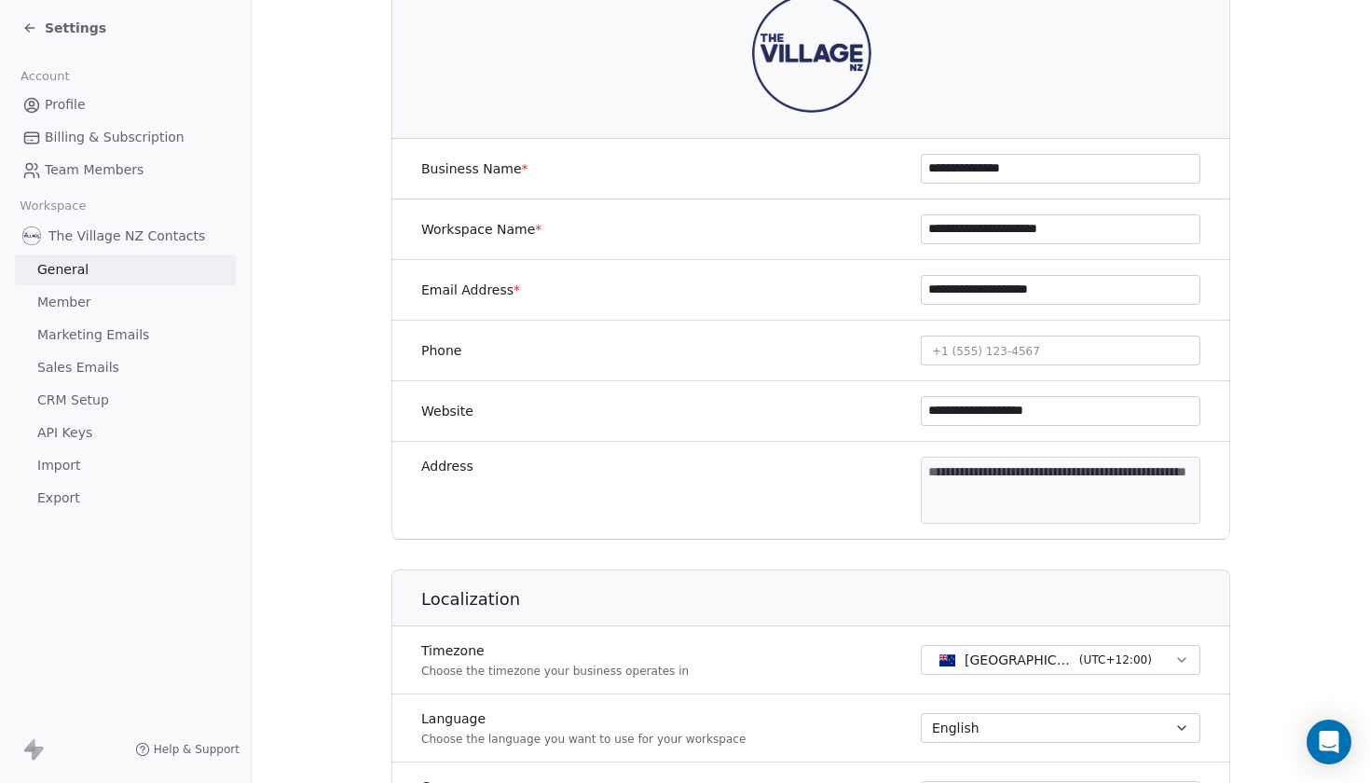
scroll to position [226, 0]
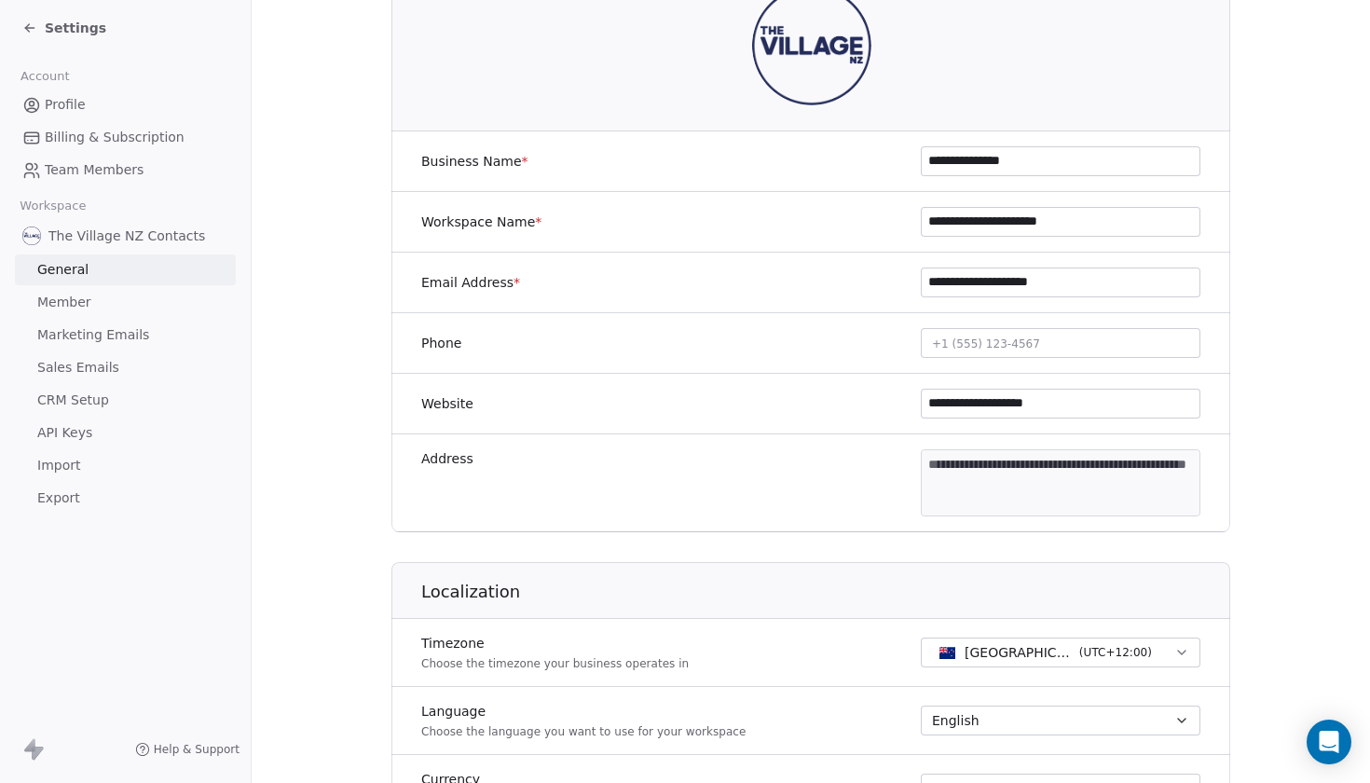
click at [1036, 467] on body "**********" at bounding box center [685, 391] width 1370 height 783
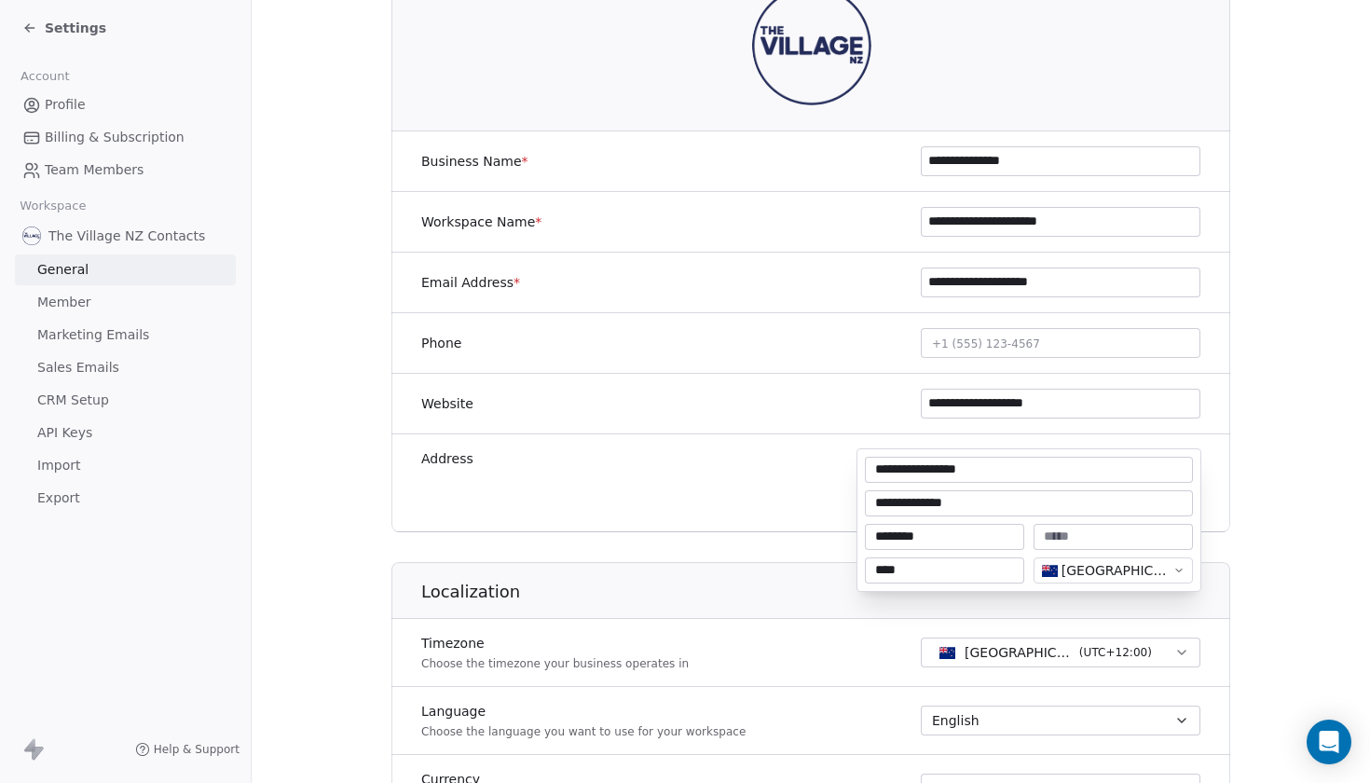
type input "****"
type input "*"
type input "**********"
type textarea "**********"
click at [1266, 502] on html "**********" at bounding box center [685, 391] width 1370 height 783
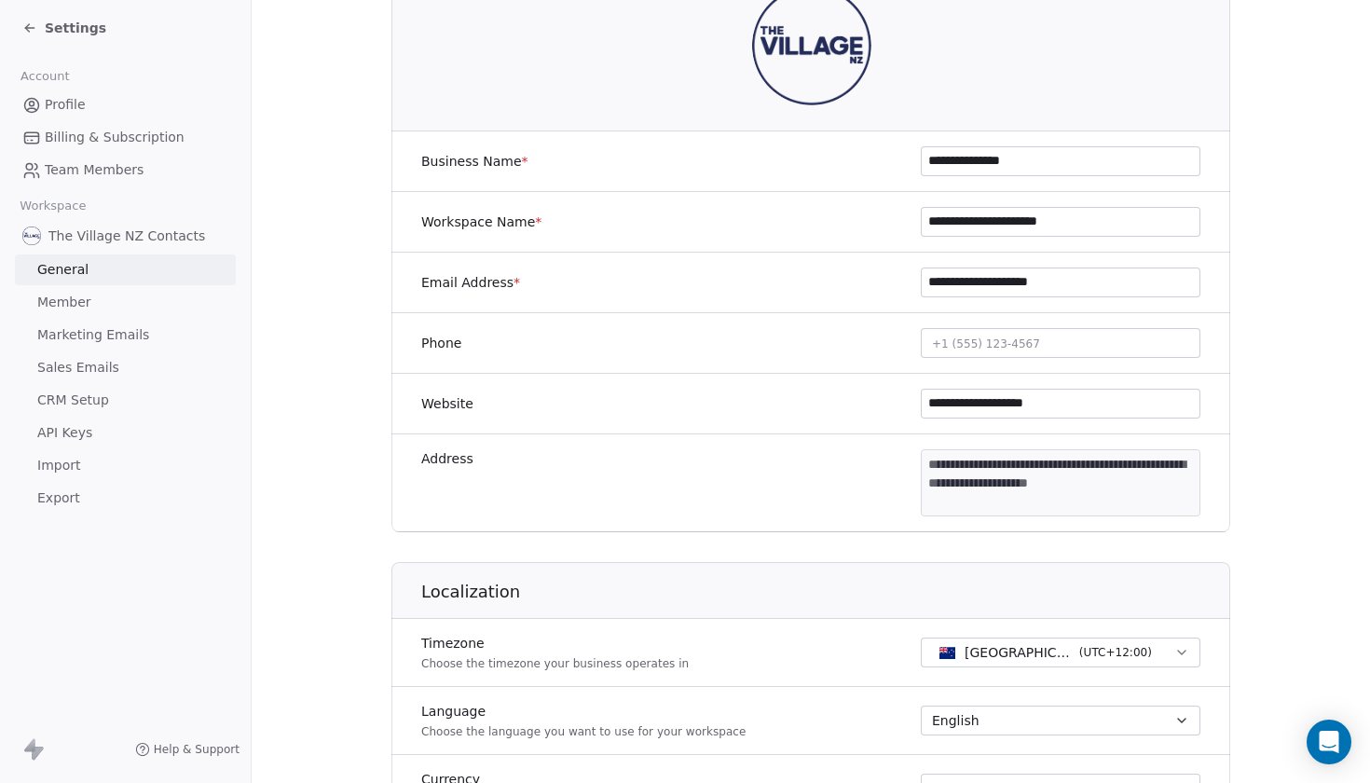
click at [1266, 589] on section "**********" at bounding box center [811, 646] width 1119 height 1745
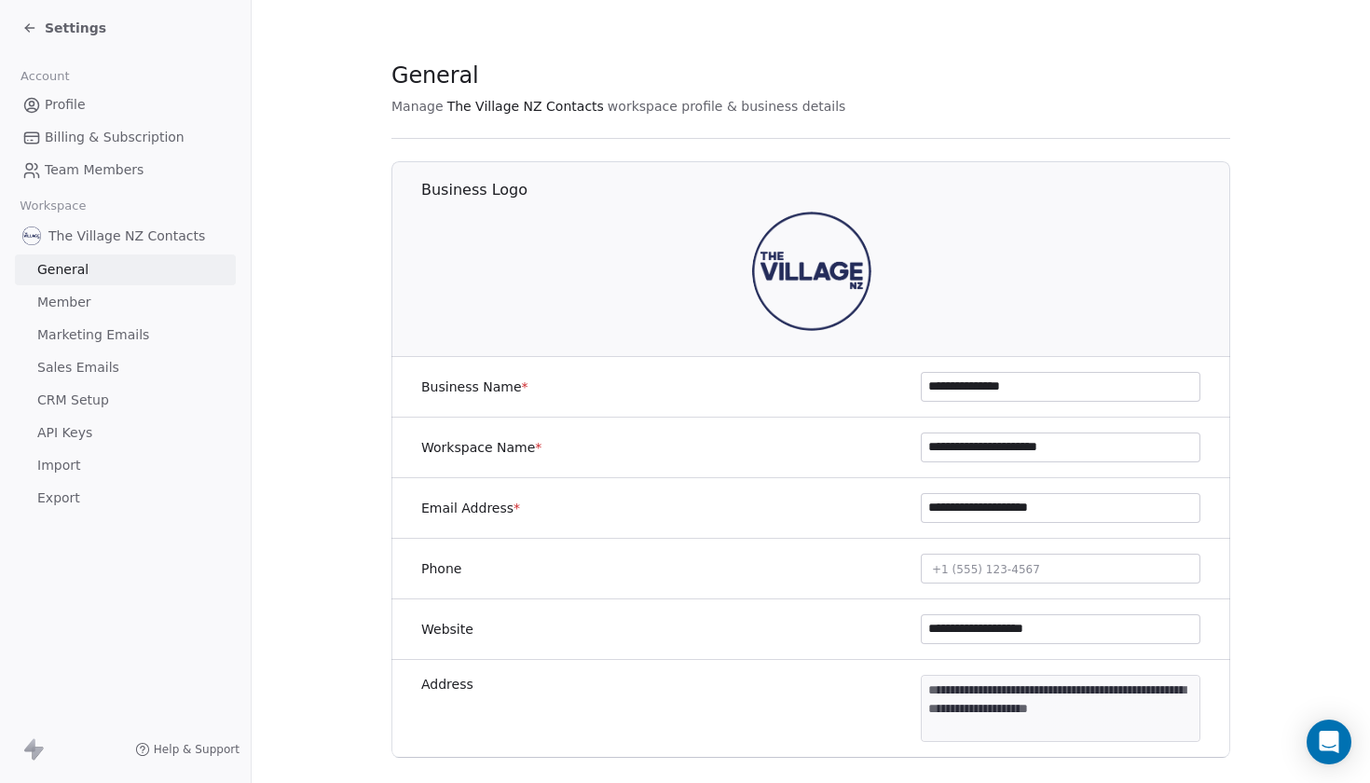
scroll to position [0, 0]
click at [52, 28] on span "Settings" at bounding box center [76, 28] width 62 height 19
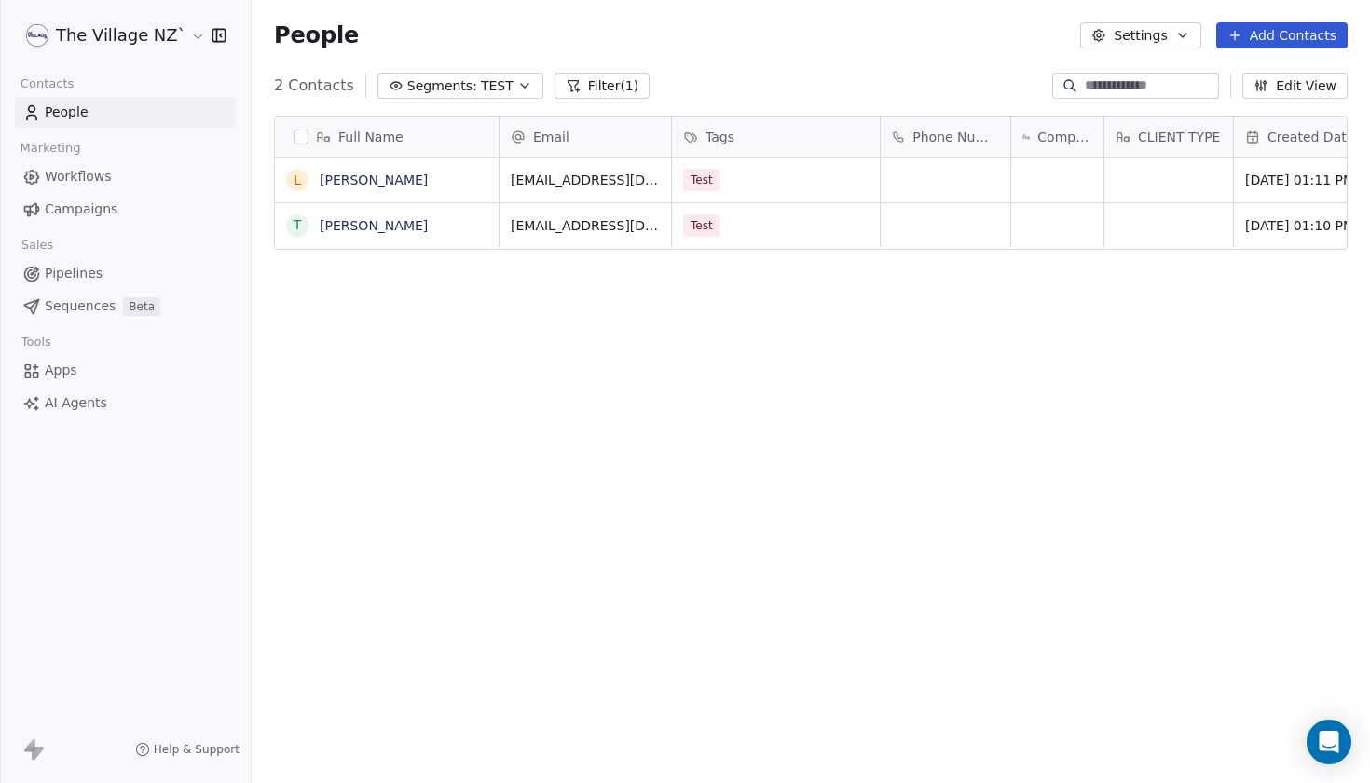
scroll to position [689, 1119]
click at [73, 206] on span "Campaigns" at bounding box center [81, 210] width 73 height 20
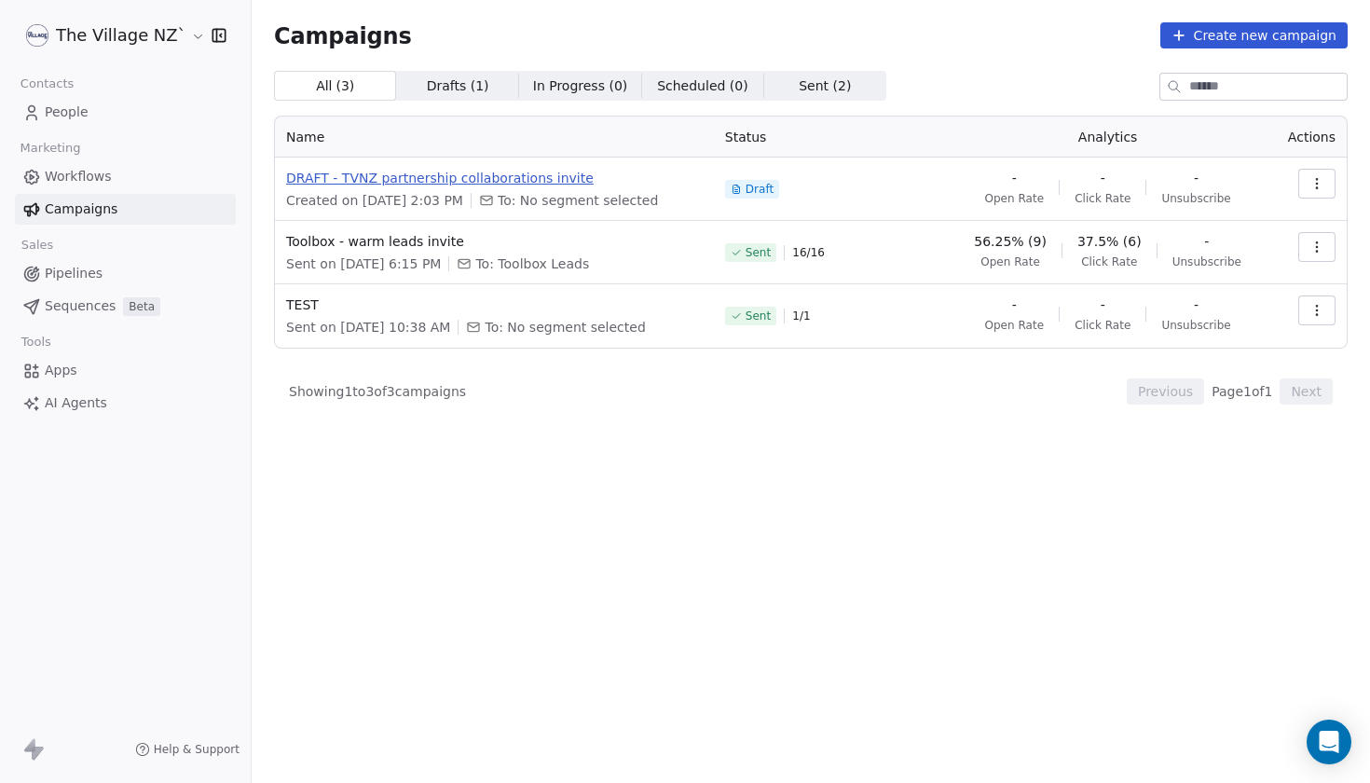
click at [417, 179] on span "DRAFT - TVNZ partnership collaborations invite" at bounding box center [494, 178] width 417 height 19
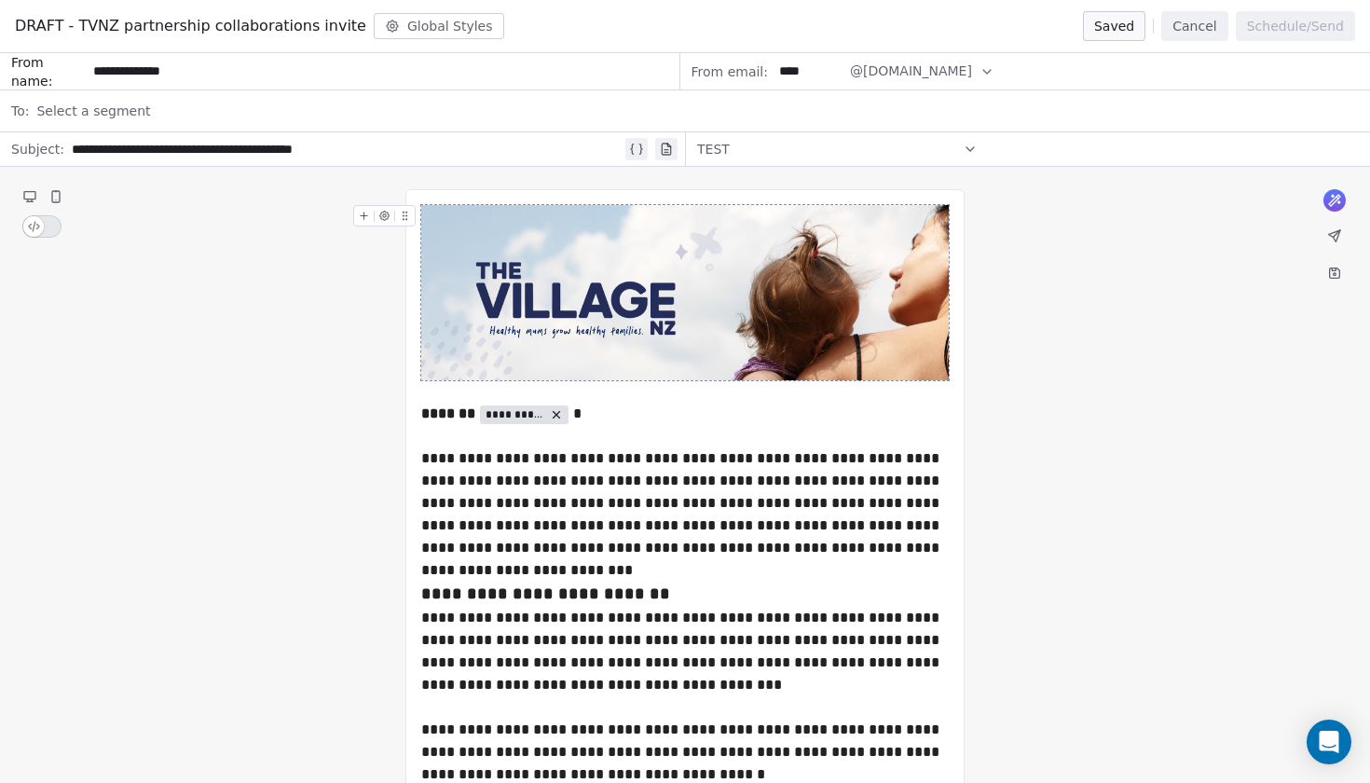
click at [93, 117] on span "Select a segment" at bounding box center [93, 111] width 114 height 19
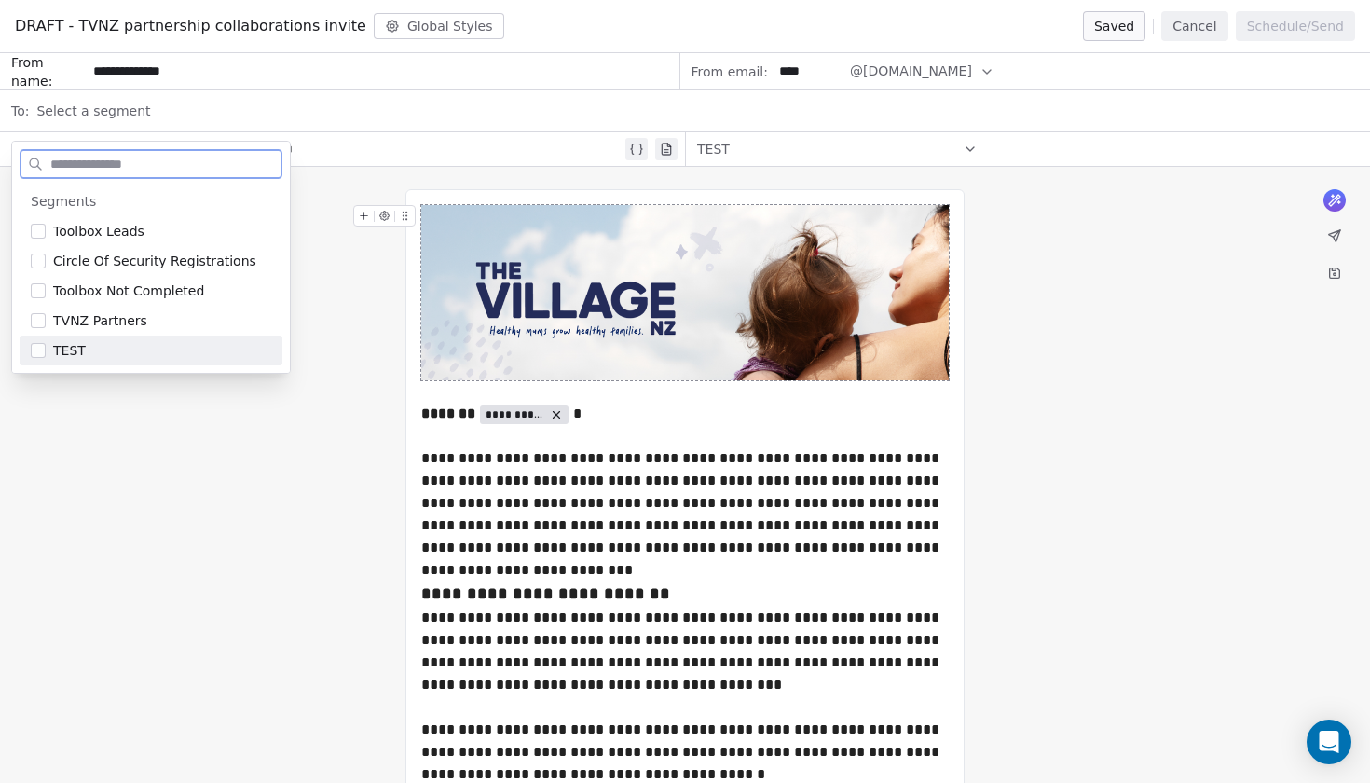
click at [42, 351] on button "Suggestions" at bounding box center [38, 350] width 15 height 15
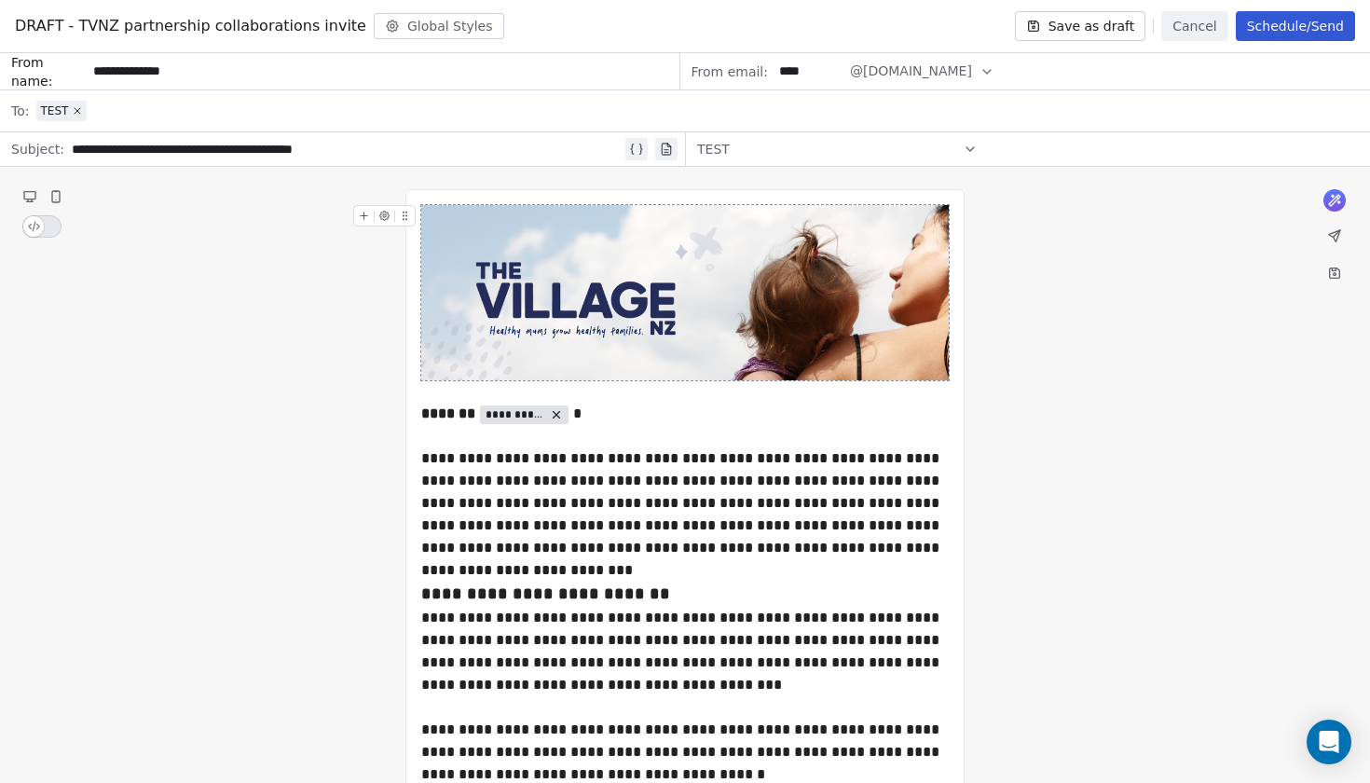
click at [1299, 32] on button "Schedule/Send" at bounding box center [1295, 26] width 119 height 30
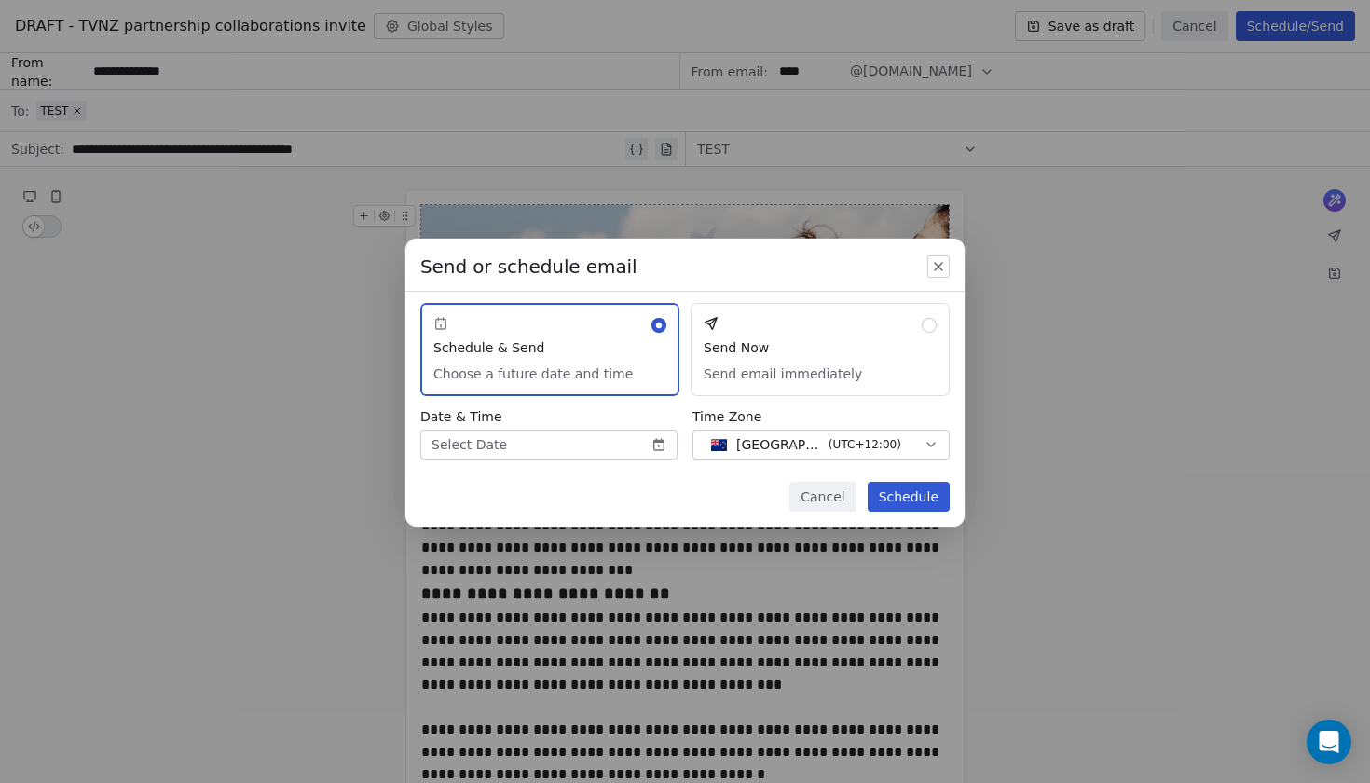
click at [738, 376] on button "Send Now Send email immediately" at bounding box center [820, 349] width 259 height 93
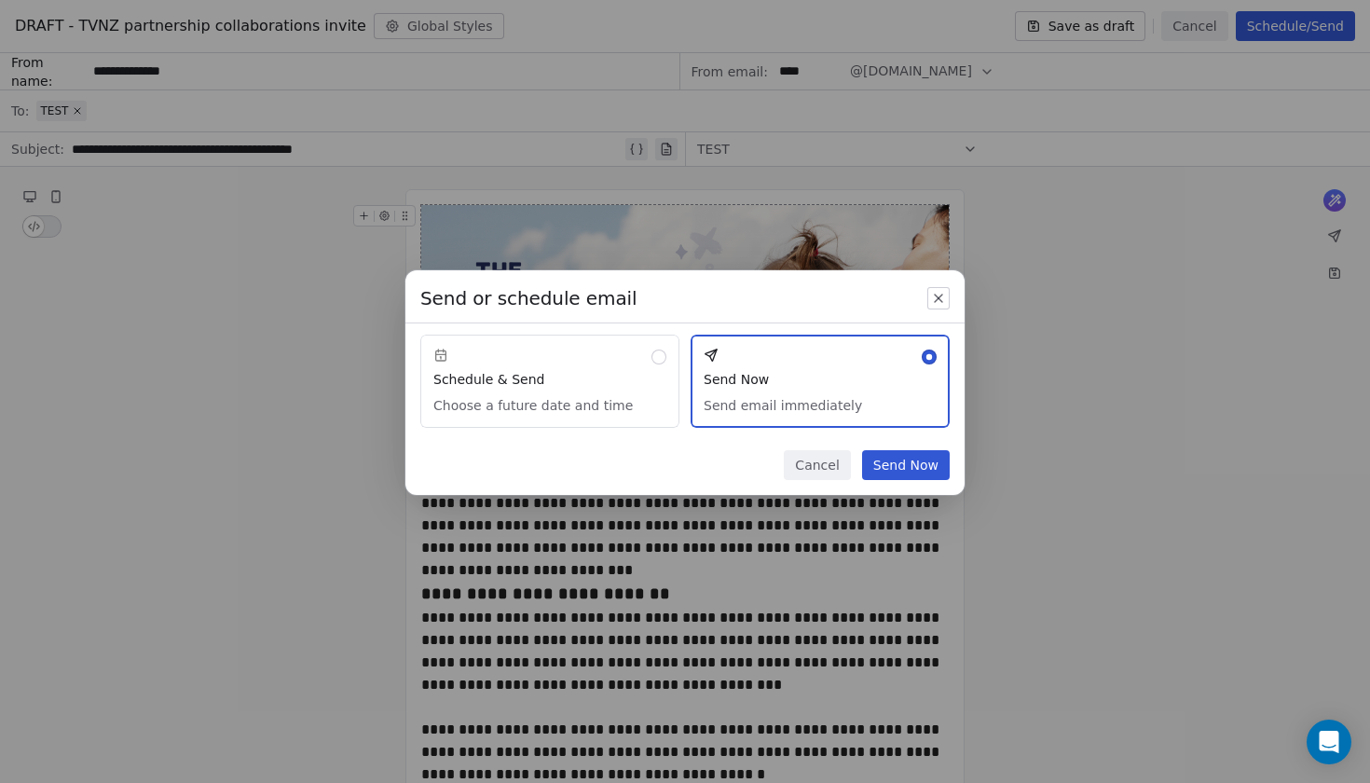
click at [902, 469] on button "Send Now" at bounding box center [906, 465] width 88 height 30
click at [926, 472] on button "Send Now" at bounding box center [906, 465] width 88 height 30
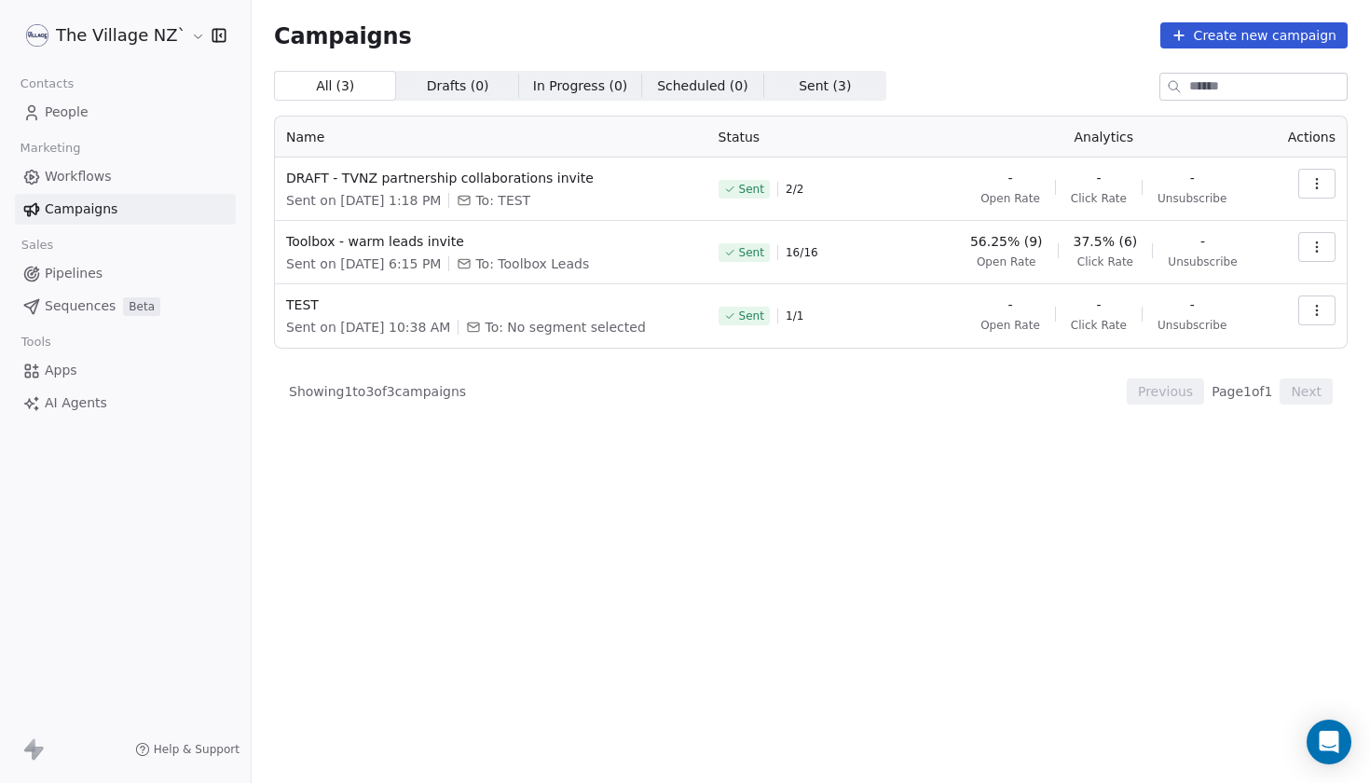
click at [1320, 180] on icon "button" at bounding box center [1317, 183] width 15 height 15
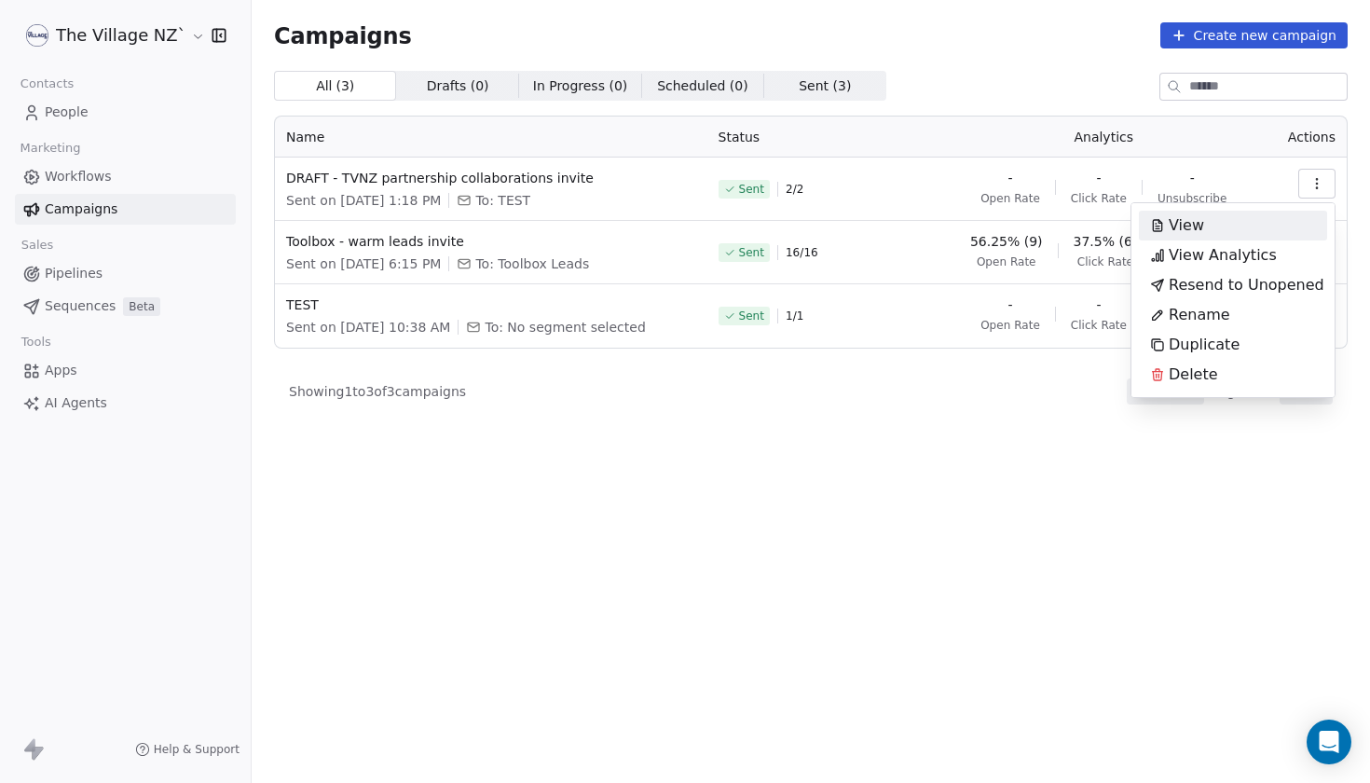
click at [1191, 227] on span "View" at bounding box center [1186, 225] width 35 height 22
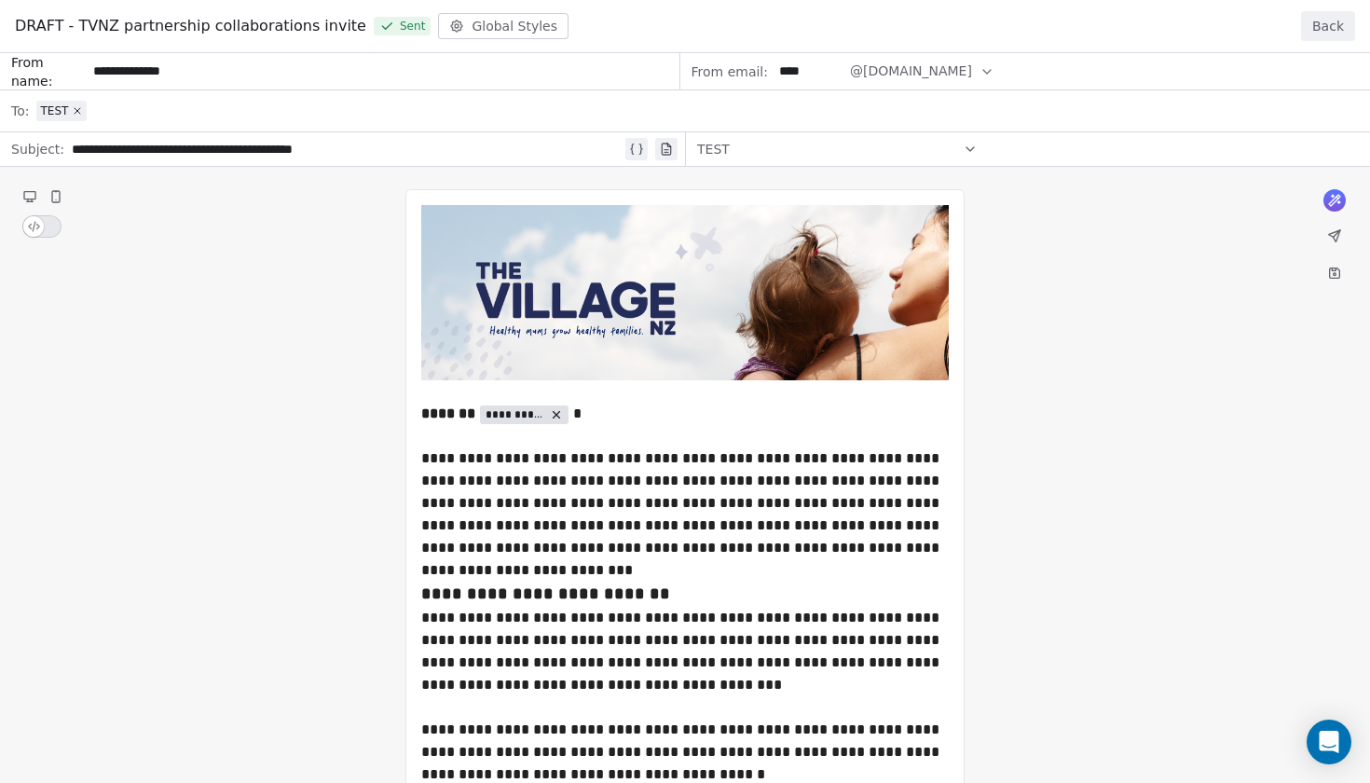
click at [1340, 34] on button "Back" at bounding box center [1328, 26] width 54 height 30
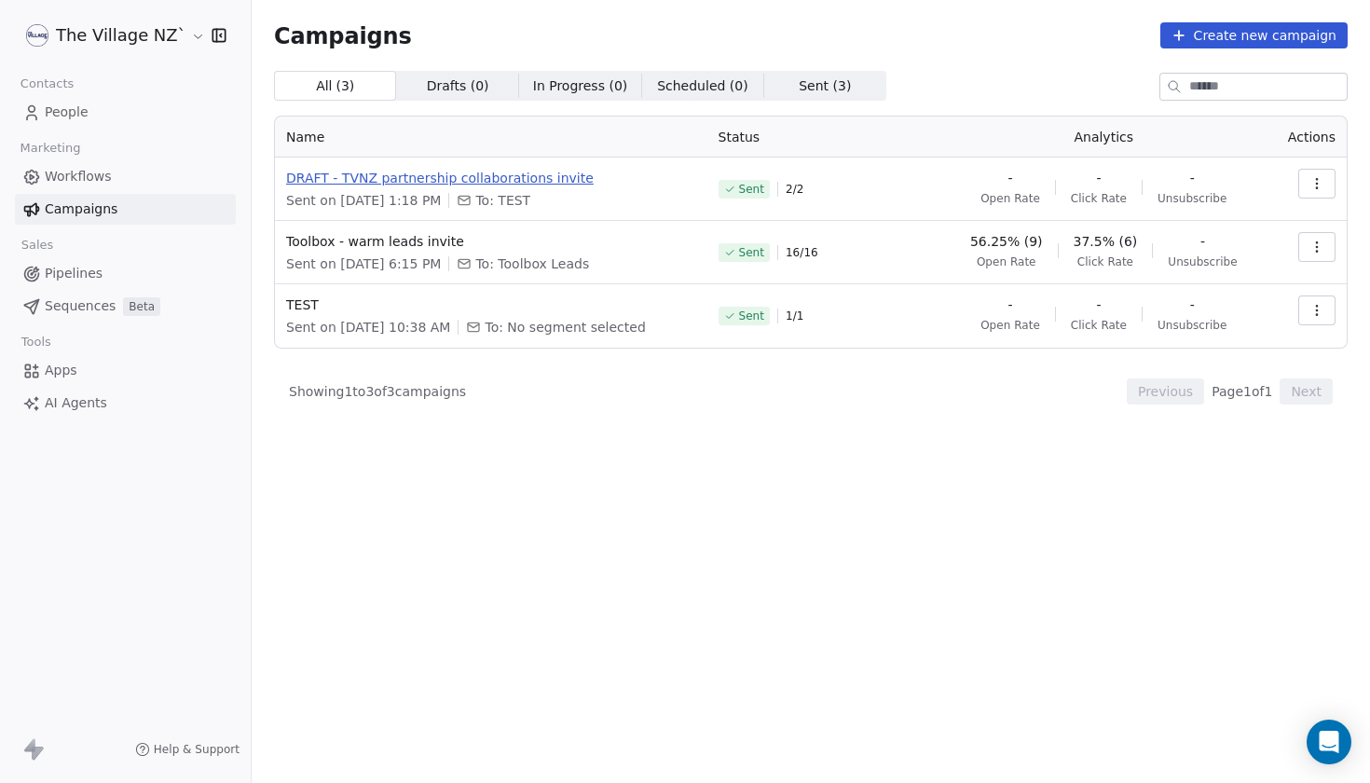
click at [534, 182] on span "DRAFT - TVNZ partnership collaborations invite" at bounding box center [491, 178] width 410 height 19
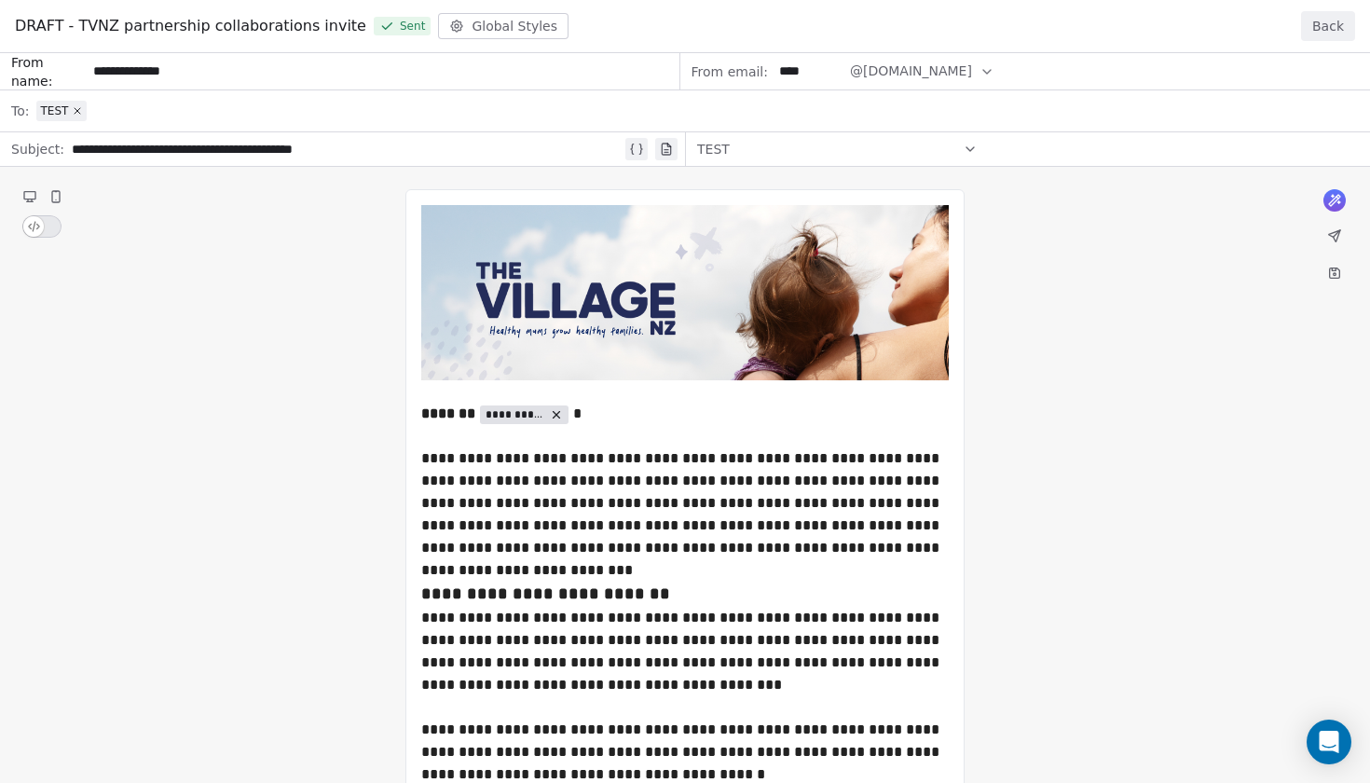
click at [1336, 34] on button "Back" at bounding box center [1328, 26] width 54 height 30
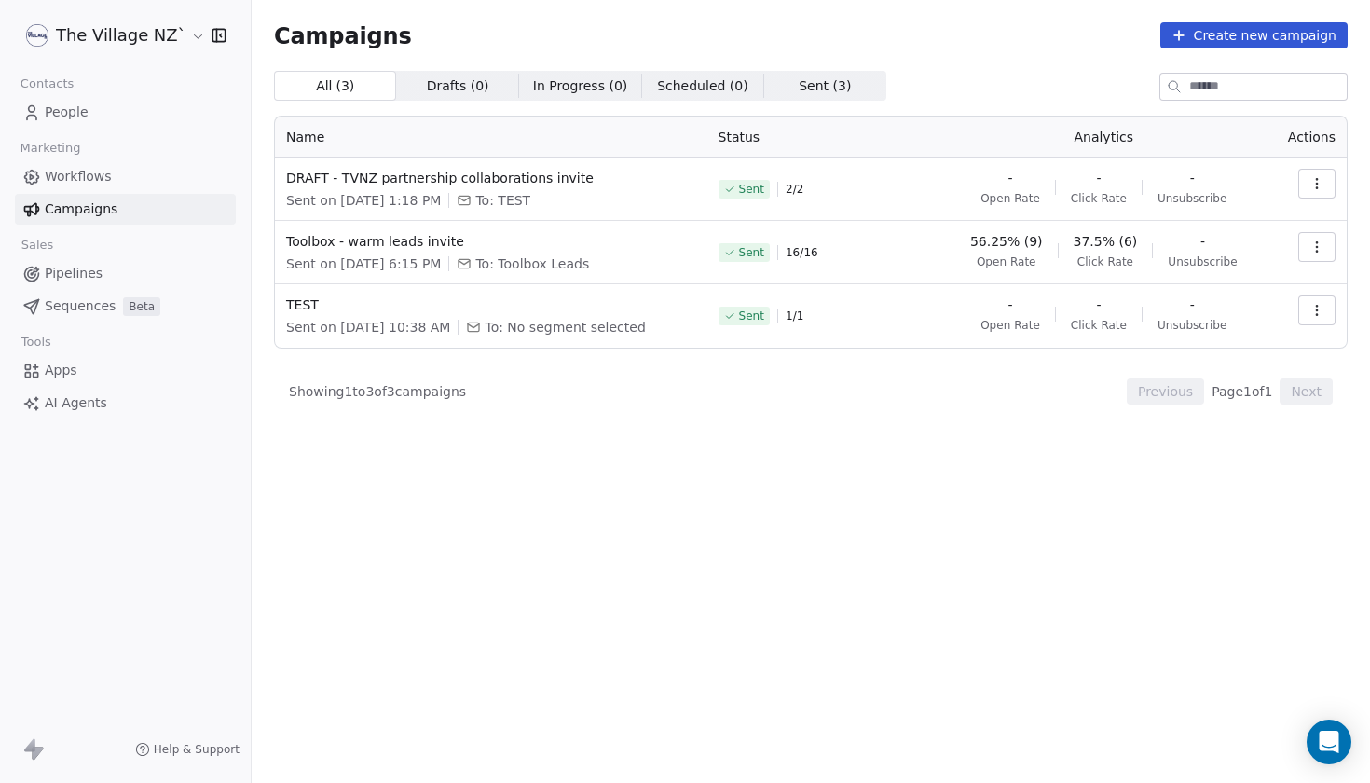
click at [1317, 184] on icon "button" at bounding box center [1316, 183] width 1 height 1
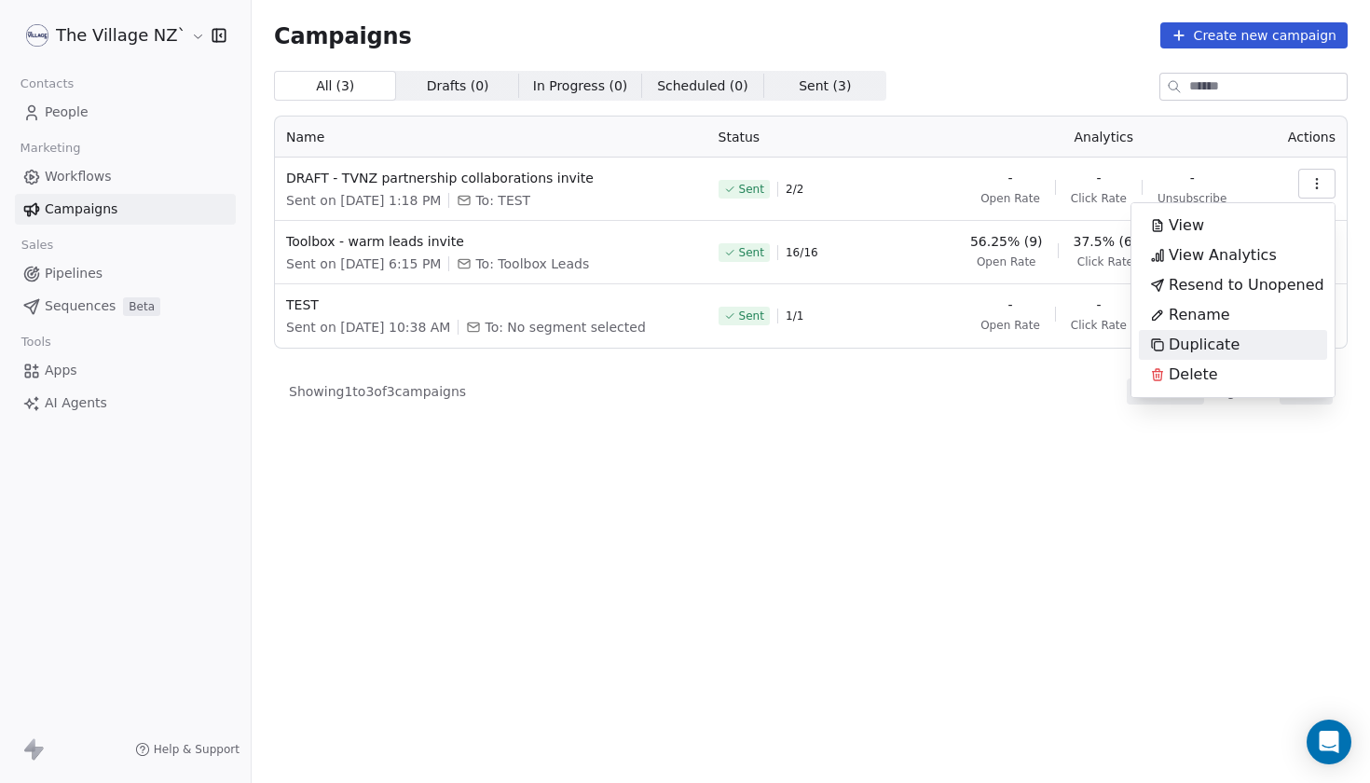
click at [1220, 341] on span "Duplicate" at bounding box center [1204, 345] width 71 height 22
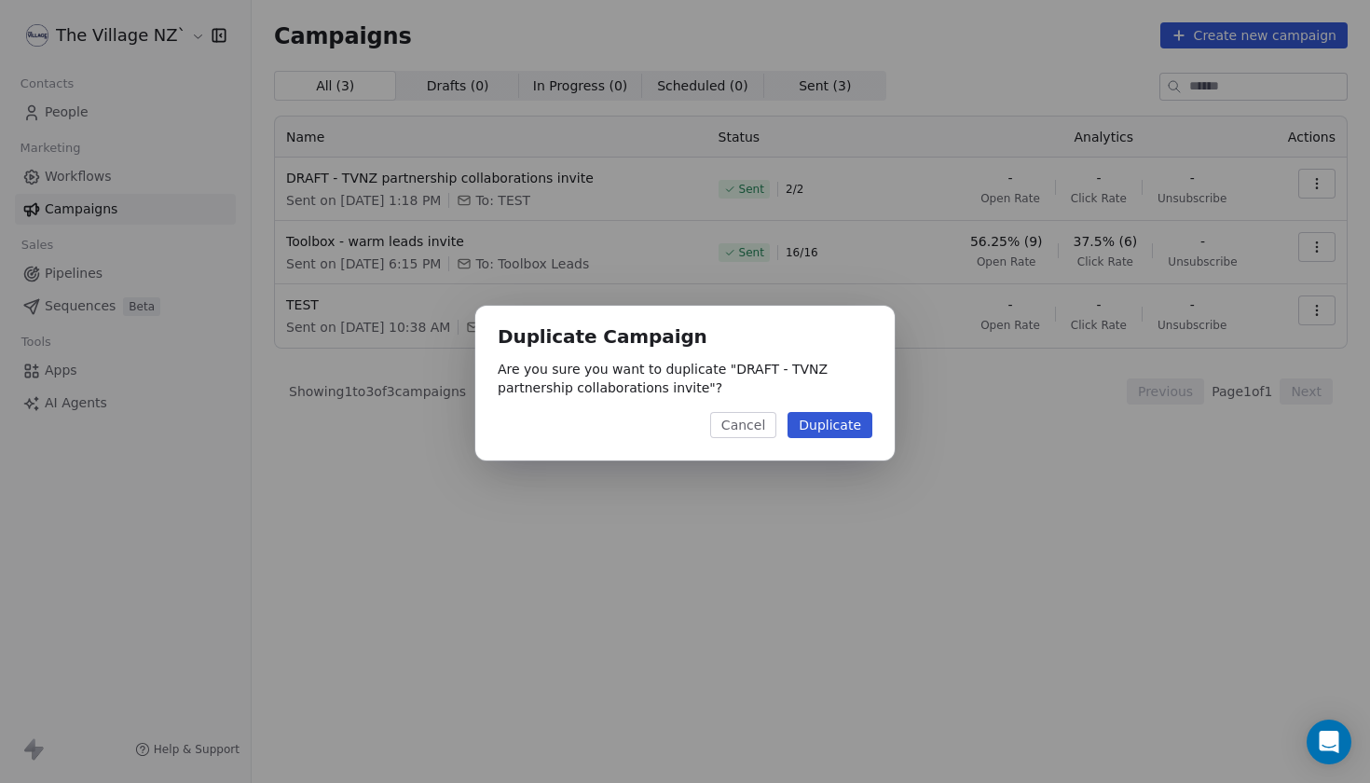
click at [830, 428] on button "Duplicate" at bounding box center [830, 425] width 85 height 26
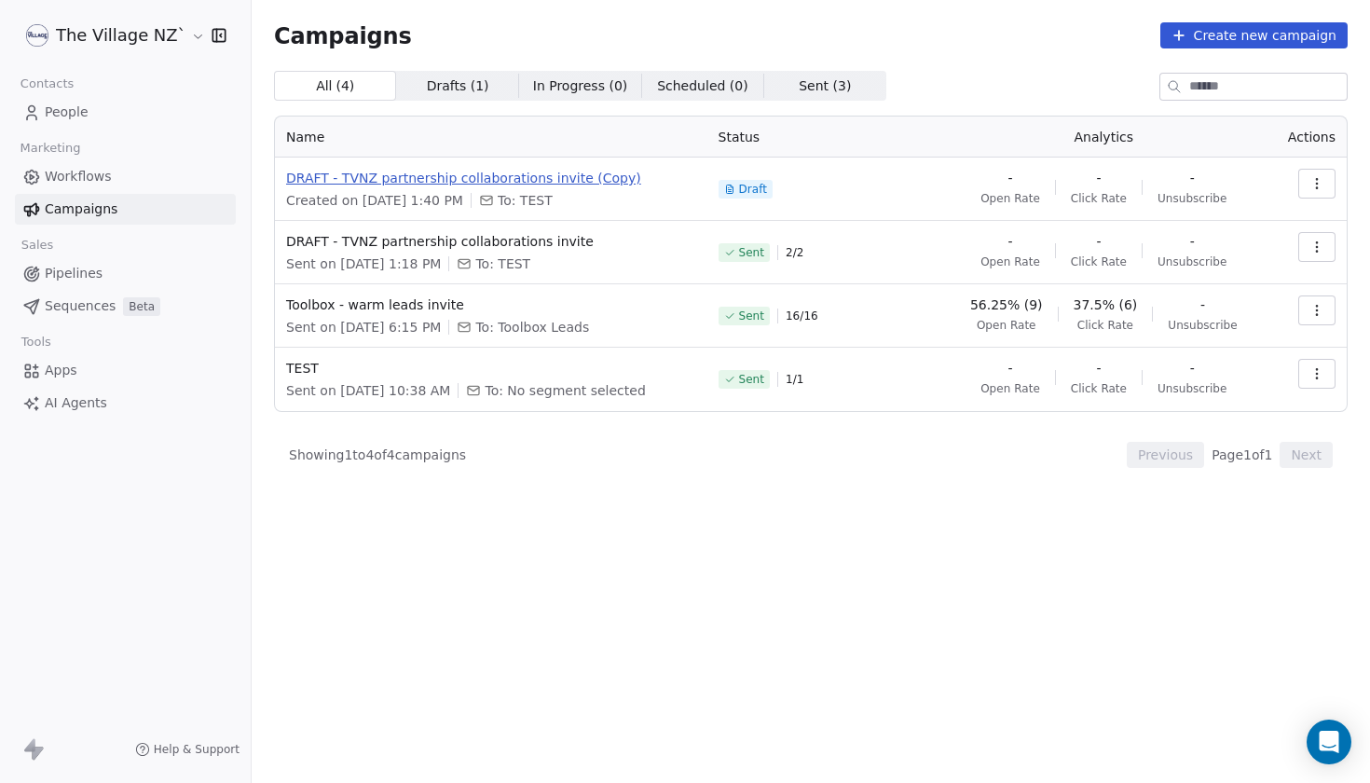
click at [554, 179] on span "DRAFT - TVNZ partnership collaborations invite (Copy)" at bounding box center [491, 178] width 410 height 19
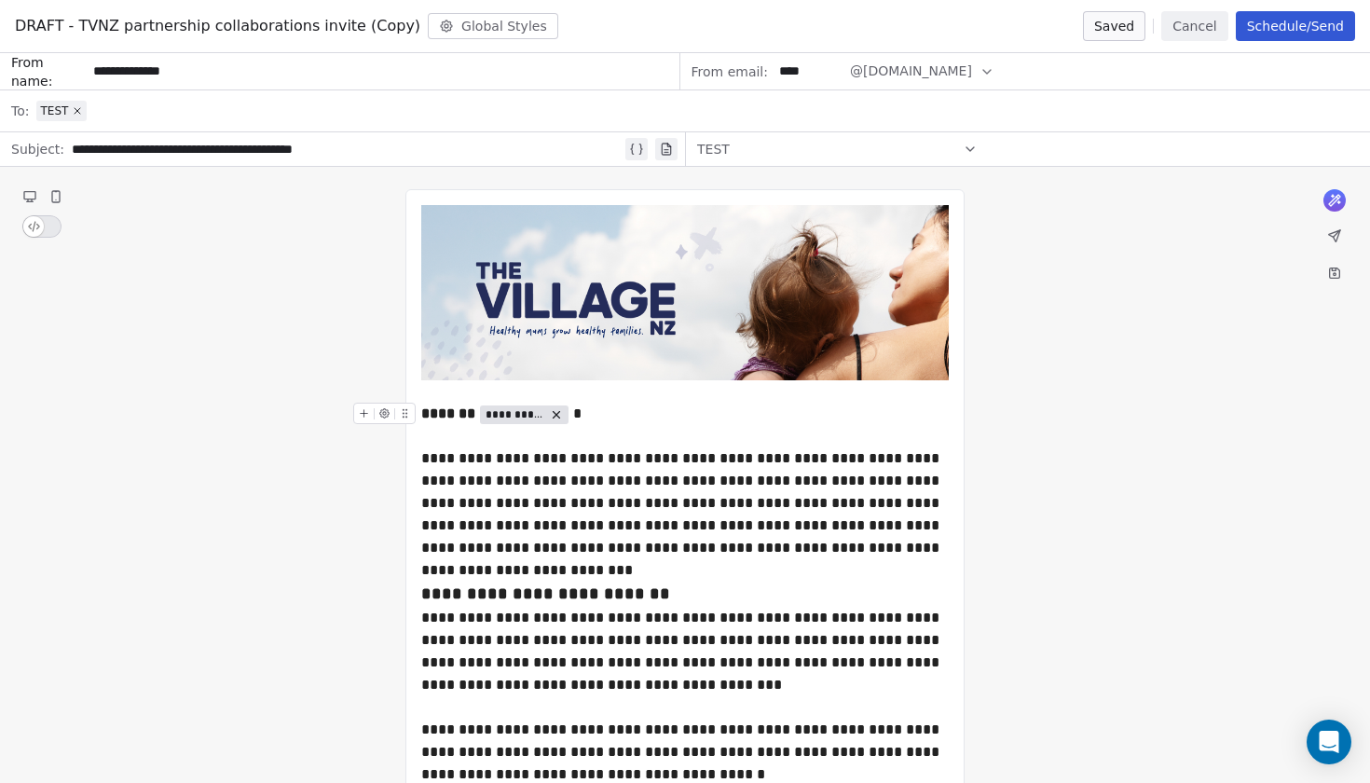
click at [571, 419] on div "**********" at bounding box center [685, 414] width 528 height 22
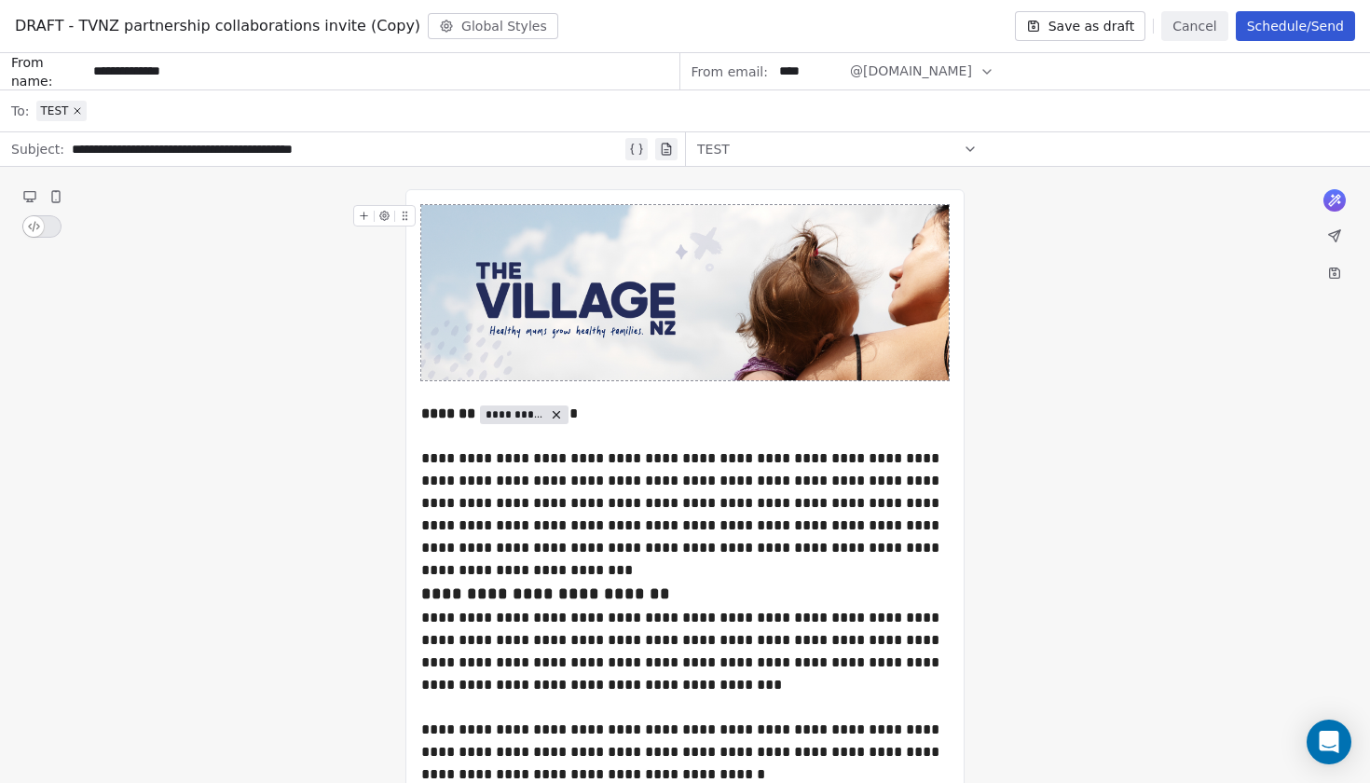
click at [68, 114] on span "TEST" at bounding box center [54, 110] width 28 height 15
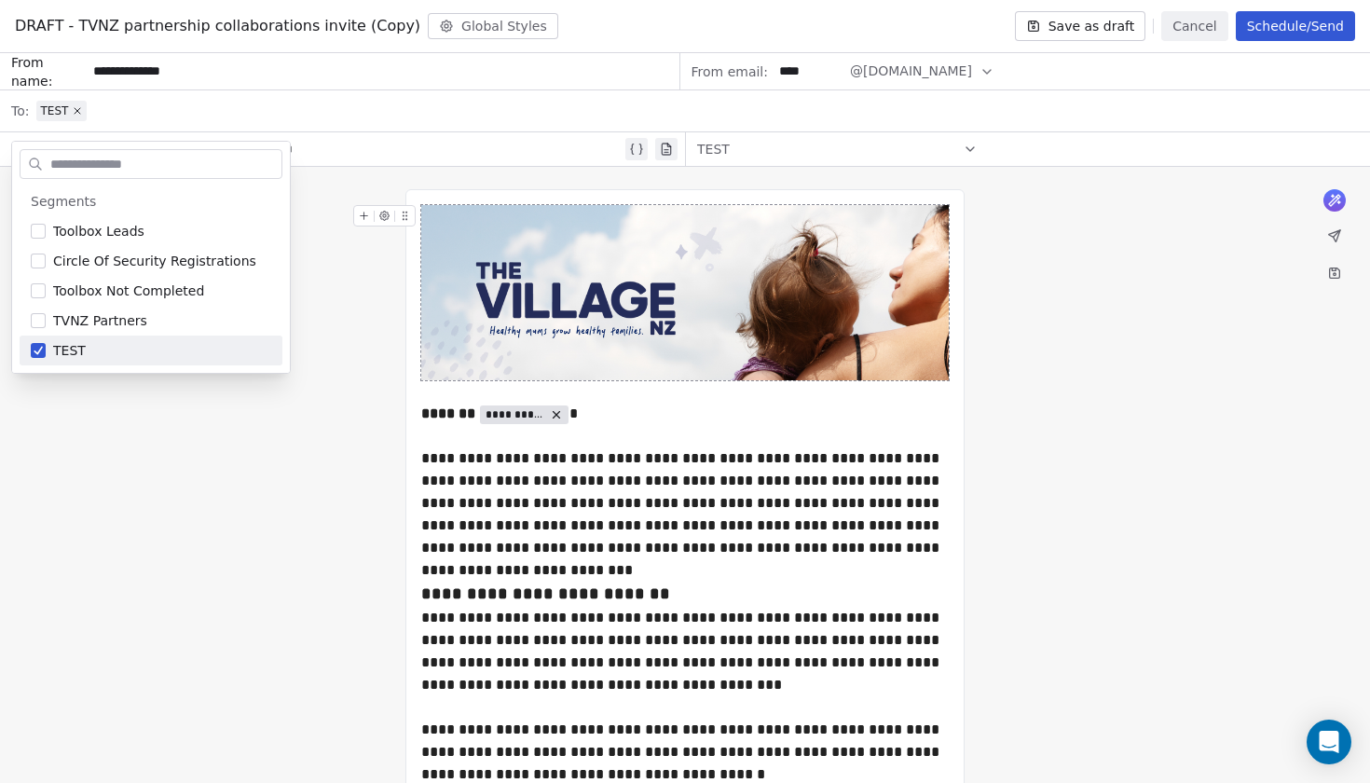
click at [68, 114] on span "TEST" at bounding box center [54, 110] width 28 height 15
click at [1100, 32] on button "Save as draft" at bounding box center [1080, 26] width 131 height 30
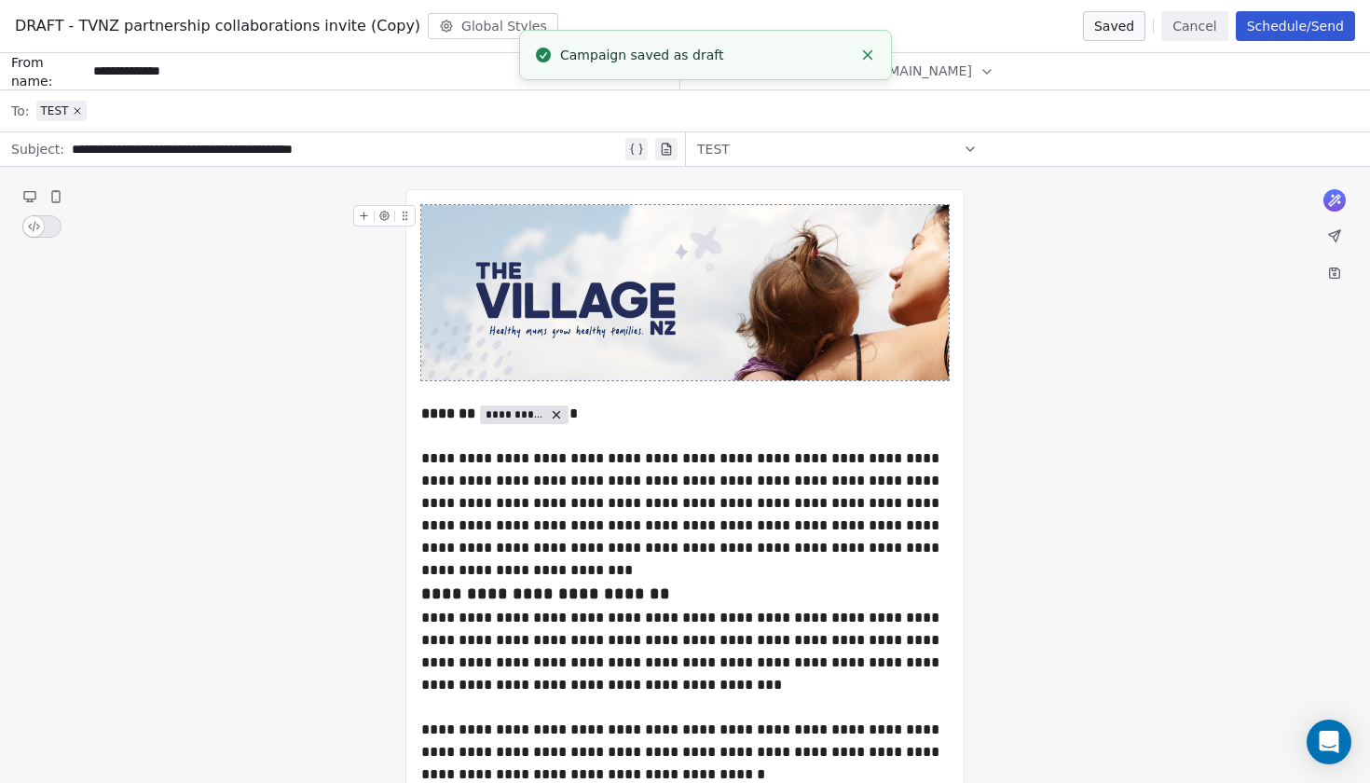
click at [1184, 29] on button "Cancel" at bounding box center [1195, 26] width 66 height 30
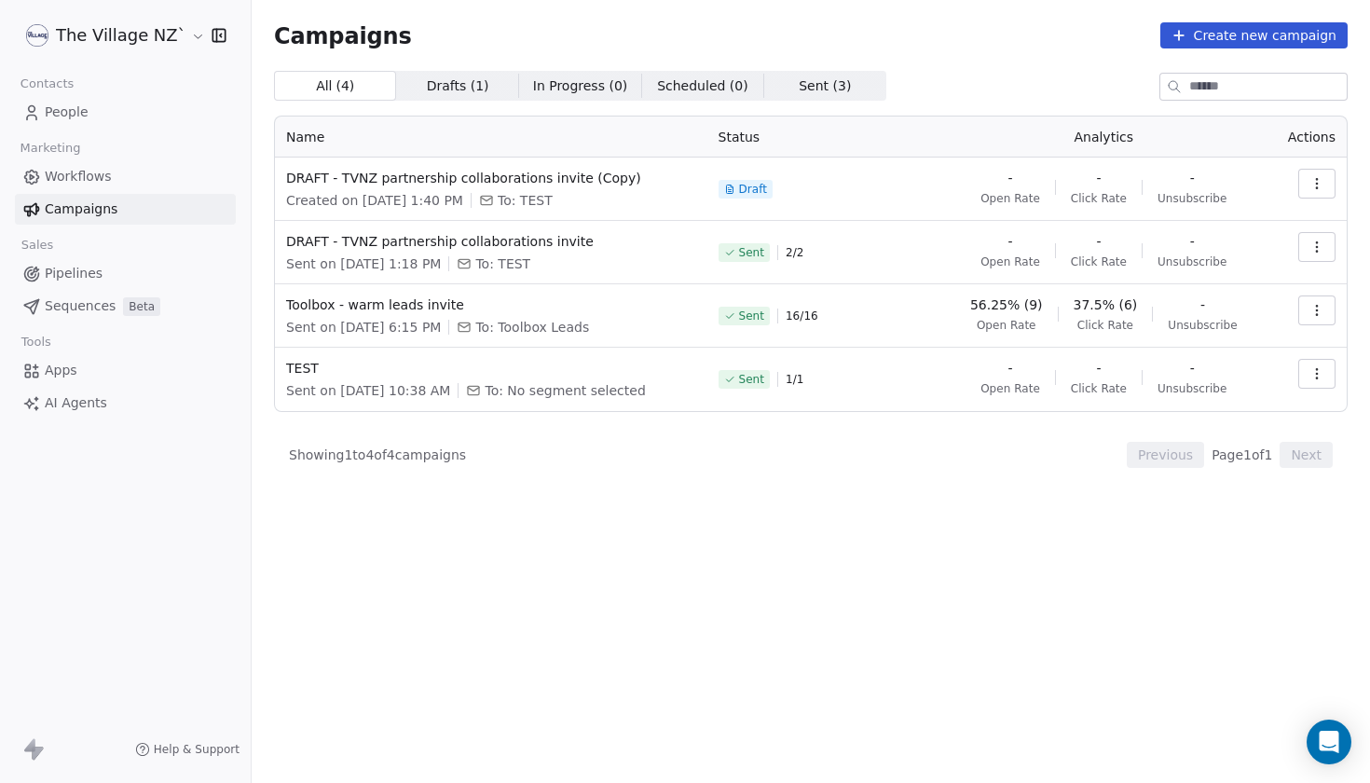
click at [69, 116] on span "People" at bounding box center [67, 113] width 44 height 20
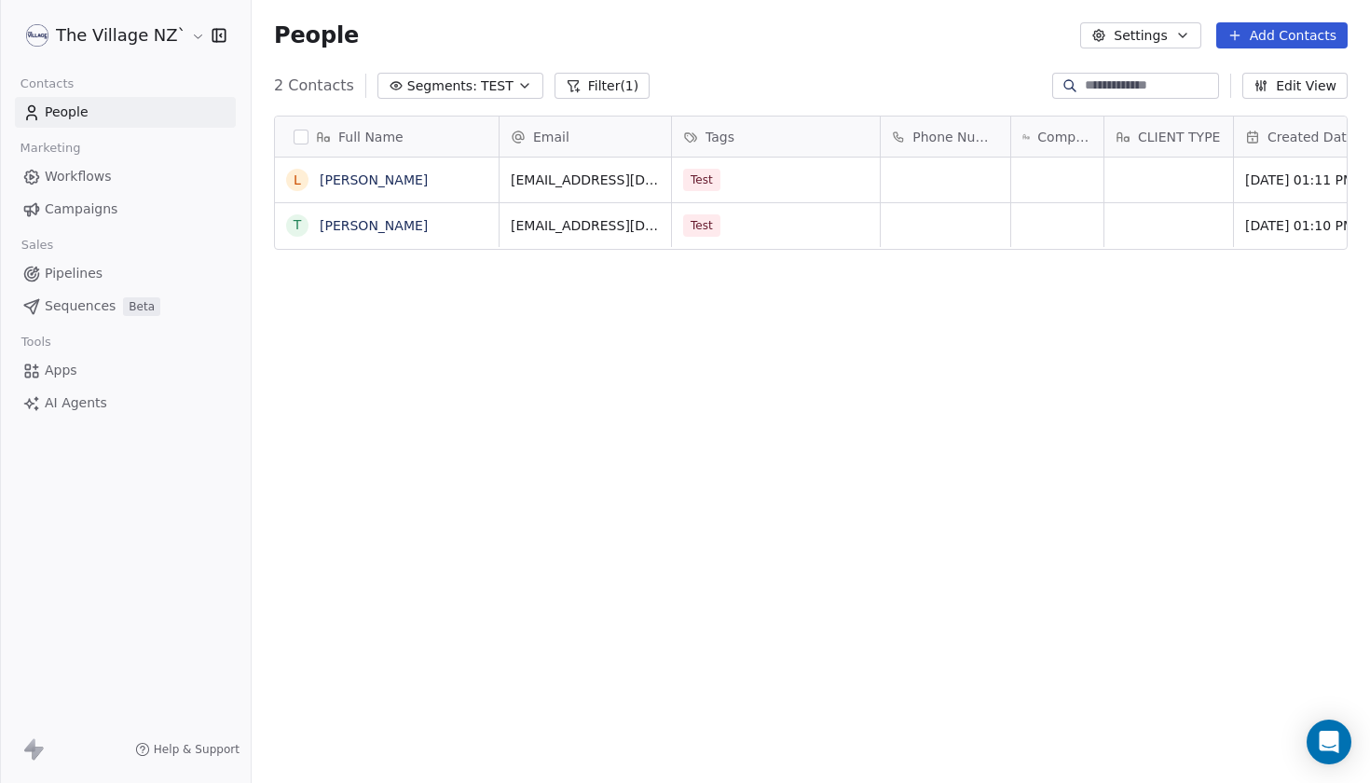
scroll to position [689, 1119]
click at [364, 223] on link "[PERSON_NAME]" at bounding box center [374, 225] width 108 height 15
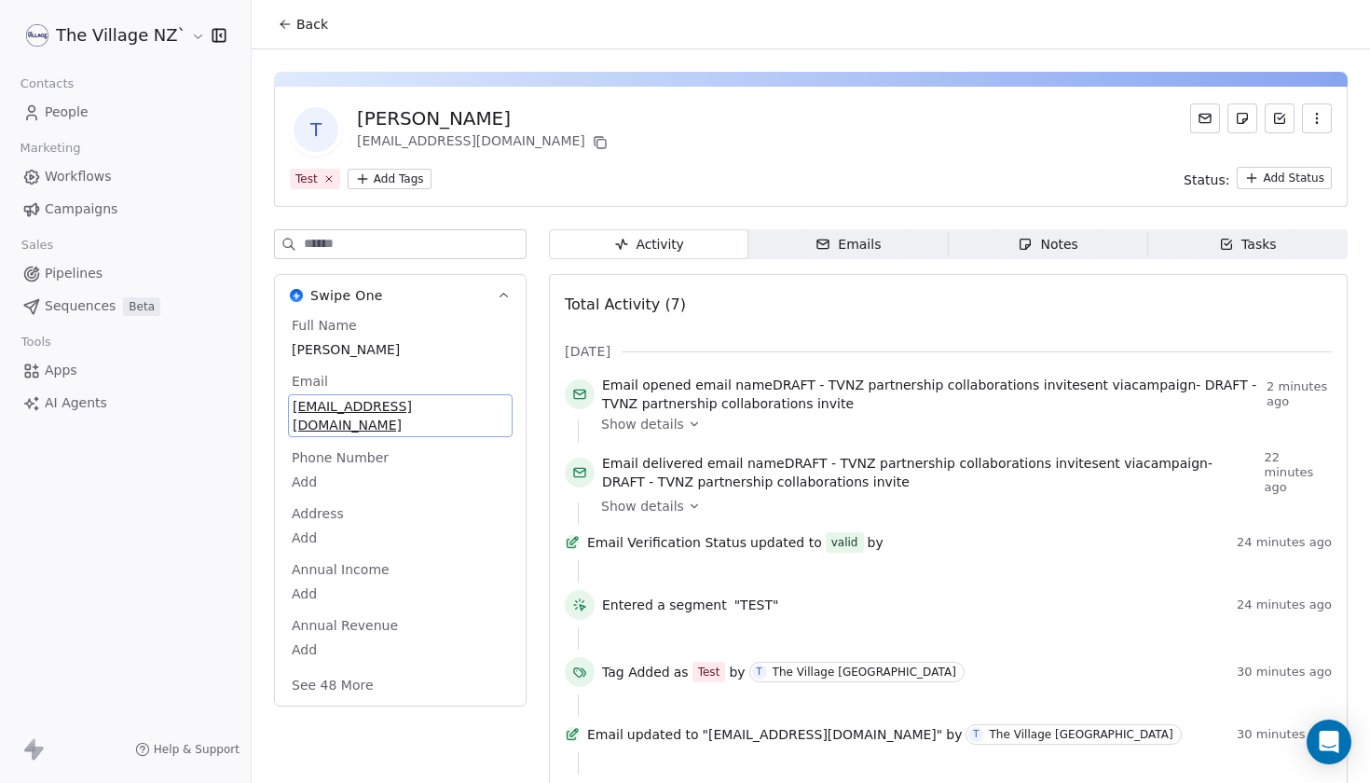
click at [378, 409] on div "Full Name [PERSON_NAME] Email [EMAIL_ADDRESS][DOMAIN_NAME] Phone Number Add Add…" at bounding box center [400, 507] width 225 height 382
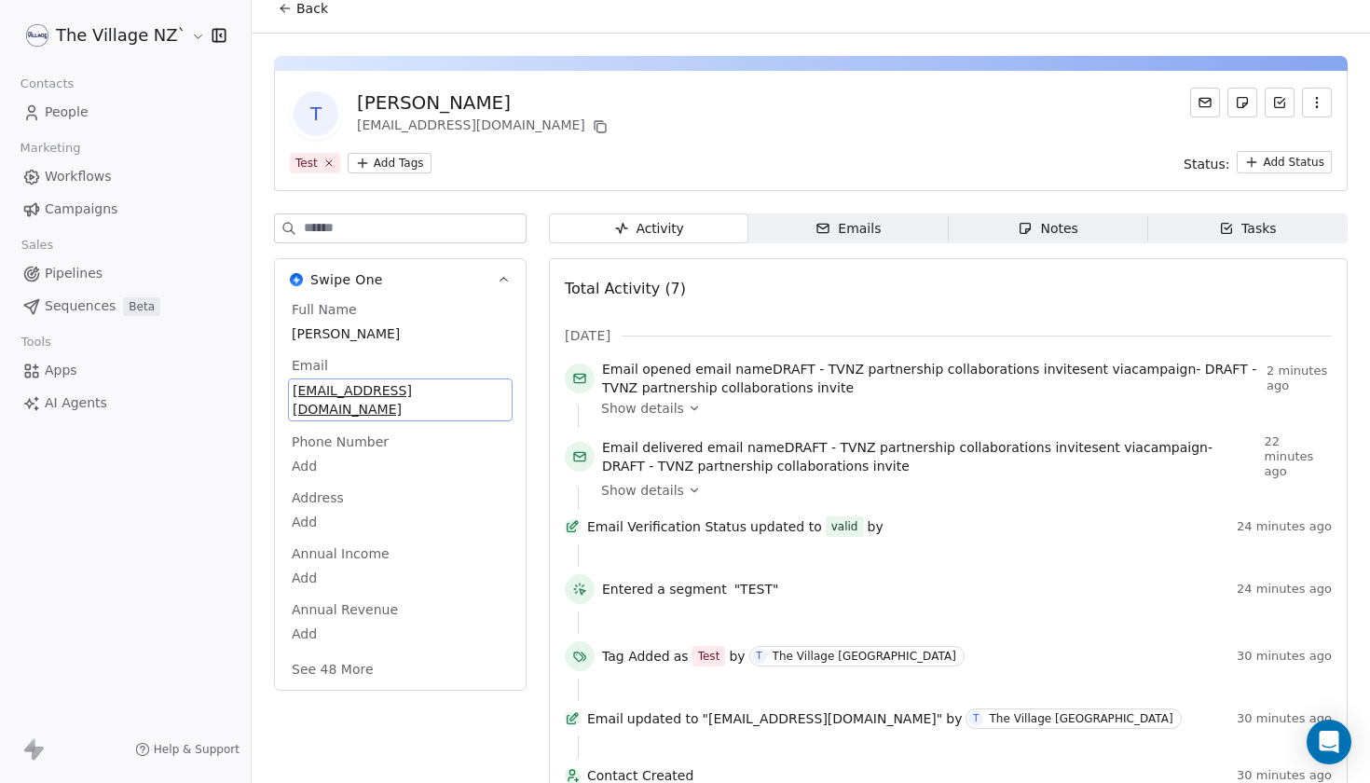
click at [378, 390] on span "[EMAIL_ADDRESS][DOMAIN_NAME]" at bounding box center [400, 399] width 215 height 37
click at [1321, 104] on icon "button" at bounding box center [1317, 102] width 15 height 15
click at [718, 158] on div "Test Add Tags Status: Add Status" at bounding box center [811, 162] width 1042 height 22
click at [506, 279] on icon "button" at bounding box center [504, 279] width 8 height 5
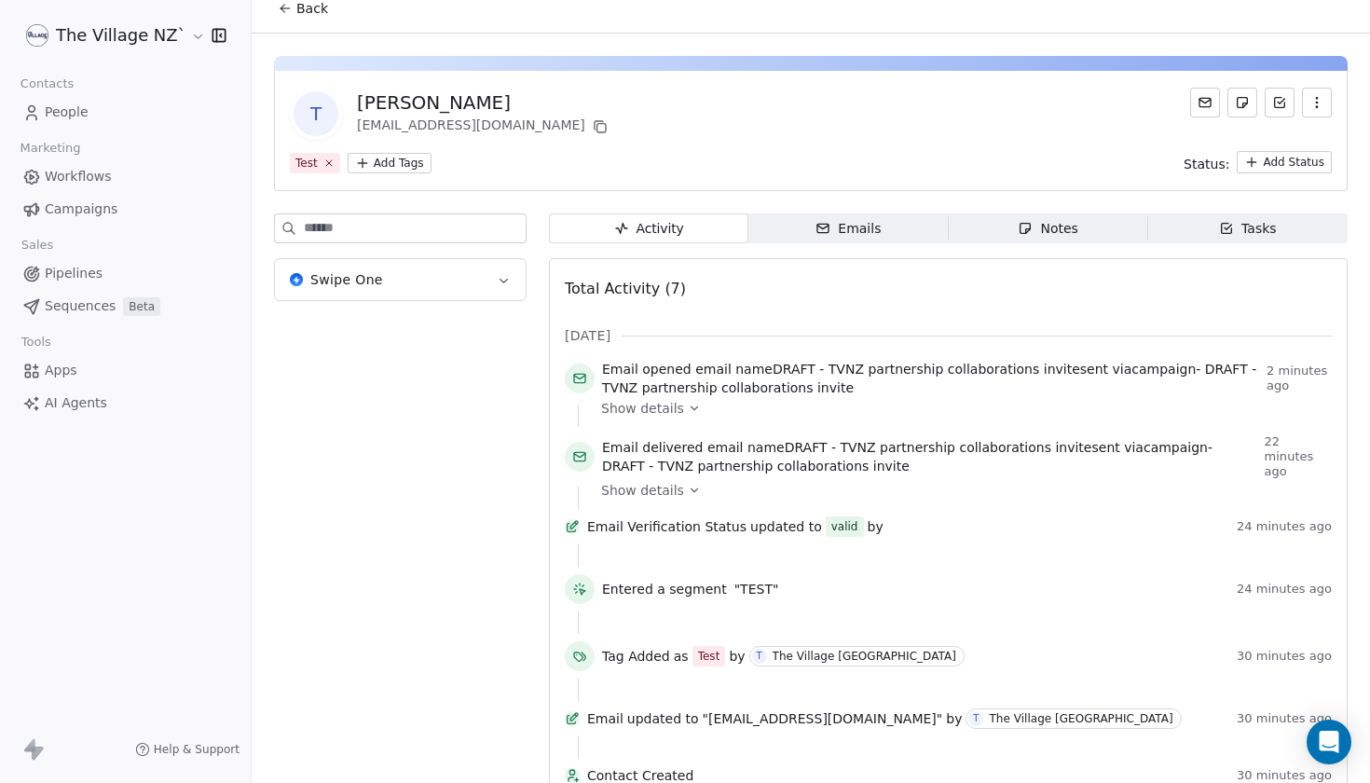
click at [506, 279] on icon "button" at bounding box center [504, 280] width 14 height 14
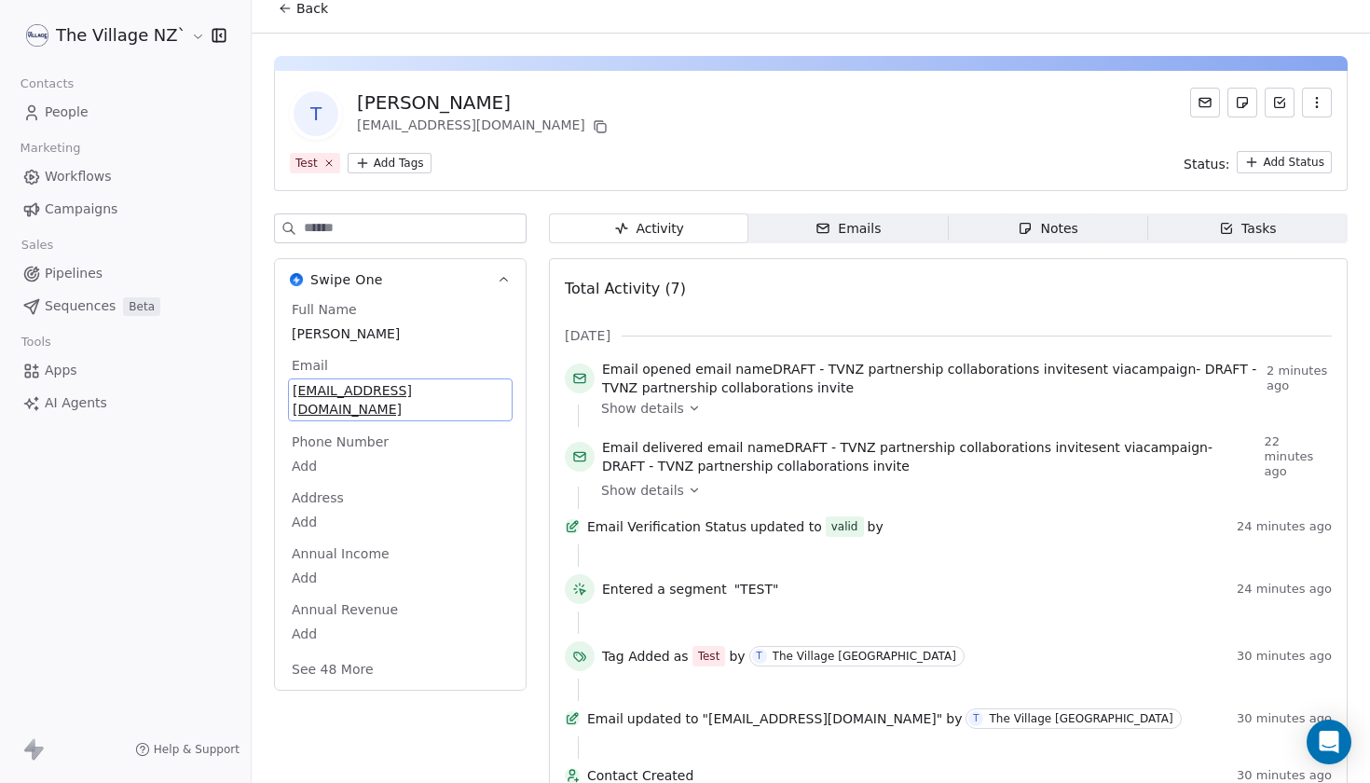
click at [309, 391] on span "[EMAIL_ADDRESS][DOMAIN_NAME]" at bounding box center [400, 399] width 215 height 37
type input "*"
type input "**********"
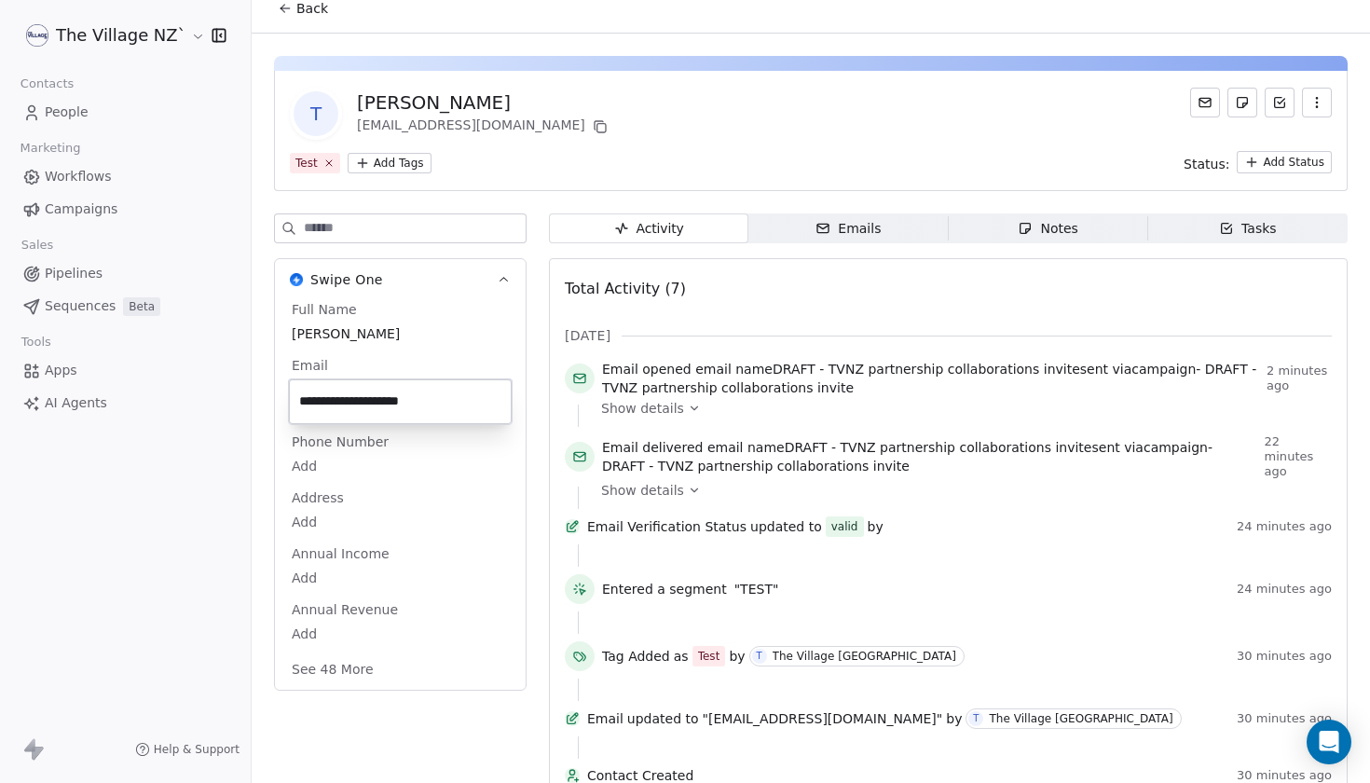
click at [487, 708] on html "The Village NZ` Contacts People Marketing Workflows Campaigns Sales Pipelines S…" at bounding box center [685, 391] width 1370 height 783
click at [68, 205] on span "Campaigns" at bounding box center [81, 210] width 73 height 20
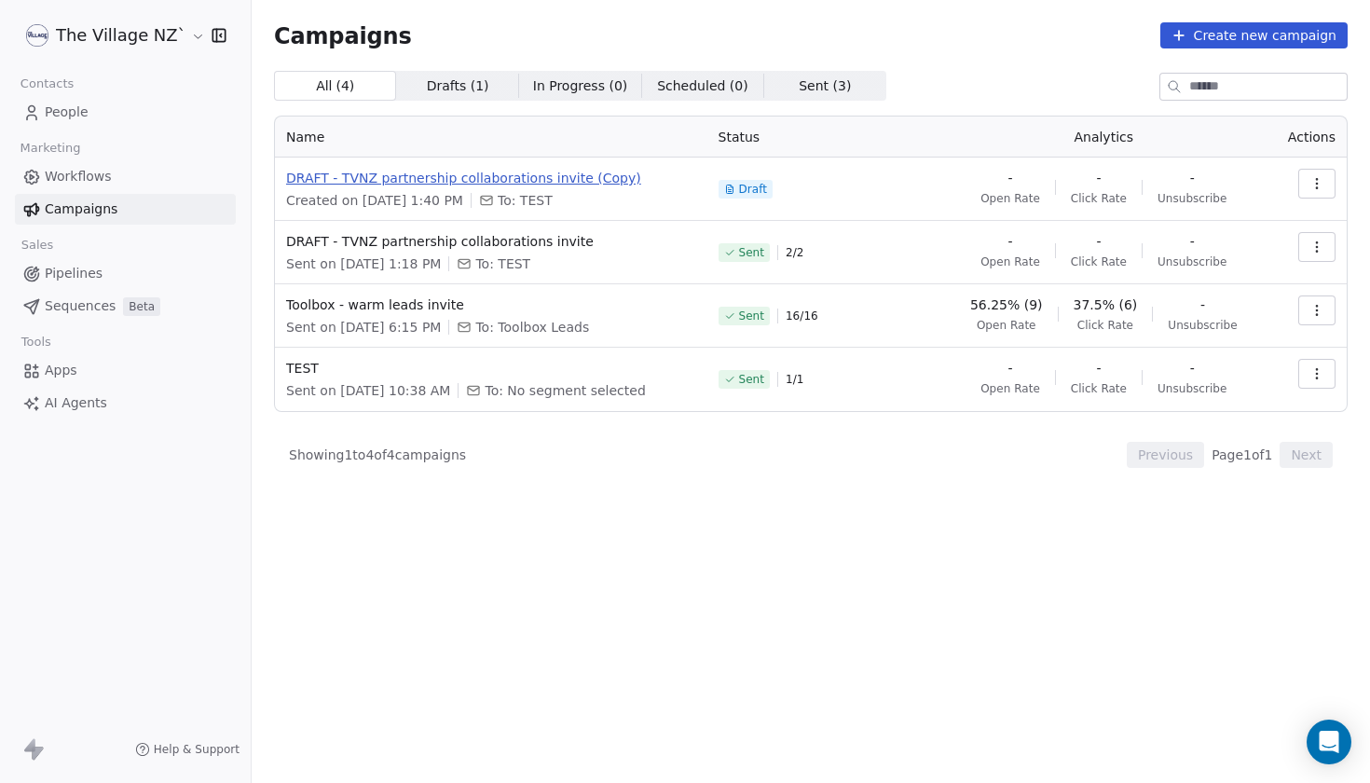
click at [576, 182] on span "DRAFT - TVNZ partnership collaborations invite (Copy)" at bounding box center [491, 178] width 410 height 19
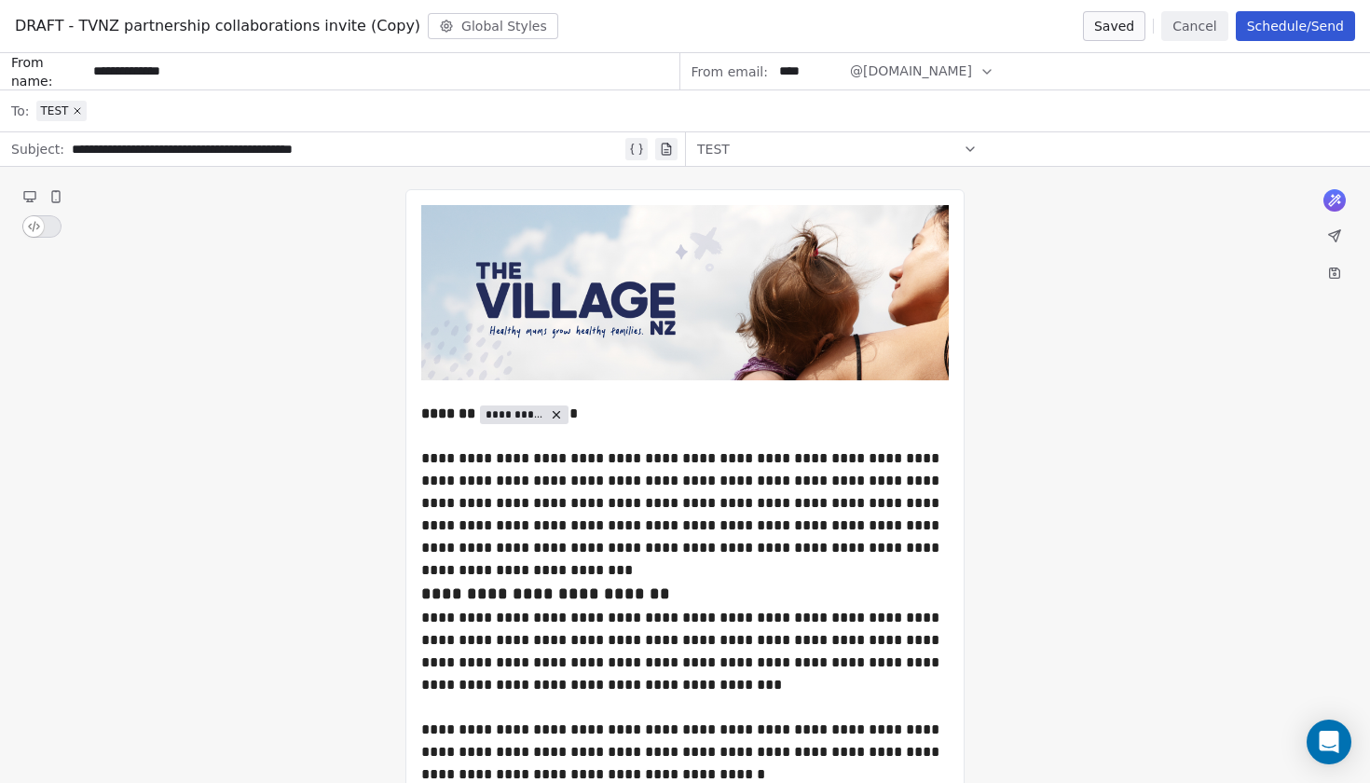
click at [1283, 29] on button "Schedule/Send" at bounding box center [1295, 26] width 119 height 30
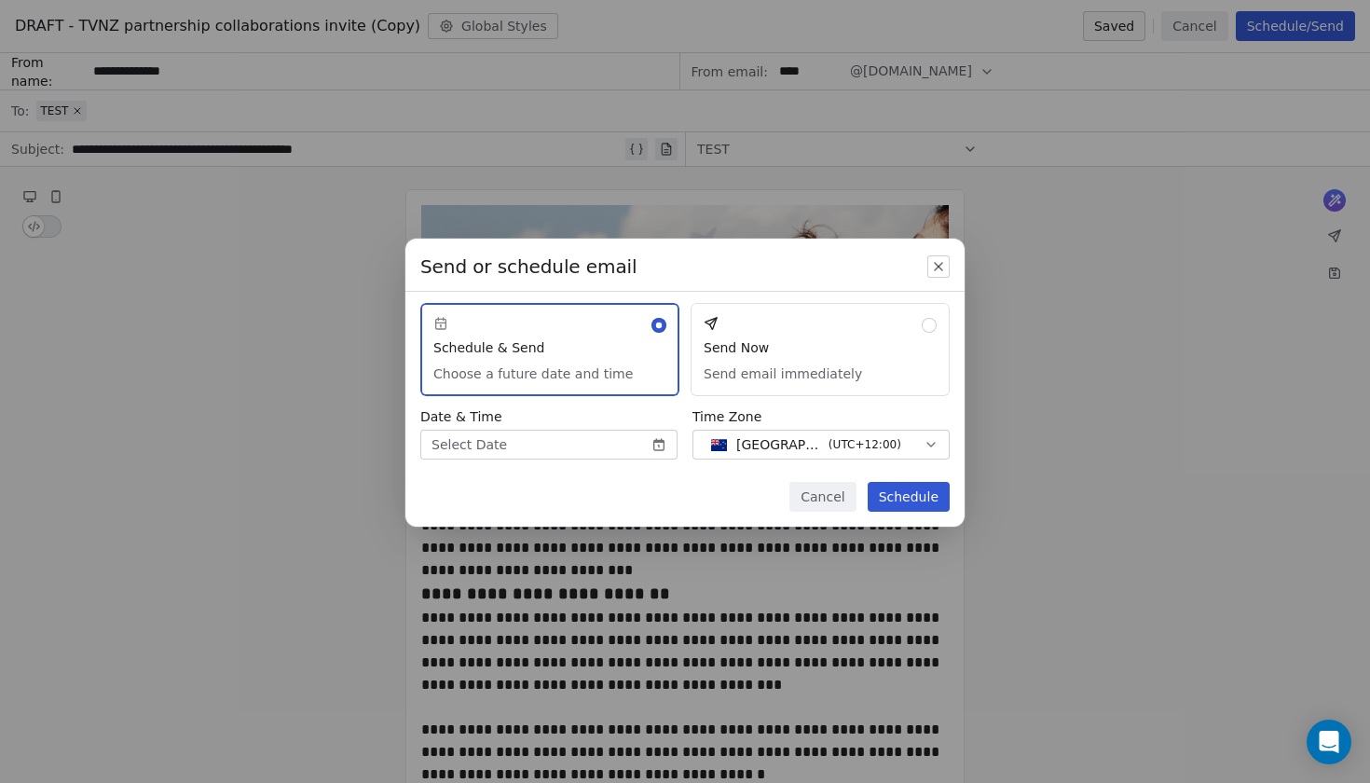
click at [809, 369] on button "Send Now Send email immediately" at bounding box center [820, 349] width 259 height 93
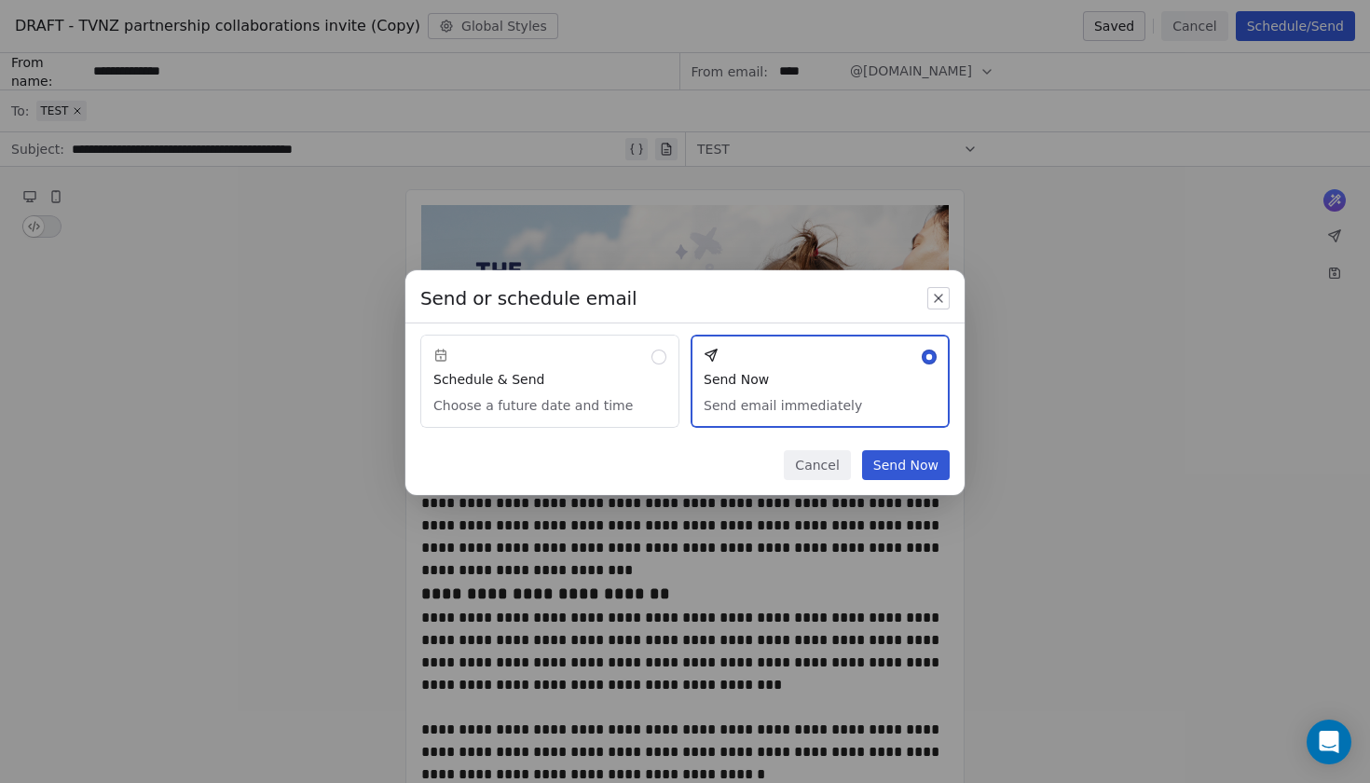
click at [904, 470] on button "Send Now" at bounding box center [906, 465] width 88 height 30
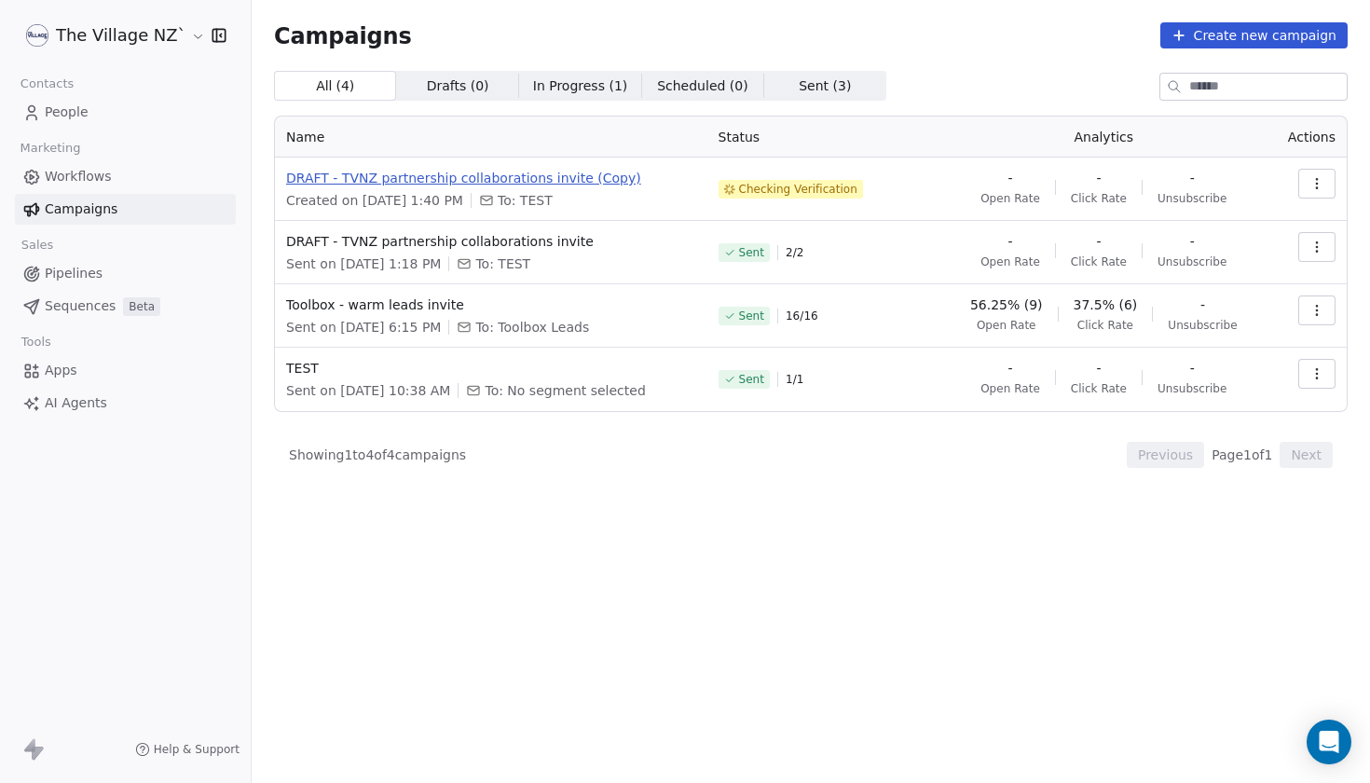
click at [494, 176] on span "DRAFT - TVNZ partnership collaborations invite (Copy)" at bounding box center [491, 178] width 410 height 19
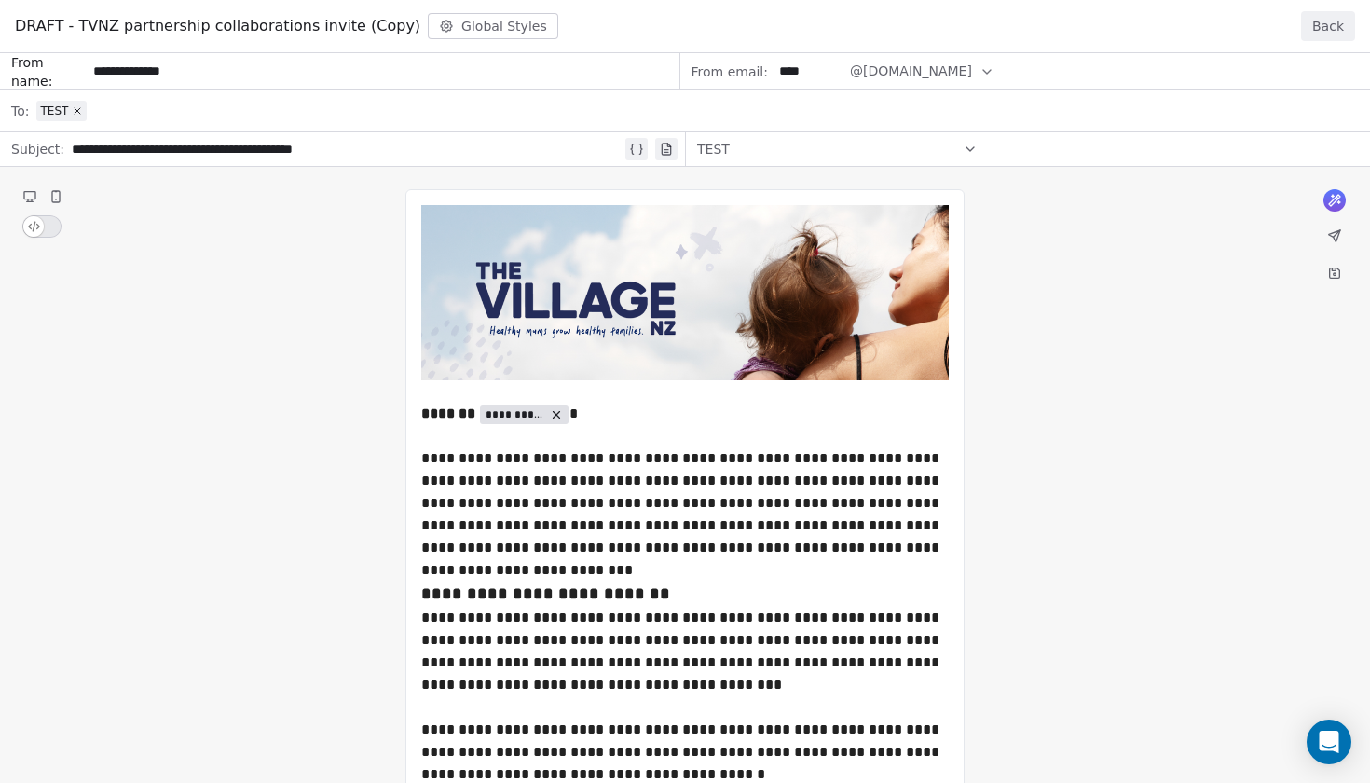
click at [1332, 34] on button "Back" at bounding box center [1328, 26] width 54 height 30
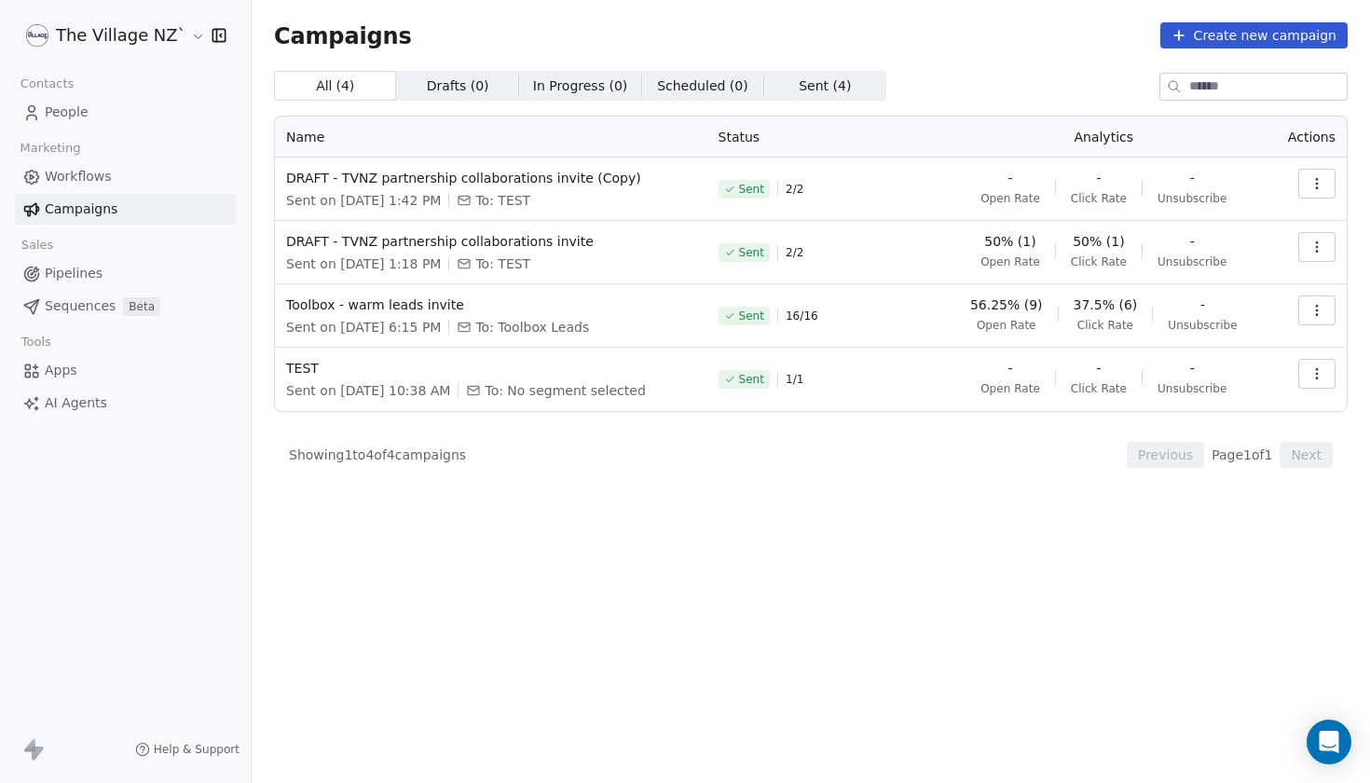
click at [1319, 186] on icon "button" at bounding box center [1317, 183] width 15 height 15
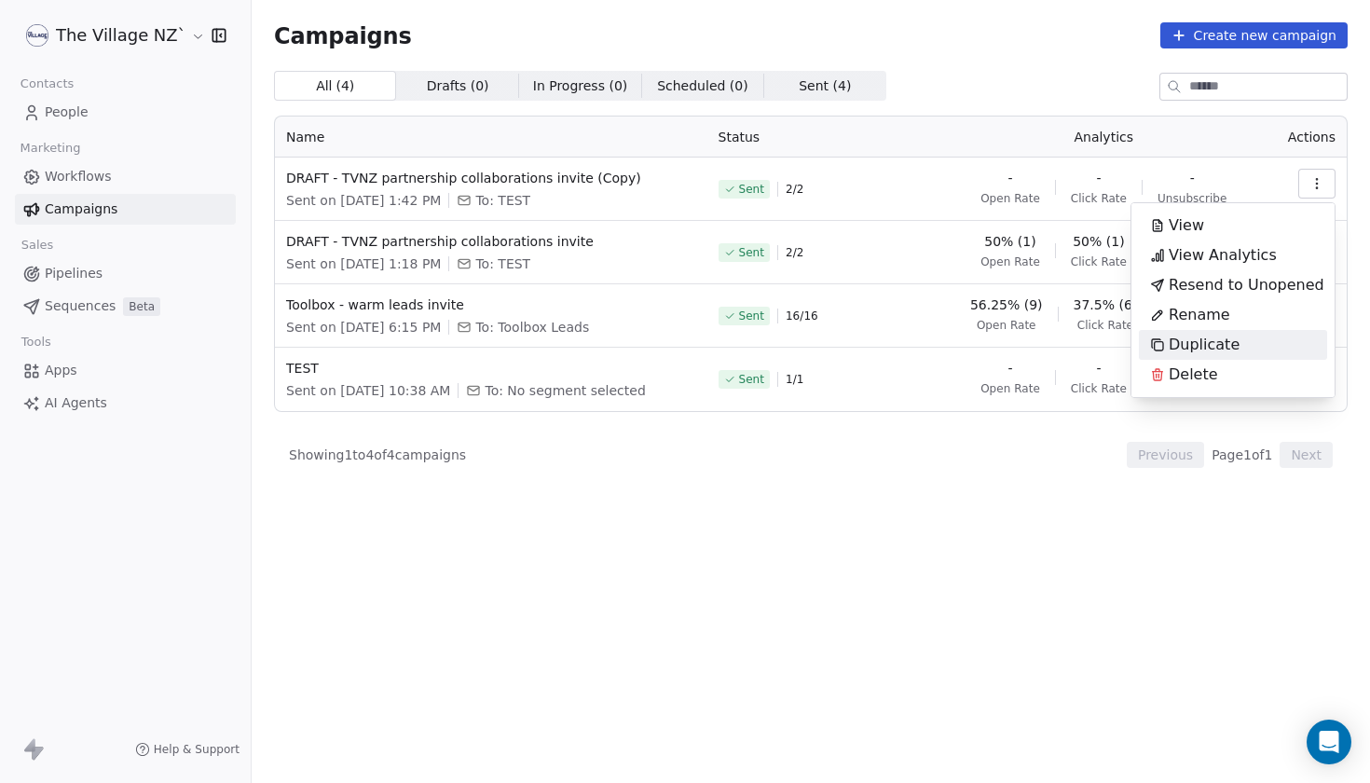
click at [1218, 344] on span "Duplicate" at bounding box center [1204, 345] width 71 height 22
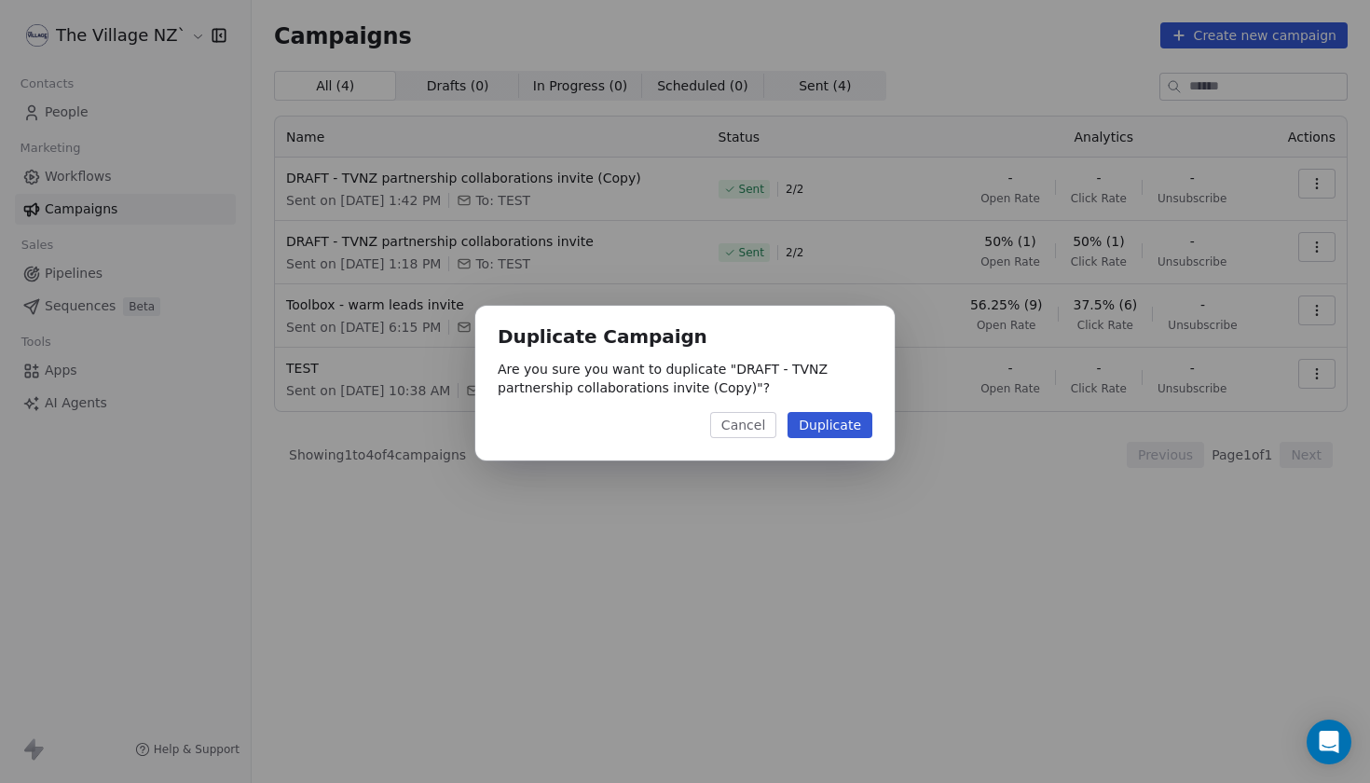
click at [815, 429] on button "Duplicate" at bounding box center [830, 425] width 85 height 26
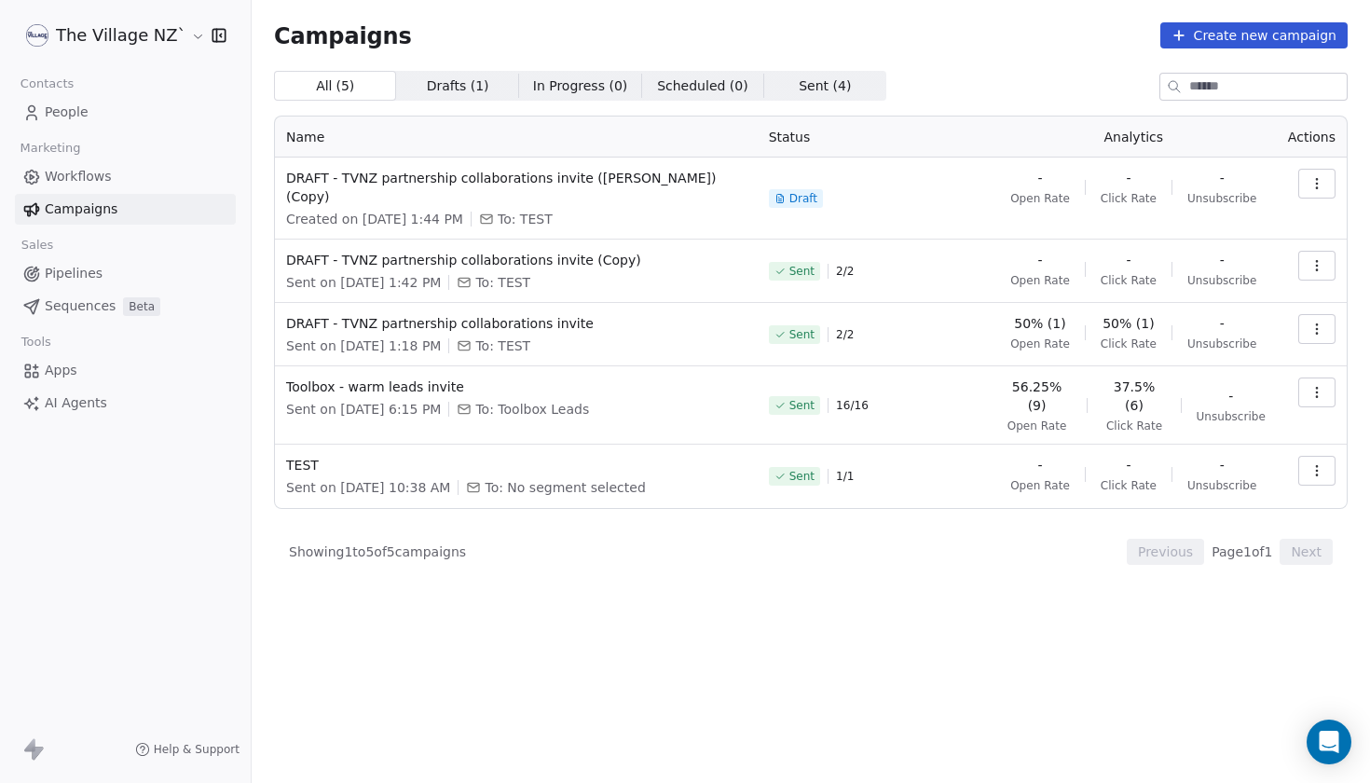
click at [1313, 186] on icon "button" at bounding box center [1317, 183] width 15 height 15
click at [1199, 259] on span "Rename" at bounding box center [1200, 255] width 62 height 22
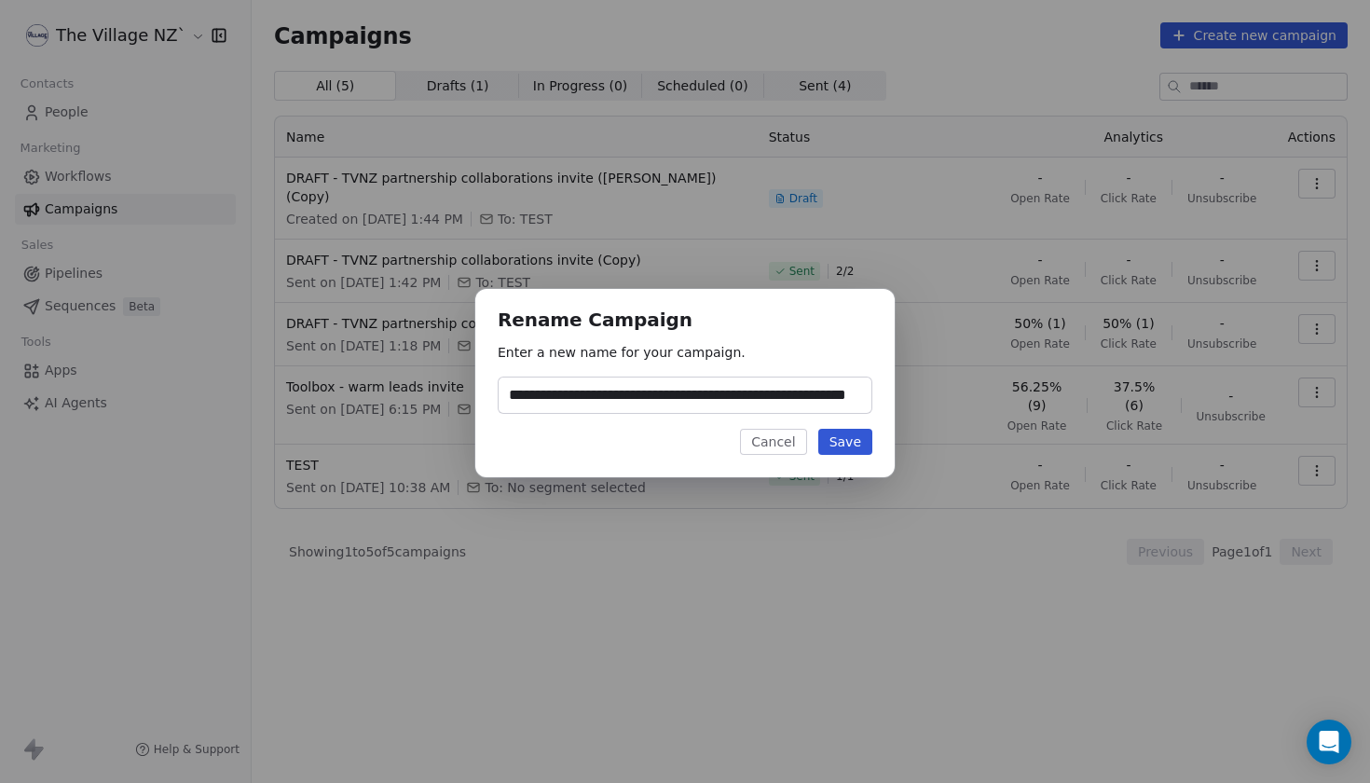
click at [580, 392] on input "**********" at bounding box center [685, 395] width 373 height 35
drag, startPoint x: 576, startPoint y: 398, endPoint x: 557, endPoint y: 404, distance: 20.4
click at [558, 395] on input "**********" at bounding box center [685, 395] width 373 height 35
click at [571, 398] on input "**********" at bounding box center [685, 395] width 373 height 35
click at [795, 391] on input "**********" at bounding box center [685, 395] width 373 height 35
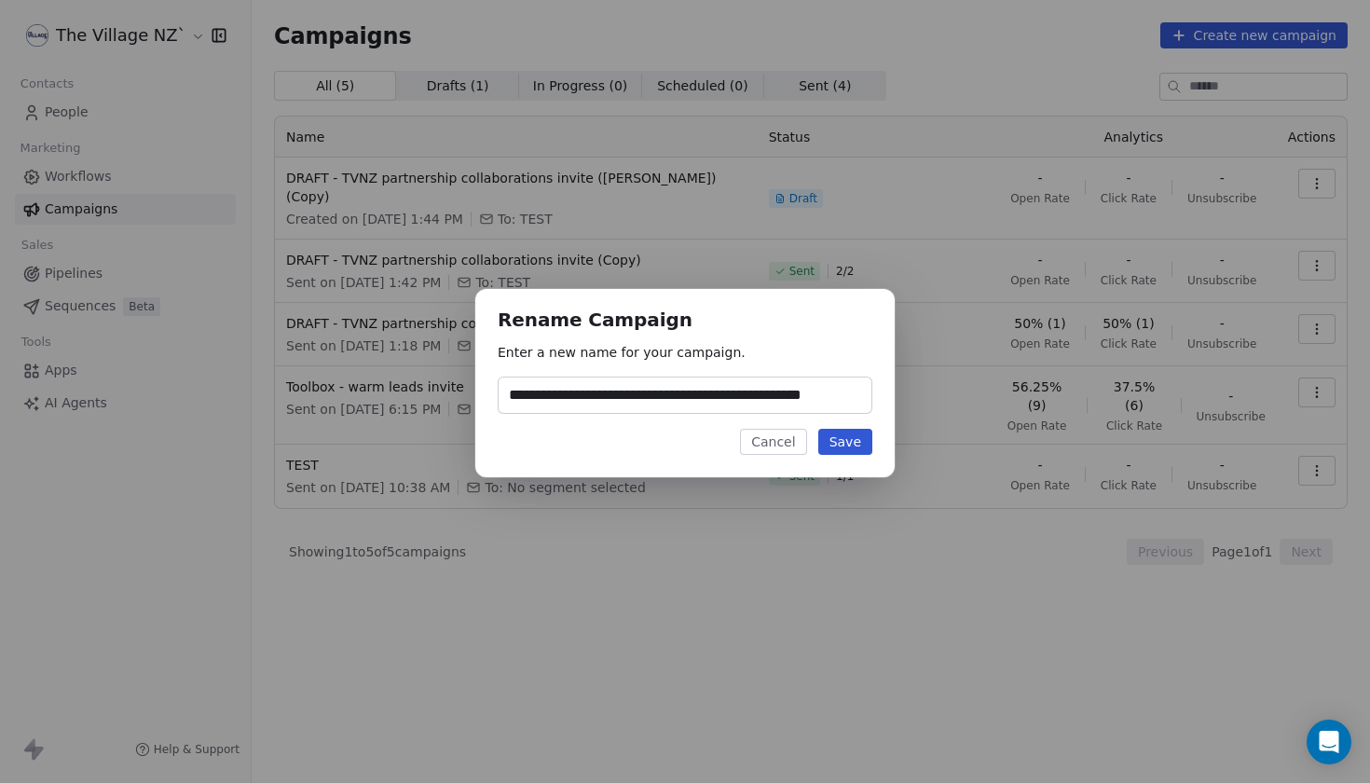
click at [795, 391] on input "**********" at bounding box center [685, 395] width 373 height 35
type input "**********"
click at [840, 441] on button "Save" at bounding box center [846, 442] width 54 height 26
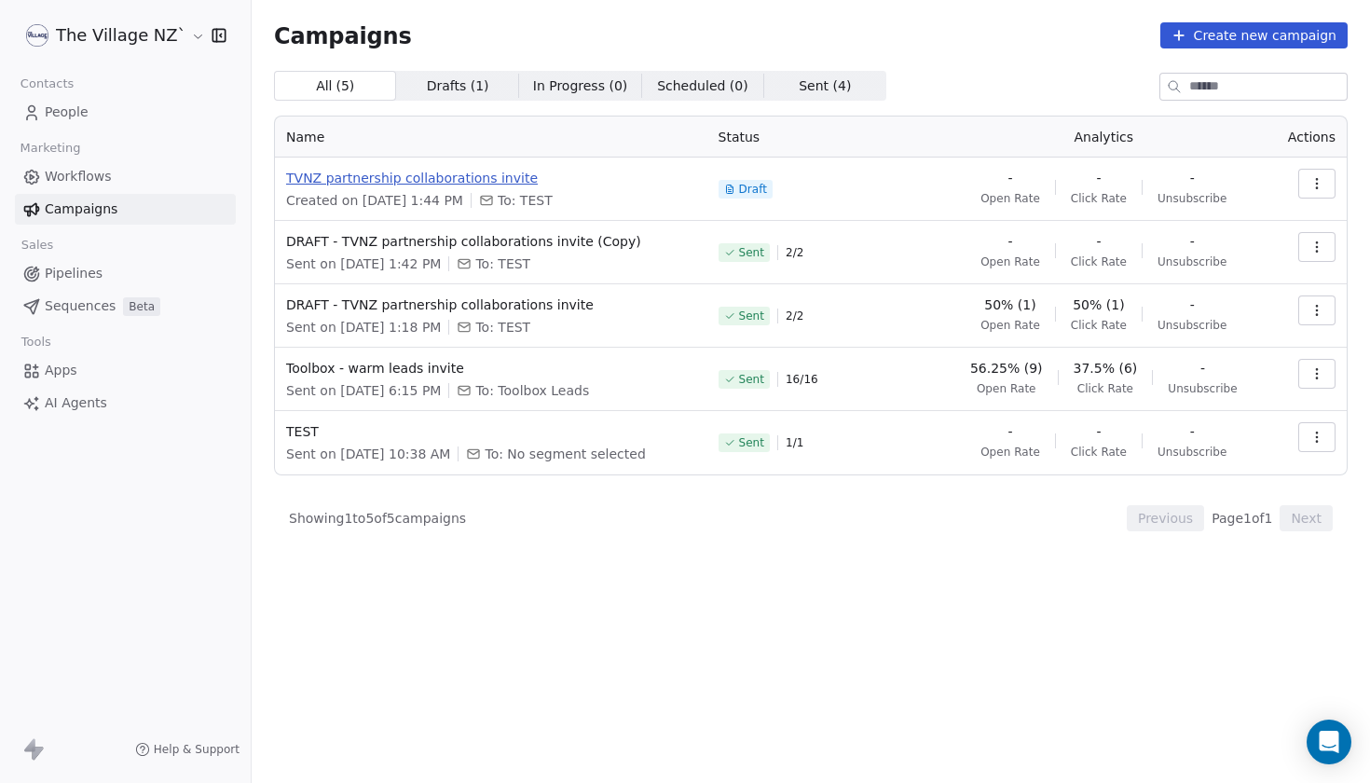
click at [507, 174] on span "TVNZ partnership collaborations invite" at bounding box center [491, 178] width 410 height 19
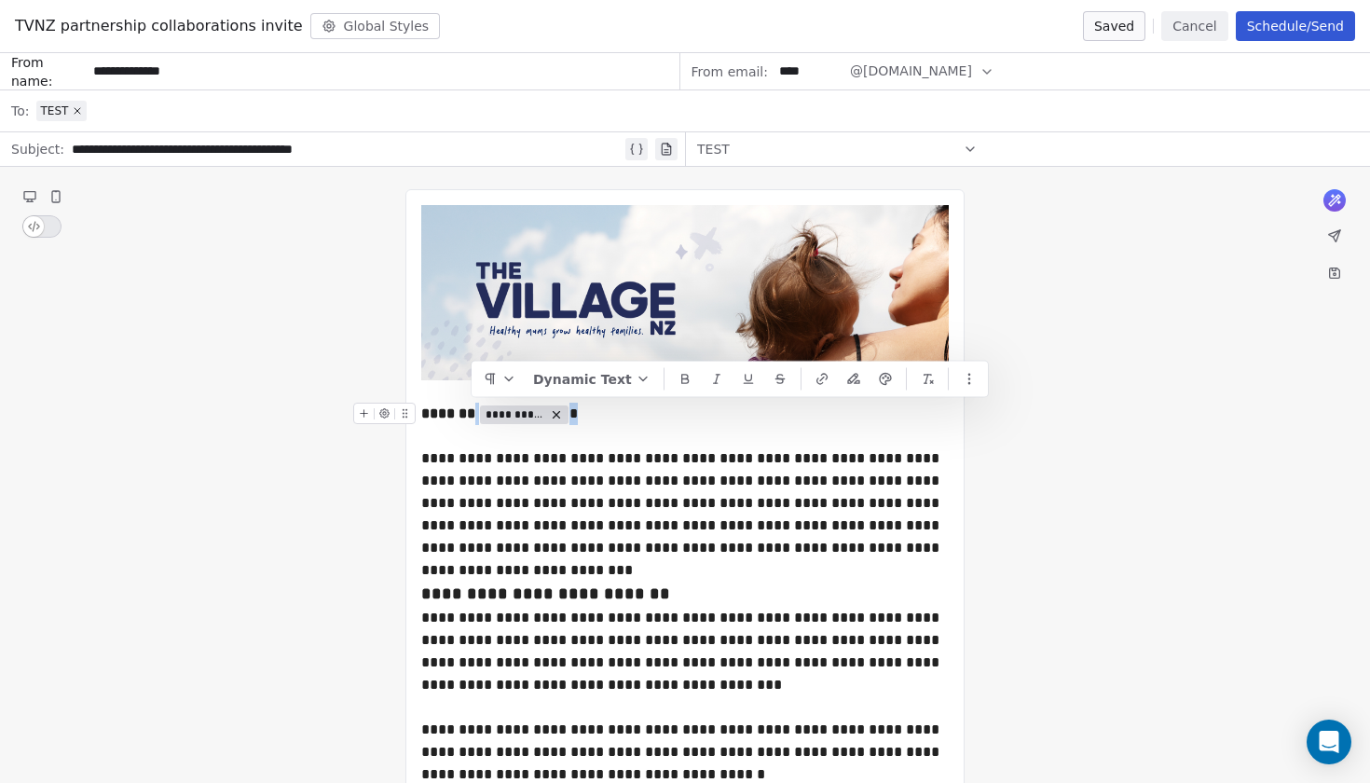
drag, startPoint x: 470, startPoint y: 413, endPoint x: 416, endPoint y: 420, distance: 54.5
click at [463, 446] on div at bounding box center [685, 436] width 528 height 22
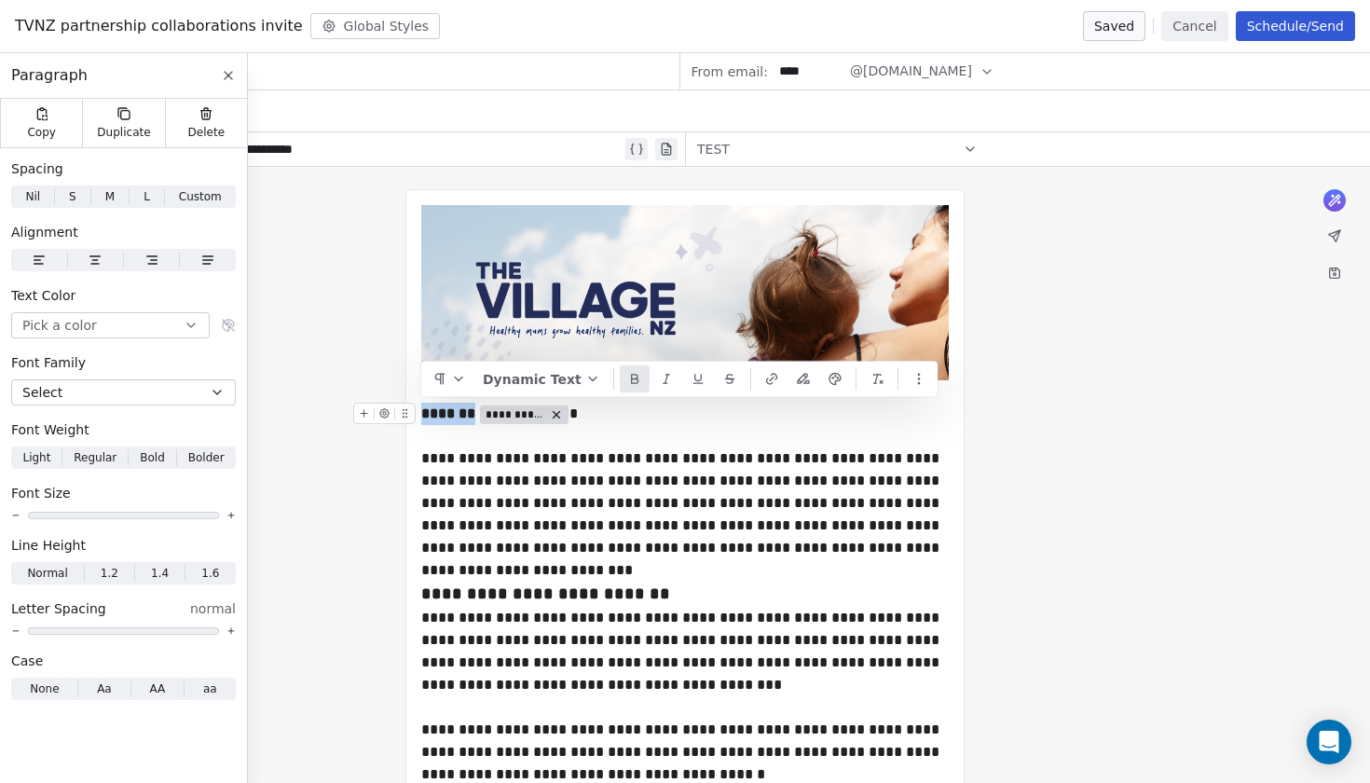
drag, startPoint x: 470, startPoint y: 412, endPoint x: 424, endPoint y: 419, distance: 46.1
click at [565, 420] on div "**********" at bounding box center [685, 414] width 528 height 22
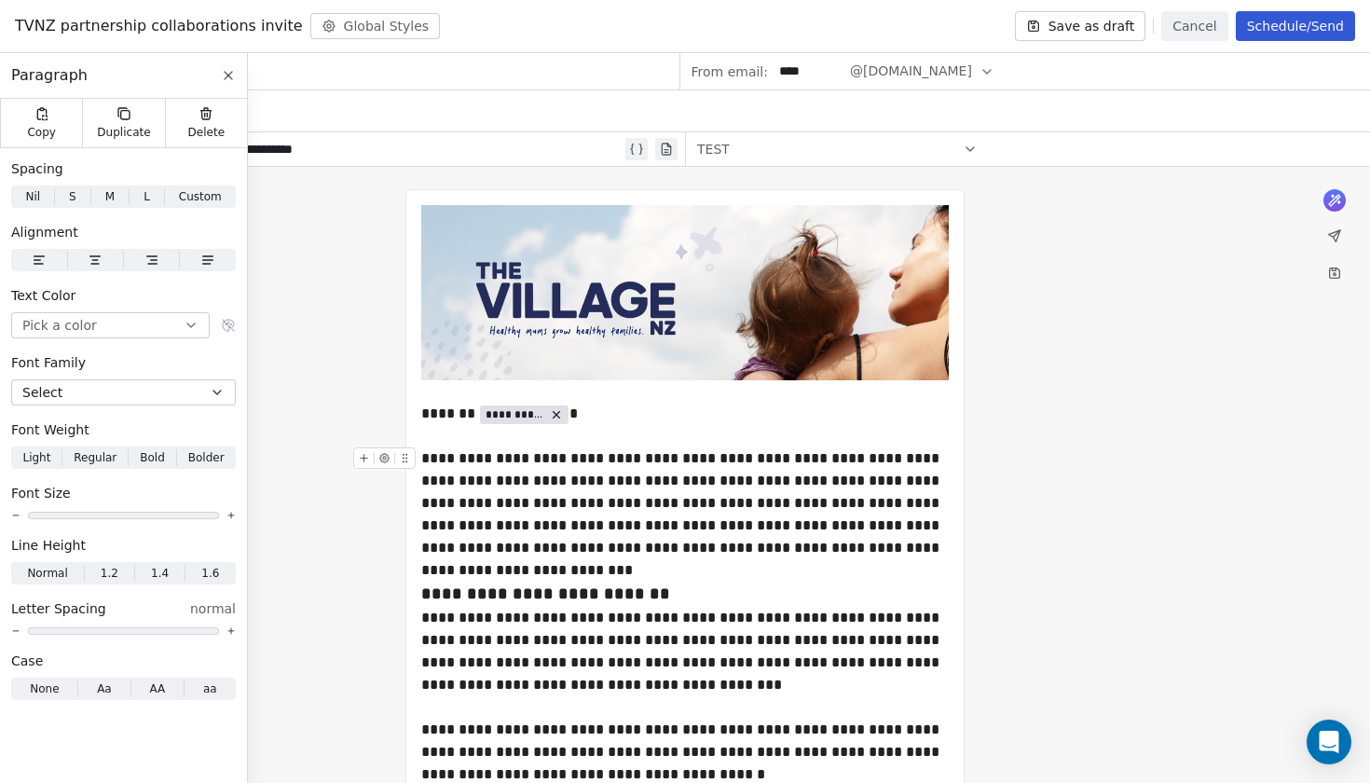
click at [748, 525] on div "**********" at bounding box center [685, 503] width 528 height 112
click at [325, 121] on div "TEST" at bounding box center [697, 110] width 1323 height 41
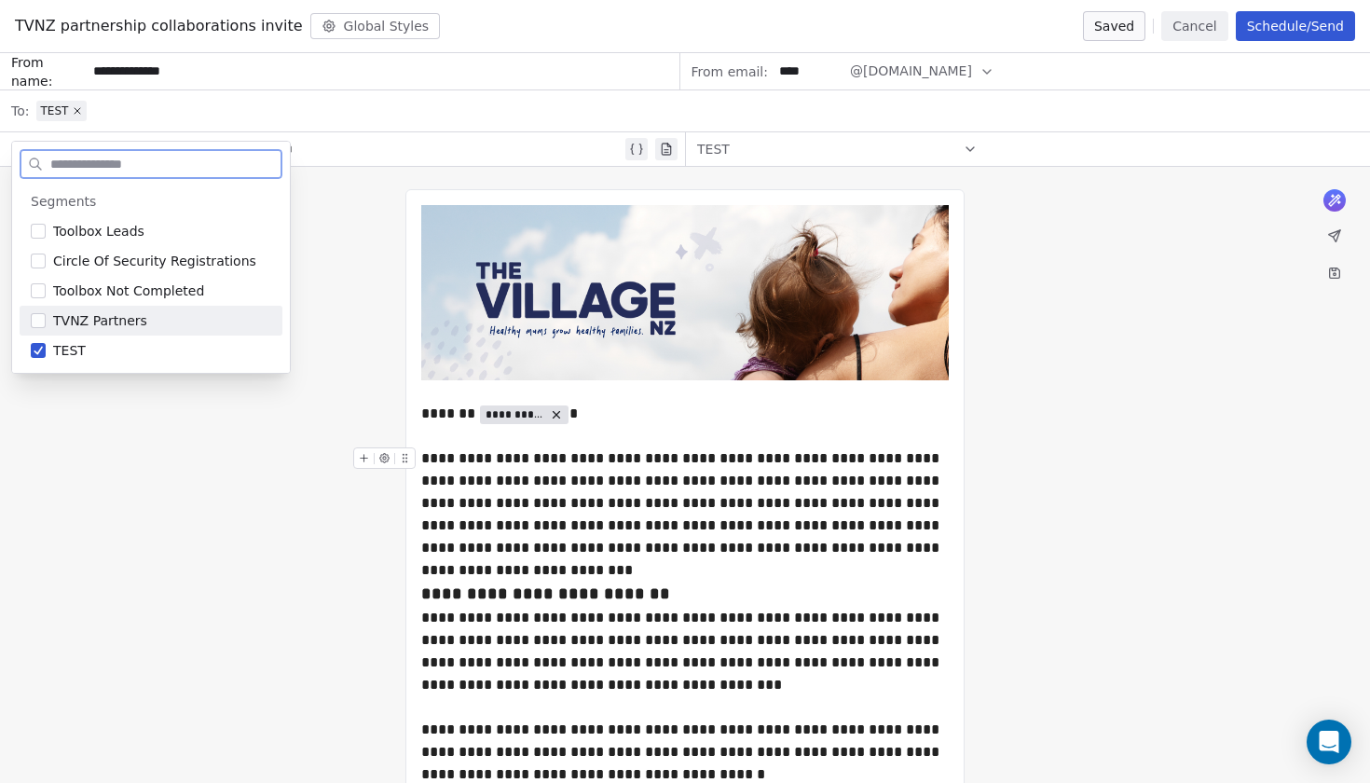
click at [37, 318] on button "Suggestions" at bounding box center [38, 320] width 15 height 15
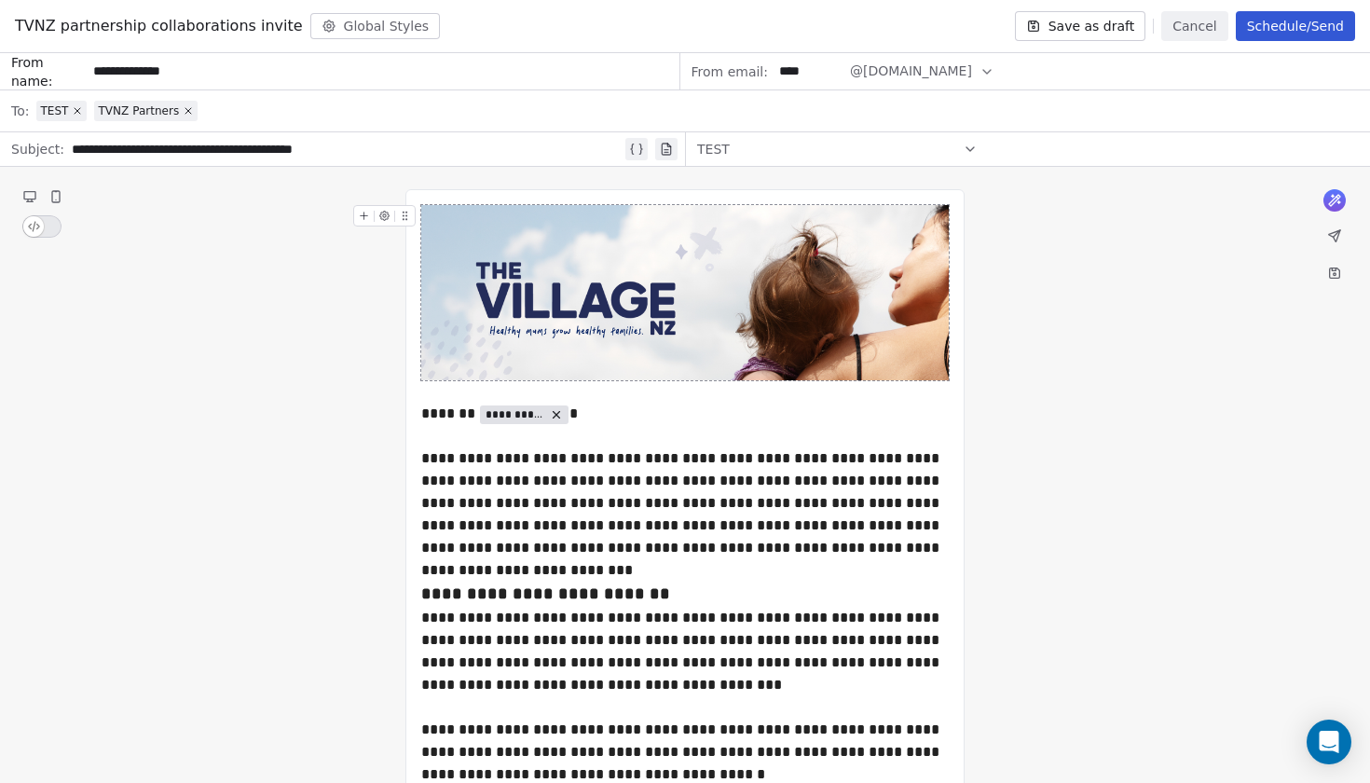
click at [941, 146] on div "TEST" at bounding box center [837, 149] width 281 height 30
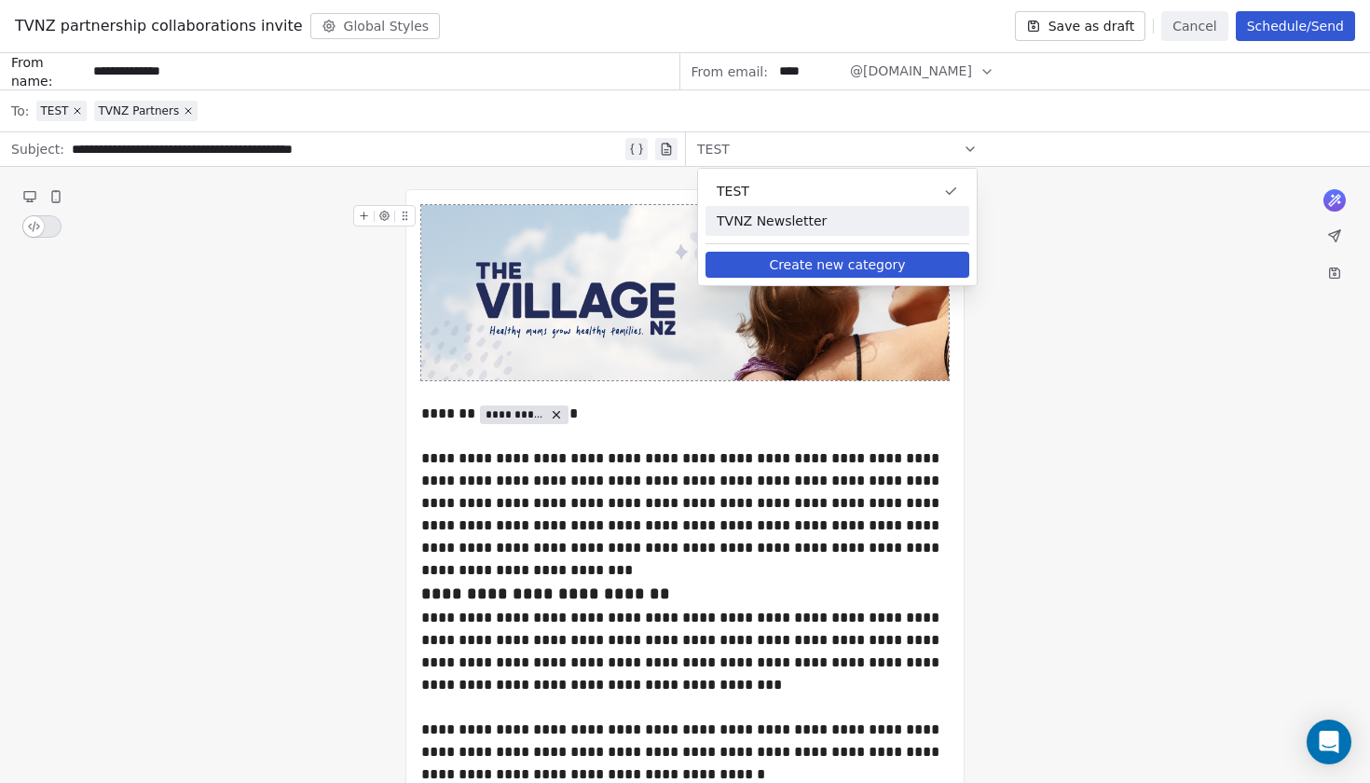
click at [851, 228] on span "TVNZ Newsletter" at bounding box center [837, 221] width 241 height 19
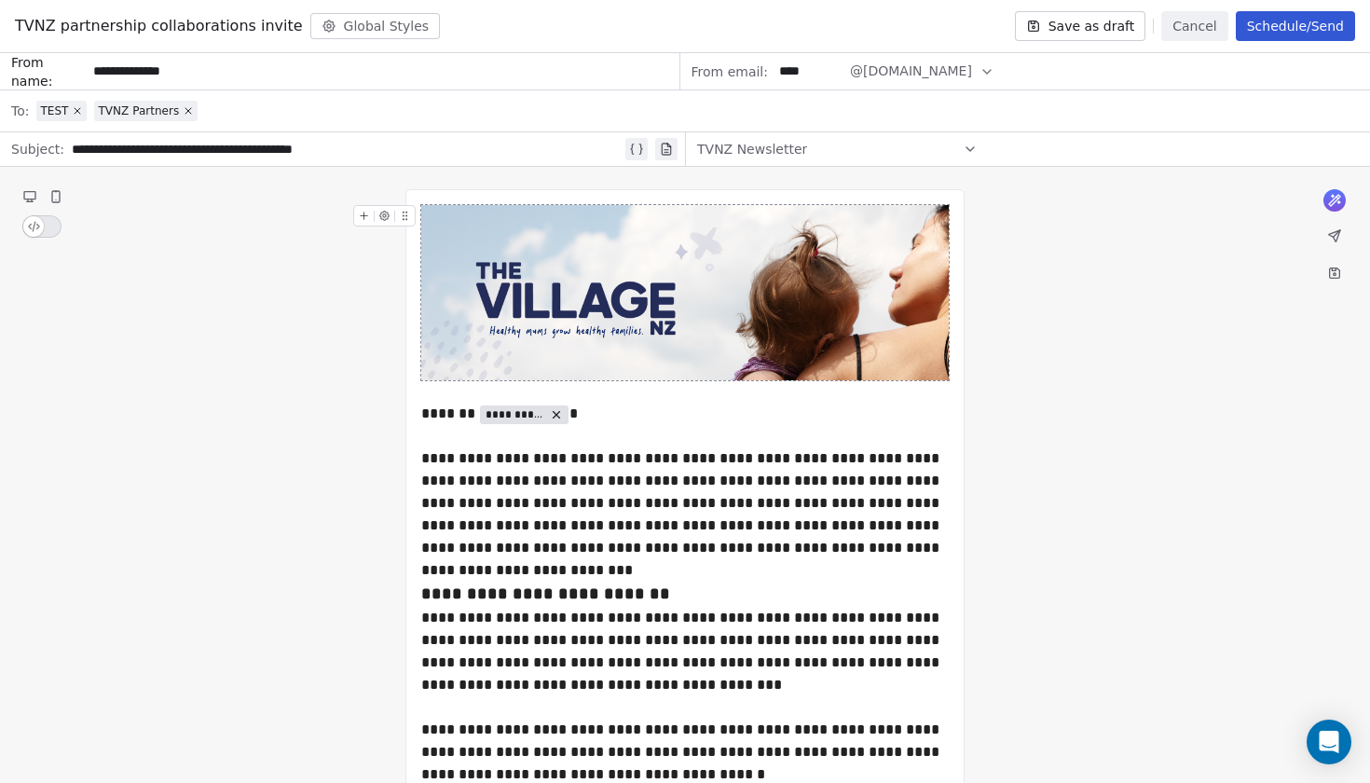
click at [160, 148] on div "**********" at bounding box center [347, 149] width 550 height 22
drag, startPoint x: 165, startPoint y: 148, endPoint x: 70, endPoint y: 156, distance: 95.4
click at [1281, 32] on button "Schedule/Send" at bounding box center [1295, 26] width 119 height 30
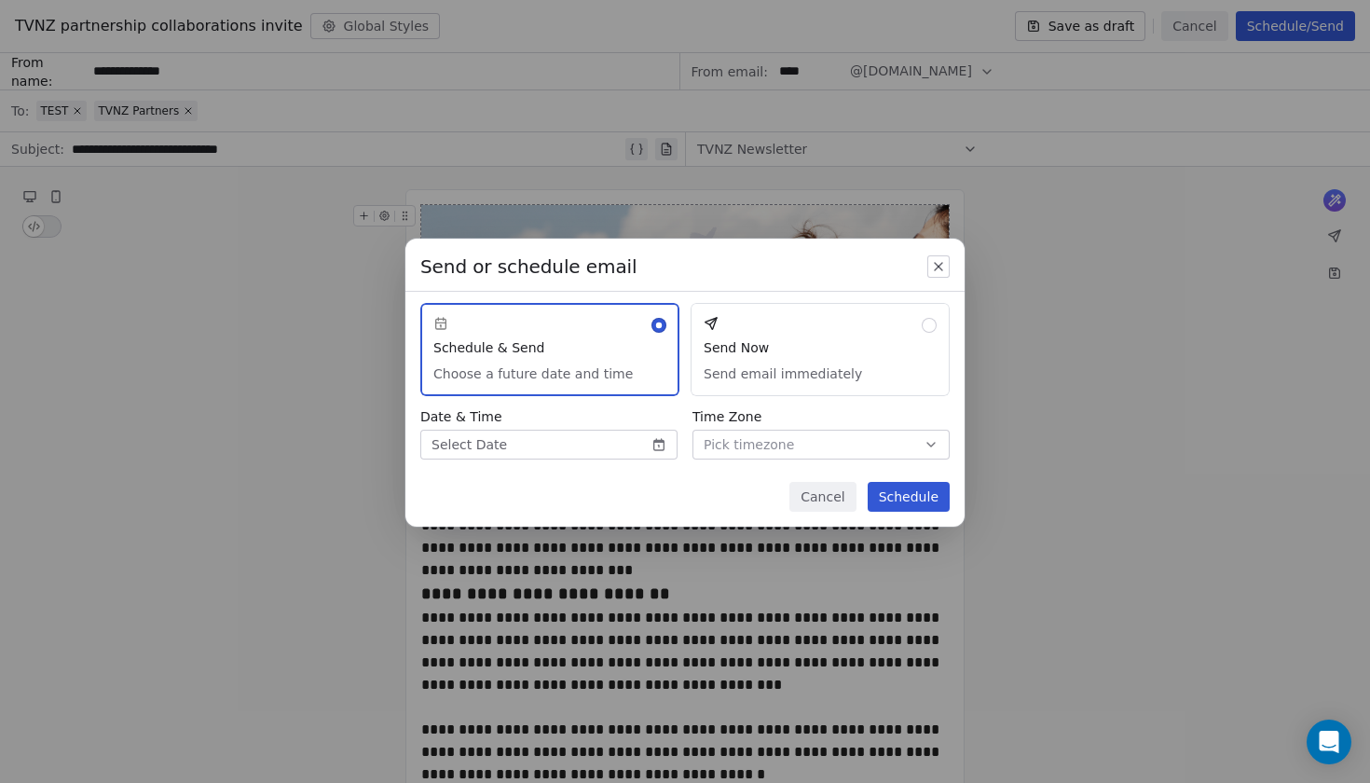
click at [788, 359] on button "Send Now Send email immediately" at bounding box center [820, 349] width 259 height 93
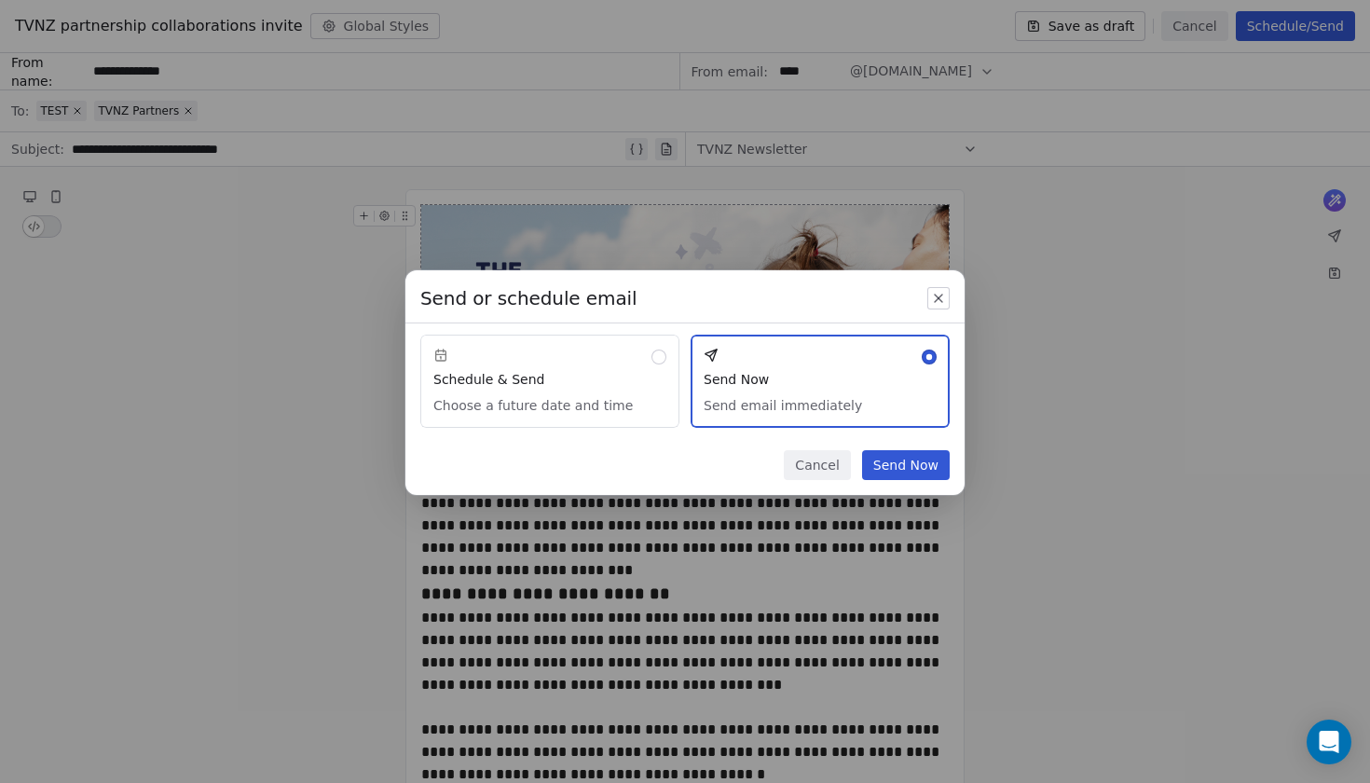
click at [654, 359] on button "Schedule & Send Choose a future date and time" at bounding box center [549, 381] width 259 height 93
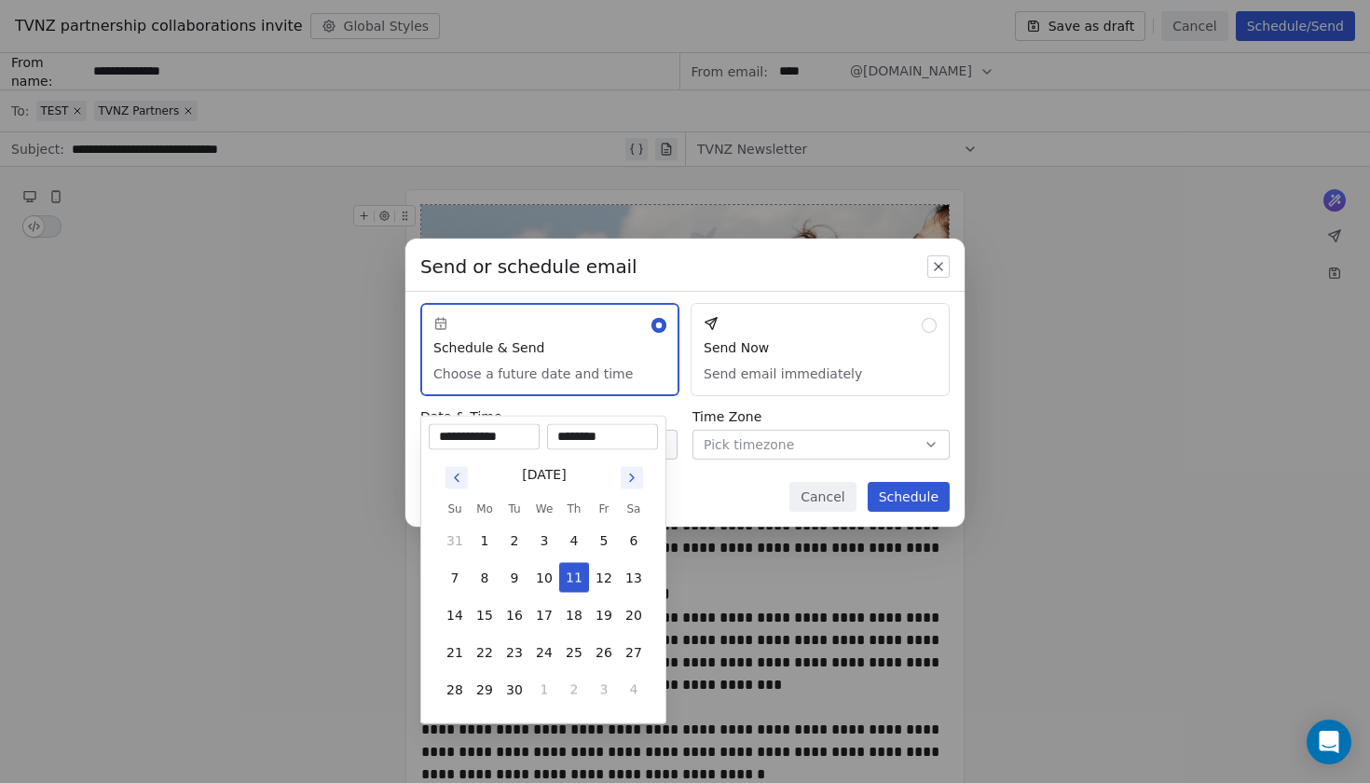
click at [595, 455] on body "The Village NZ` Contacts People Marketing Workflows Campaigns Sales Pipelines S…" at bounding box center [685, 391] width 1370 height 783
click at [573, 575] on button "11" at bounding box center [574, 578] width 30 height 30
click at [578, 578] on button "11" at bounding box center [574, 578] width 30 height 30
click at [600, 436] on input "********" at bounding box center [602, 437] width 103 height 19
click at [586, 439] on input "********" at bounding box center [602, 437] width 103 height 19
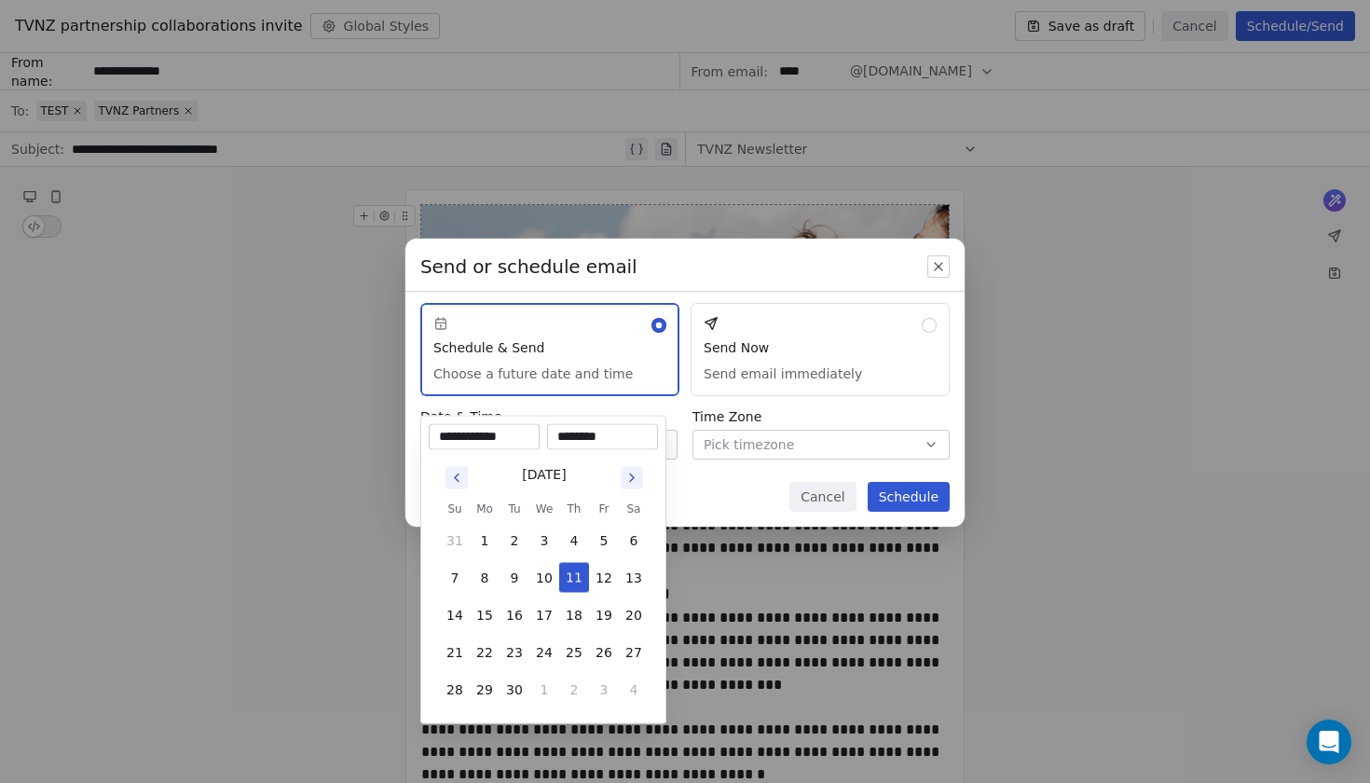
click at [571, 436] on input "********" at bounding box center [602, 437] width 103 height 19
click at [593, 437] on input "********" at bounding box center [602, 437] width 103 height 19
type input "********"
click at [752, 493] on div "Send or schedule email Schedule & Send Choose a future date and time Send Now S…" at bounding box center [685, 391] width 1370 height 365
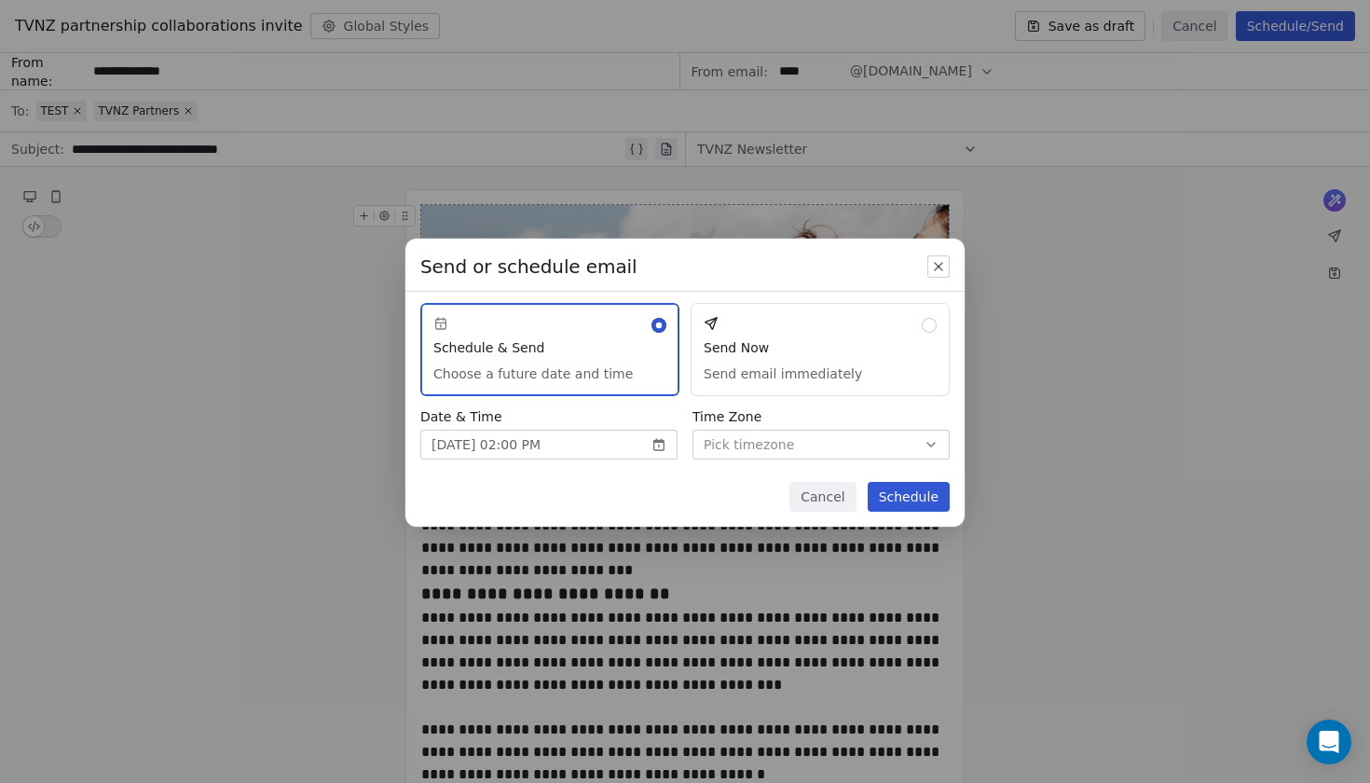
click at [772, 447] on span "Pick timezone" at bounding box center [749, 445] width 90 height 20
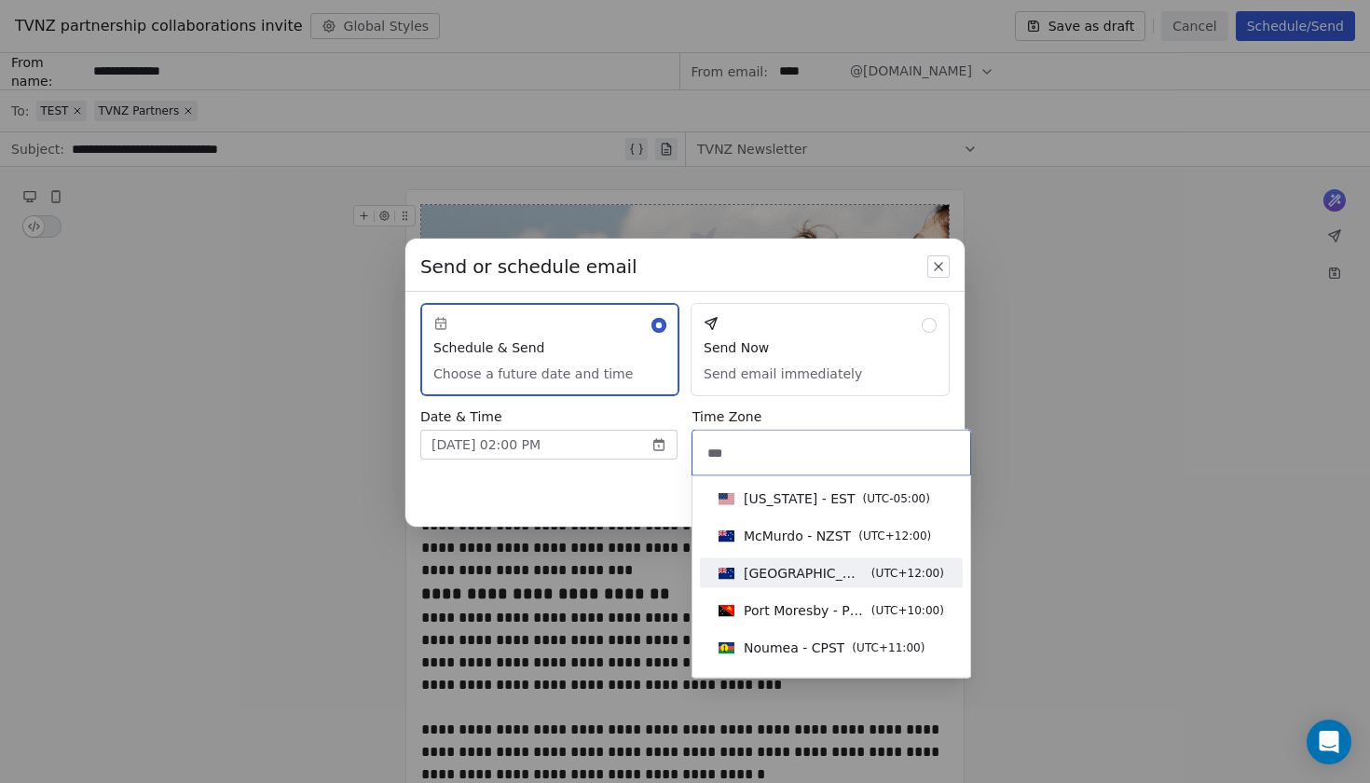
type input "***"
click at [811, 574] on span "[GEOGRAPHIC_DATA] - NZST" at bounding box center [804, 573] width 120 height 19
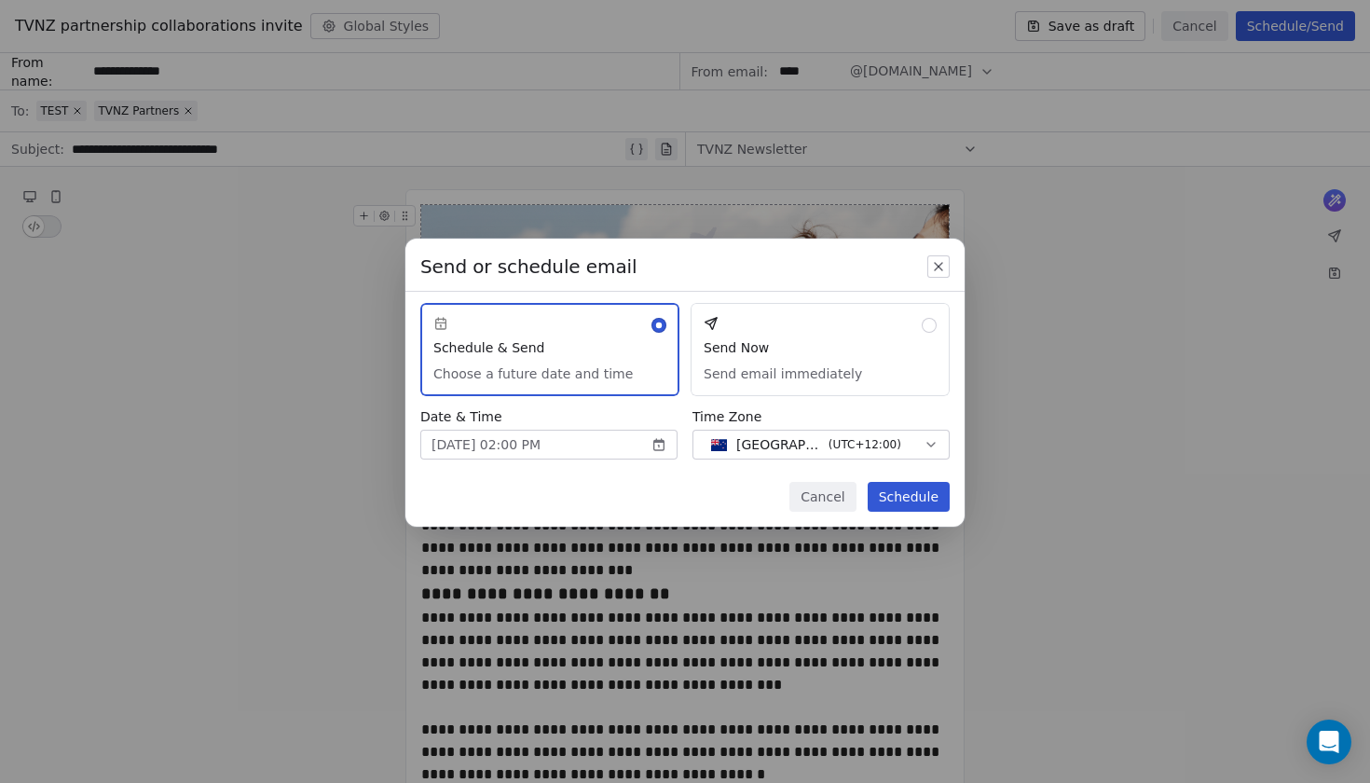
click at [912, 499] on button "Schedule" at bounding box center [909, 497] width 82 height 30
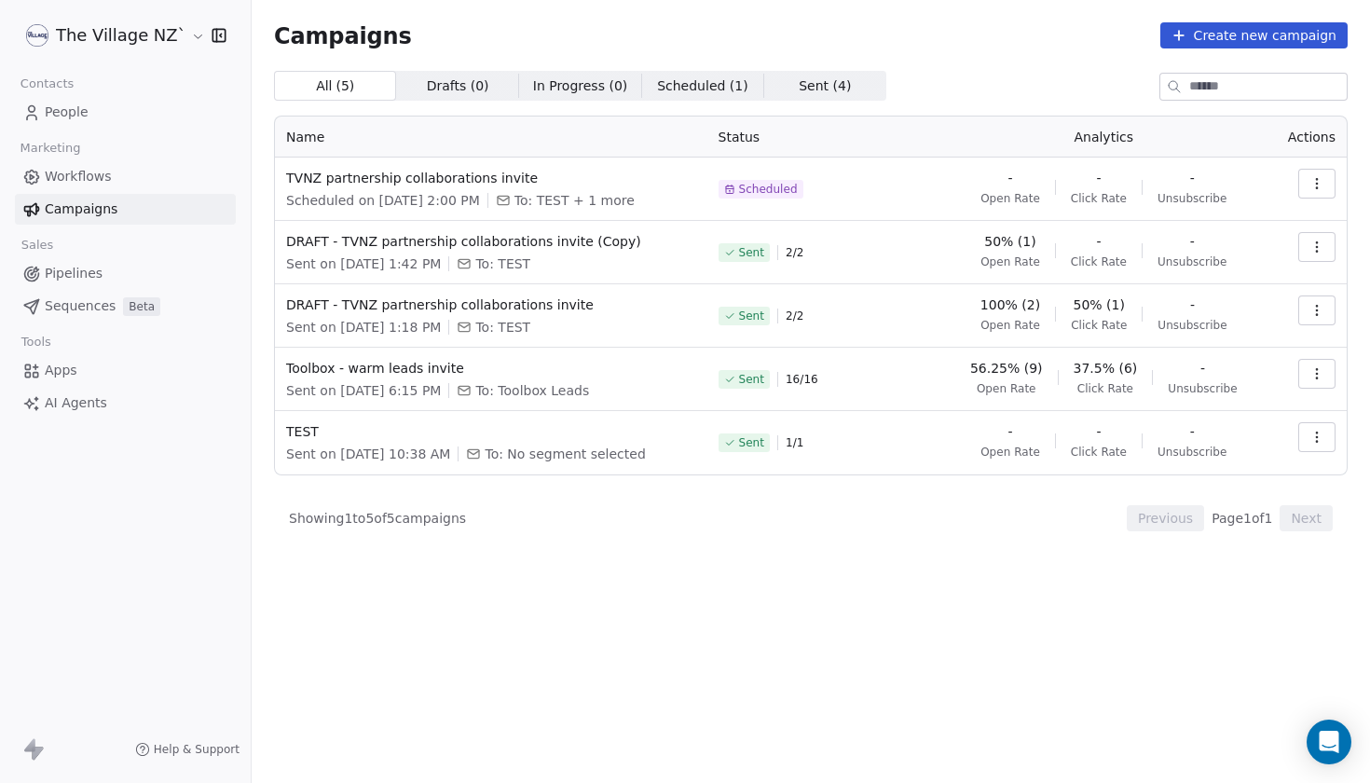
click at [786, 183] on span "Scheduled" at bounding box center [768, 189] width 59 height 15
click at [507, 180] on span "TVNZ partnership collaborations invite" at bounding box center [491, 178] width 410 height 19
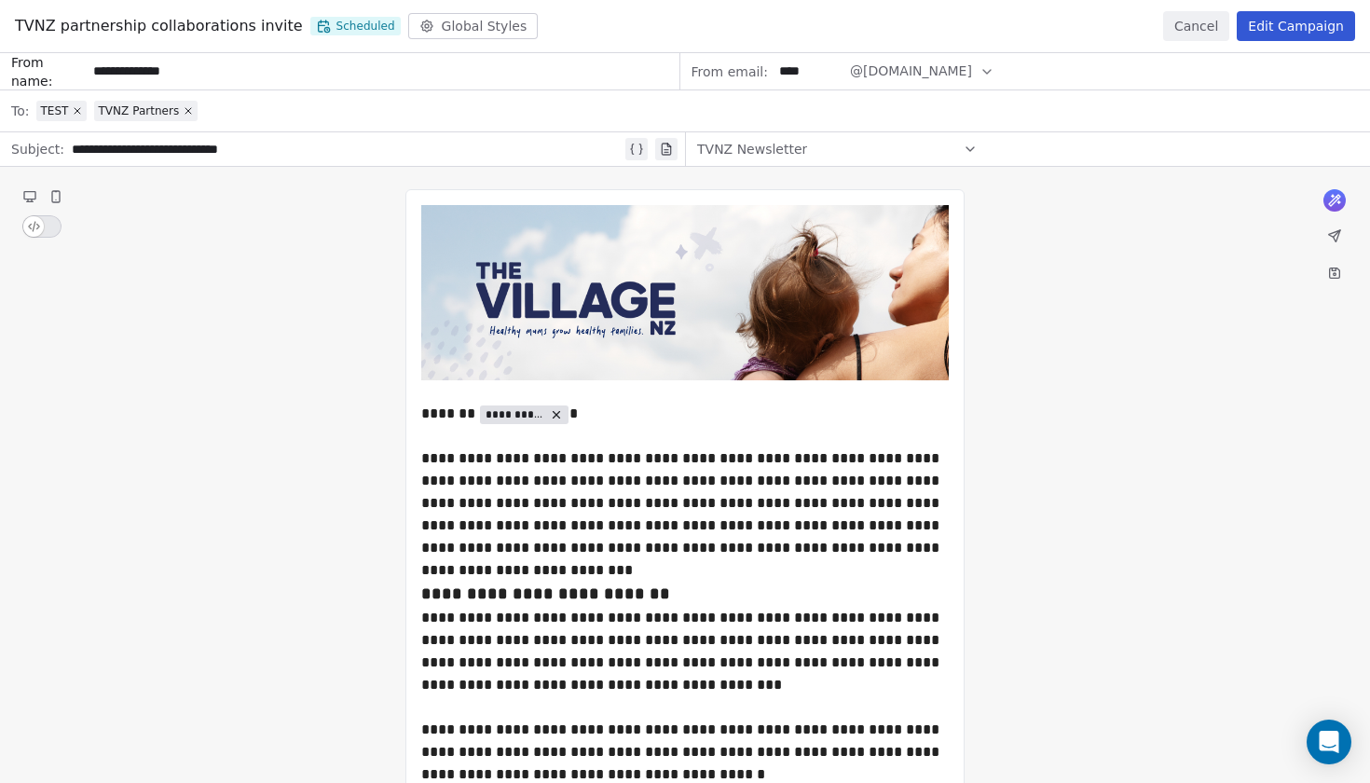
click at [1279, 35] on button "Edit Campaign" at bounding box center [1296, 26] width 118 height 30
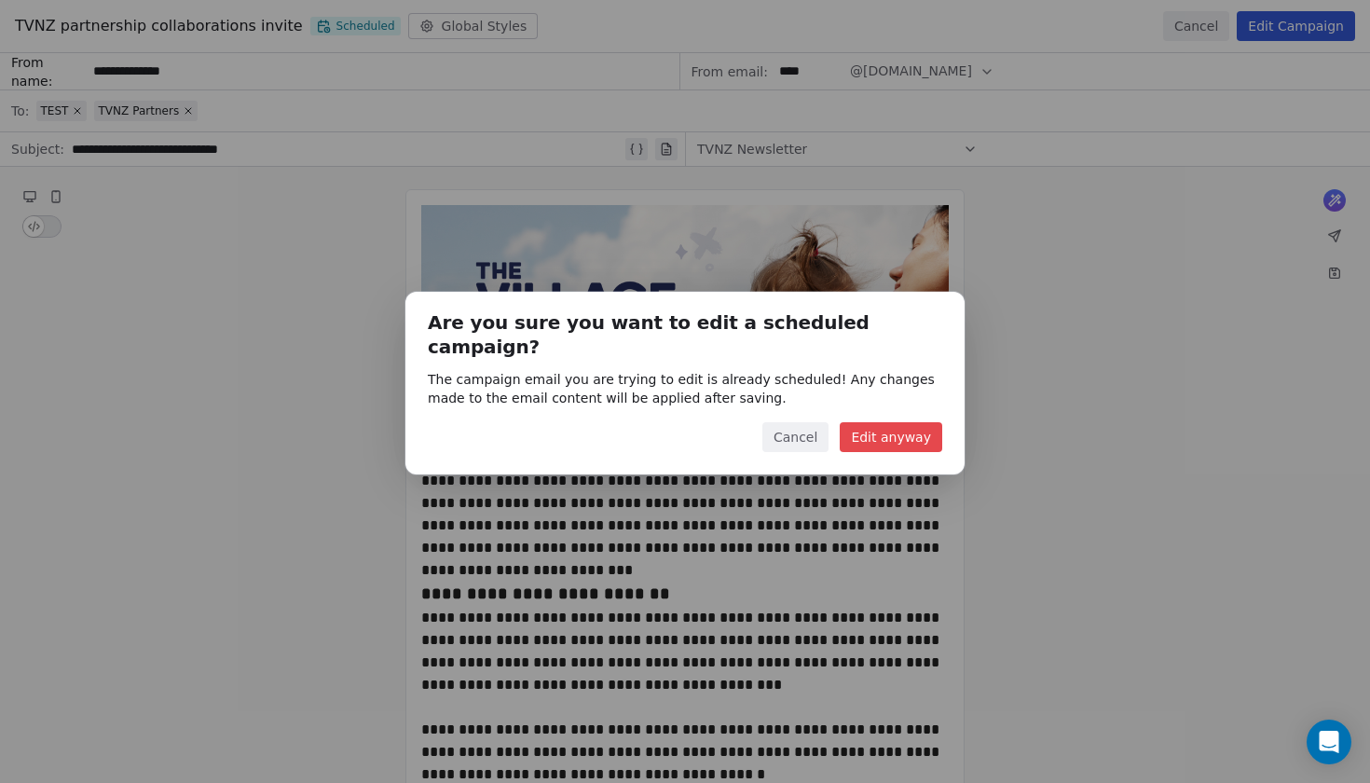
click at [812, 427] on button "Cancel" at bounding box center [796, 437] width 66 height 30
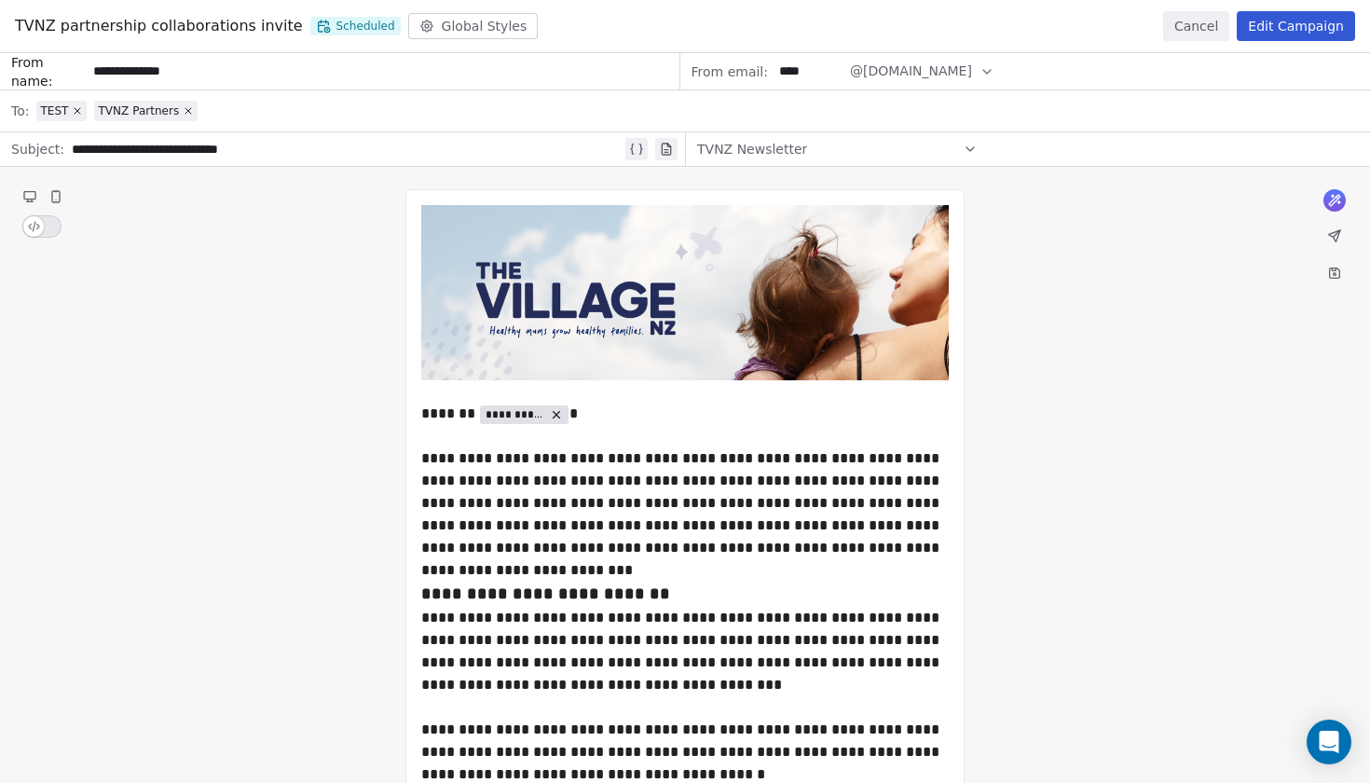
click at [1197, 26] on button "Cancel" at bounding box center [1196, 26] width 66 height 30
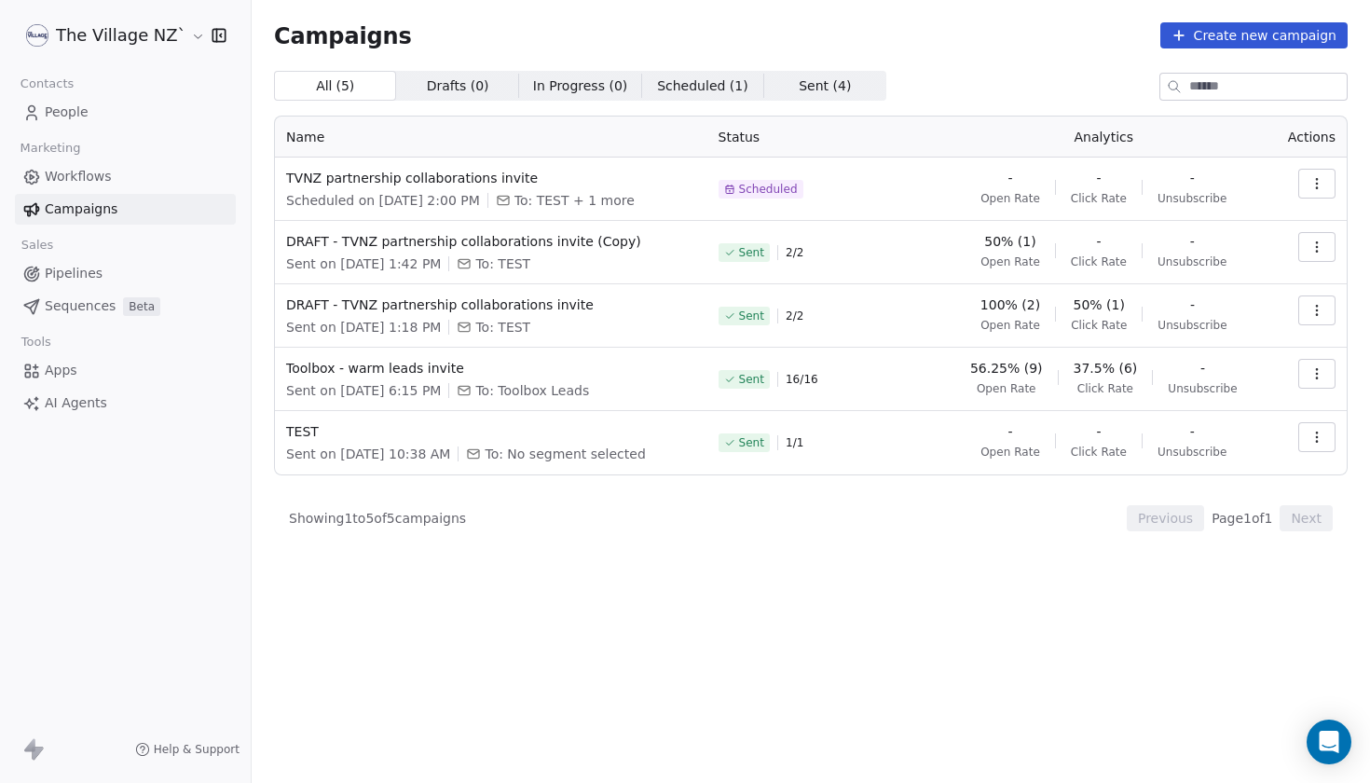
click at [798, 184] on span "Scheduled" at bounding box center [768, 189] width 59 height 15
click at [1305, 189] on button "button" at bounding box center [1317, 184] width 37 height 30
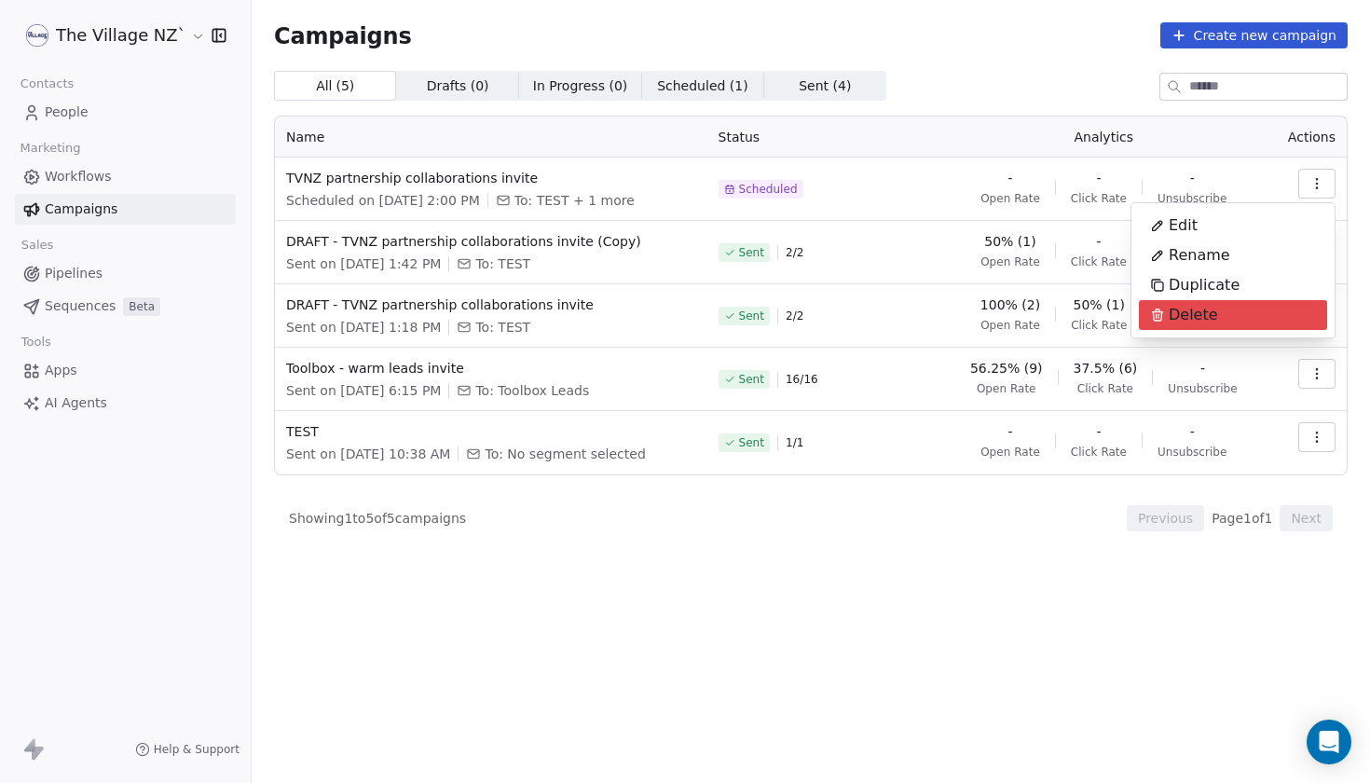
click at [812, 689] on html "The Village NZ` Contacts People Marketing Workflows Campaigns Sales Pipelines S…" at bounding box center [685, 391] width 1370 height 783
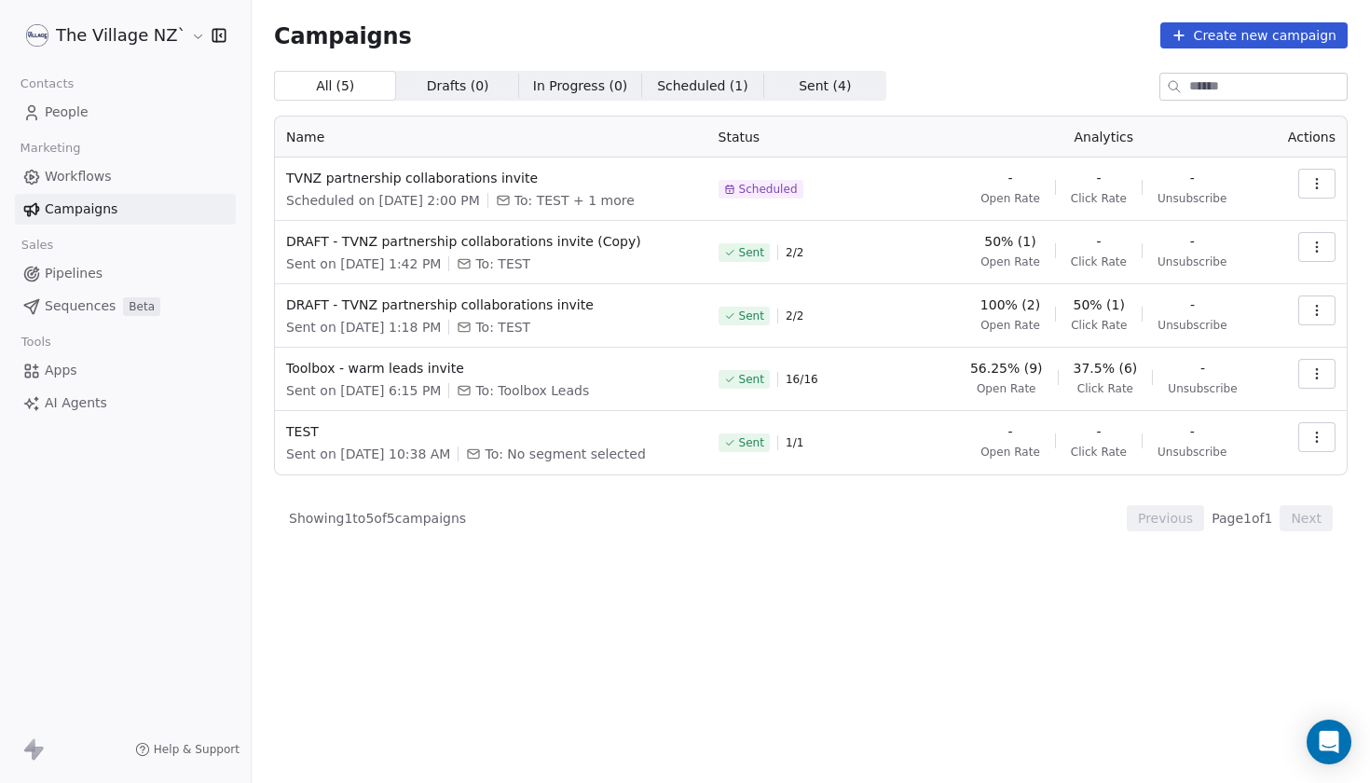
click at [794, 196] on span "Scheduled" at bounding box center [768, 189] width 59 height 15
click at [1319, 188] on icon "button" at bounding box center [1317, 183] width 15 height 15
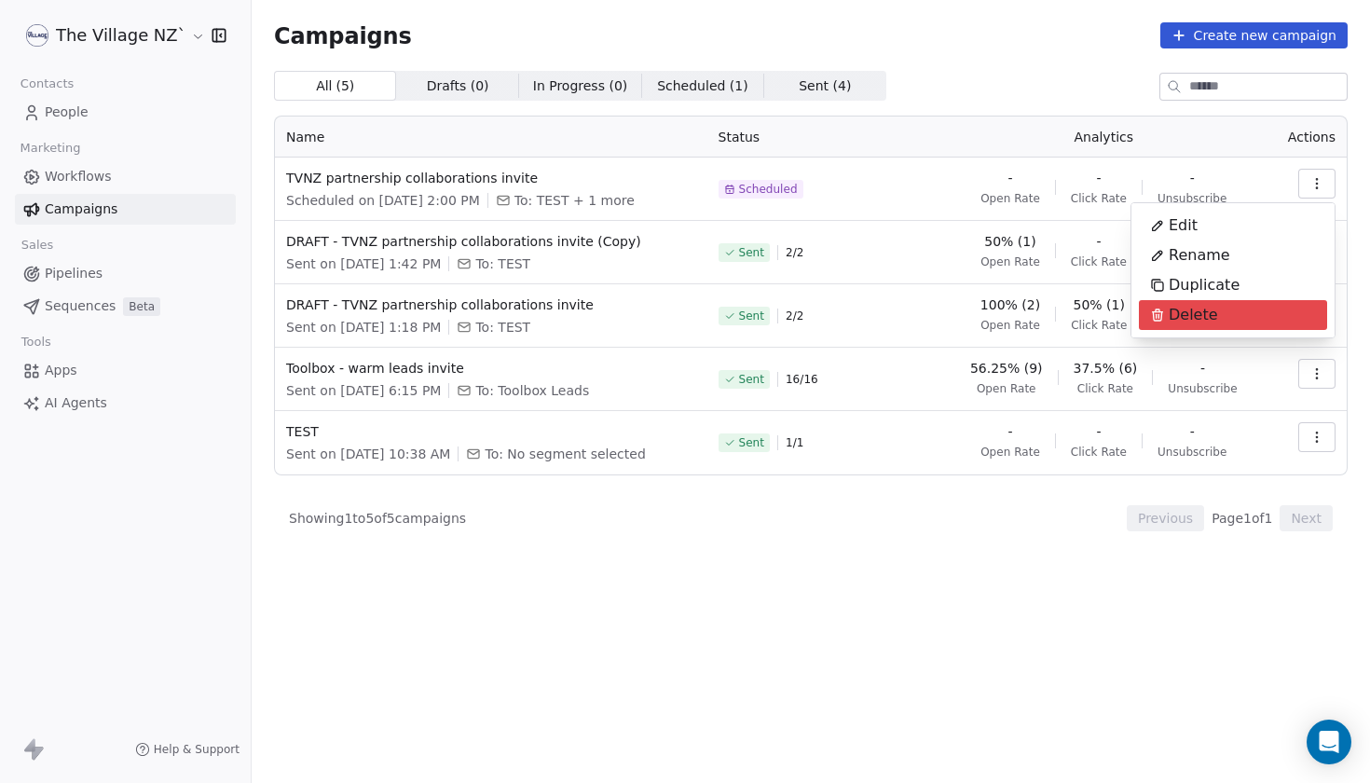
click at [789, 198] on html "The Village NZ` Contacts People Marketing Workflows Campaigns Sales Pipelines S…" at bounding box center [685, 391] width 1370 height 783
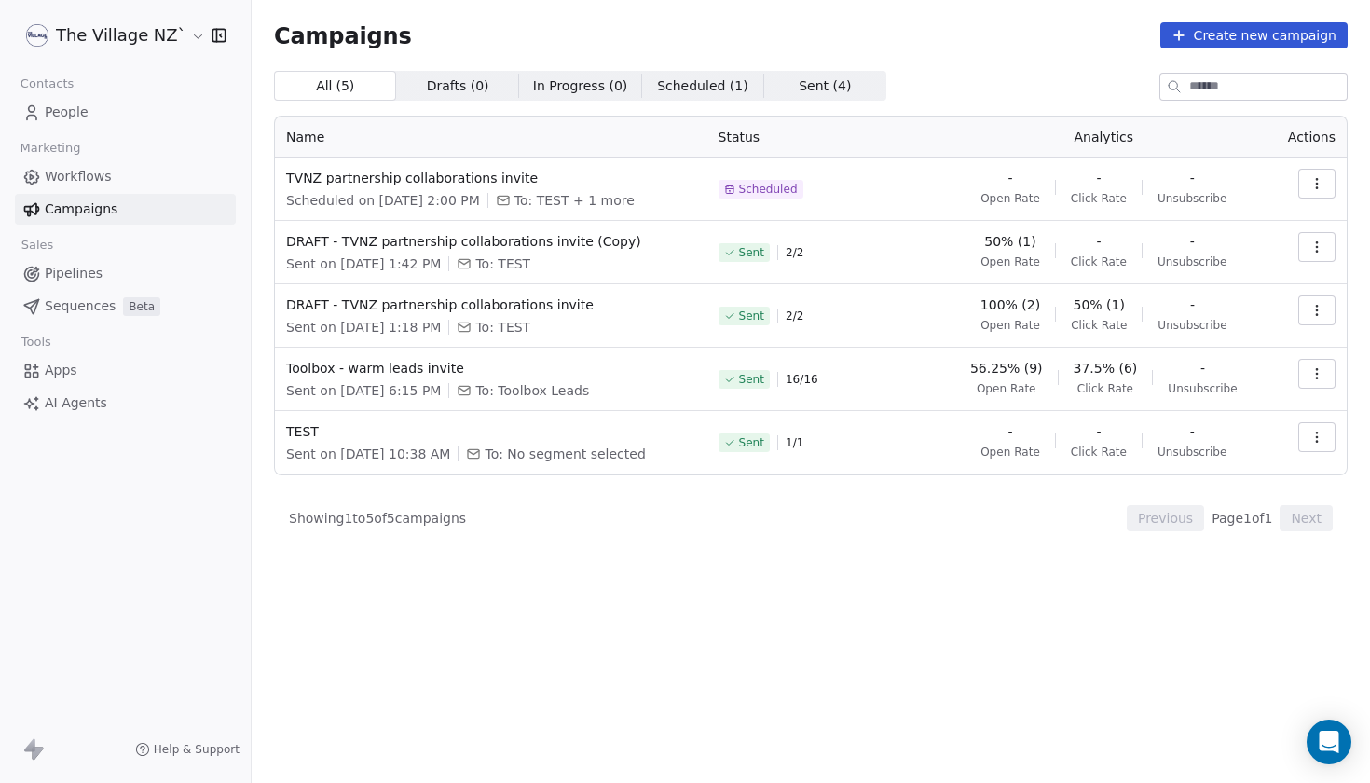
click at [783, 192] on span "Scheduled" at bounding box center [768, 189] width 59 height 15
click at [620, 201] on span "To: TEST + 1 more" at bounding box center [575, 200] width 120 height 19
click at [359, 177] on span "TVNZ partnership collaborations invite" at bounding box center [491, 178] width 410 height 19
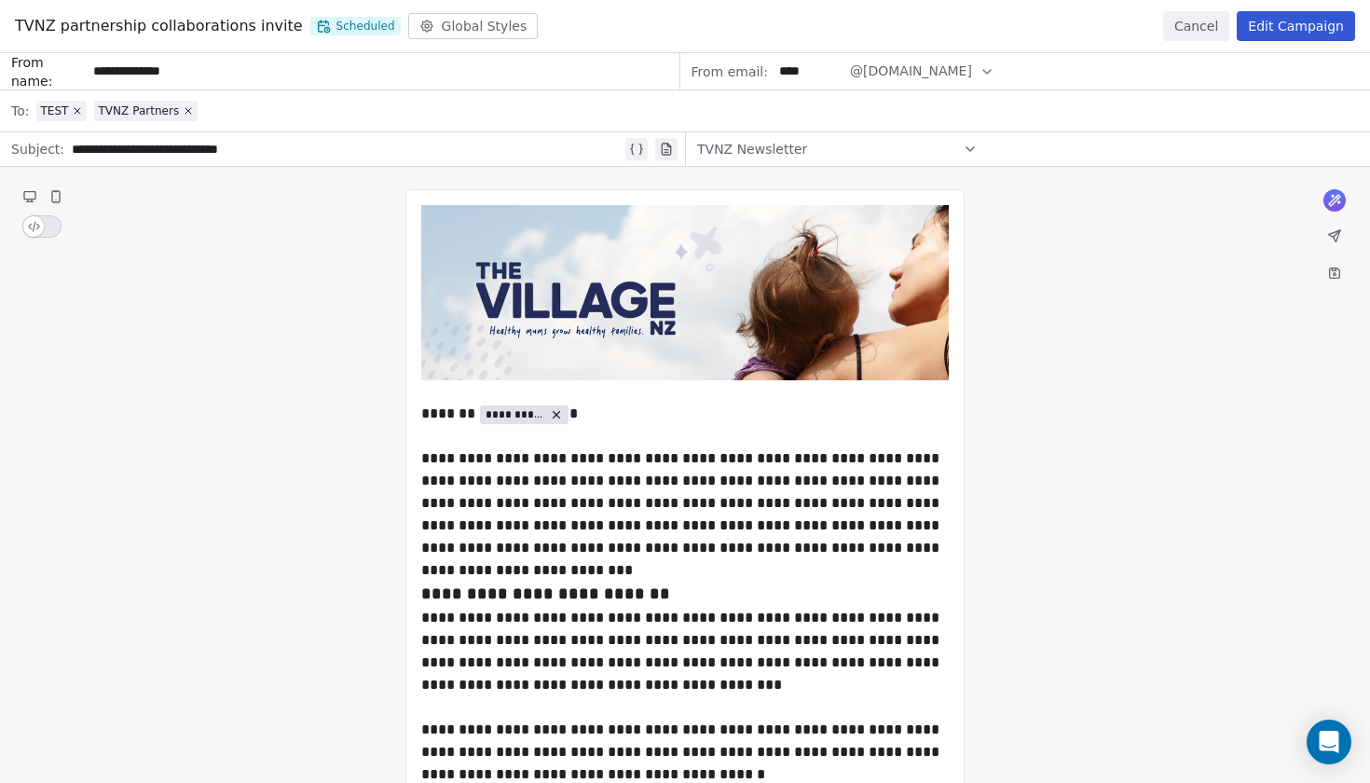
click at [1297, 27] on button "Edit Campaign" at bounding box center [1296, 26] width 118 height 30
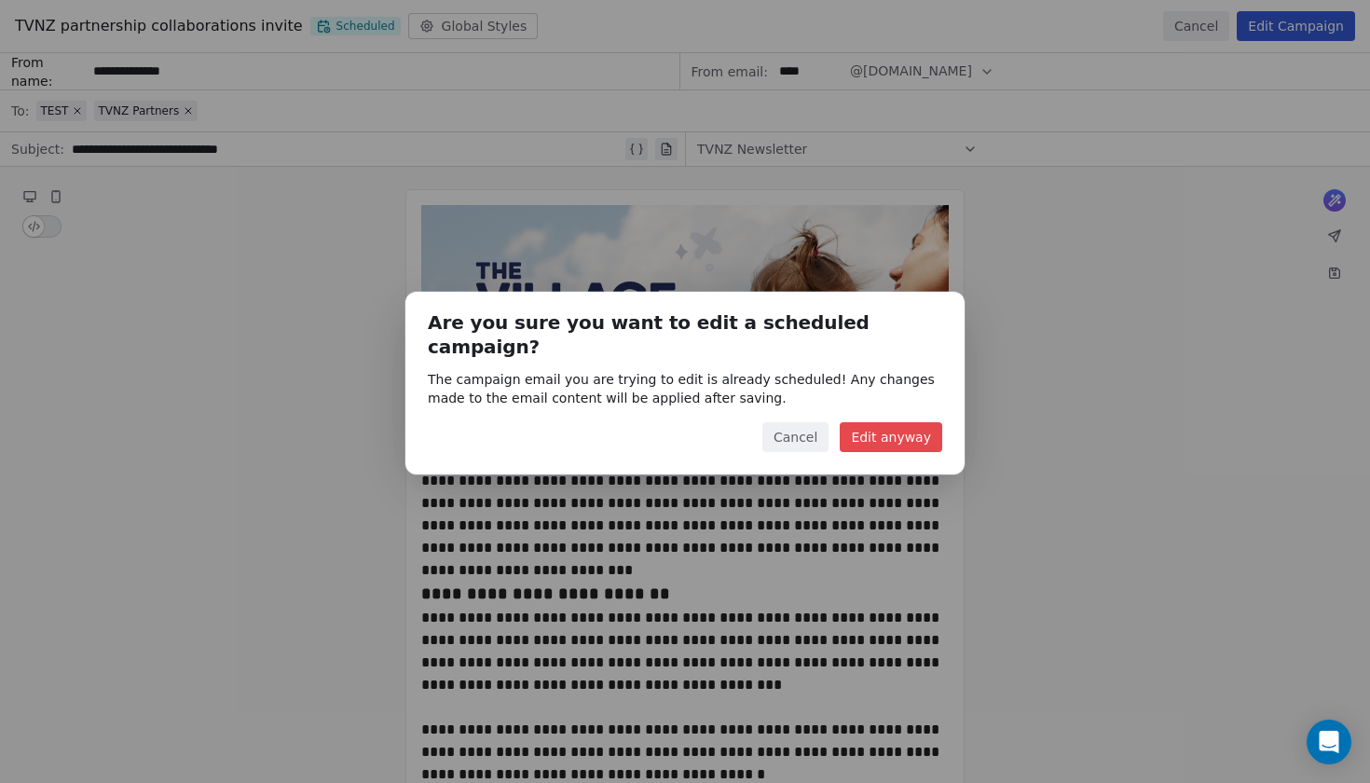
click at [882, 427] on button "Edit anyway" at bounding box center [891, 437] width 103 height 30
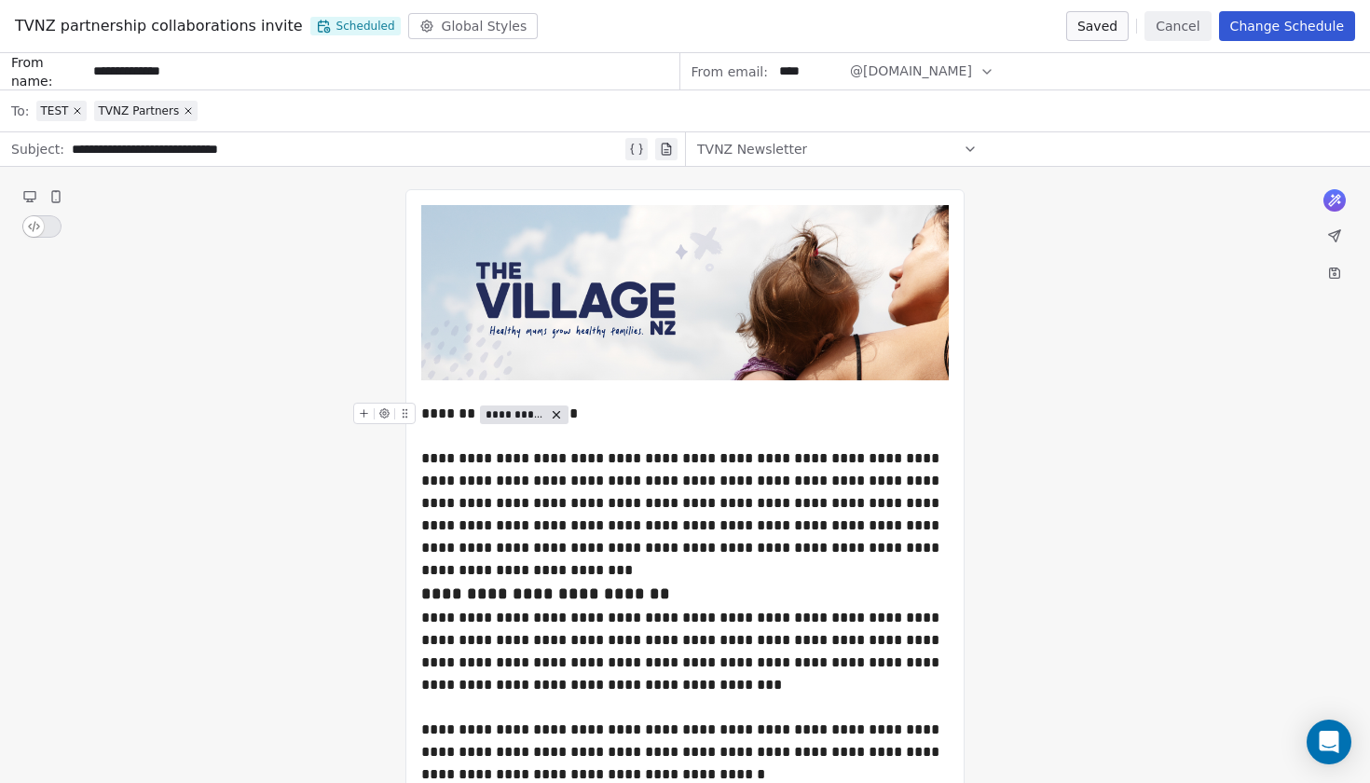
click at [1313, 22] on button "Change Schedule" at bounding box center [1287, 26] width 136 height 30
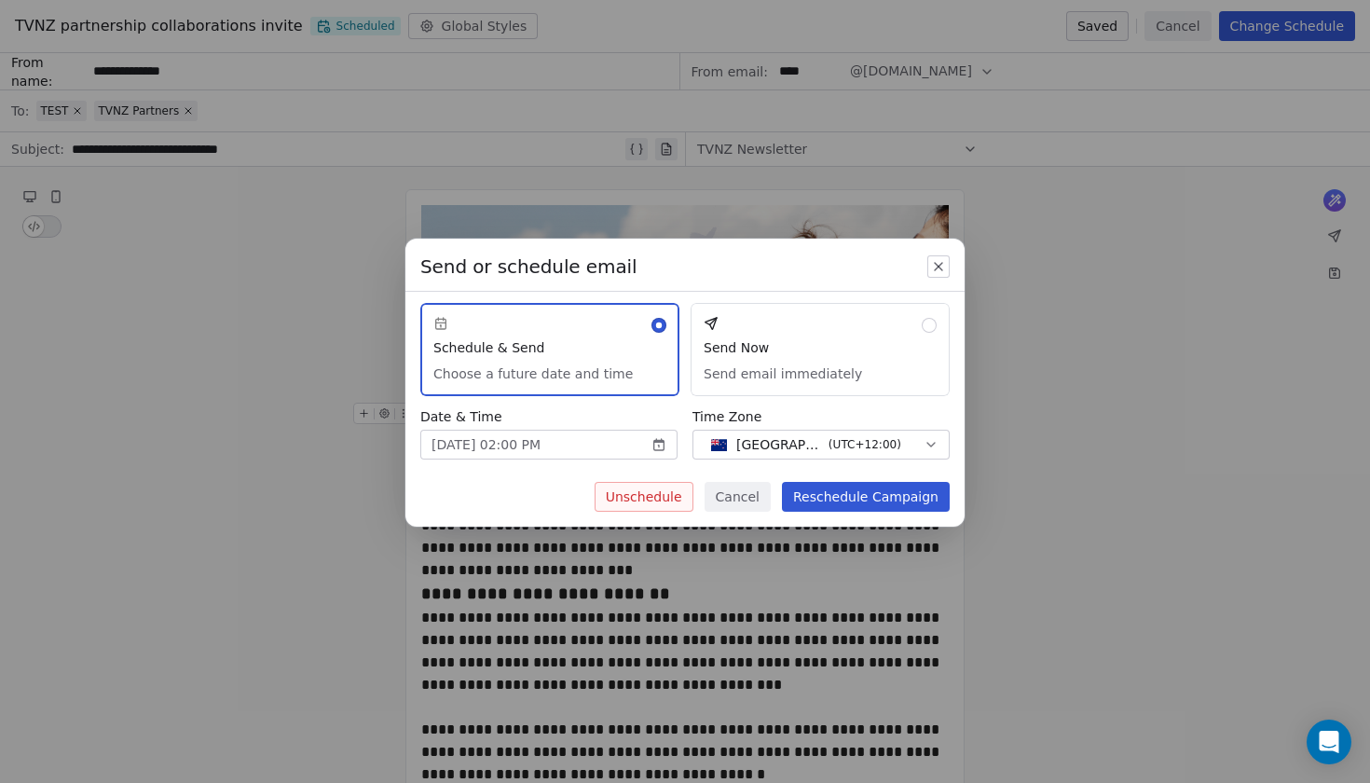
click at [762, 337] on button "Send Now Send email immediately" at bounding box center [820, 349] width 259 height 93
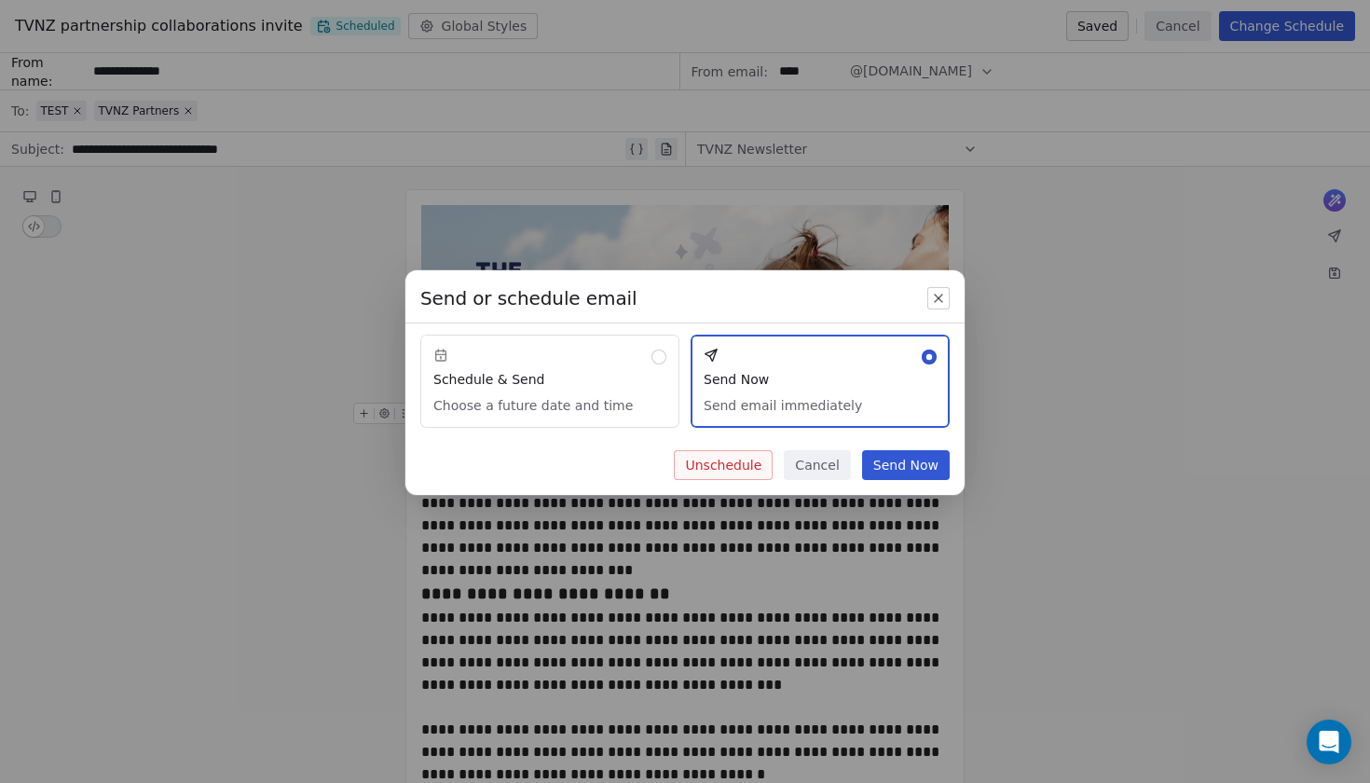
click at [746, 467] on button "Unschedule" at bounding box center [723, 465] width 99 height 30
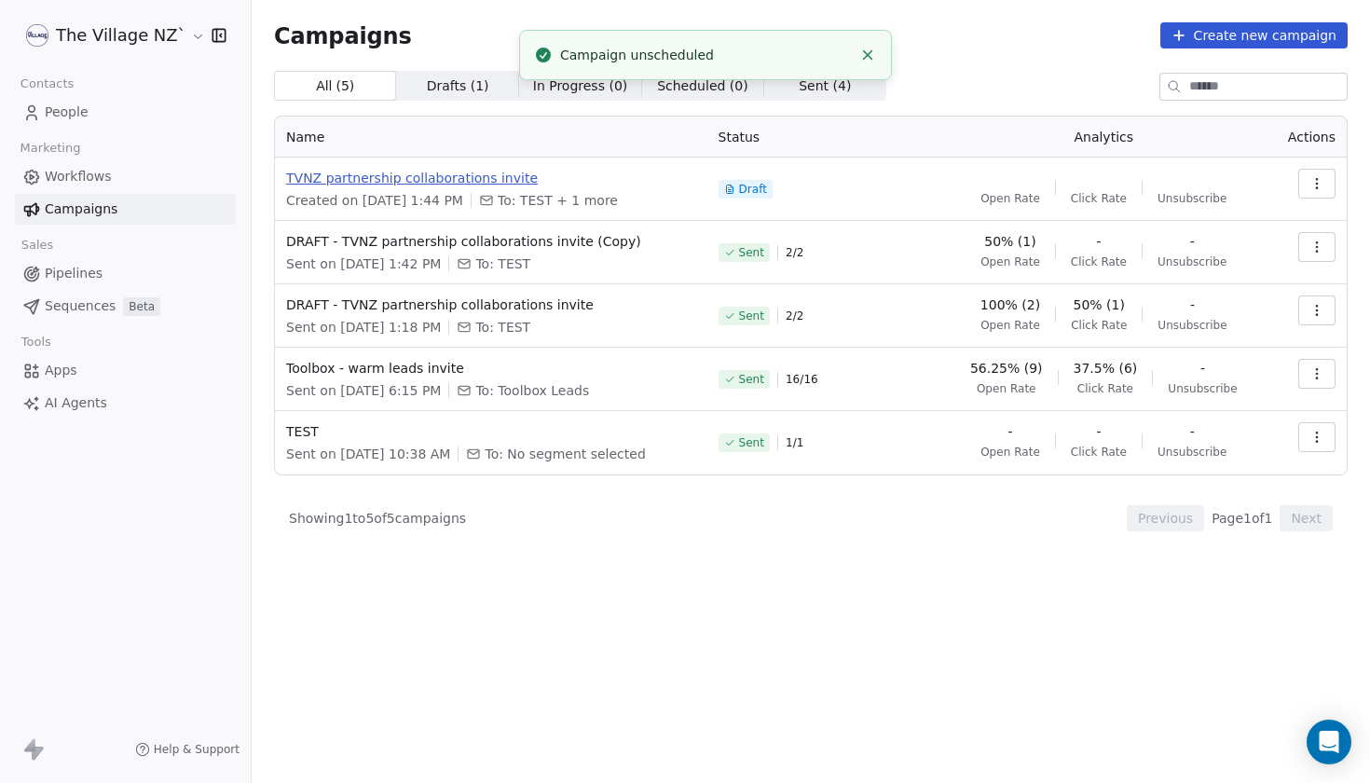
click at [491, 173] on span "TVNZ partnership collaborations invite" at bounding box center [491, 178] width 410 height 19
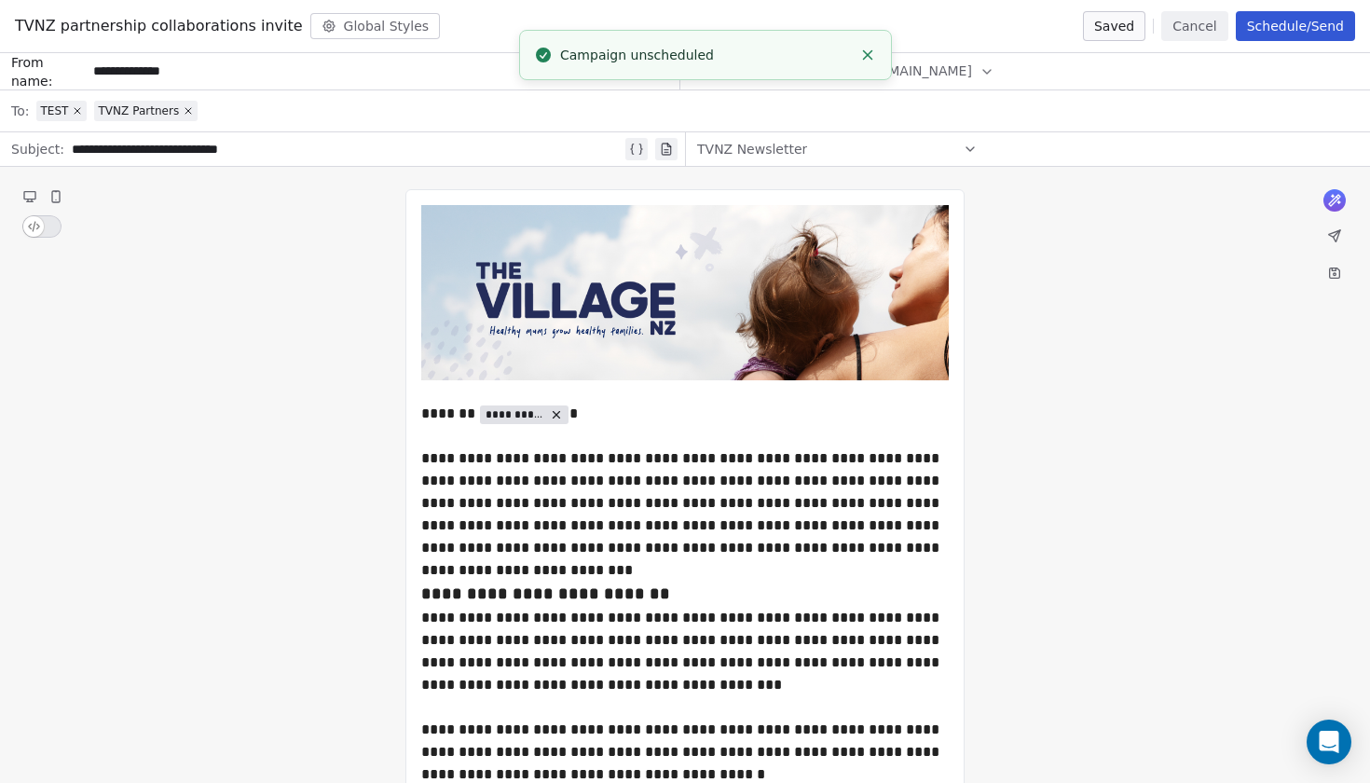
click at [1328, 33] on button "Schedule/Send" at bounding box center [1295, 26] width 119 height 30
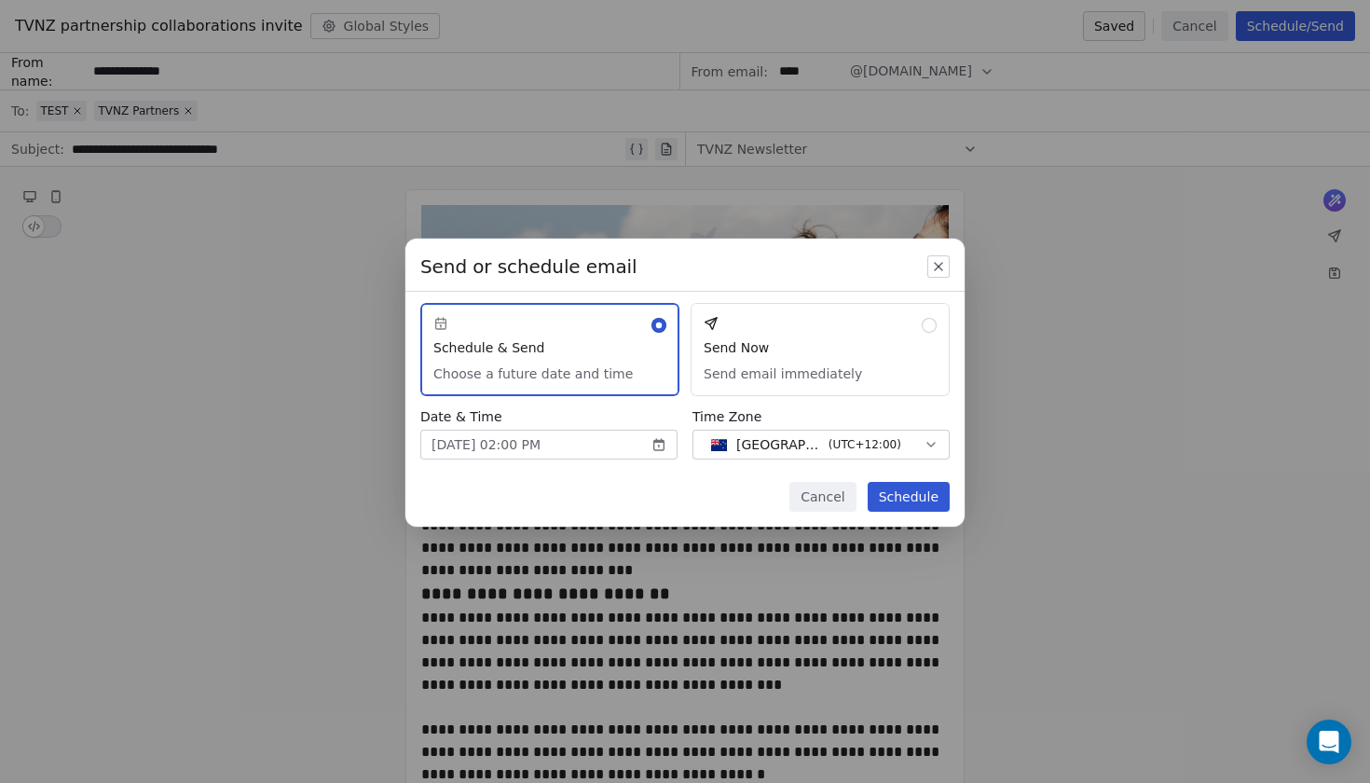
click at [785, 366] on button "Send Now Send email immediately" at bounding box center [820, 349] width 259 height 93
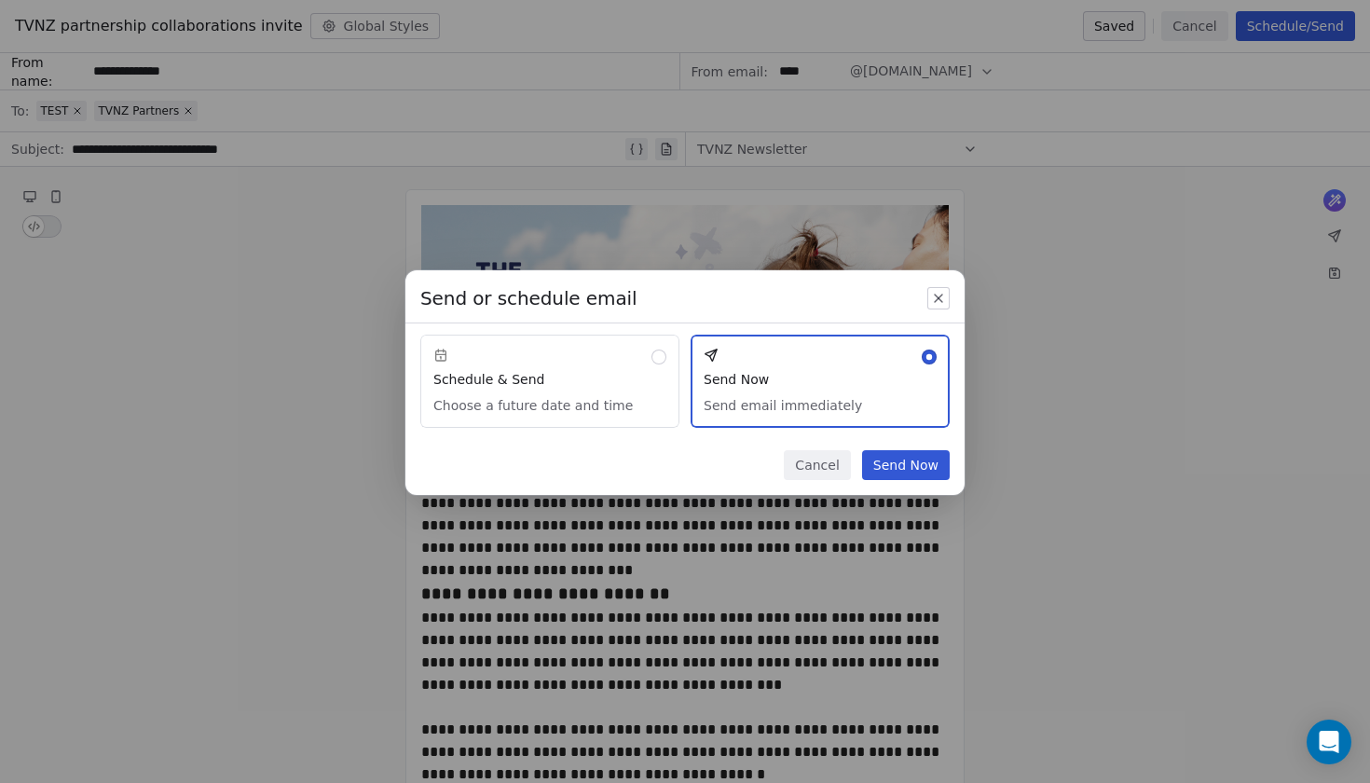
click at [937, 299] on icon "button" at bounding box center [938, 298] width 15 height 15
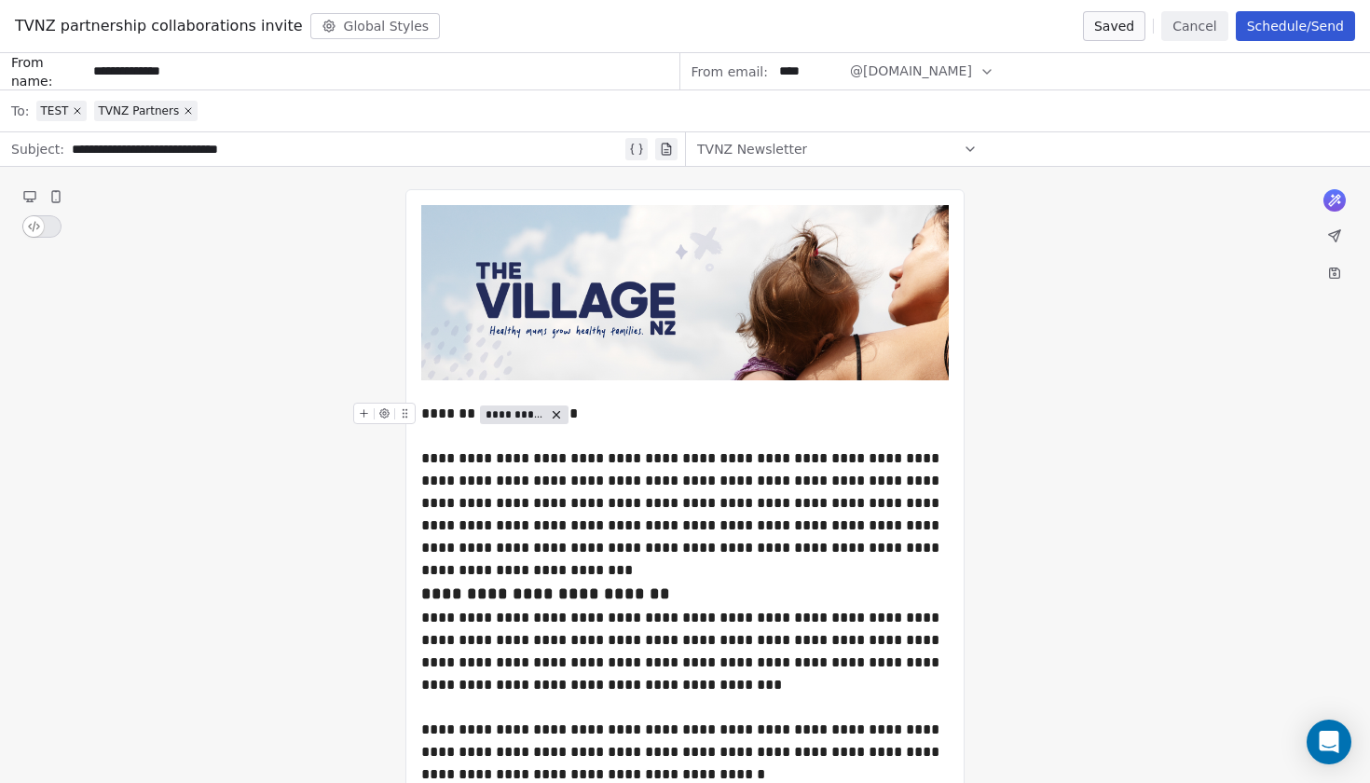
click at [566, 416] on div "**********" at bounding box center [685, 414] width 528 height 22
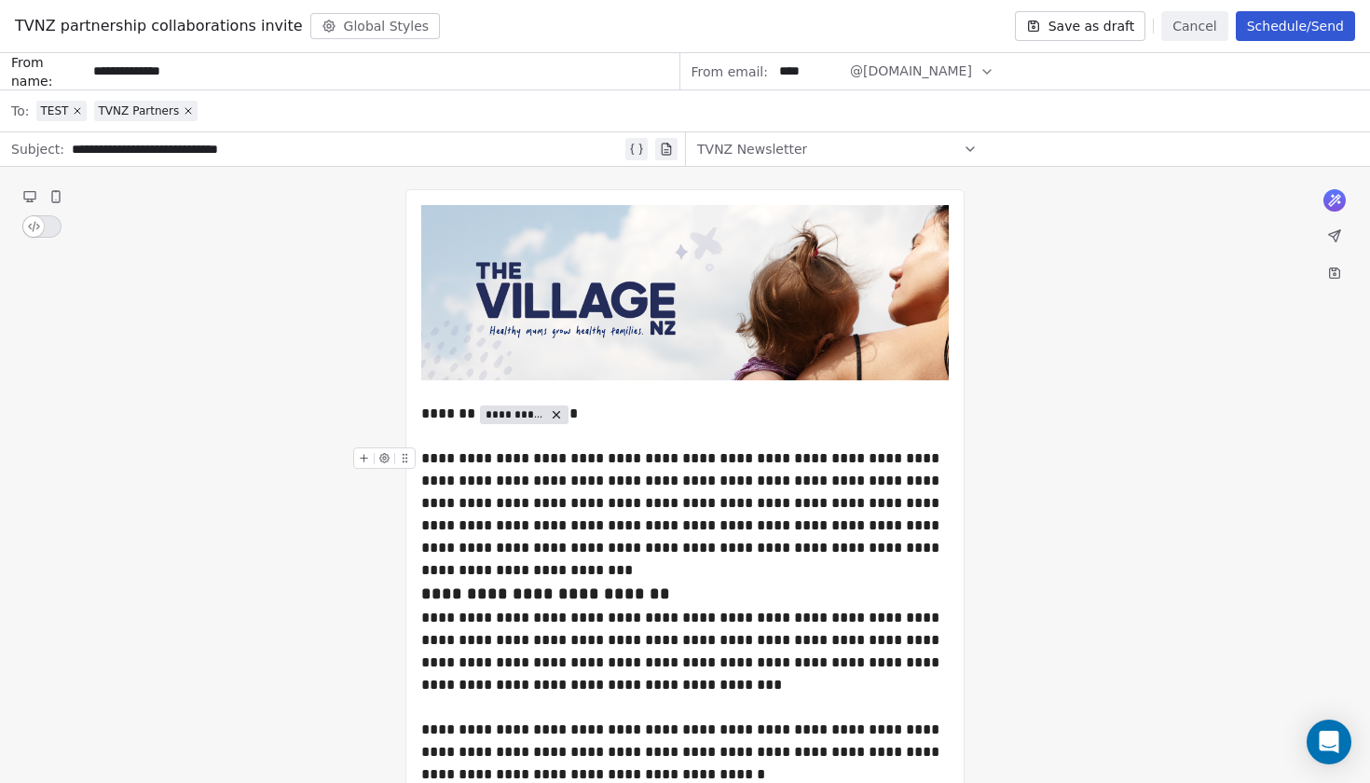
click at [1288, 34] on button "Schedule/Send" at bounding box center [1295, 26] width 119 height 30
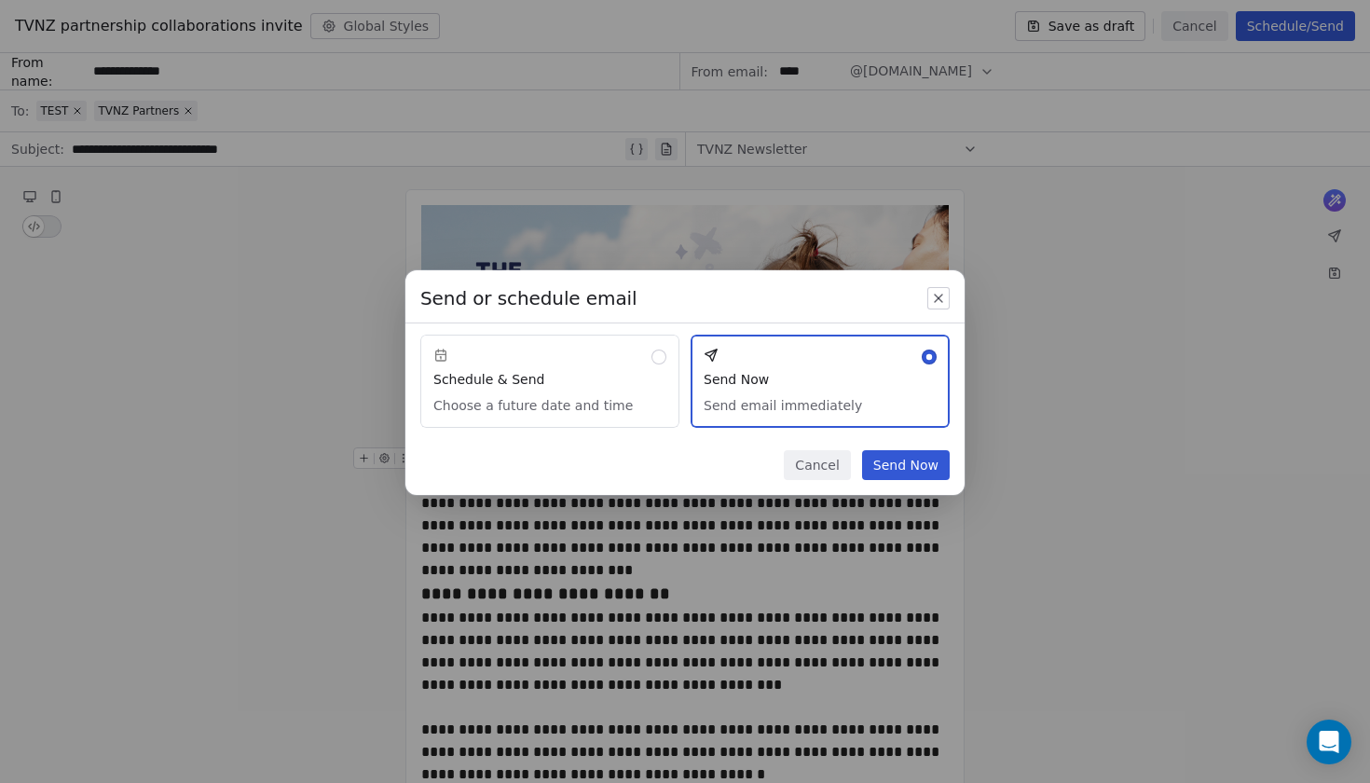
click at [943, 305] on icon "button" at bounding box center [938, 298] width 15 height 15
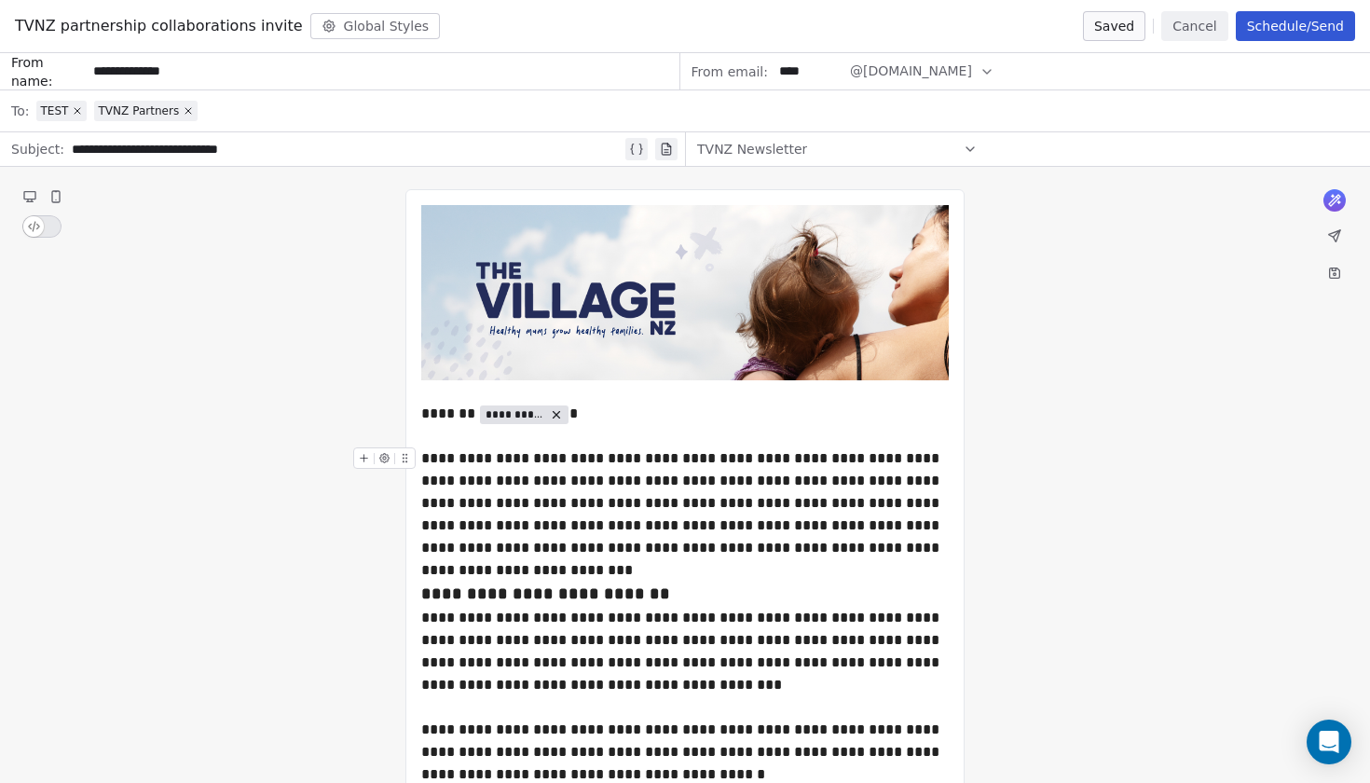
click at [1279, 32] on button "Schedule/Send" at bounding box center [1295, 26] width 119 height 30
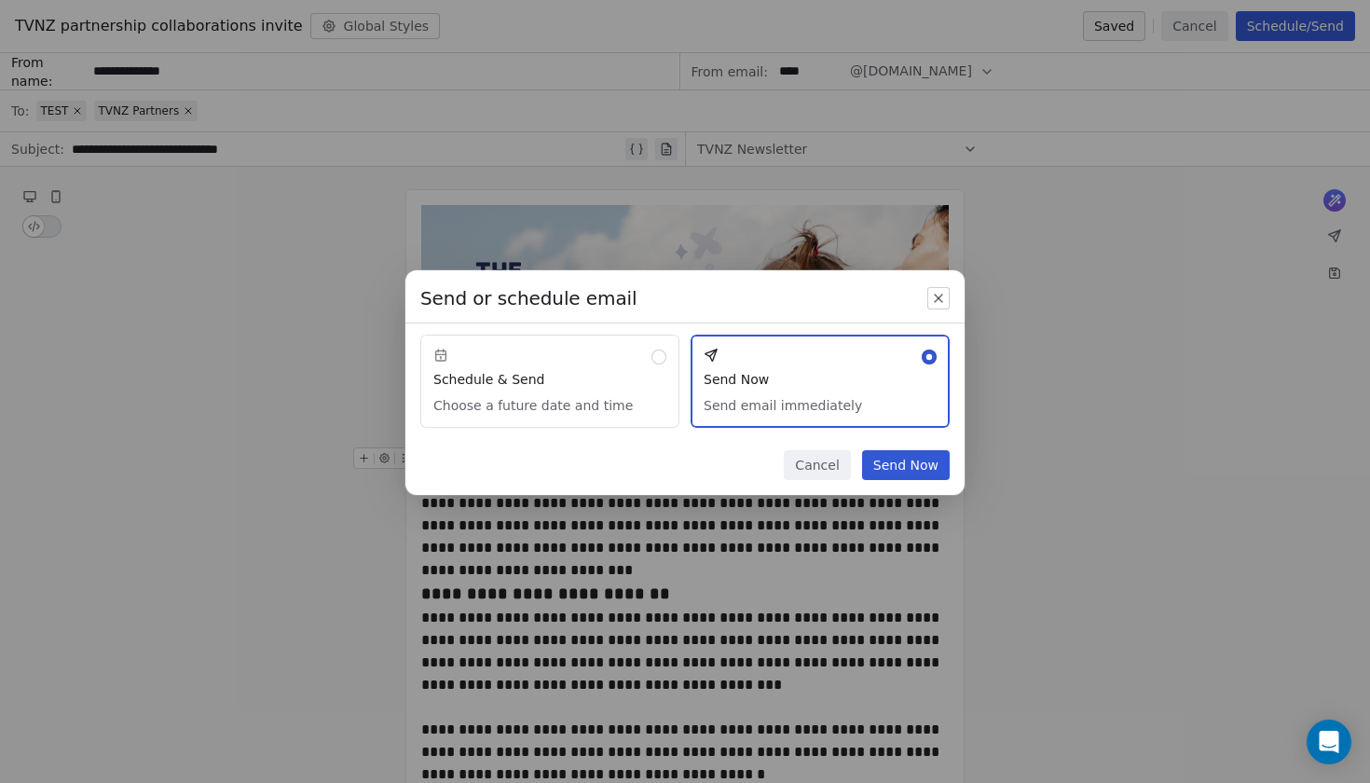
click at [915, 462] on button "Send Now" at bounding box center [906, 465] width 88 height 30
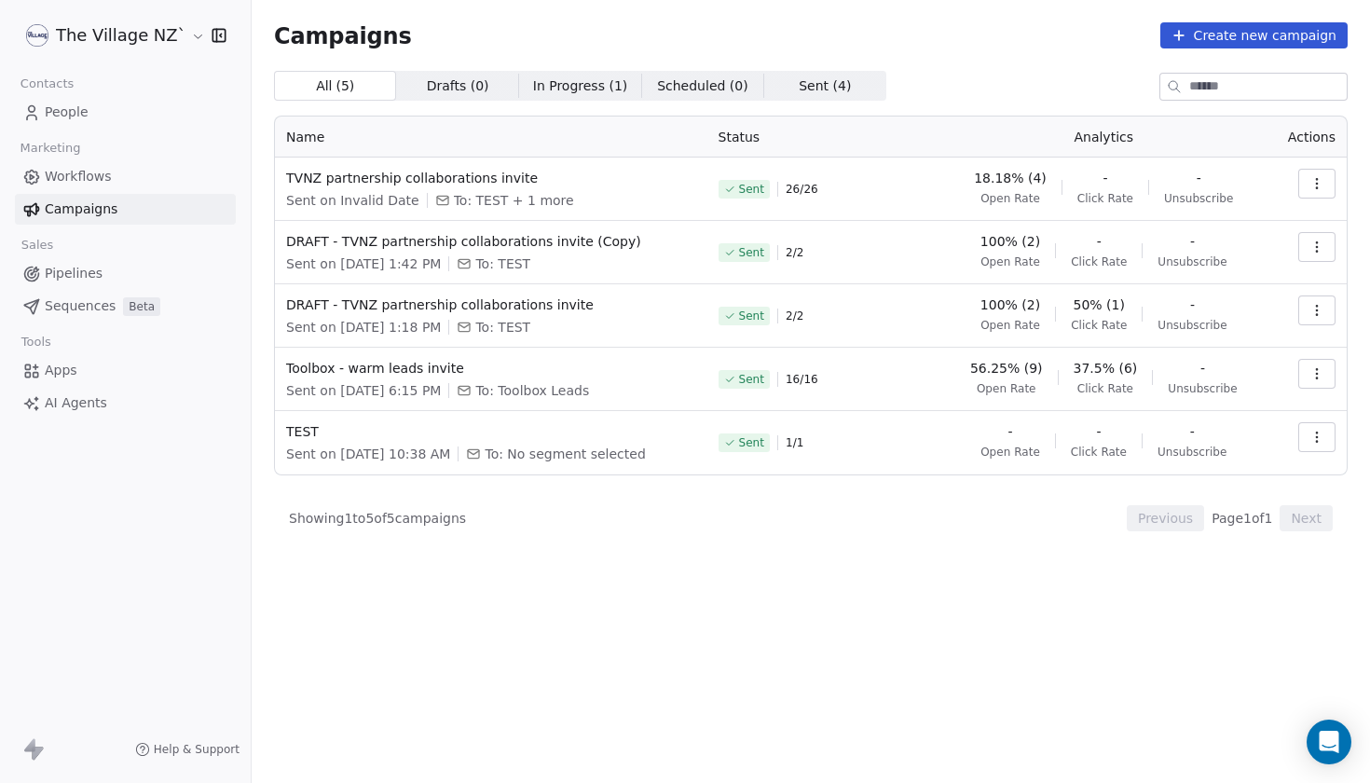
click at [431, 35] on div "Campaigns Create new campaign" at bounding box center [811, 35] width 1074 height 26
